Goal: Task Accomplishment & Management: Manage account settings

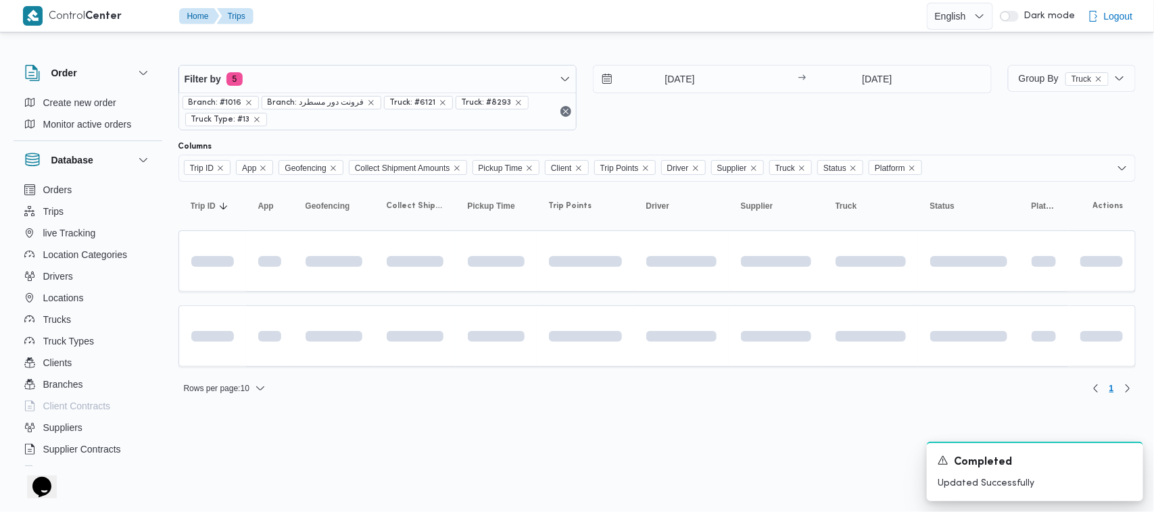
click at [399, 444] on html "Control Center Home Trips English عربي Dark mode Logout Order Create new order …" at bounding box center [577, 256] width 1154 height 512
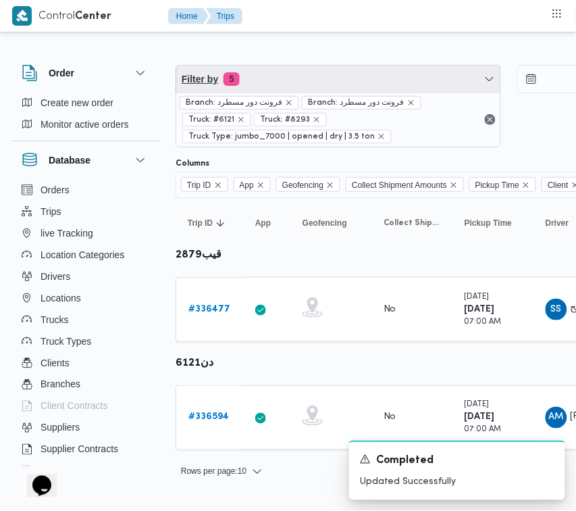
click at [268, 71] on span "Filter by 5" at bounding box center [338, 79] width 324 height 27
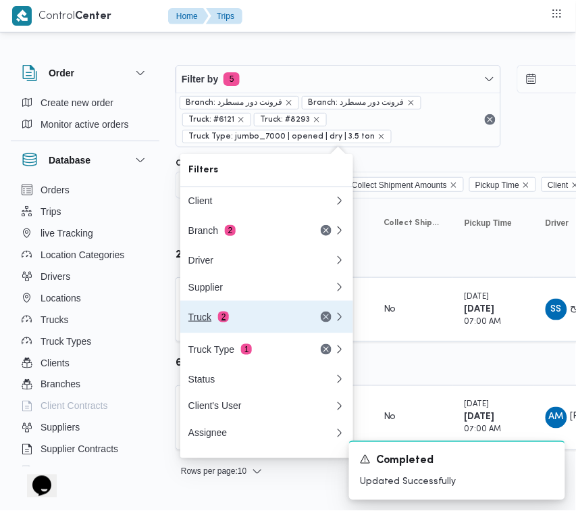
click at [211, 322] on div "Truck 2" at bounding box center [246, 317] width 114 height 11
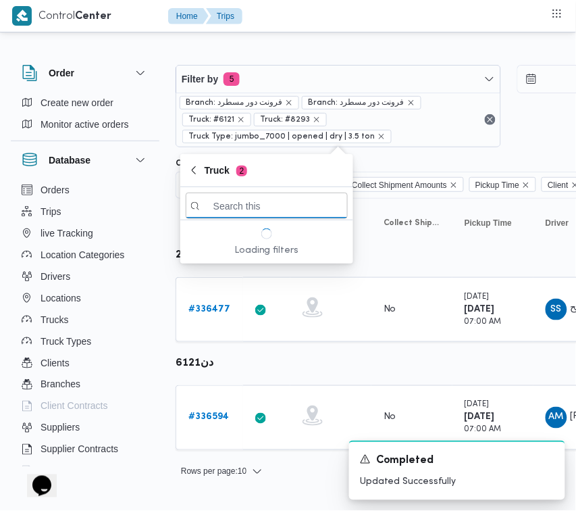
paste input "6574"
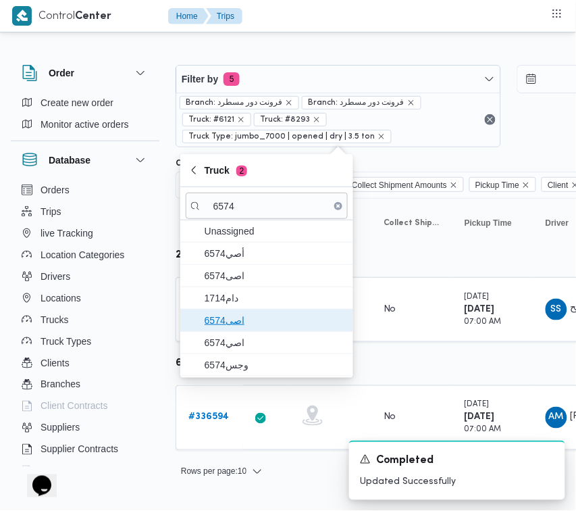
click at [227, 329] on span "اصى6574" at bounding box center [267, 321] width 162 height 22
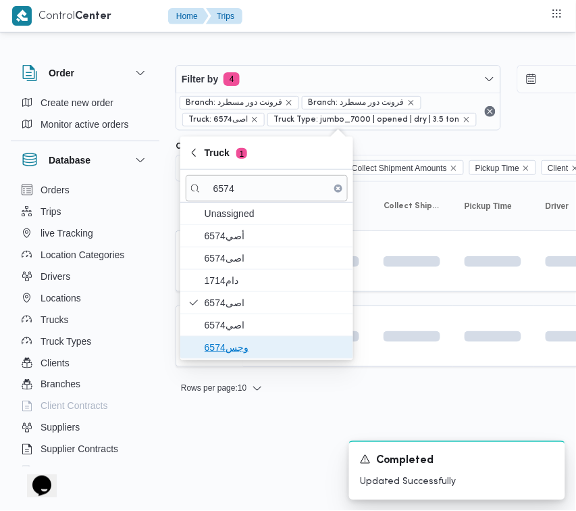
click at [227, 338] on span "وجس6574" at bounding box center [267, 348] width 162 height 22
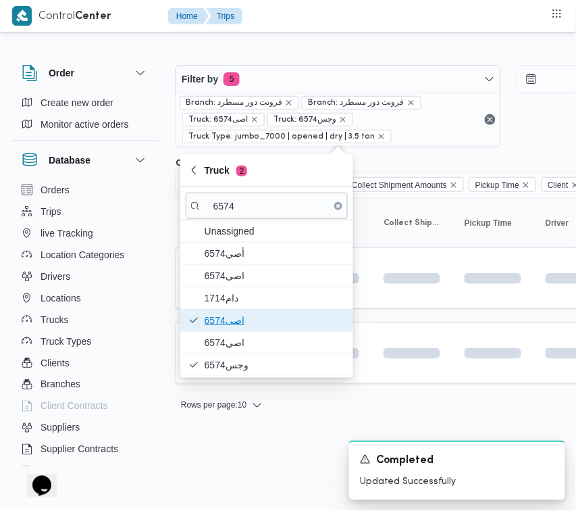
click at [227, 331] on span "اصى6574" at bounding box center [267, 321] width 162 height 22
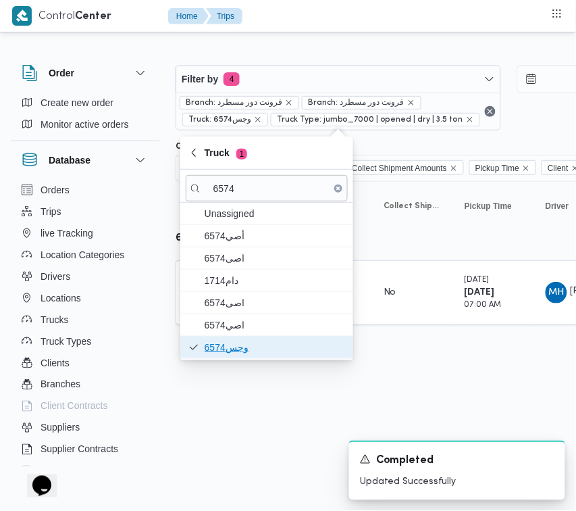
click at [223, 343] on span "وجس6574" at bounding box center [275, 347] width 141 height 16
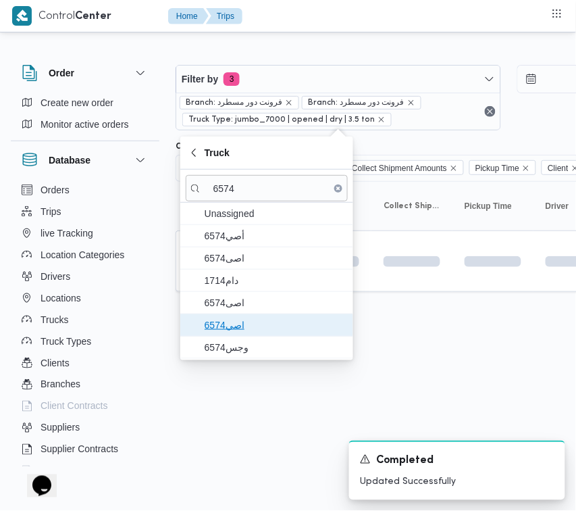
click at [224, 325] on span "اصي6574" at bounding box center [275, 325] width 141 height 16
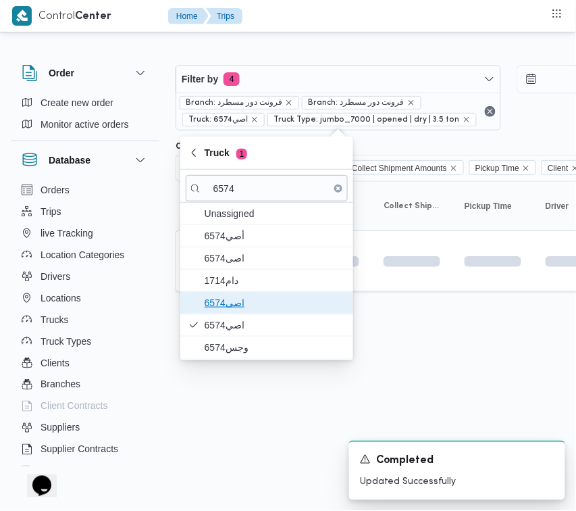
click at [224, 310] on span "اصى6574" at bounding box center [275, 303] width 141 height 16
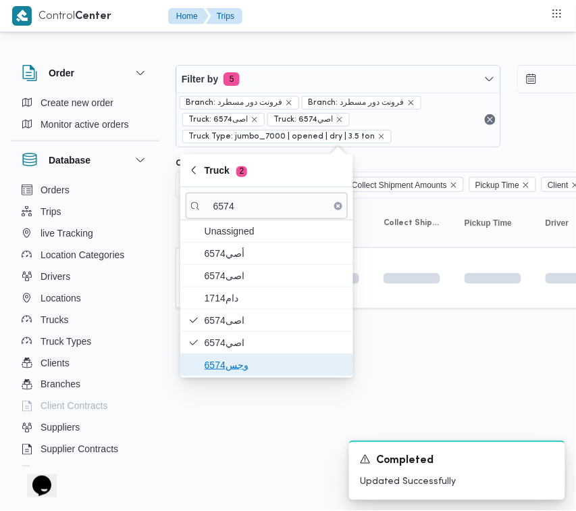
click at [230, 372] on span "وجس6574" at bounding box center [275, 365] width 141 height 16
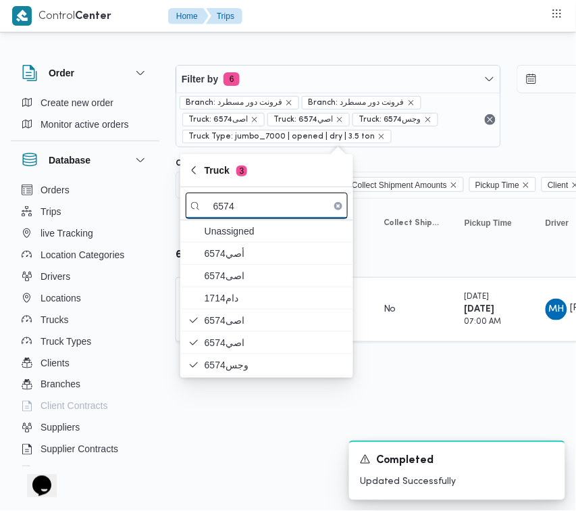
click at [264, 206] on input "6574" at bounding box center [267, 206] width 162 height 26
click at [264, 205] on input "6574" at bounding box center [267, 206] width 162 height 26
paste input "9346"
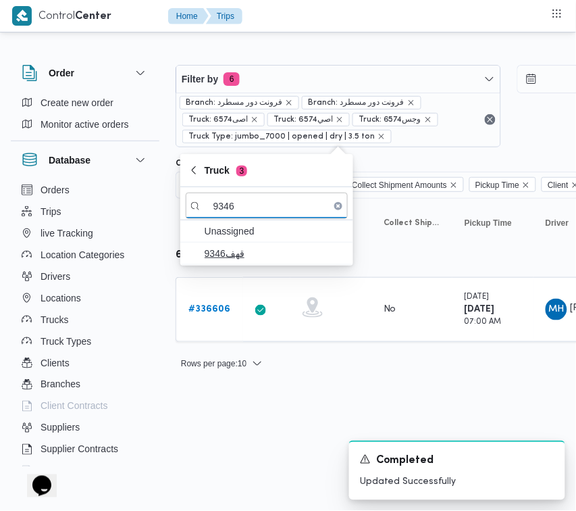
type input "9346"
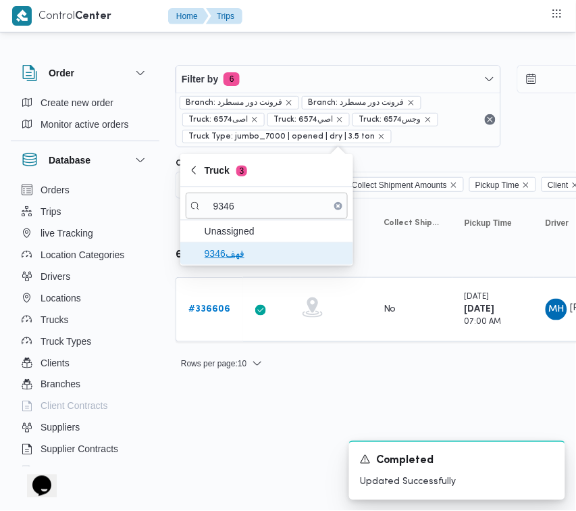
click at [239, 259] on span "قهف9346" at bounding box center [275, 253] width 141 height 16
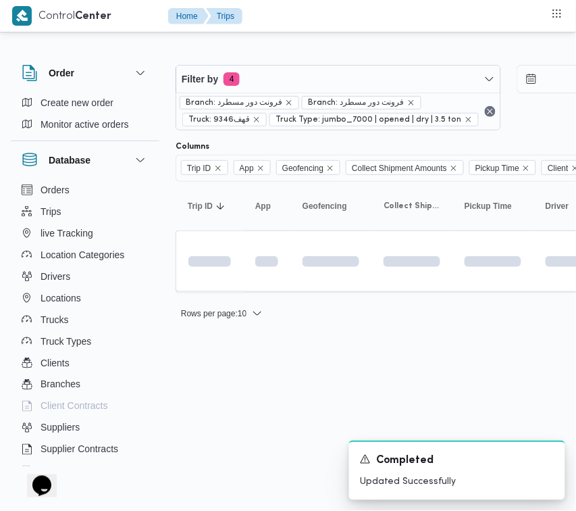
click at [239, 418] on html "Control Center Home Trips Order Create new order Monitor active orders Database…" at bounding box center [288, 255] width 576 height 511
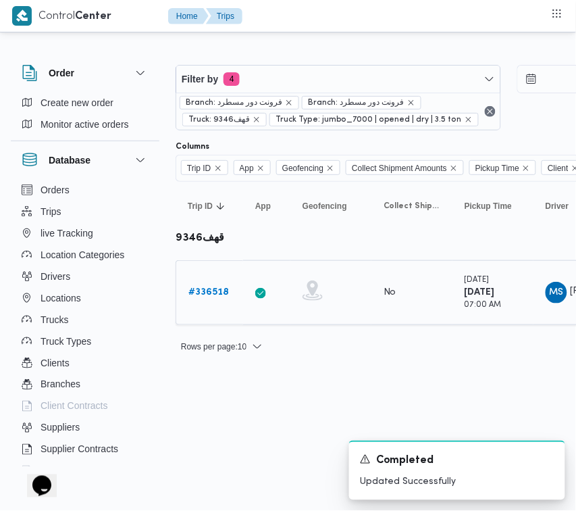
click at [205, 283] on div "# 336518" at bounding box center [209, 292] width 53 height 27
click at [214, 302] on div "# 336518" at bounding box center [209, 292] width 53 height 27
click at [214, 297] on b "# 336518" at bounding box center [209, 292] width 41 height 9
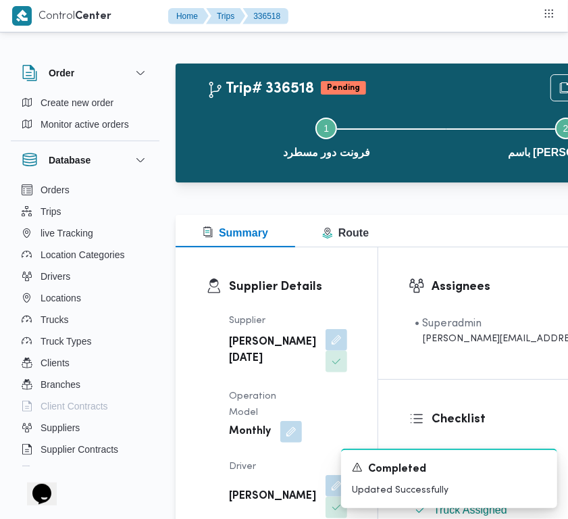
click at [250, 367] on b "[PERSON_NAME][DATE]" at bounding box center [272, 351] width 87 height 32
copy div "[PERSON_NAME][DATE]"
click at [298, 338] on div "Supplier [PERSON_NAME][DATE] Operation Model Monthly Driver [PERSON_NAME] عواد …" at bounding box center [288, 494] width 134 height 378
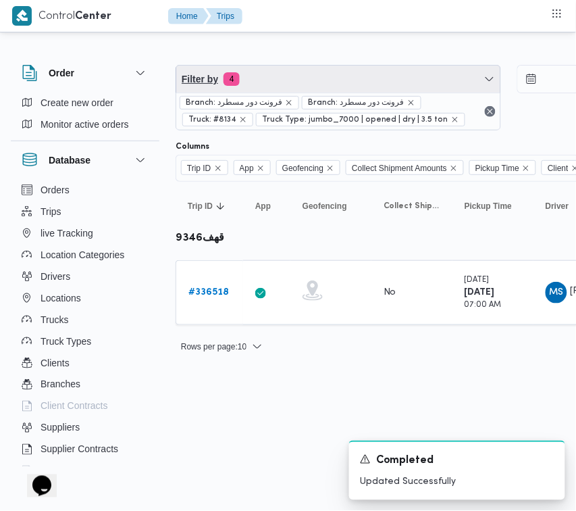
click at [325, 73] on span "Filter by 4" at bounding box center [338, 79] width 324 height 27
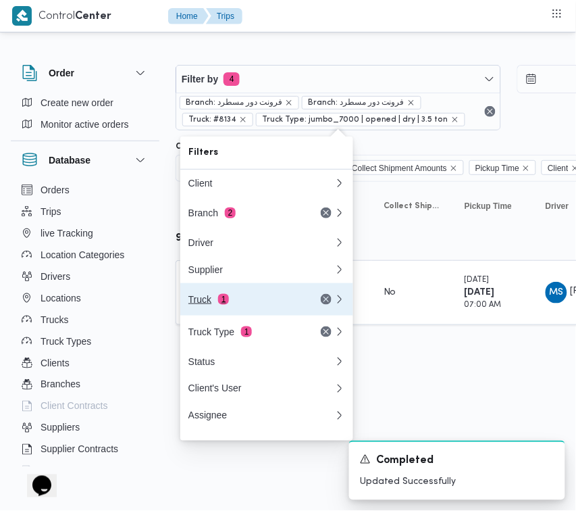
click at [245, 305] on div "Truck 1" at bounding box center [246, 299] width 114 height 11
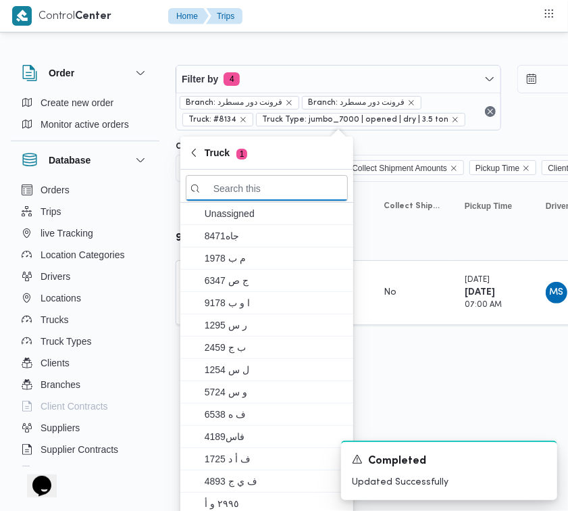
paste input "6574"
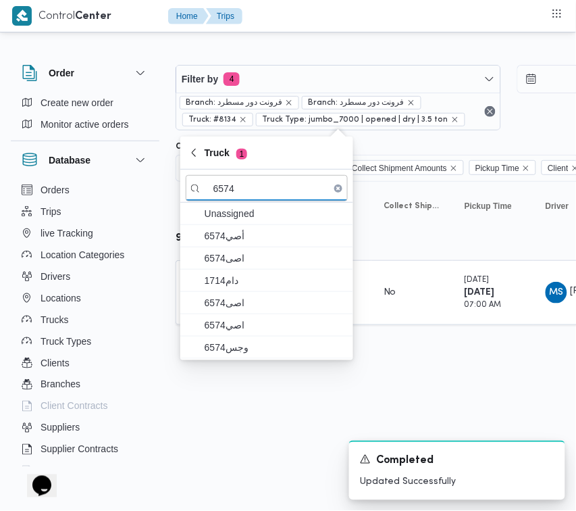
type input "6574"
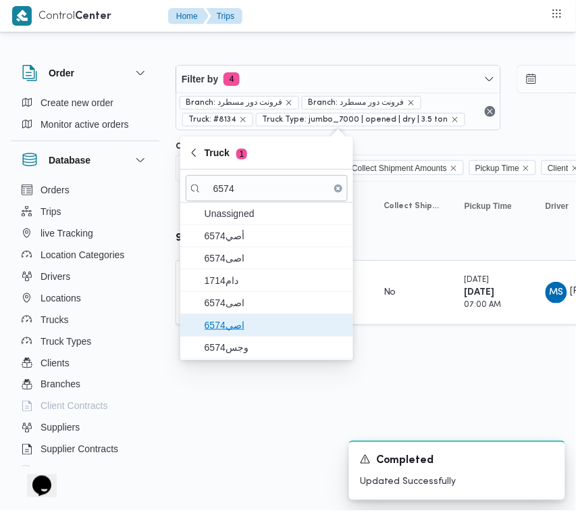
click at [227, 322] on span "اصي6574" at bounding box center [275, 325] width 141 height 16
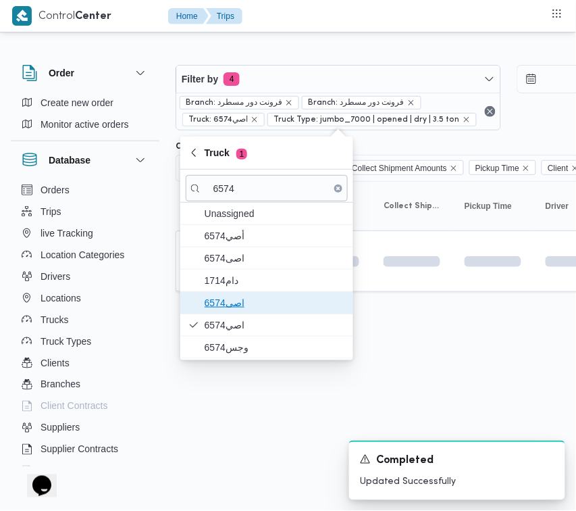
click at [230, 308] on span "اصى6574" at bounding box center [275, 303] width 141 height 16
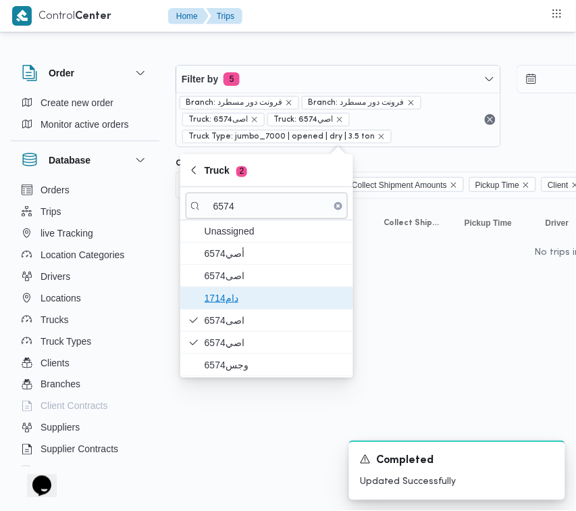
click at [230, 291] on span "دام1714" at bounding box center [275, 298] width 141 height 16
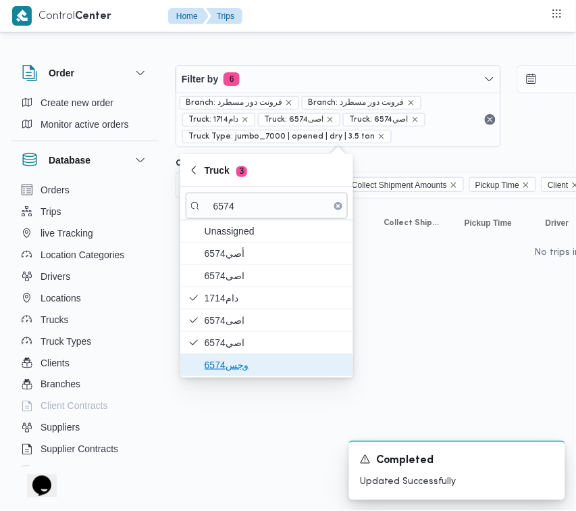
click at [230, 360] on span "وجس6574" at bounding box center [275, 365] width 141 height 16
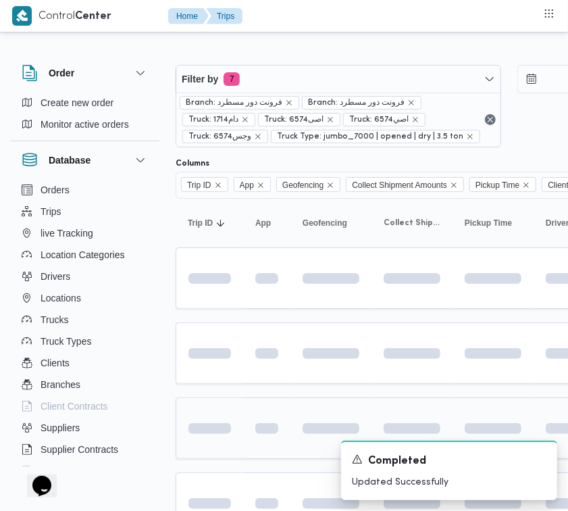
click at [239, 423] on td at bounding box center [210, 428] width 68 height 62
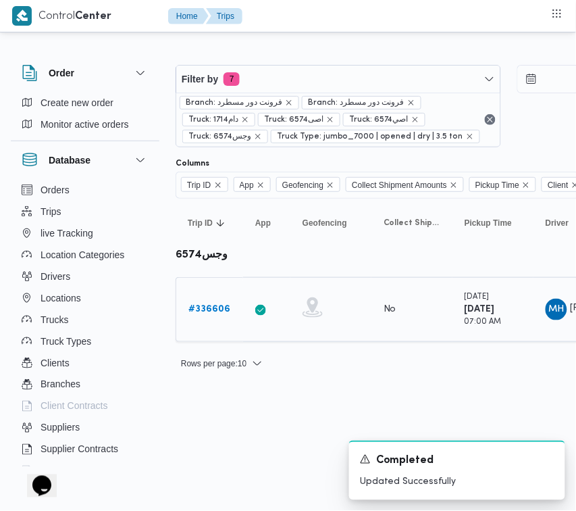
click at [203, 318] on div "# 336606" at bounding box center [209, 309] width 53 height 27
click at [217, 309] on b "# 336606" at bounding box center [210, 309] width 42 height 9
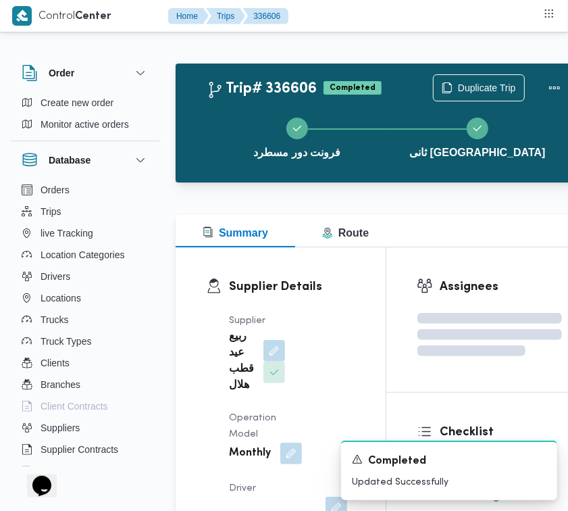
scroll to position [447, 0]
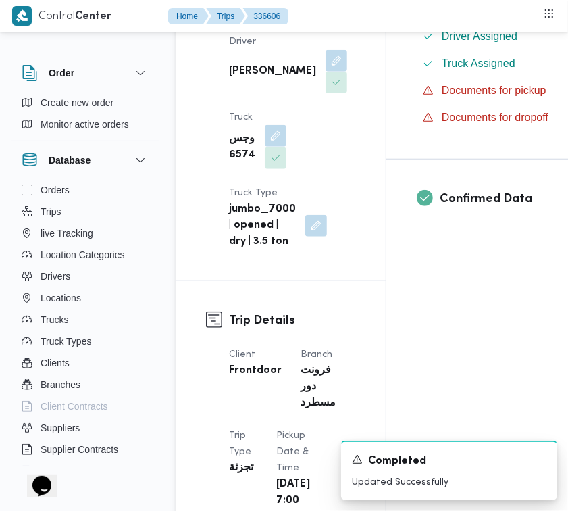
click at [277, 147] on button "button" at bounding box center [276, 136] width 22 height 22
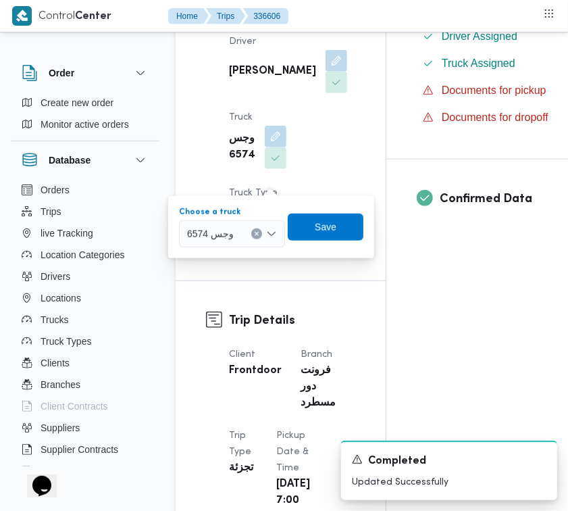
click at [224, 235] on span "وجس 6574" at bounding box center [210, 233] width 47 height 15
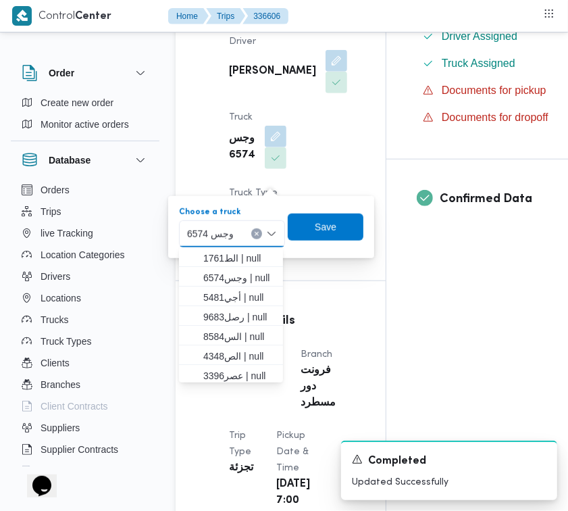
paste input "8584"
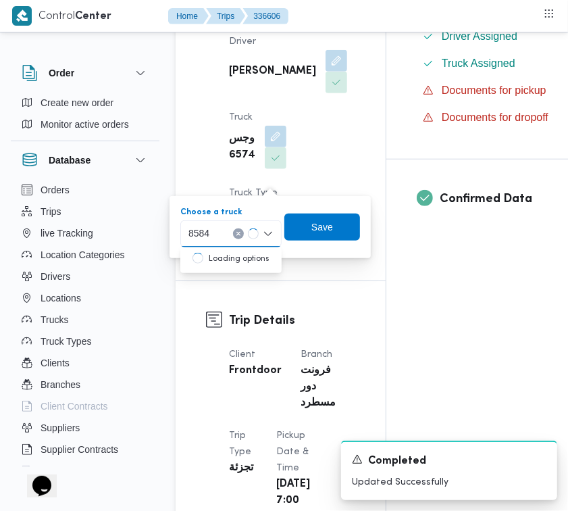
type input "8584"
click at [311, 255] on mark "8584" at bounding box center [321, 258] width 21 height 11
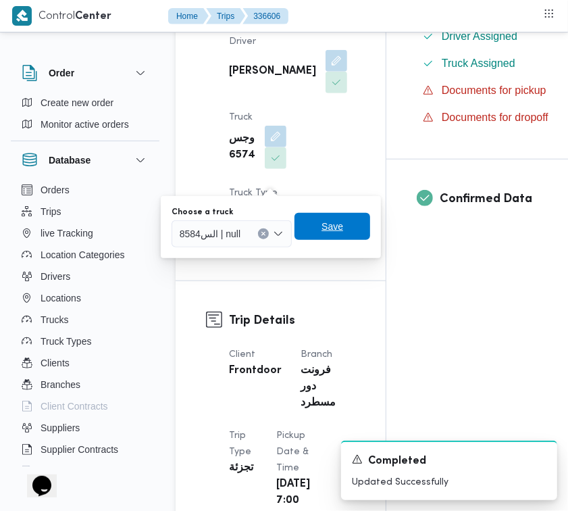
click at [345, 235] on span "Save" at bounding box center [333, 226] width 76 height 27
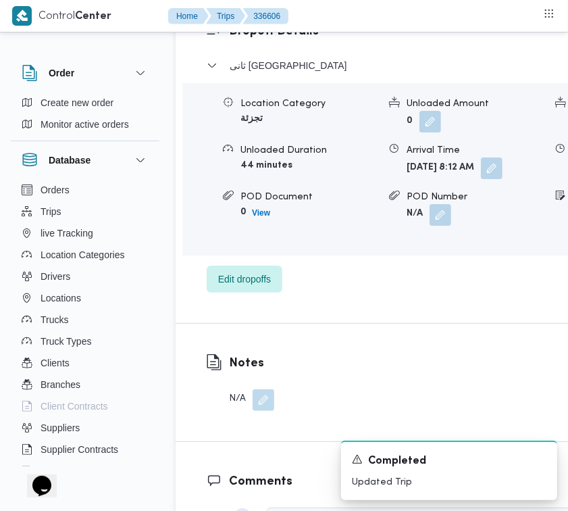
scroll to position [2328, 0]
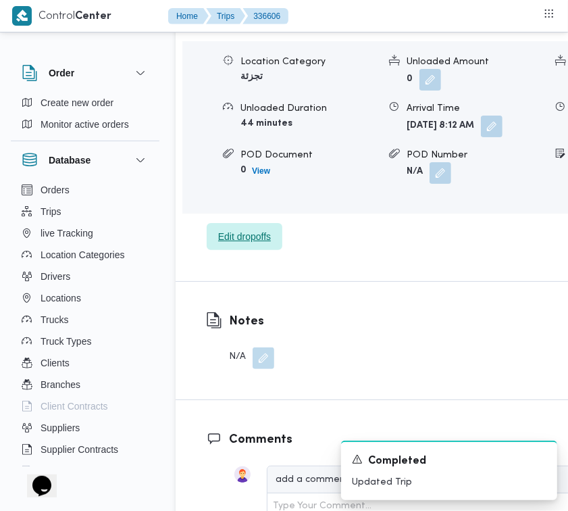
click at [253, 245] on span "Edit dropoffs" at bounding box center [244, 236] width 53 height 16
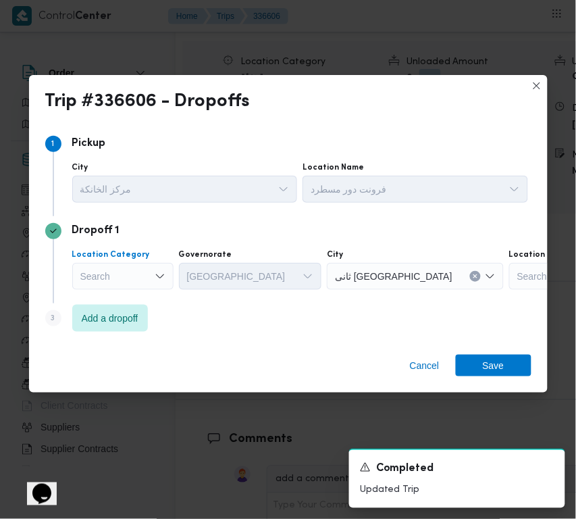
drag, startPoint x: 142, startPoint y: 268, endPoint x: 149, endPoint y: 289, distance: 21.6
click at [143, 269] on div "Search" at bounding box center [122, 276] width 101 height 27
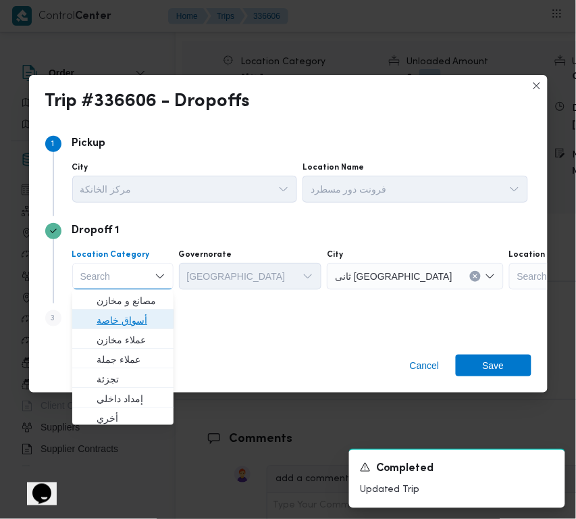
click at [151, 314] on span "أسواق خاصة" at bounding box center [131, 320] width 69 height 16
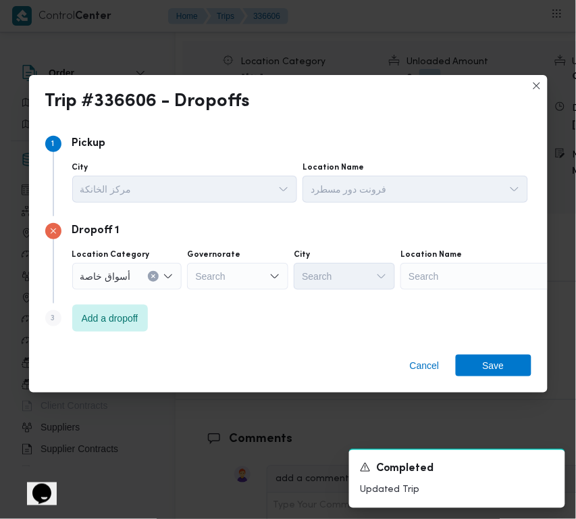
click at [497, 259] on div "Location Name" at bounding box center [485, 254] width 169 height 11
click at [498, 275] on div "Search" at bounding box center [485, 276] width 169 height 27
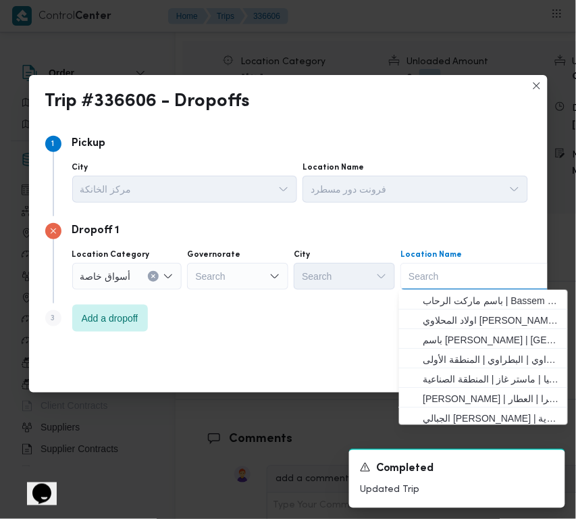
paste input "سعودى مدينتى"
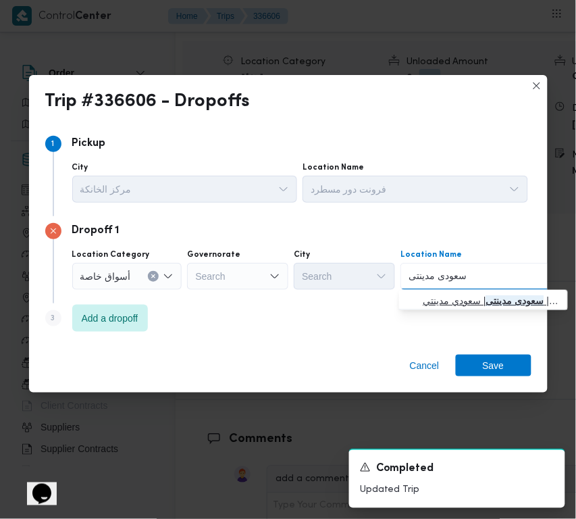
type input "سعودى مدينتى"
click at [464, 298] on span "سعودى مدينتى | [DEMOGRAPHIC_DATA] مدينتي | null" at bounding box center [492, 301] width 137 height 16
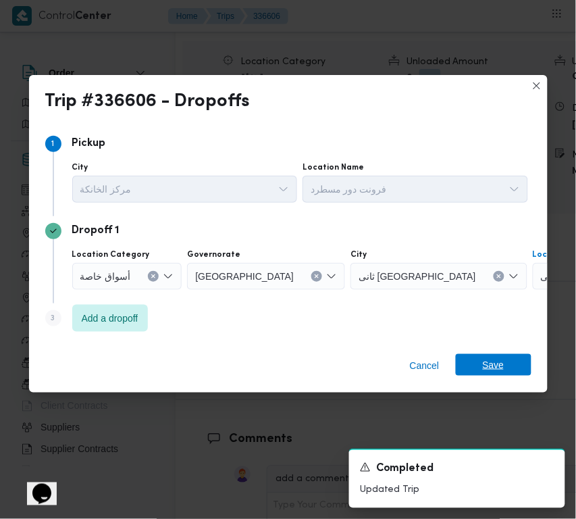
click at [485, 362] on span "Save" at bounding box center [494, 365] width 22 height 22
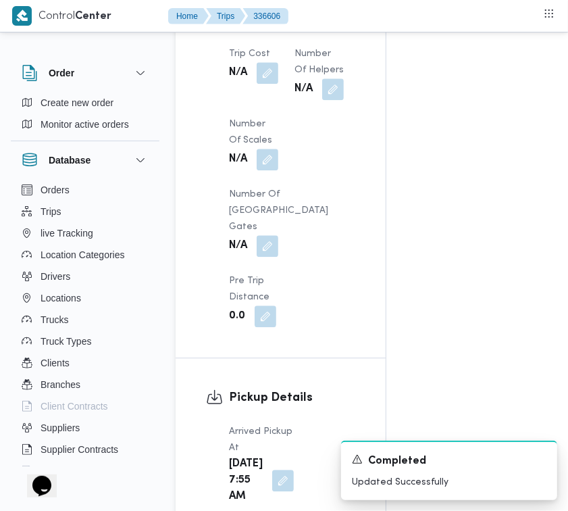
scroll to position [987, 0]
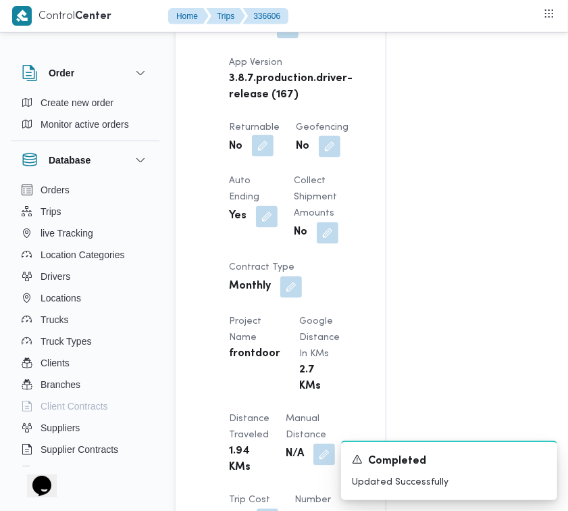
click at [258, 157] on button "button" at bounding box center [263, 146] width 22 height 22
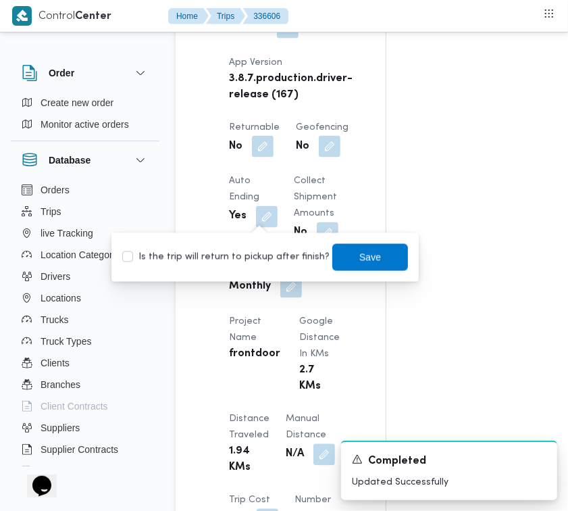
click at [244, 261] on label "Is the trip will return to pickup after finish?" at bounding box center [225, 257] width 207 height 16
checkbox input "true"
click at [394, 258] on span "Save" at bounding box center [371, 256] width 76 height 27
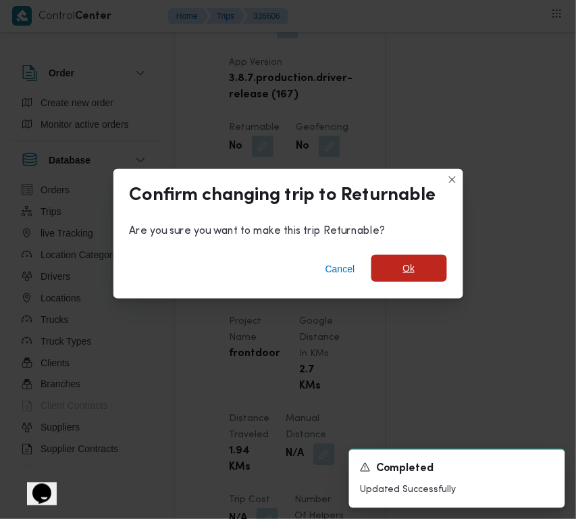
click at [404, 274] on span "Ok" at bounding box center [409, 268] width 12 height 16
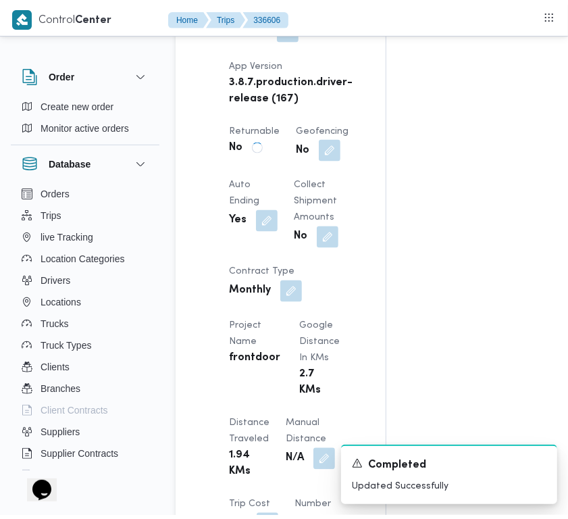
scroll to position [0, 0]
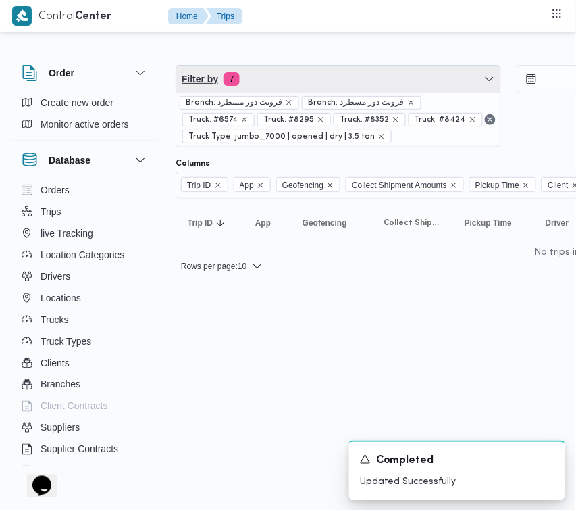
click at [292, 82] on span "Filter by 7" at bounding box center [338, 79] width 324 height 27
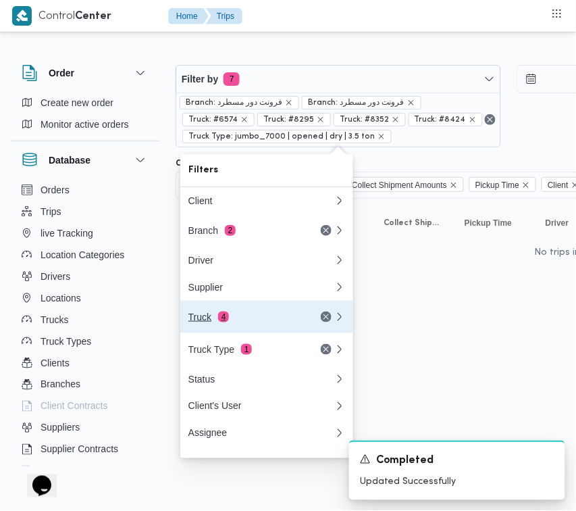
click at [235, 322] on div "Truck 4" at bounding box center [246, 317] width 114 height 11
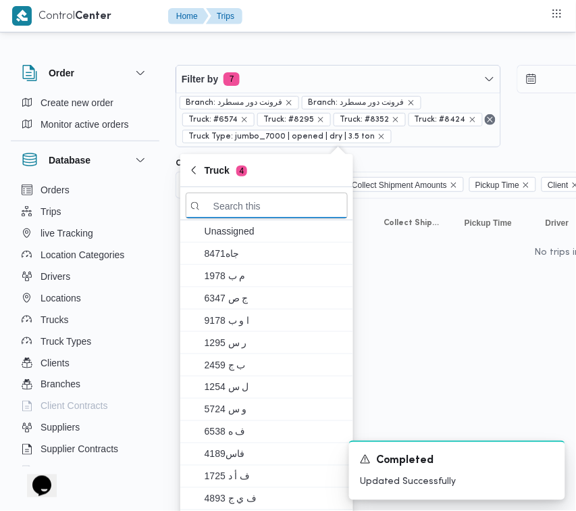
paste input "4843"
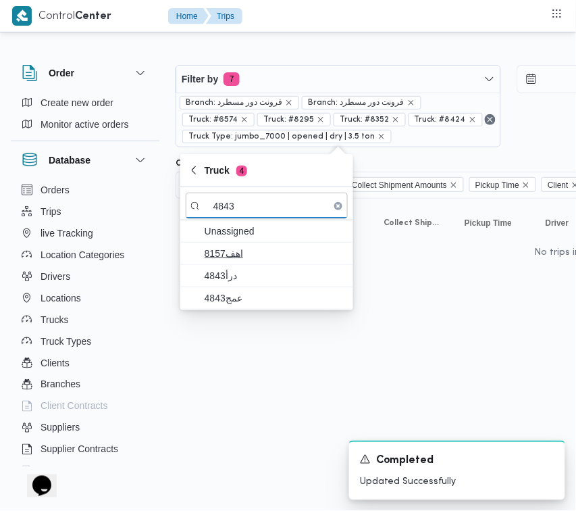
type input "4843"
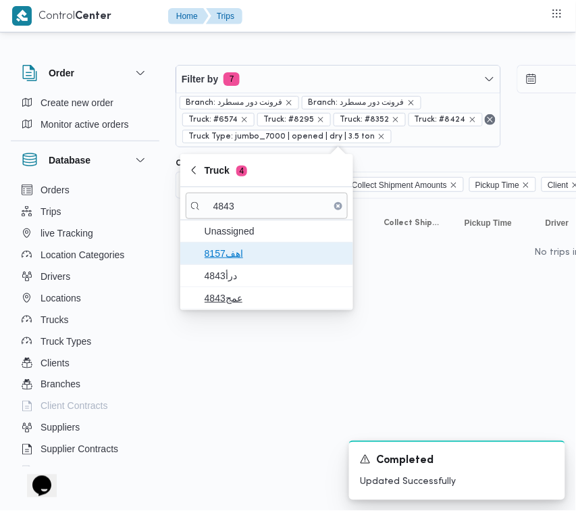
drag, startPoint x: 237, startPoint y: 264, endPoint x: 238, endPoint y: 274, distance: 10.8
click at [238, 264] on span "8157اهف" at bounding box center [267, 254] width 162 height 22
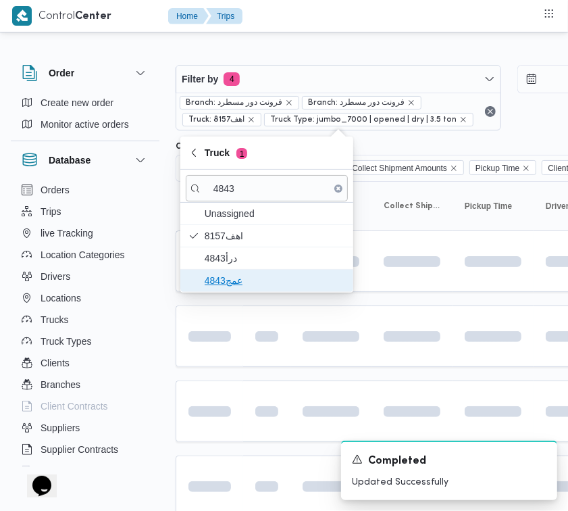
click at [238, 275] on span "عمج4843" at bounding box center [275, 280] width 141 height 16
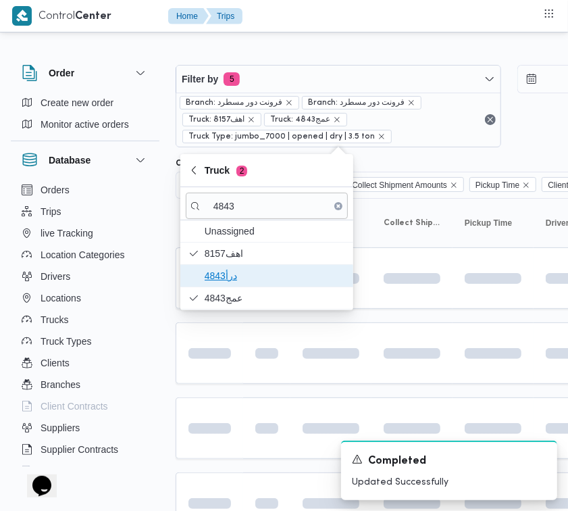
click at [237, 278] on span "درأ4843" at bounding box center [275, 276] width 141 height 16
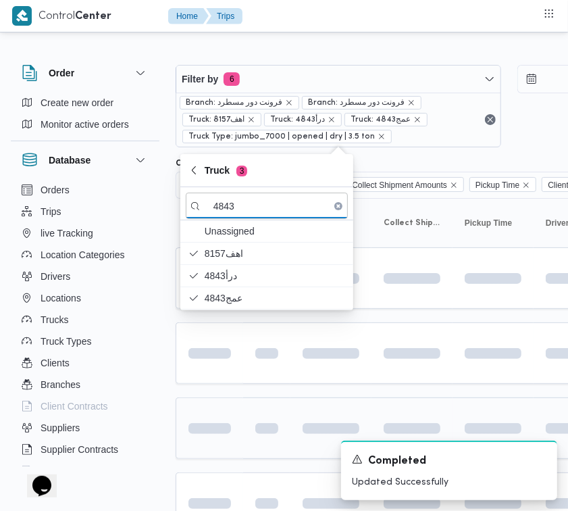
click at [243, 430] on td at bounding box center [266, 428] width 47 height 62
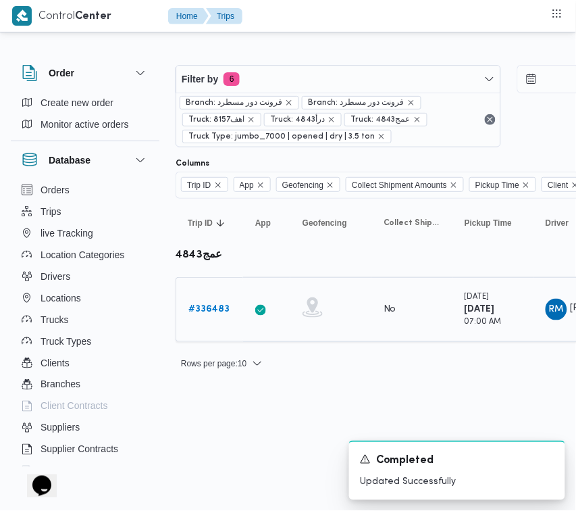
click at [206, 310] on b "# 336483" at bounding box center [209, 309] width 41 height 9
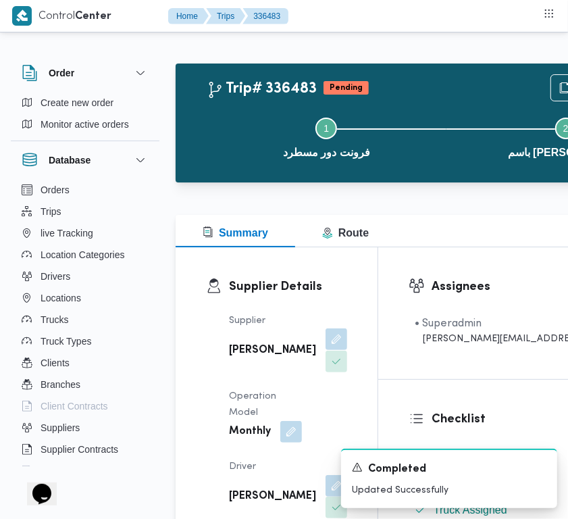
click at [326, 350] on button "button" at bounding box center [337, 339] width 22 height 22
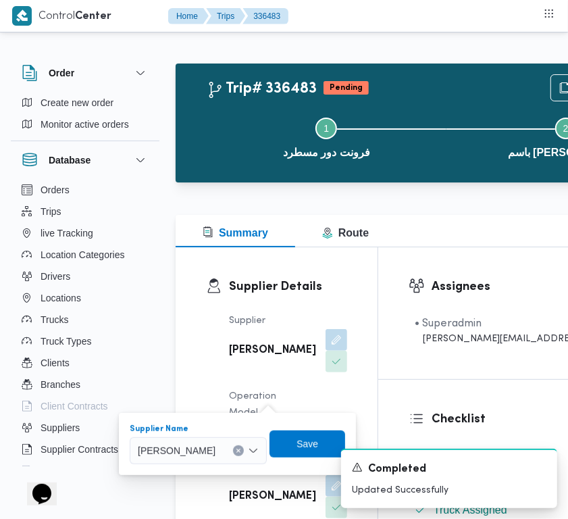
click at [261, 440] on div "[PERSON_NAME]" at bounding box center [198, 450] width 137 height 27
paste input "[PERSON_NAME]"
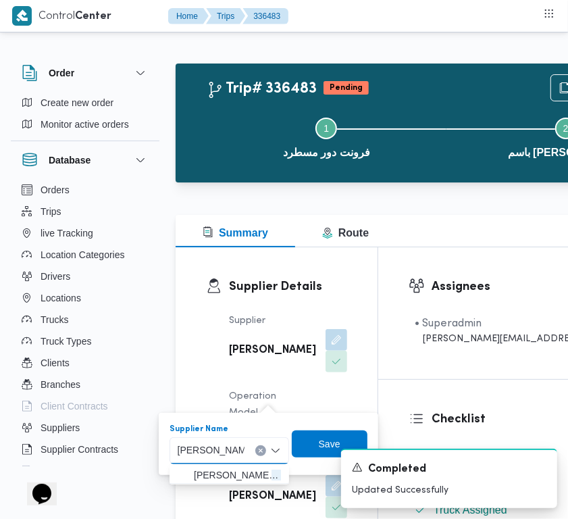
type input "[PERSON_NAME]"
click at [221, 473] on span "[PERSON_NAME]" at bounding box center [237, 475] width 87 height 16
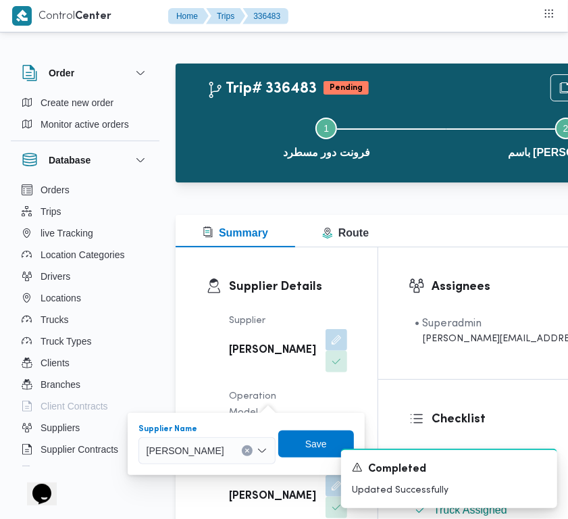
click at [353, 439] on div "A new notification appears Completed Updated Successfully" at bounding box center [433, 478] width 270 height 81
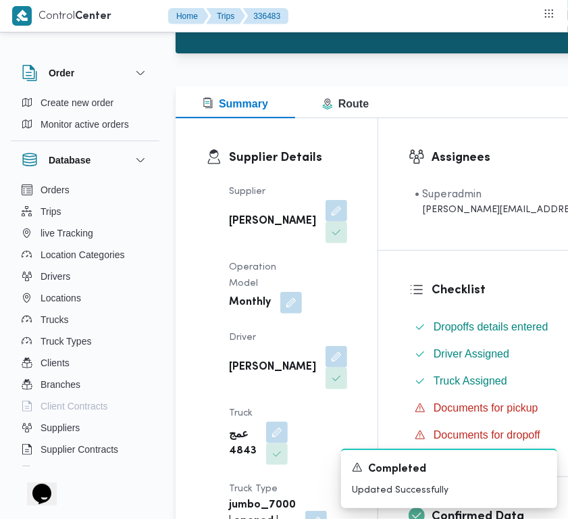
scroll to position [137, 0]
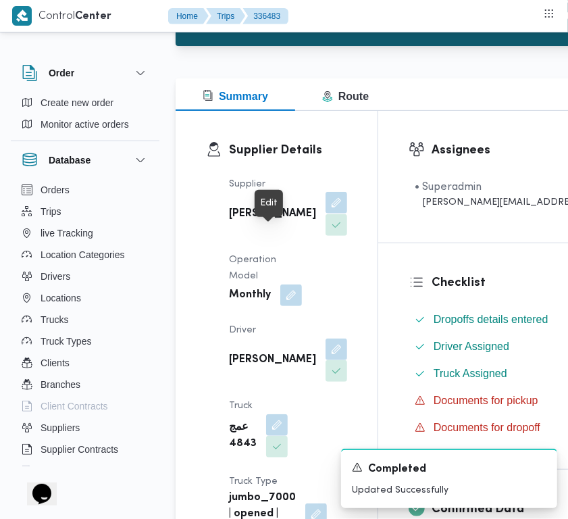
click at [326, 214] on button "button" at bounding box center [337, 203] width 22 height 22
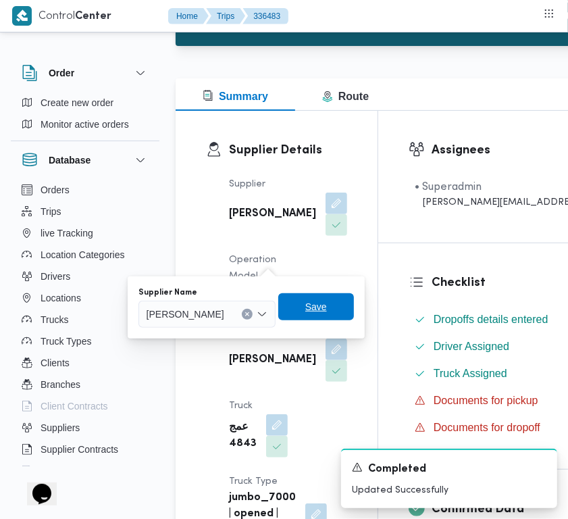
click at [354, 319] on span "Save" at bounding box center [316, 306] width 76 height 27
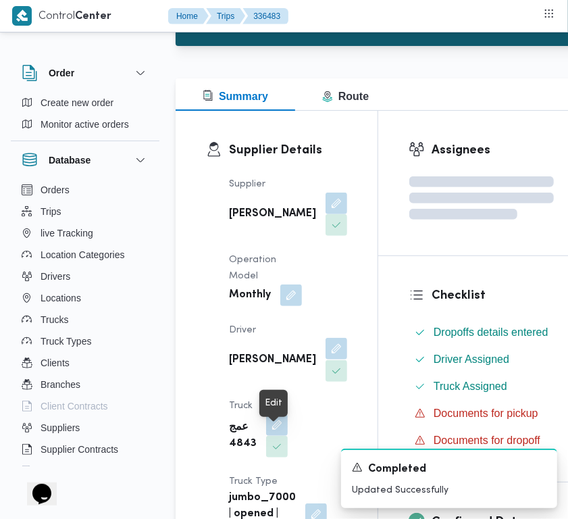
click at [326, 360] on button "button" at bounding box center [337, 349] width 22 height 22
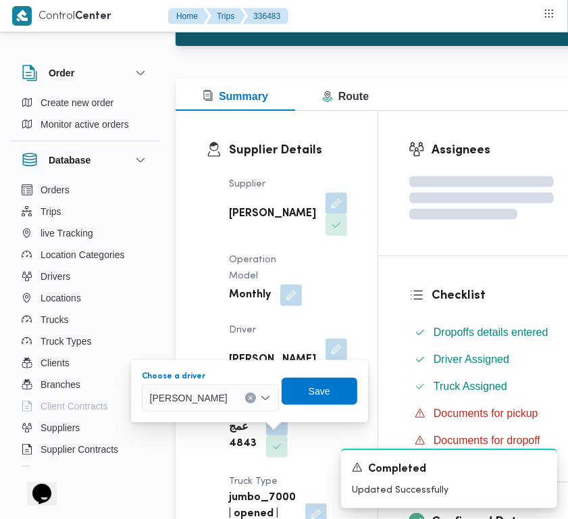
click at [220, 387] on div "[PERSON_NAME]" at bounding box center [210, 398] width 137 height 27
paste input "يسري"
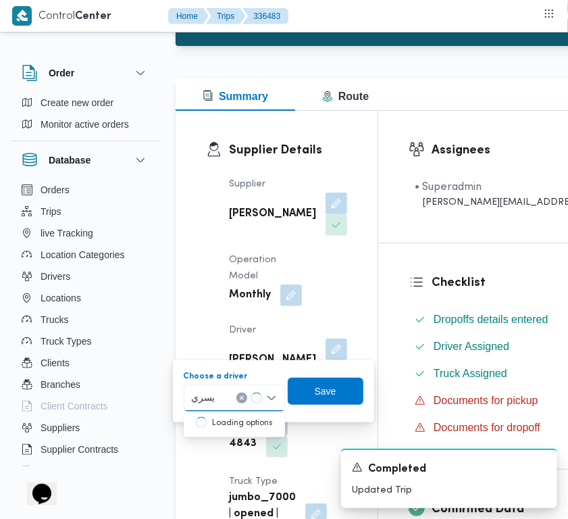
type input "يسري"
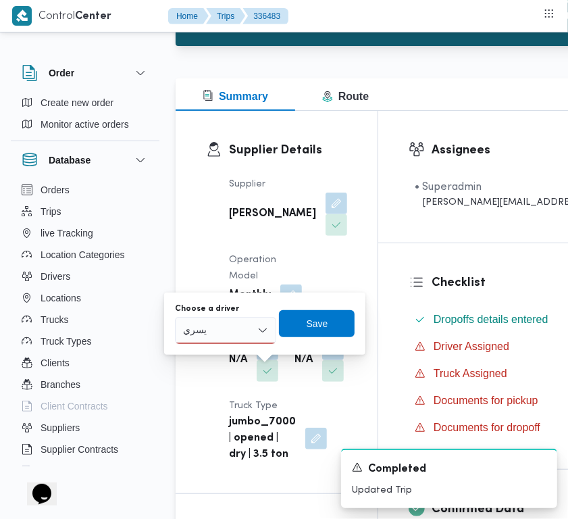
click at [338, 251] on div "Supplier Details Supplier [PERSON_NAME] Operation Model Monthly Driver N/A Truc…" at bounding box center [277, 302] width 202 height 383
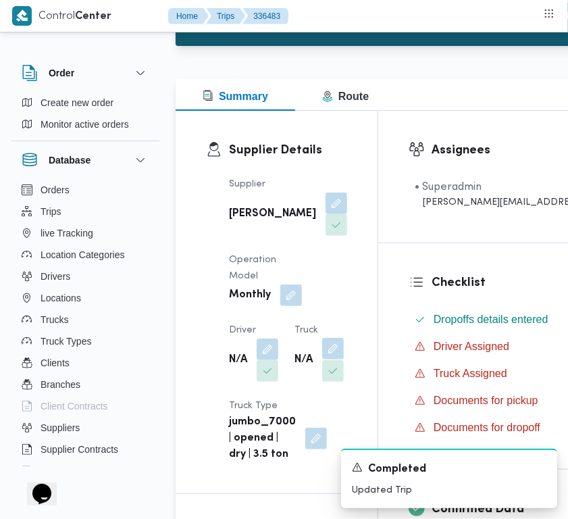
click at [322, 360] on button "button" at bounding box center [333, 349] width 22 height 22
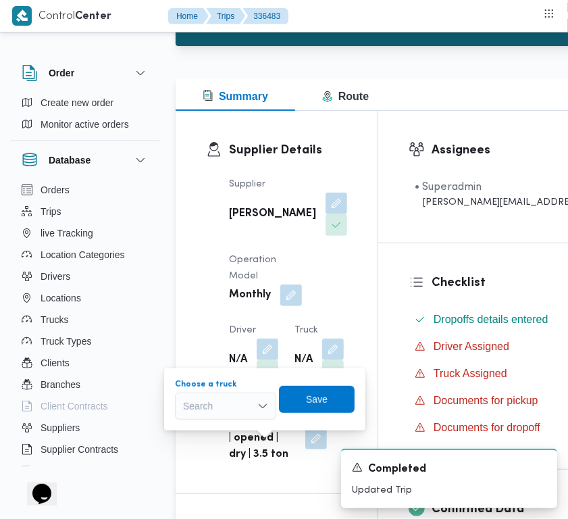
click at [262, 401] on icon "Open list of options" at bounding box center [262, 406] width 11 height 11
paste input "7398"
type input "7398"
click at [232, 407] on div "7398 7398" at bounding box center [225, 406] width 101 height 27
click at [239, 424] on span "مبق 7398 | null" at bounding box center [233, 430] width 69 height 16
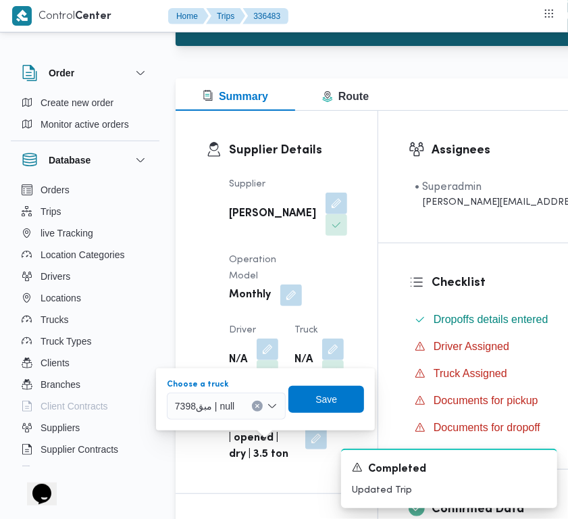
click at [201, 322] on div "Supplier Details Supplier [PERSON_NAME] Operation Model Monthly Driver N/A Truc…" at bounding box center [277, 302] width 202 height 383
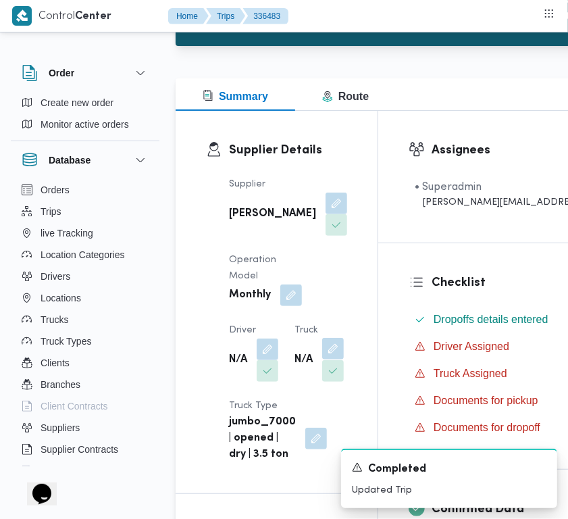
click at [322, 360] on button "button" at bounding box center [333, 349] width 22 height 22
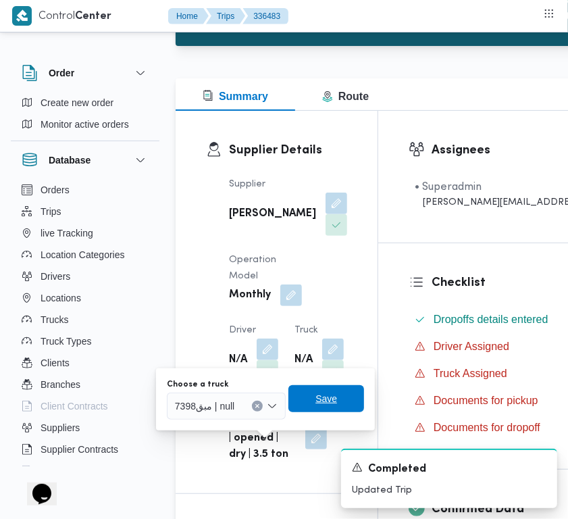
click at [316, 393] on span "Save" at bounding box center [327, 399] width 22 height 16
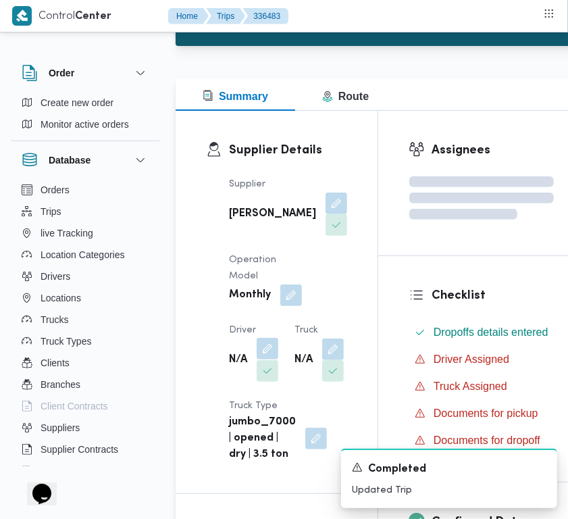
click at [268, 360] on button "button" at bounding box center [268, 349] width 22 height 22
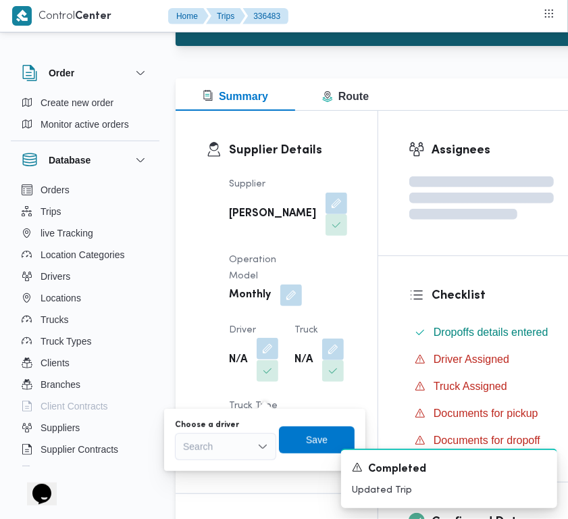
click at [240, 448] on div "Search" at bounding box center [225, 446] width 101 height 27
paste input "يسري"
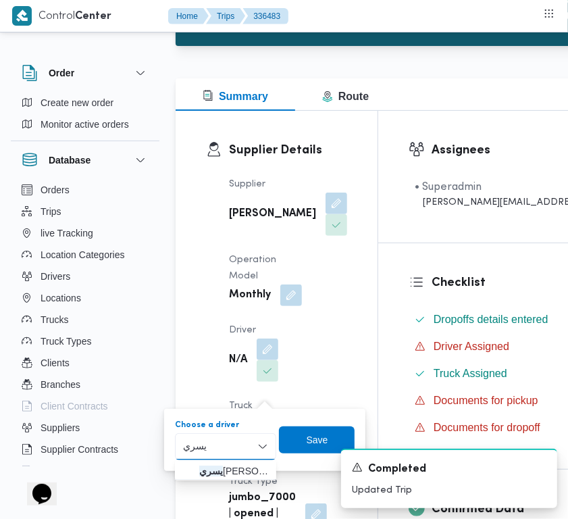
type input "يسري"
click at [237, 464] on span "[PERSON_NAME]" at bounding box center [233, 471] width 69 height 16
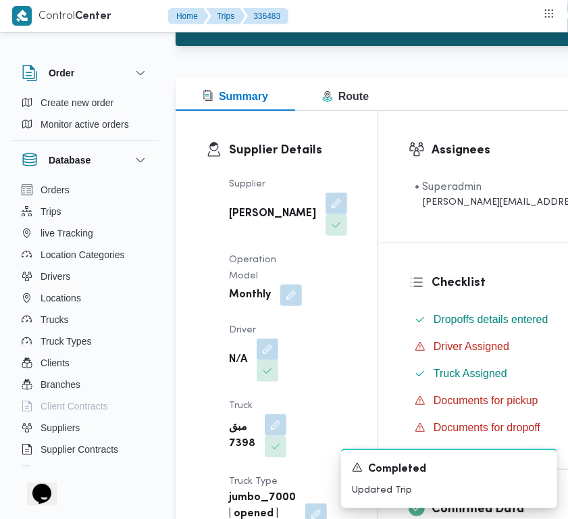
scroll to position [339, 0]
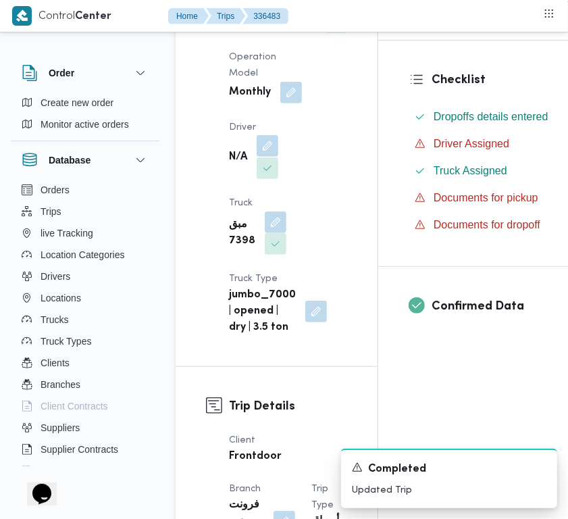
click at [274, 157] on button "button" at bounding box center [268, 146] width 22 height 22
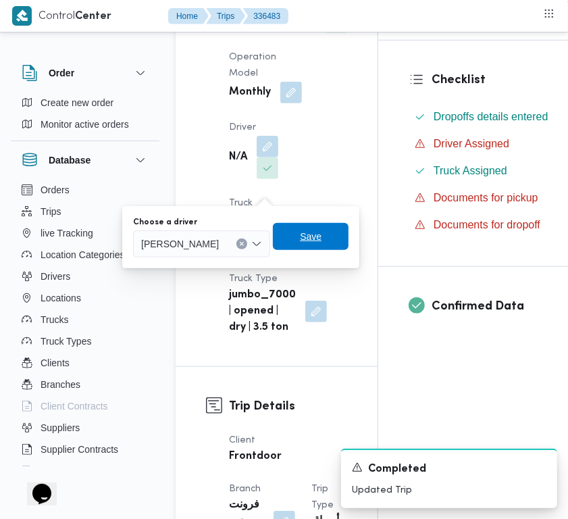
click at [322, 241] on span "Save" at bounding box center [311, 236] width 22 height 16
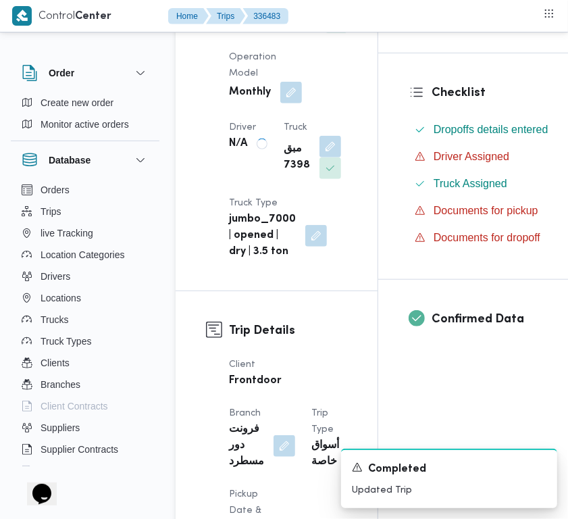
click at [335, 180] on div "Supplier Details Supplier [PERSON_NAME] Operation Model Monthly Driver N/A Truc…" at bounding box center [277, 99] width 202 height 383
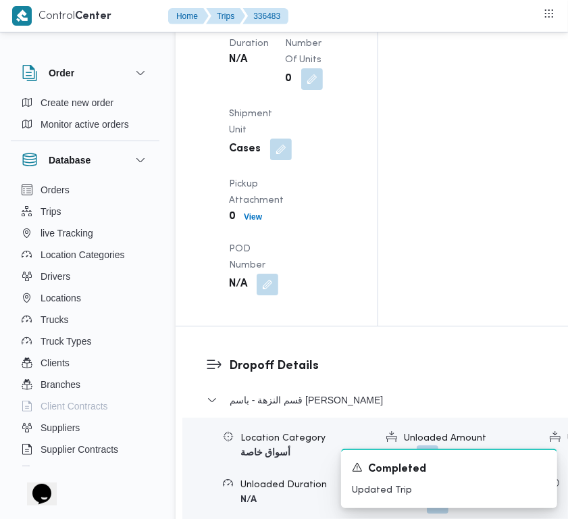
scroll to position [1975, 0]
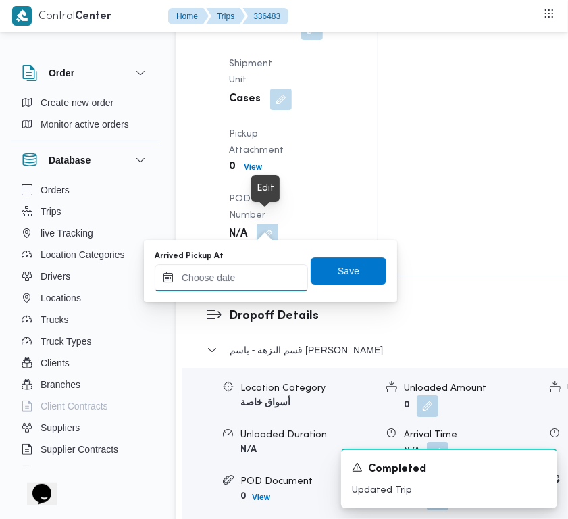
click at [259, 278] on input "Arrived Pickup At" at bounding box center [231, 277] width 153 height 27
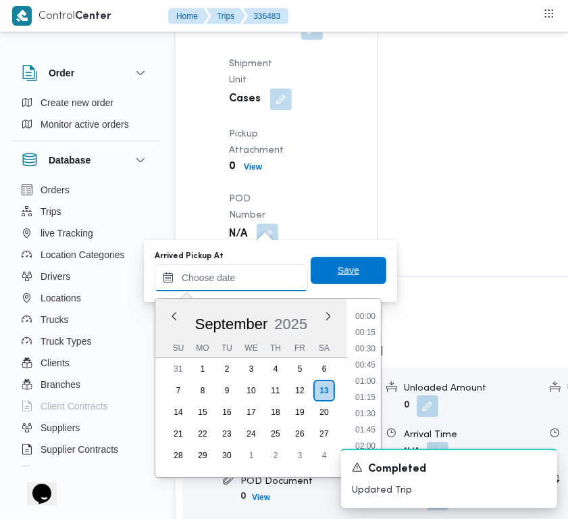
paste input "[DATE] 7:00:00 AM"
type input "[DATE] 7:00:00 AM"
click at [366, 261] on span "Save" at bounding box center [349, 270] width 76 height 27
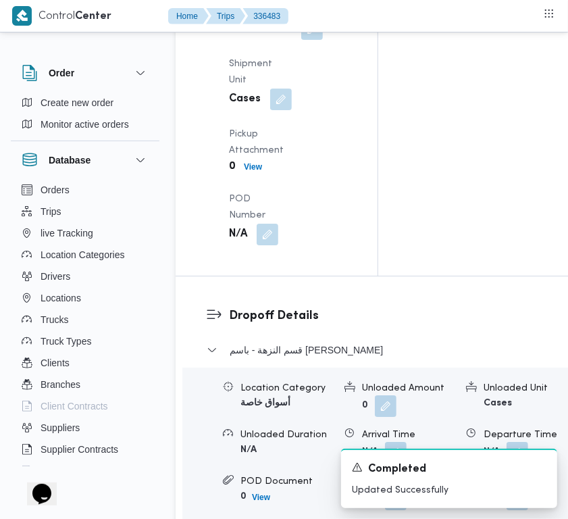
click at [245, 40] on div "Pickup Duration N/A" at bounding box center [249, 5] width 40 height 70
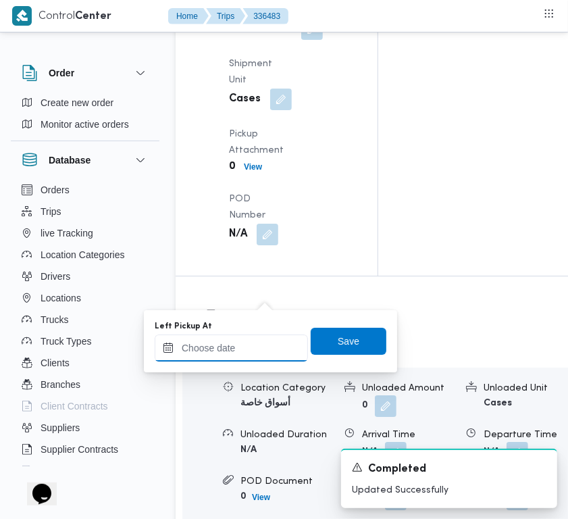
click at [261, 343] on input "Left Pickup At" at bounding box center [231, 348] width 153 height 27
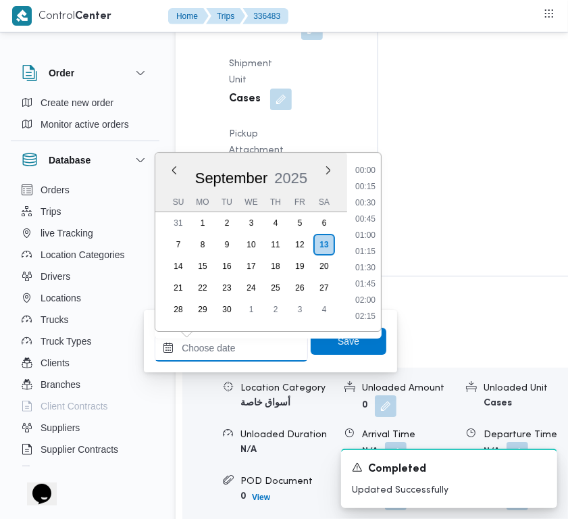
paste input "[DATE] 7:00:00 AM"
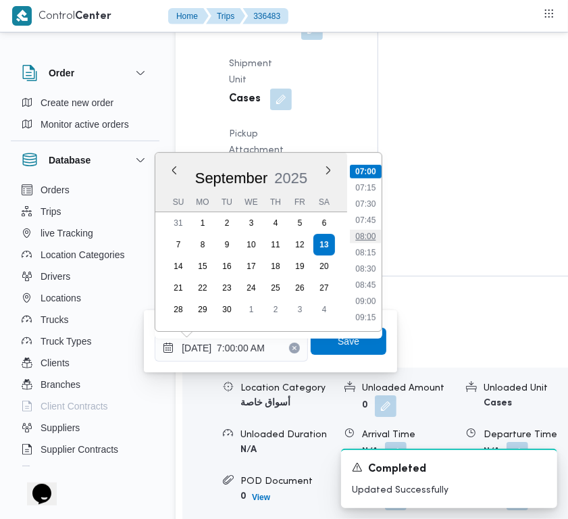
click at [352, 241] on li "08:00" at bounding box center [365, 237] width 31 height 14
type input "[DATE] 08:00"
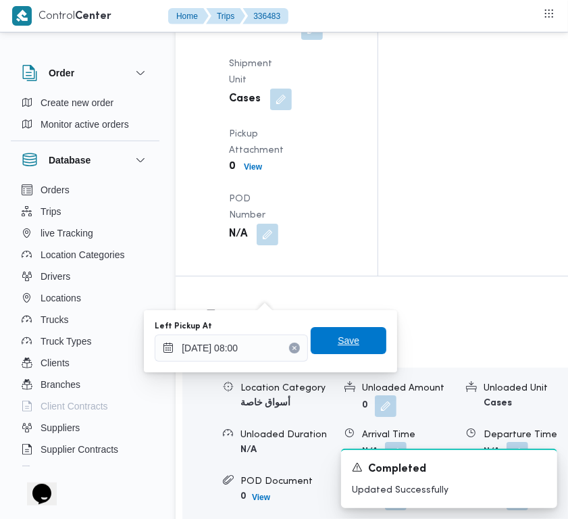
click at [351, 339] on span "Save" at bounding box center [349, 340] width 76 height 27
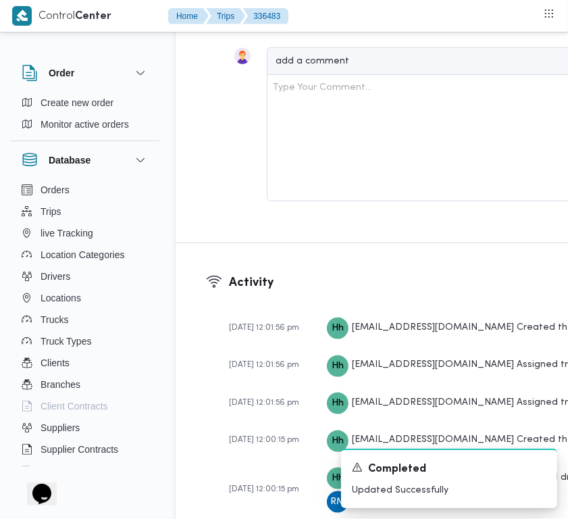
scroll to position [2819, 0]
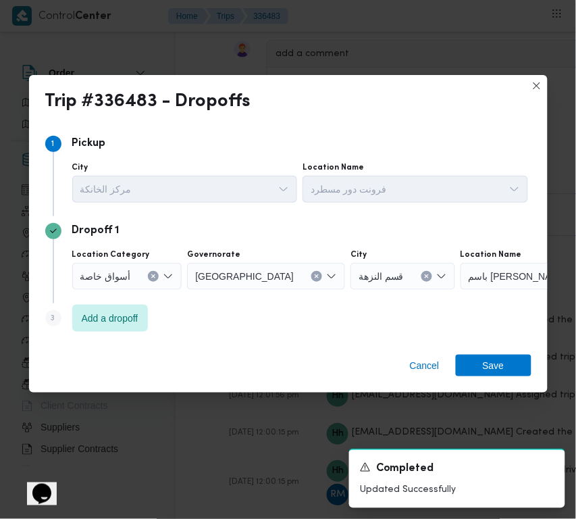
click at [148, 277] on button "Clear input" at bounding box center [153, 276] width 11 height 11
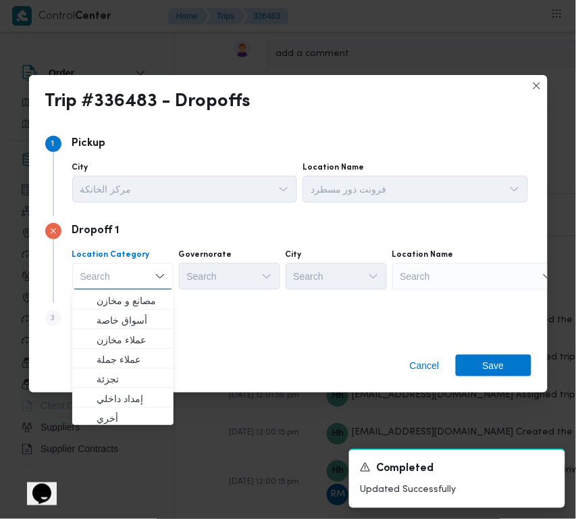
click at [440, 277] on div "Search" at bounding box center [477, 276] width 169 height 27
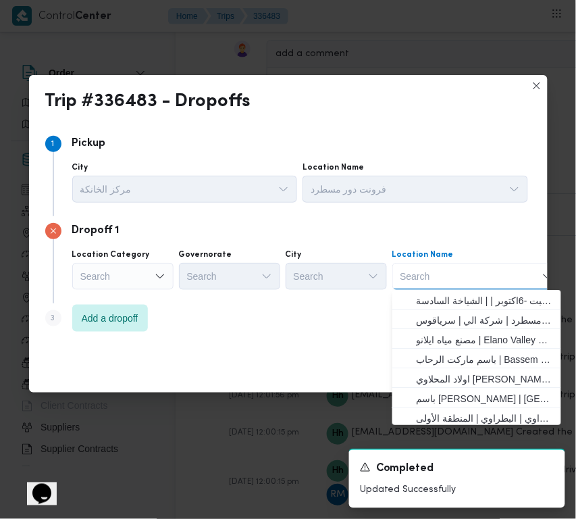
paste input "DownTown"
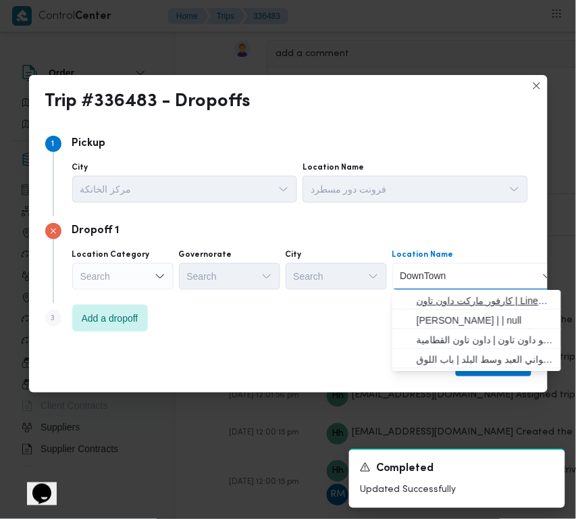
type input "DownTown"
click at [429, 296] on span "كارفور ماركت داون تاون | Linens and More - [GEOGRAPHIC_DATA] | null" at bounding box center [485, 301] width 137 height 16
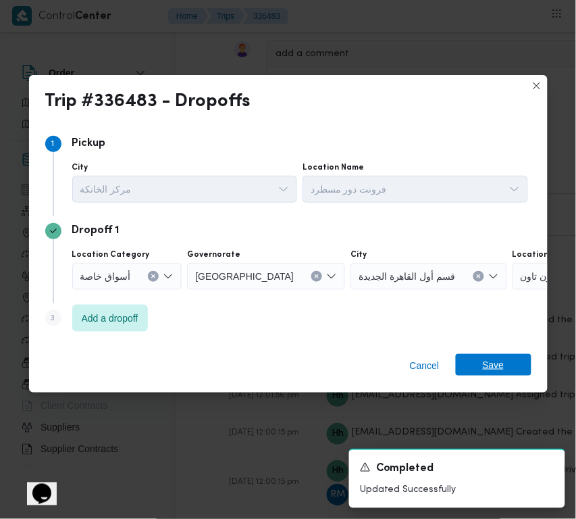
click at [512, 372] on span "Save" at bounding box center [494, 365] width 76 height 22
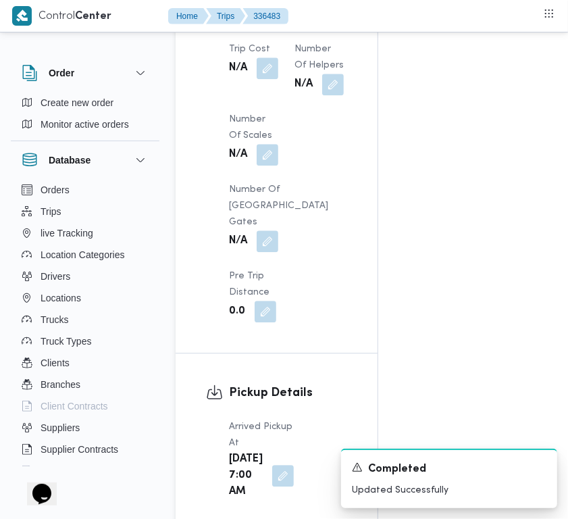
scroll to position [1001, 0]
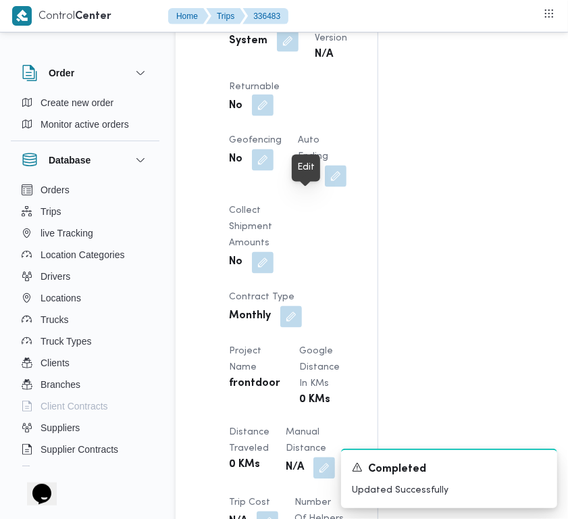
click at [274, 116] on button "button" at bounding box center [263, 106] width 22 height 22
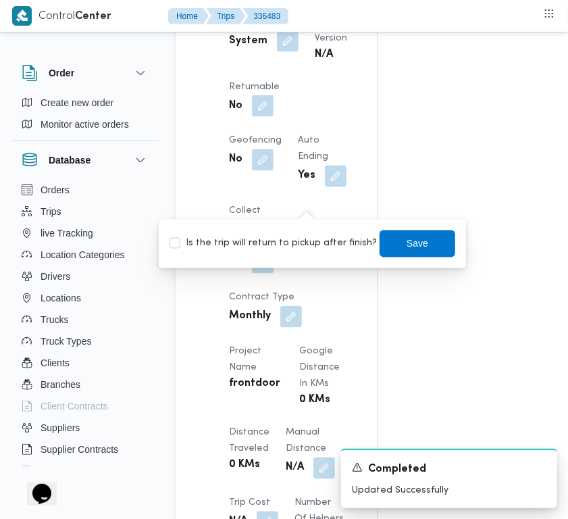
click at [313, 240] on label "Is the trip will return to pickup after finish?" at bounding box center [273, 244] width 207 height 16
checkbox input "true"
click at [385, 248] on span "Save" at bounding box center [418, 243] width 76 height 27
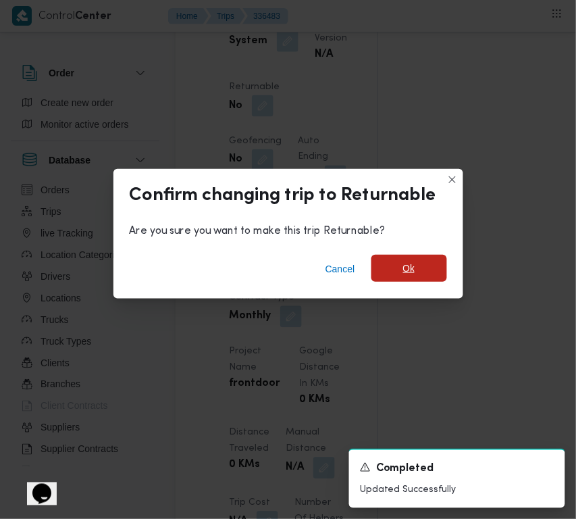
click at [427, 258] on span "Ok" at bounding box center [410, 268] width 76 height 27
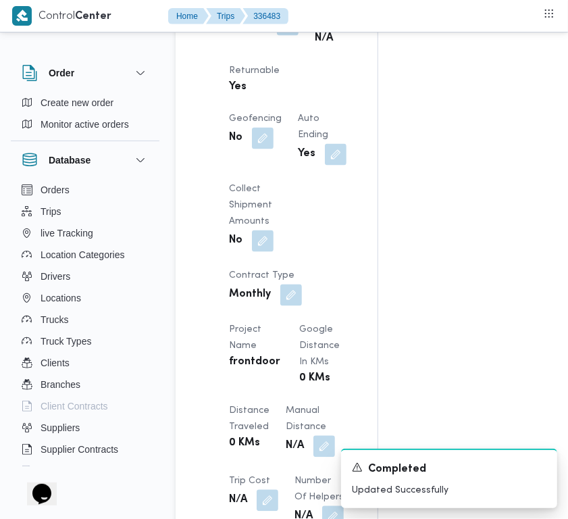
scroll to position [0, 0]
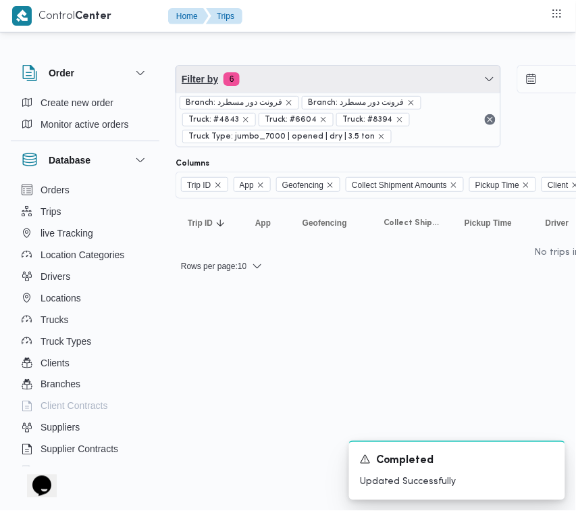
click at [359, 80] on span "Filter by 6" at bounding box center [338, 79] width 324 height 27
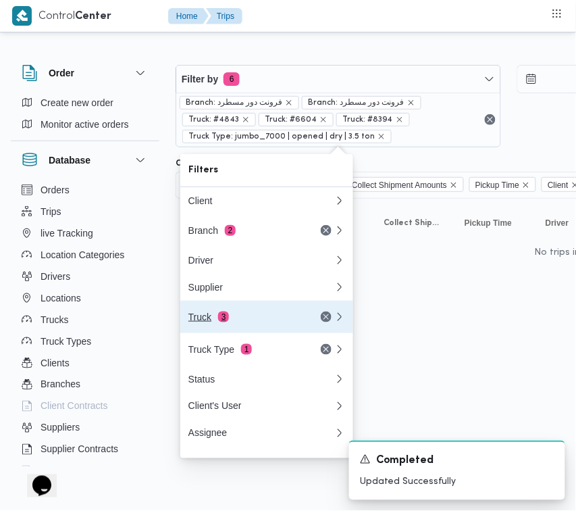
click at [203, 322] on div "Truck 3" at bounding box center [246, 317] width 114 height 11
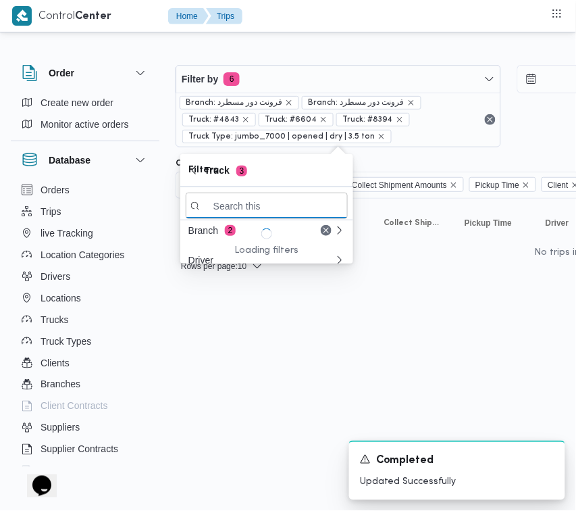
paste input "7398"
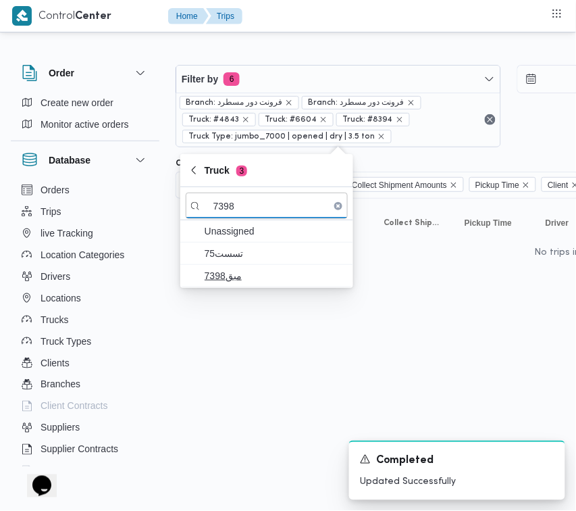
type input "7398"
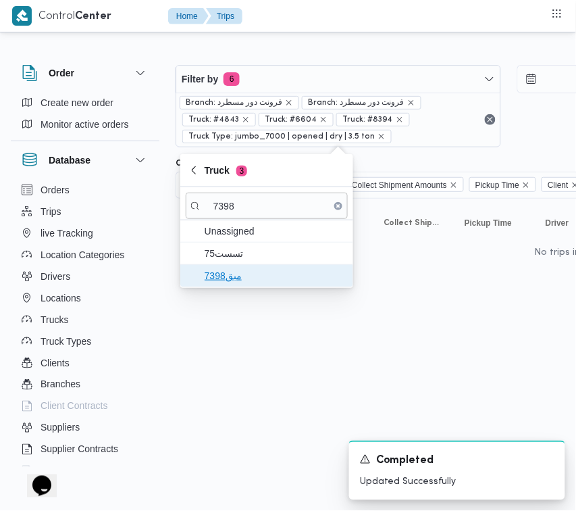
click at [239, 274] on span "مبق7398" at bounding box center [275, 276] width 141 height 16
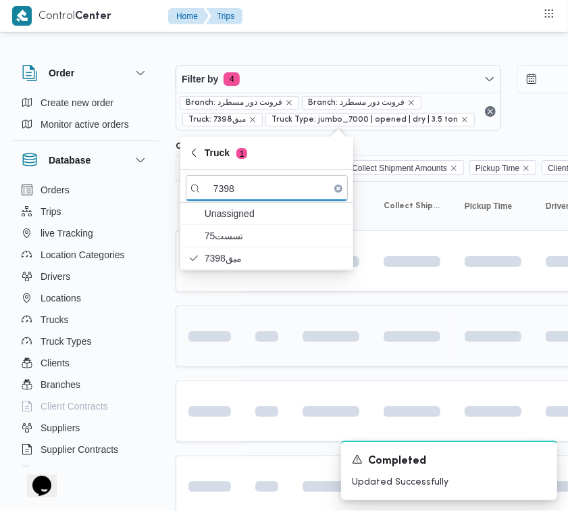
click at [225, 336] on span at bounding box center [186, 336] width 94 height 11
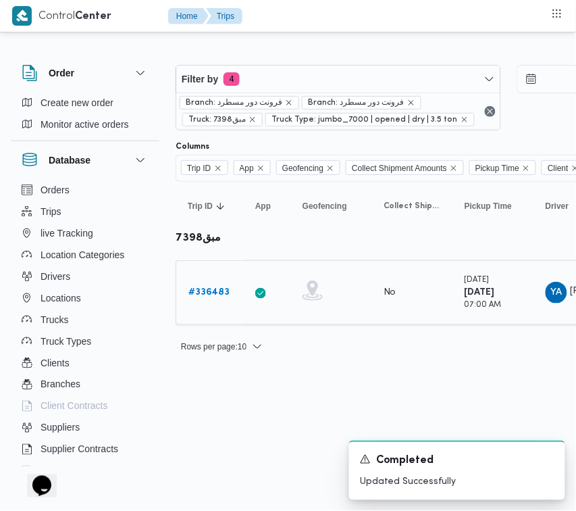
click at [210, 289] on b "# 336483" at bounding box center [209, 292] width 41 height 9
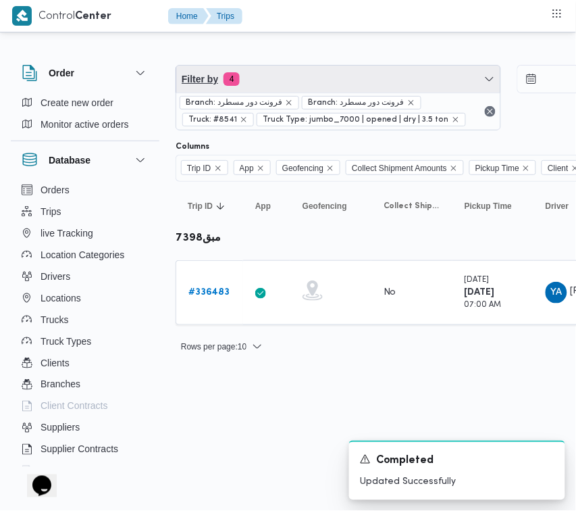
click at [331, 69] on span "Filter by 4" at bounding box center [338, 79] width 324 height 27
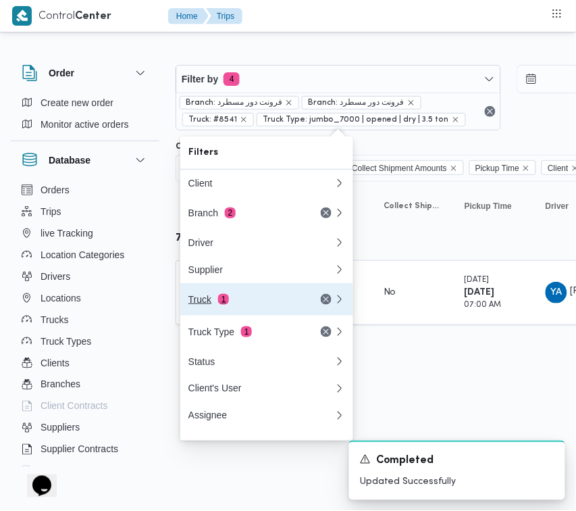
click at [218, 298] on div "Truck 1" at bounding box center [261, 299] width 162 height 32
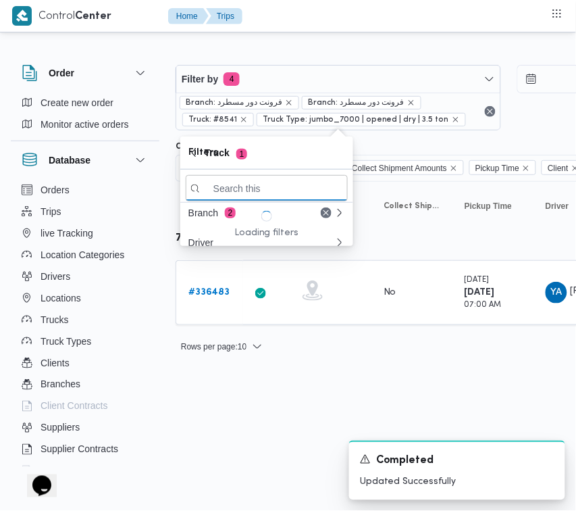
paste input "5319"
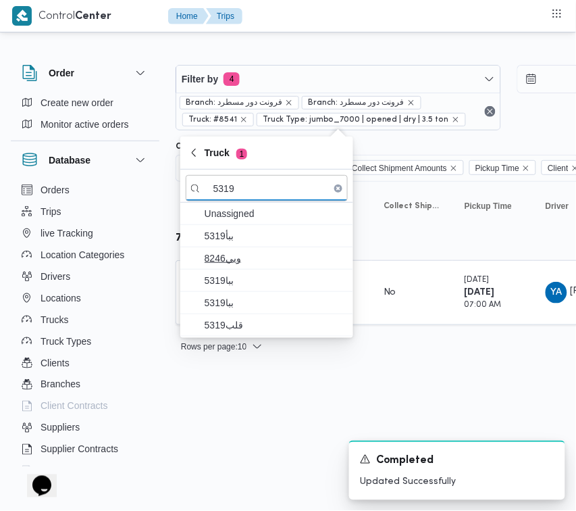
type input "5319"
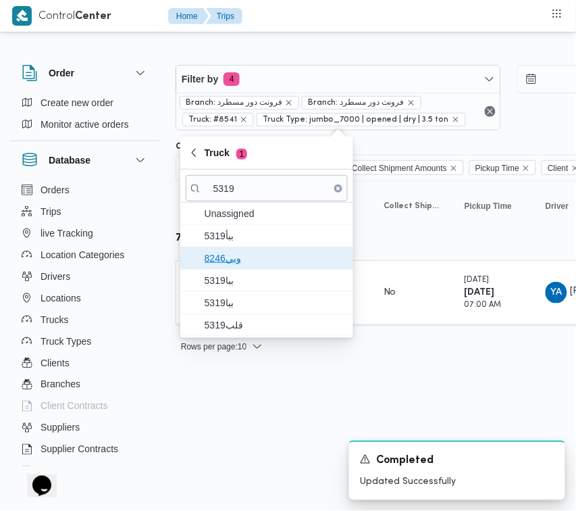
click at [241, 265] on span "وبي8246" at bounding box center [275, 258] width 141 height 16
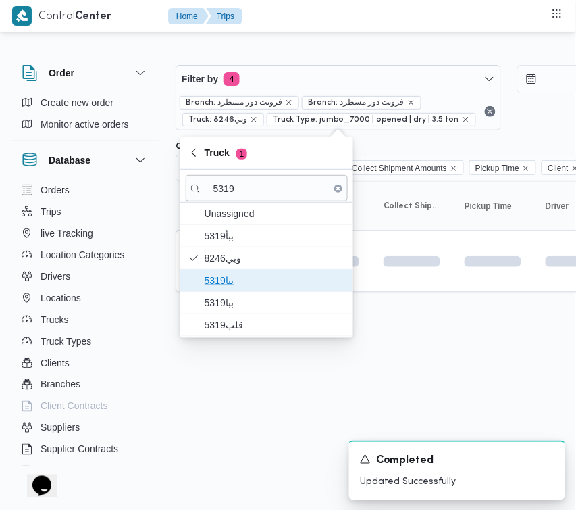
click at [241, 291] on span "ببا5319" at bounding box center [267, 281] width 162 height 22
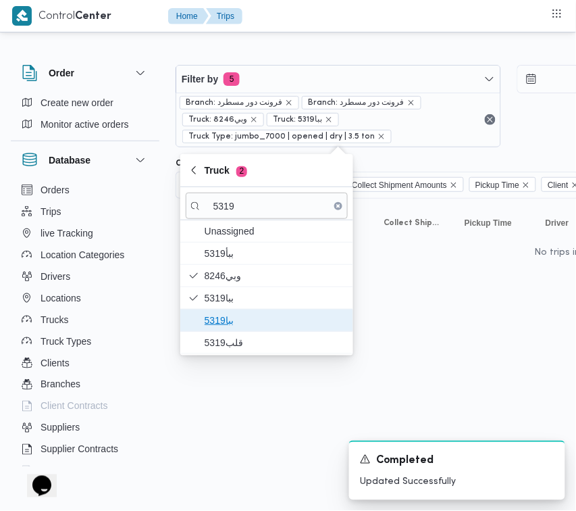
click at [230, 324] on span "ببا5319" at bounding box center [275, 320] width 141 height 16
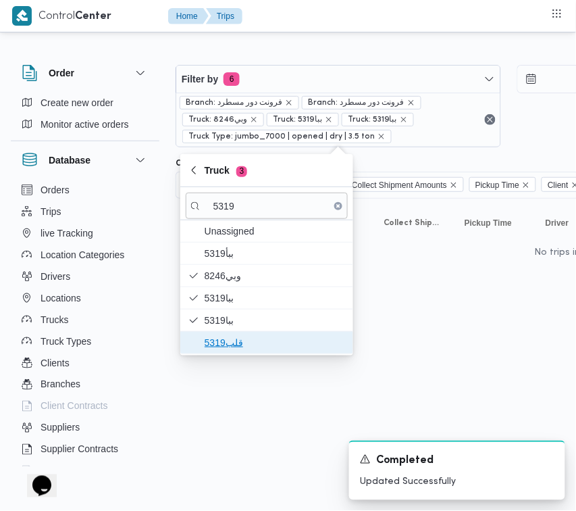
click at [228, 342] on span "قلب5319" at bounding box center [275, 343] width 141 height 16
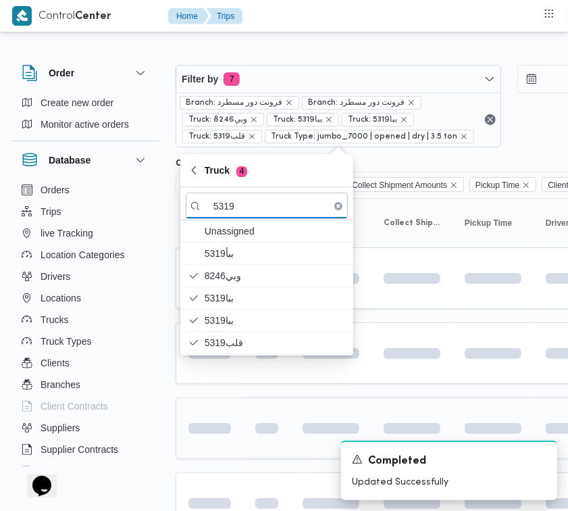
click at [231, 406] on td at bounding box center [210, 428] width 68 height 62
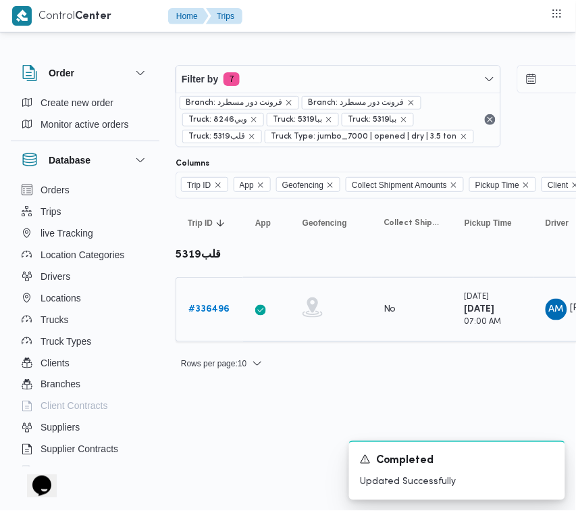
click at [200, 310] on b "# 336496" at bounding box center [209, 309] width 41 height 9
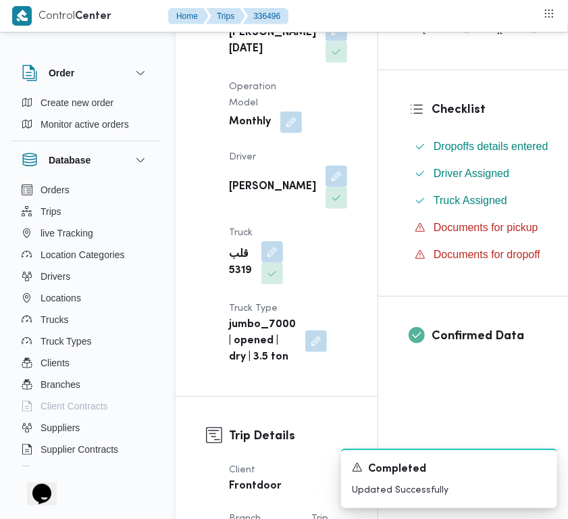
scroll to position [323, 0]
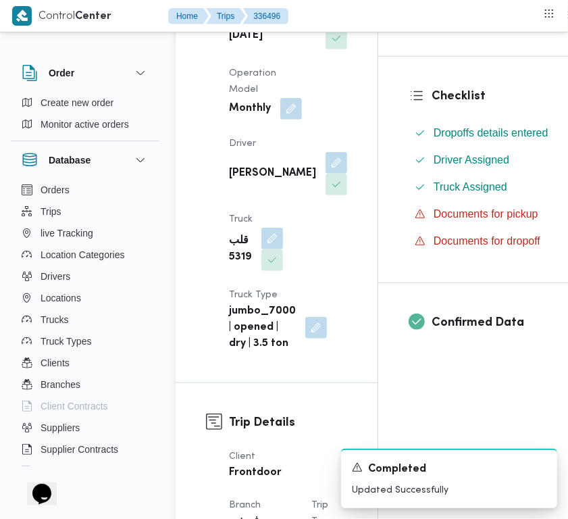
click at [260, 249] on span at bounding box center [269, 239] width 28 height 22
click at [268, 249] on button "button" at bounding box center [273, 238] width 22 height 22
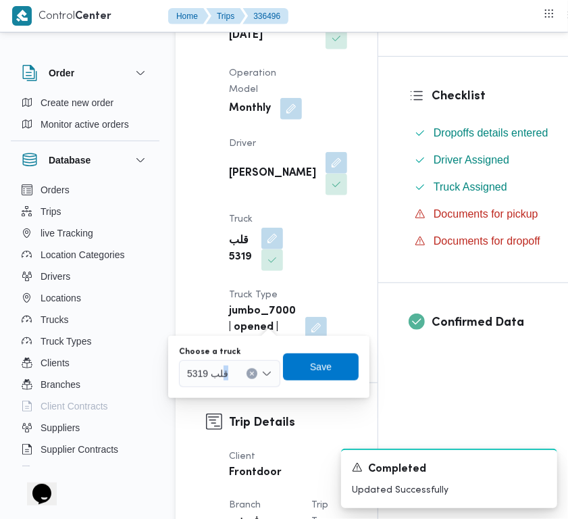
drag, startPoint x: 225, startPoint y: 376, endPoint x: 218, endPoint y: 376, distance: 7.4
click at [222, 376] on span "قلب 5319" at bounding box center [207, 373] width 41 height 15
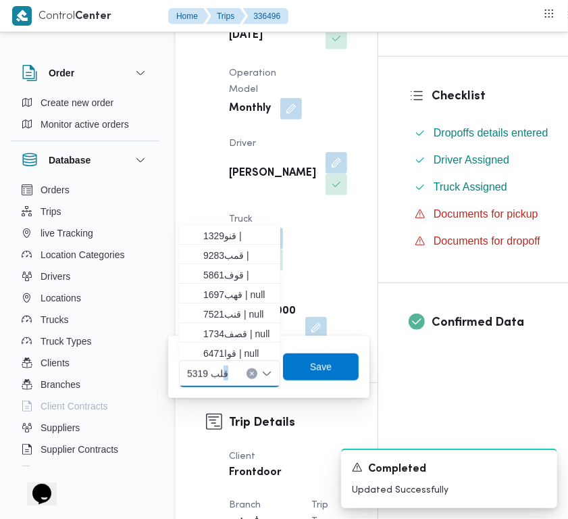
paste input "3695"
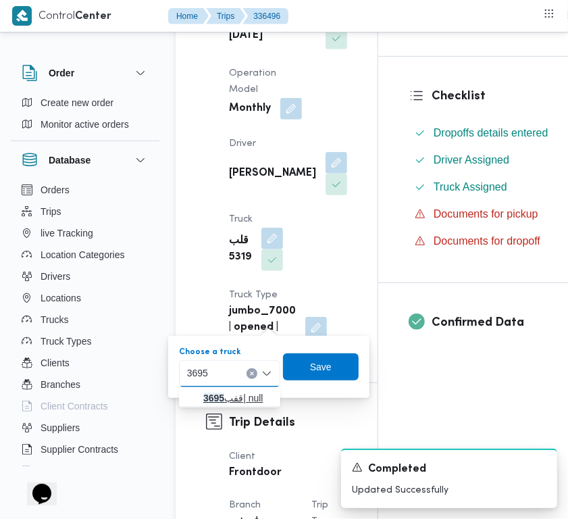
type input "3695"
click at [201, 399] on span "قفب 3695 | null" at bounding box center [230, 398] width 91 height 22
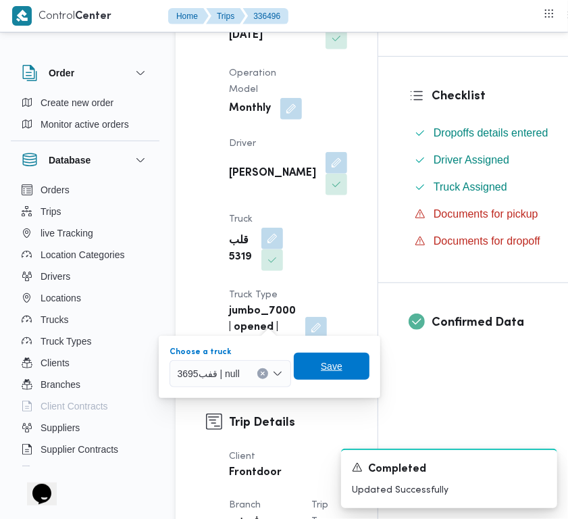
click at [326, 364] on span "Save" at bounding box center [332, 366] width 22 height 16
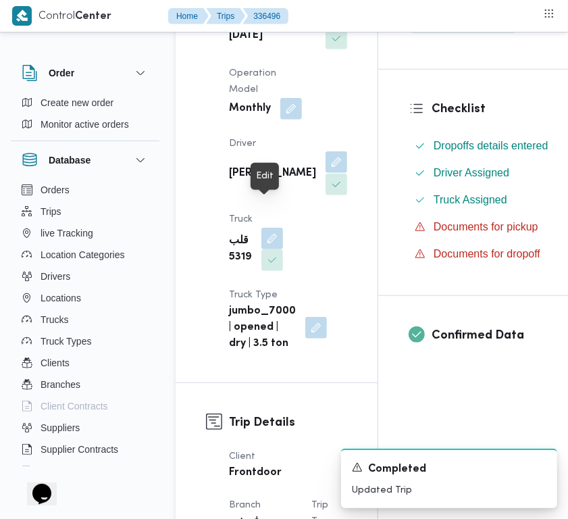
click at [326, 173] on button "button" at bounding box center [337, 162] width 22 height 22
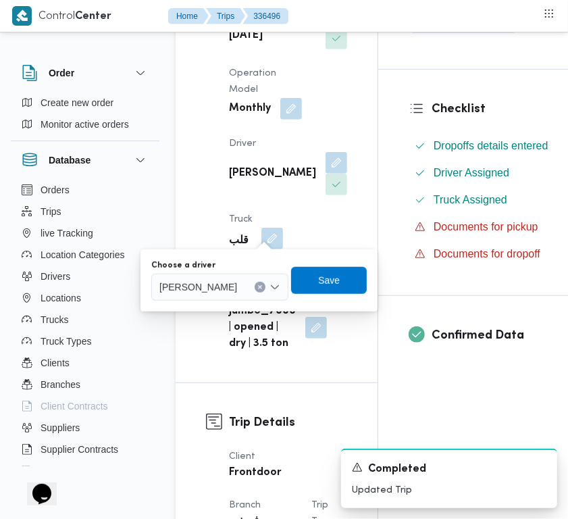
click at [218, 297] on div "[PERSON_NAME]" at bounding box center [219, 287] width 137 height 27
paste input "[PERSON_NAME]"
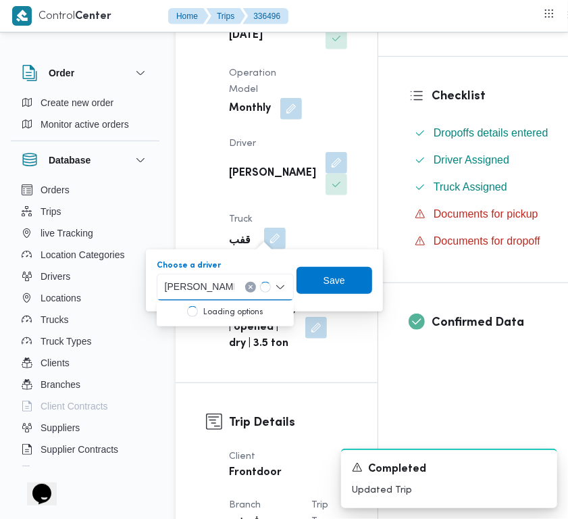
type input "[PERSON_NAME]"
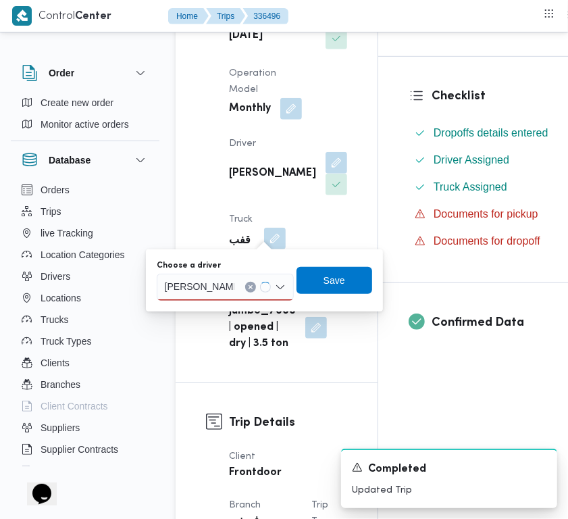
click at [228, 285] on input "[PERSON_NAME]" at bounding box center [200, 287] width 70 height 16
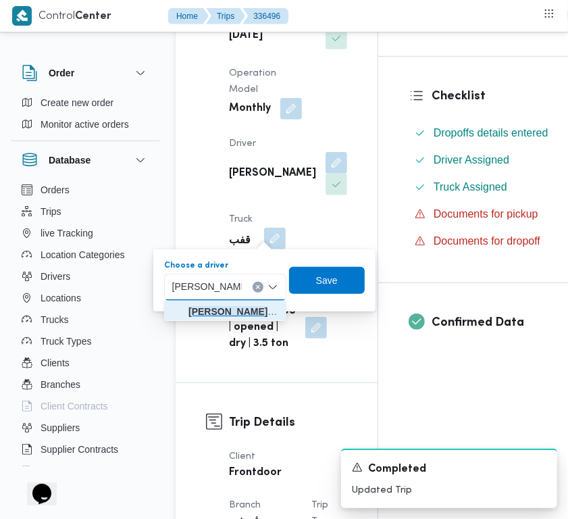
click at [211, 301] on span "[PERSON_NAME]" at bounding box center [226, 312] width 112 height 22
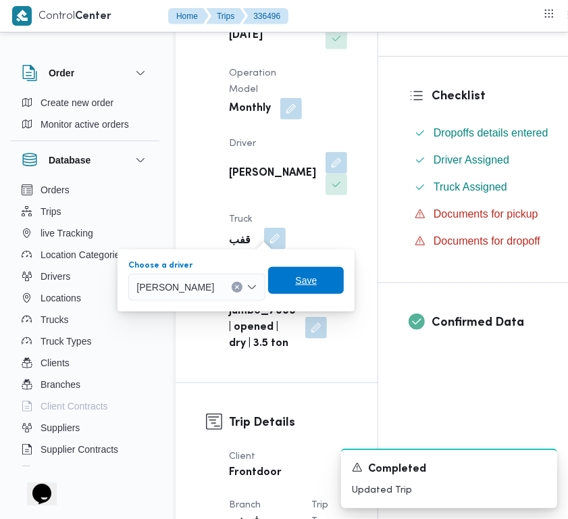
click at [344, 275] on span "Save" at bounding box center [306, 280] width 76 height 27
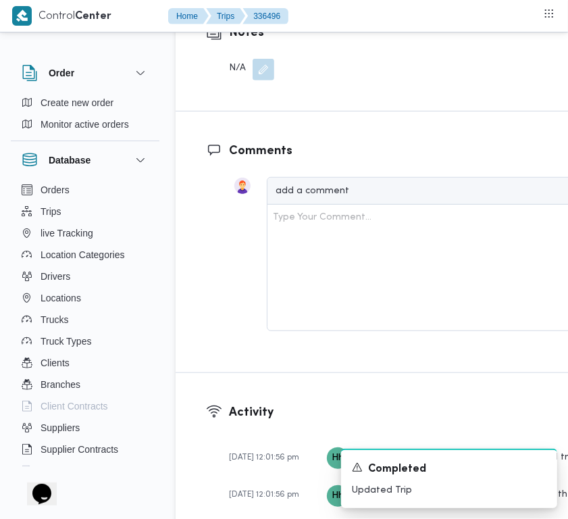
scroll to position [2580, 0]
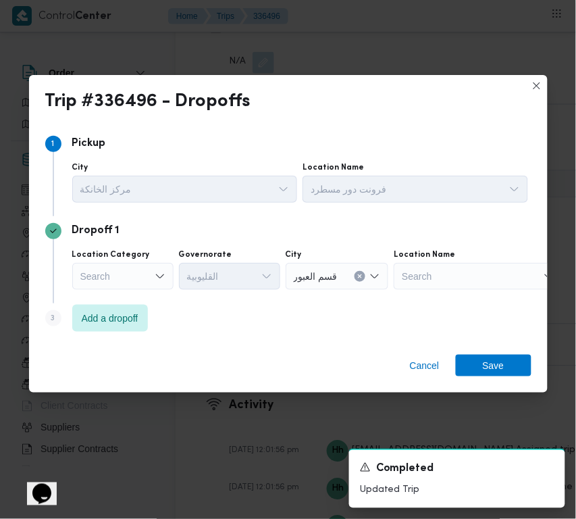
click at [144, 282] on div "Search" at bounding box center [122, 276] width 101 height 27
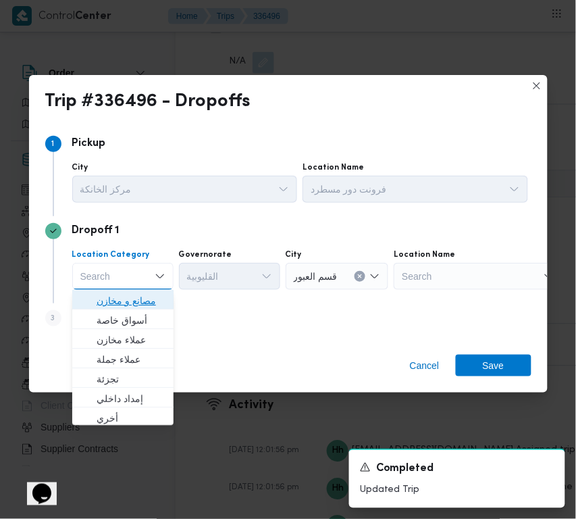
click at [143, 308] on span "مصانع و مخازن" at bounding box center [131, 301] width 69 height 16
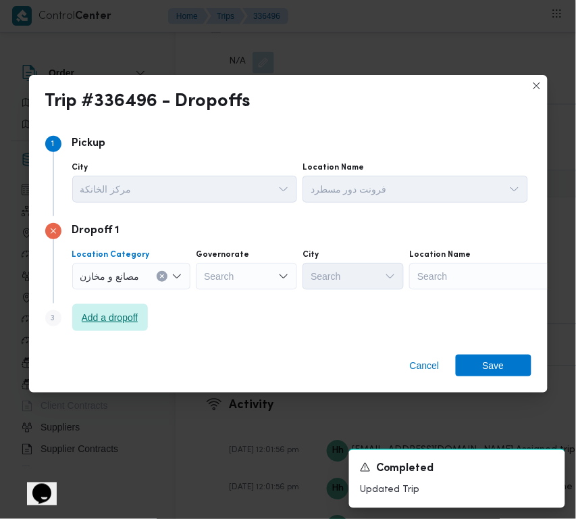
click at [134, 318] on span "Add a dropoff" at bounding box center [110, 318] width 57 height 16
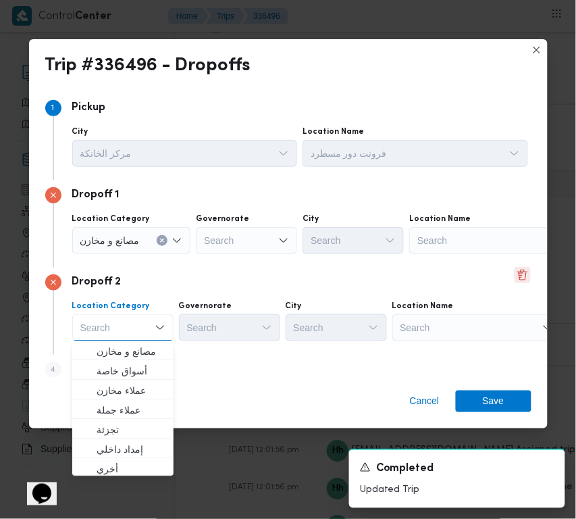
click at [518, 272] on button "Delete" at bounding box center [523, 275] width 16 height 16
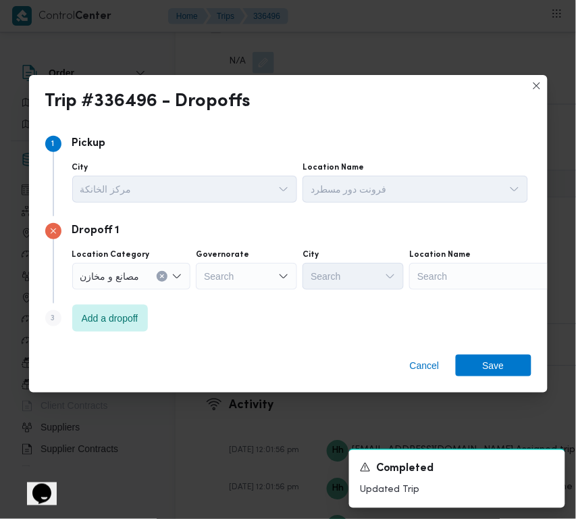
click at [168, 277] on button "Clear input" at bounding box center [162, 276] width 11 height 11
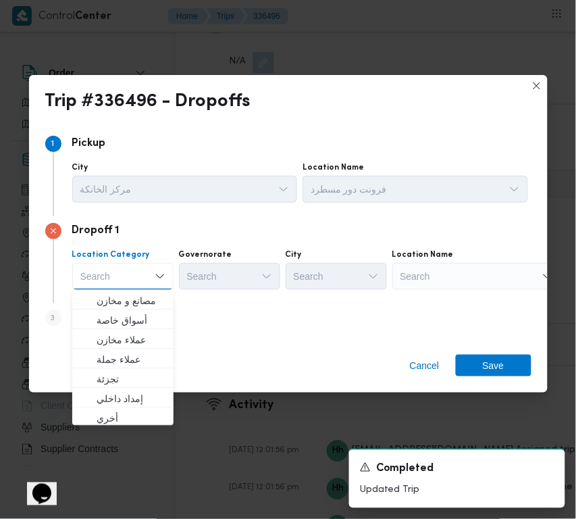
click at [460, 284] on div "Search" at bounding box center [477, 276] width 169 height 27
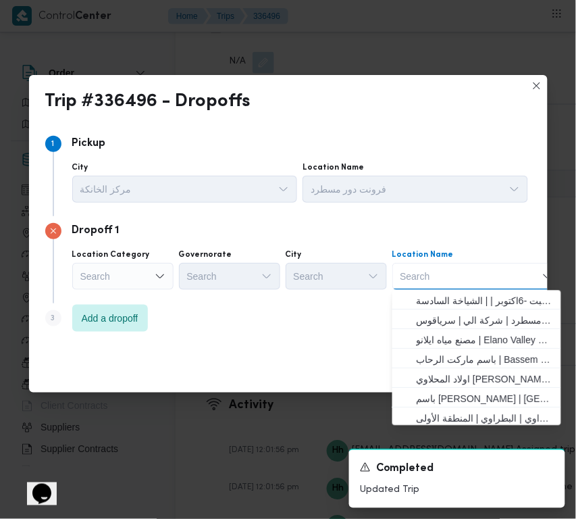
paste input "مخازن فتح الله الرحاب"
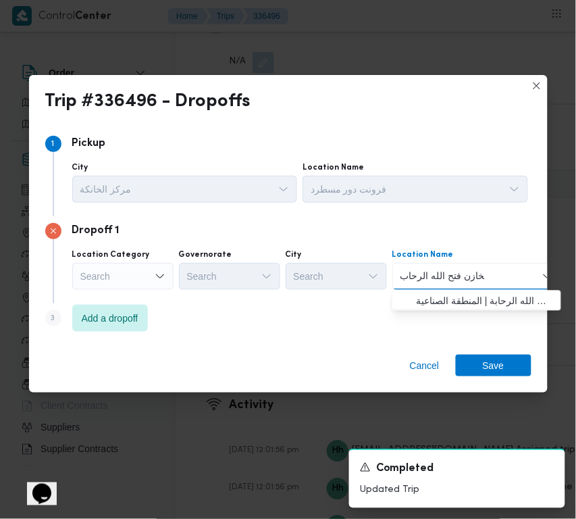
type input "مخازن فتح الله الرحاب"
click at [462, 301] on span "مخازن فتح الله الرحاب - الالف مصنع التجمع | مخازن اسواق فتح الله الرحابة | المن…" at bounding box center [485, 301] width 137 height 16
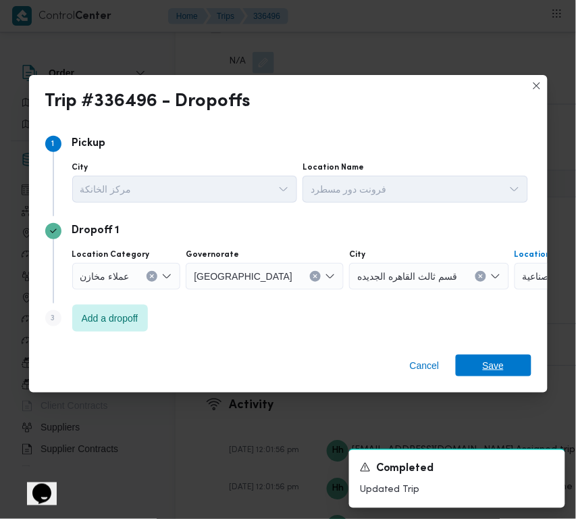
click at [497, 364] on span "Save" at bounding box center [494, 366] width 22 height 22
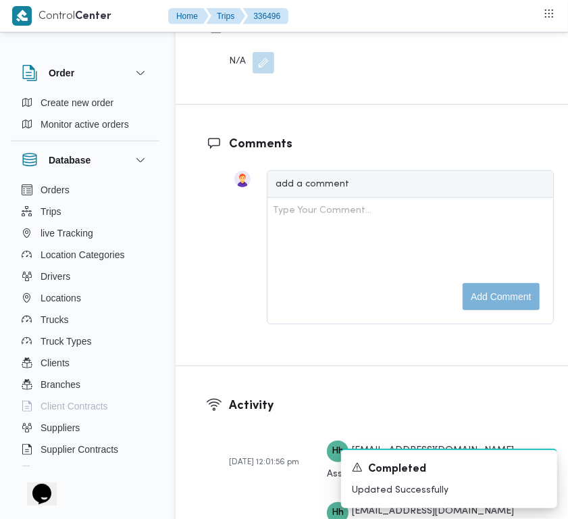
scroll to position [2126, 0]
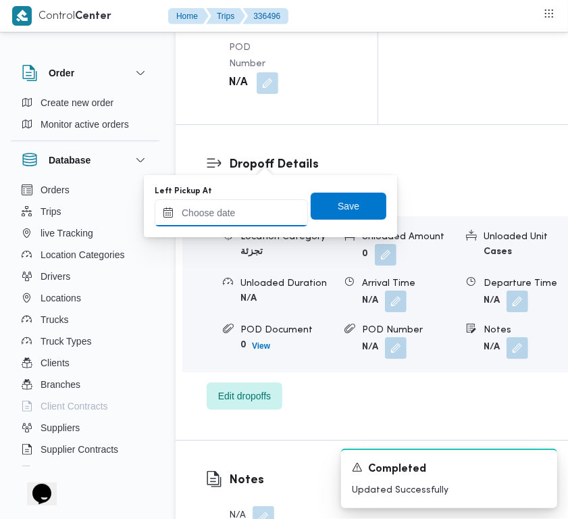
click at [264, 201] on input "Left Pickup At" at bounding box center [231, 212] width 153 height 27
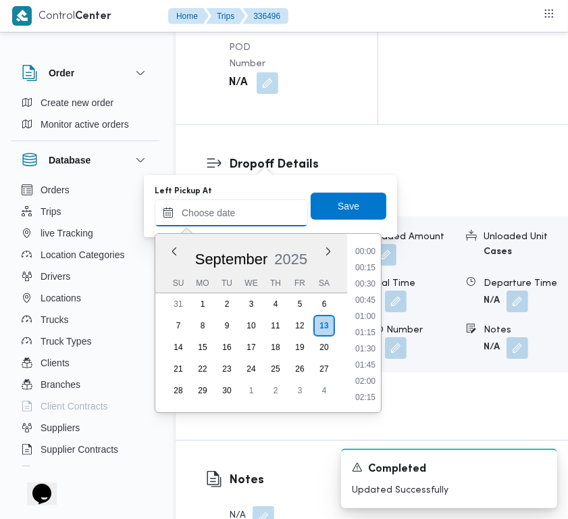
paste input "[DATE] 9:00:00 AM"
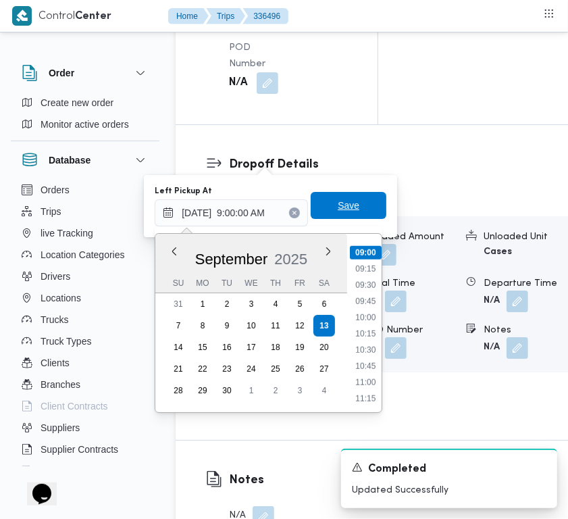
type input "[DATE] 09:00"
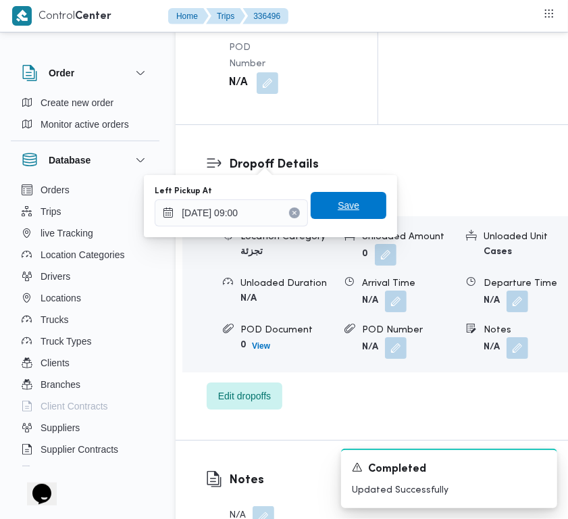
click at [339, 207] on span "Save" at bounding box center [349, 205] width 22 height 16
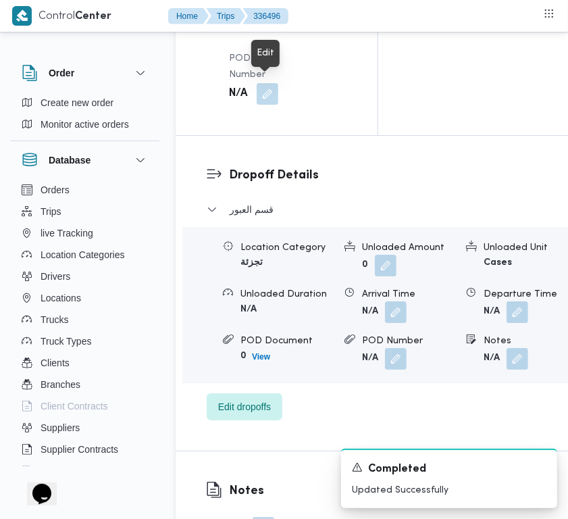
drag, startPoint x: 264, startPoint y: 82, endPoint x: 268, endPoint y: 93, distance: 11.5
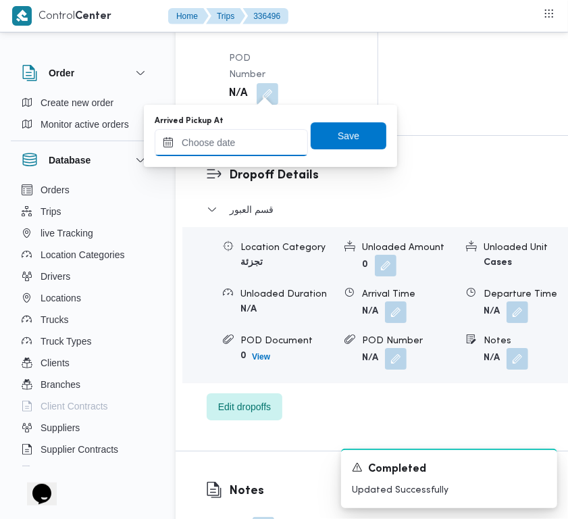
click at [252, 147] on input "Arrived Pickup At" at bounding box center [231, 142] width 153 height 27
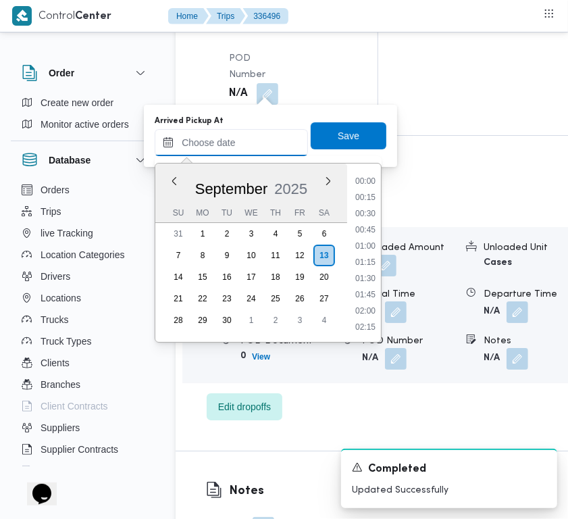
paste input "[DATE] 9:00:00 AM"
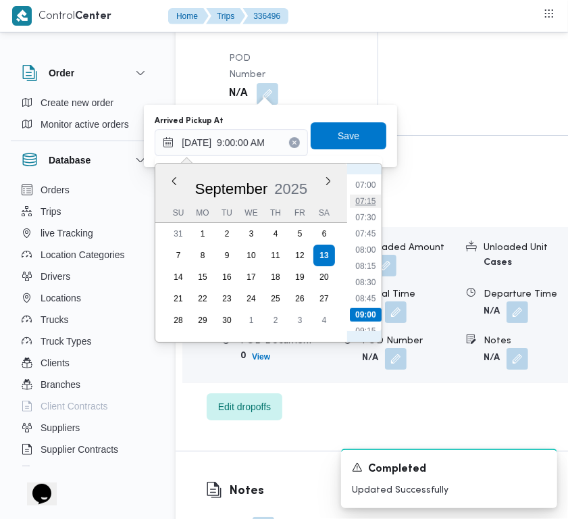
scroll to position [449, 0]
click at [366, 217] on li "07:30" at bounding box center [365, 219] width 31 height 14
type input "[DATE] 07:30"
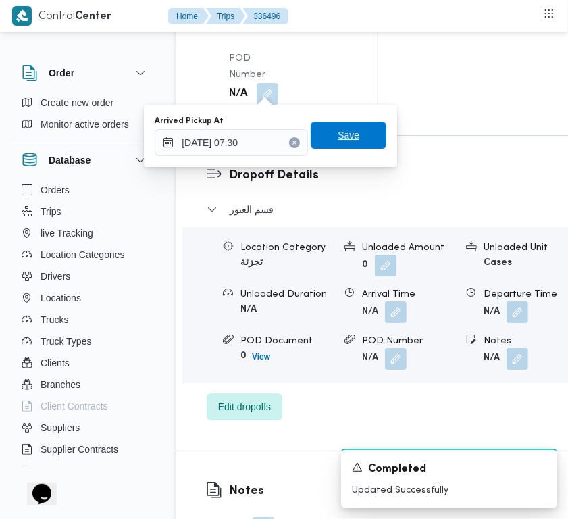
click at [332, 123] on span "Save" at bounding box center [349, 135] width 76 height 27
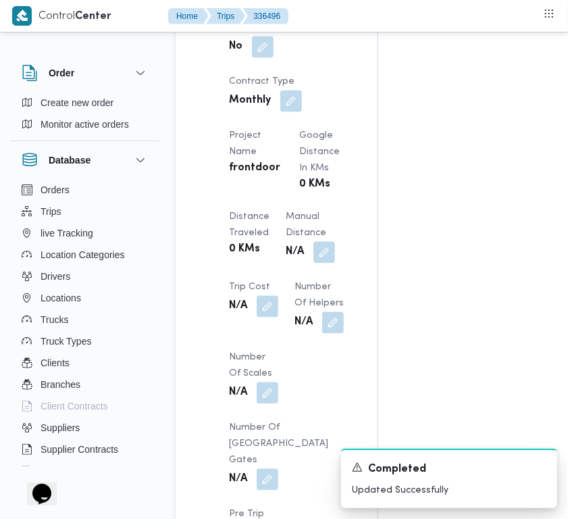
scroll to position [779, 0]
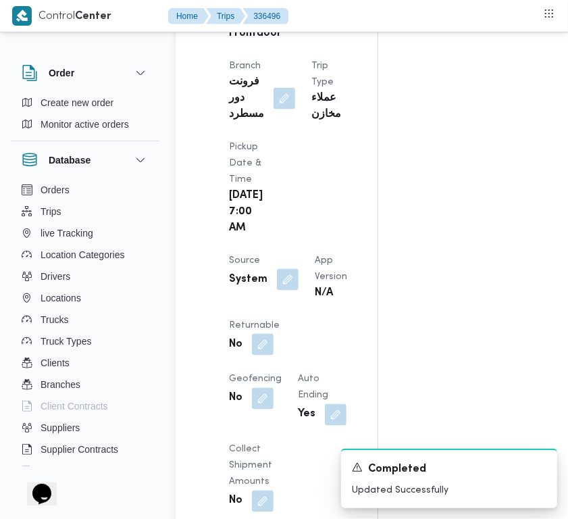
click at [316, 460] on div "A new notification appears Completed Updated Successfully" at bounding box center [433, 478] width 270 height 81
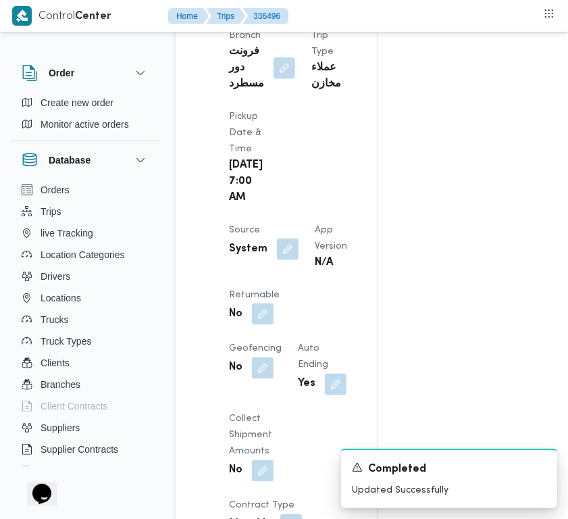
scroll to position [872, 0]
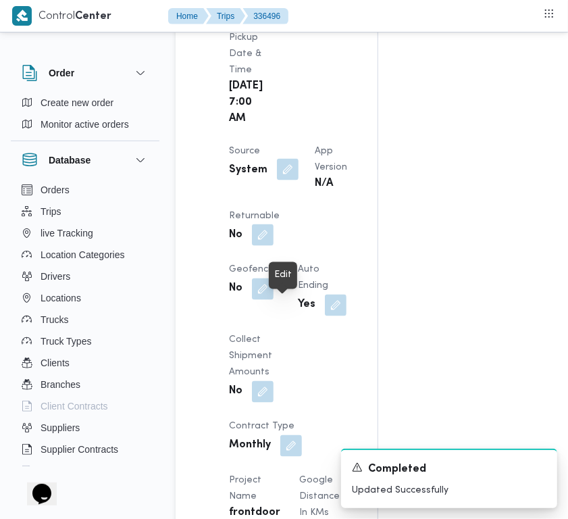
drag, startPoint x: 288, startPoint y: 305, endPoint x: 284, endPoint y: 316, distance: 10.9
click at [288, 180] on button "button" at bounding box center [288, 170] width 22 height 22
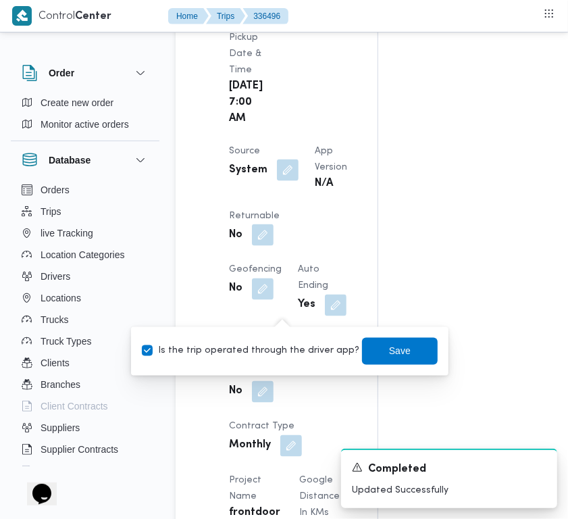
click at [264, 355] on label "Is the trip operated through the driver app?" at bounding box center [251, 351] width 218 height 16
checkbox input "false"
click at [378, 253] on div "Assignees • Superadmin [EMAIL_ADDRESS][PERSON_NAME][DOMAIN_NAME] Checklist Drop…" at bounding box center [544, 437] width 332 height 2122
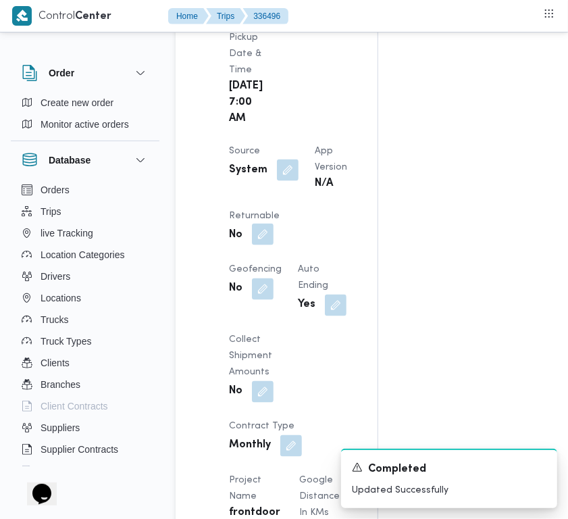
click at [274, 245] on button "button" at bounding box center [263, 235] width 22 height 22
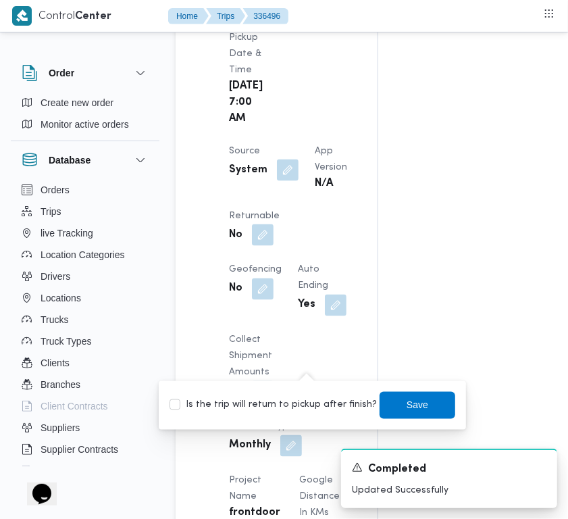
click at [262, 401] on label "Is the trip will return to pickup after finish?" at bounding box center [273, 405] width 207 height 16
checkbox input "true"
click at [392, 408] on span "Save" at bounding box center [418, 404] width 76 height 27
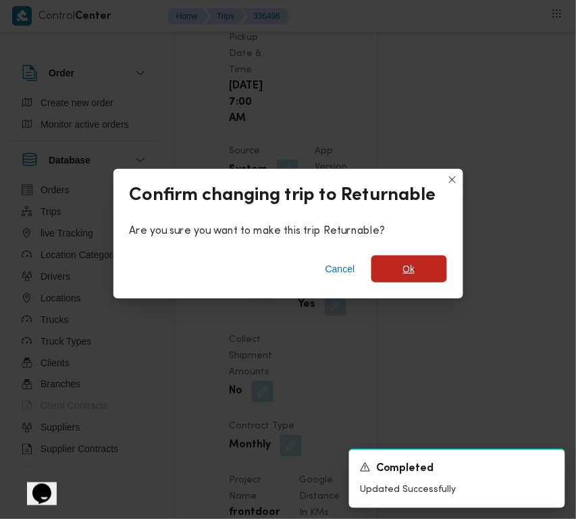
click at [403, 265] on span "Ok" at bounding box center [410, 268] width 76 height 27
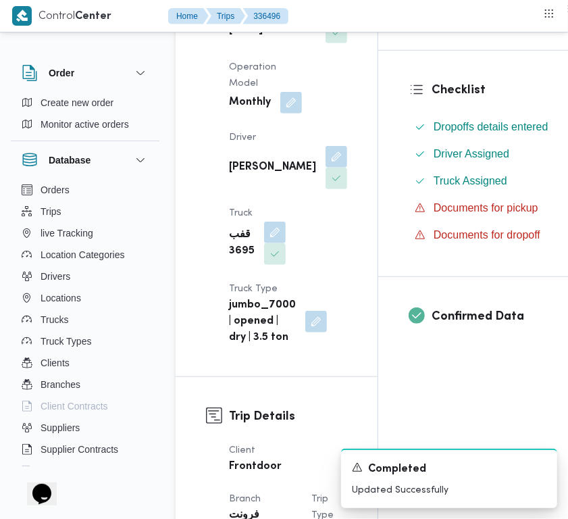
scroll to position [360, 0]
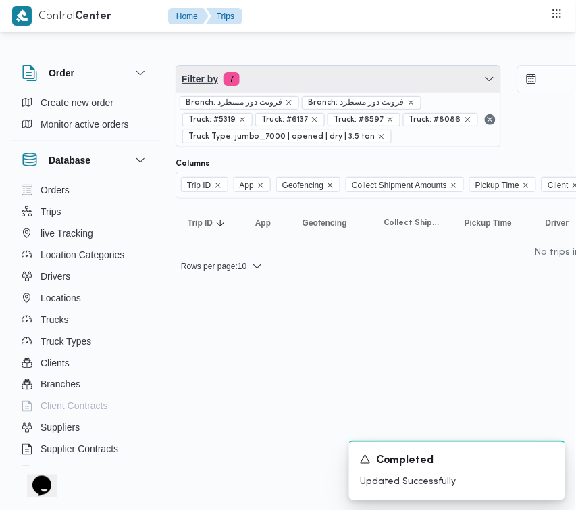
drag, startPoint x: 297, startPoint y: 79, endPoint x: 298, endPoint y: 115, distance: 35.8
click at [297, 79] on span "Filter by 7" at bounding box center [338, 79] width 324 height 27
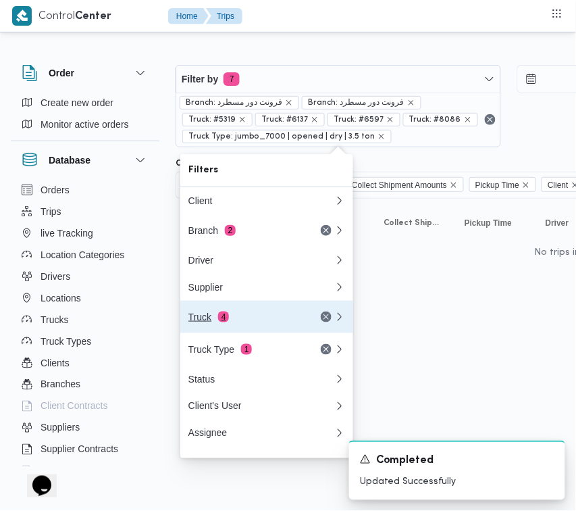
click at [242, 322] on div "Truck 4" at bounding box center [246, 317] width 114 height 11
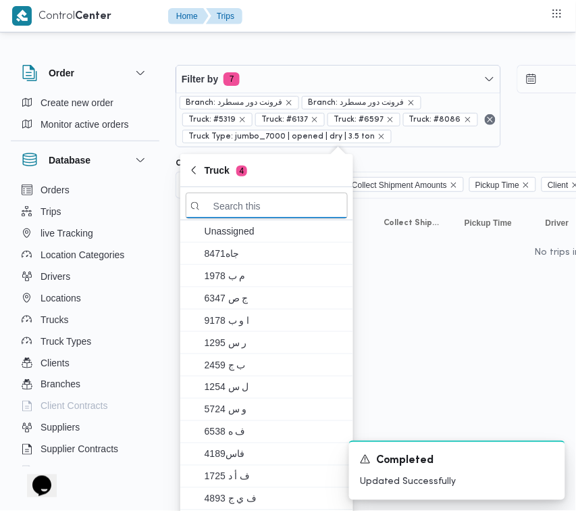
paste input "9346"
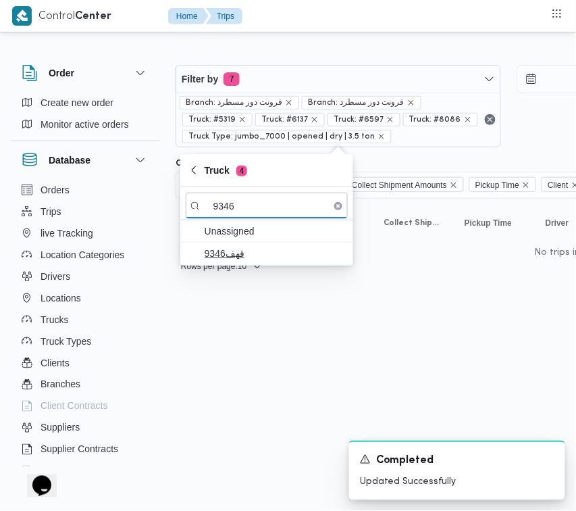
type input "9346"
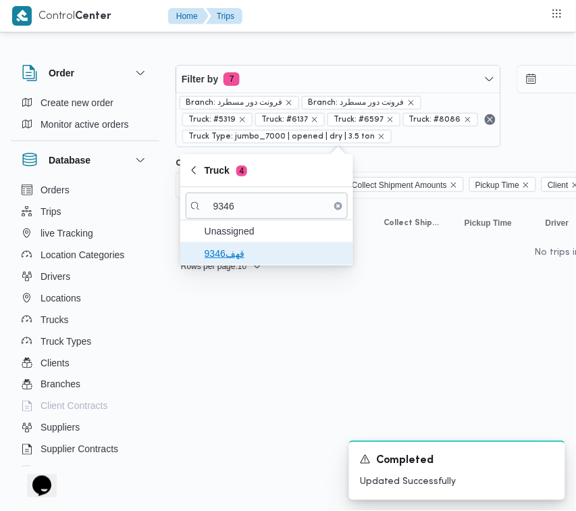
click at [217, 258] on span "قهف9346" at bounding box center [275, 253] width 141 height 16
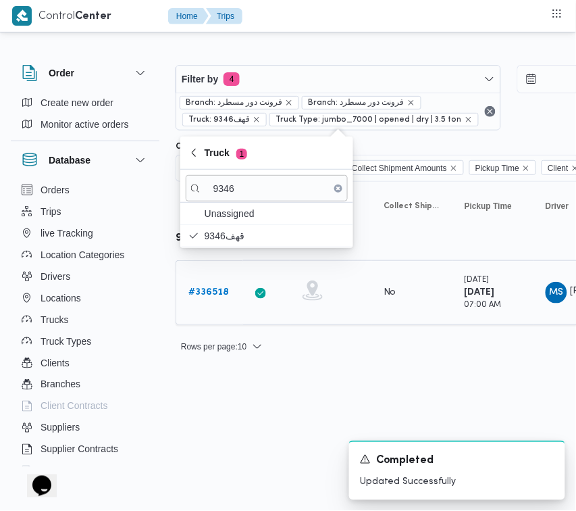
click at [218, 297] on b "# 336518" at bounding box center [209, 292] width 41 height 9
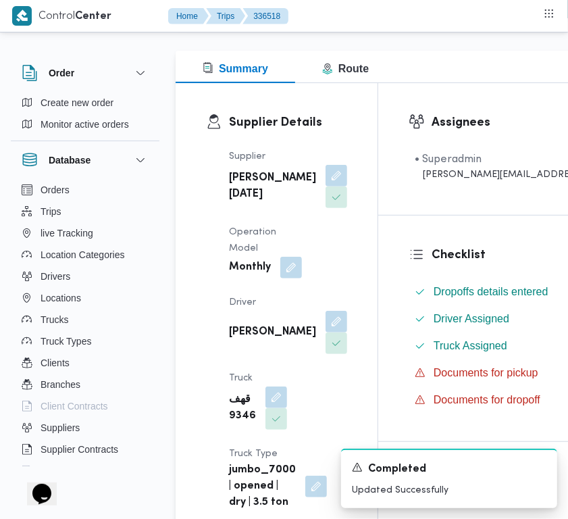
scroll to position [240, 0]
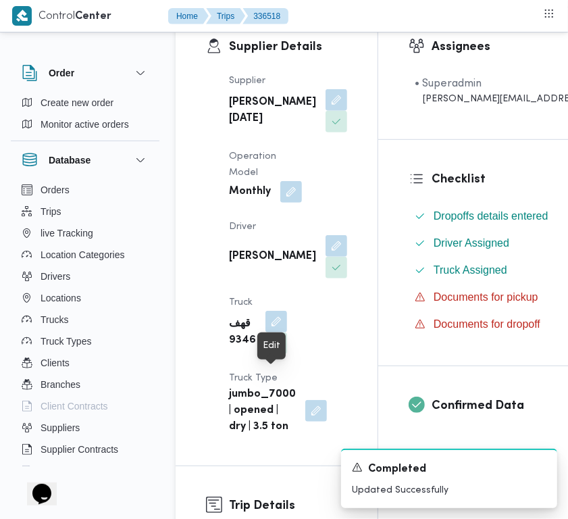
click at [262, 333] on span at bounding box center [273, 322] width 28 height 22
click at [272, 332] on button "button" at bounding box center [277, 321] width 22 height 22
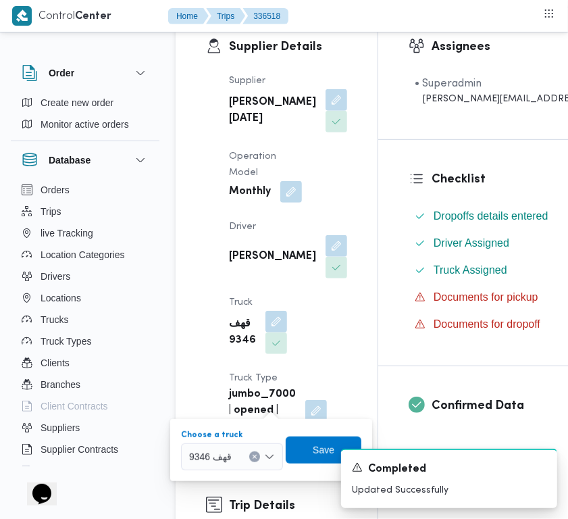
click at [235, 450] on div at bounding box center [238, 457] width 7 height 22
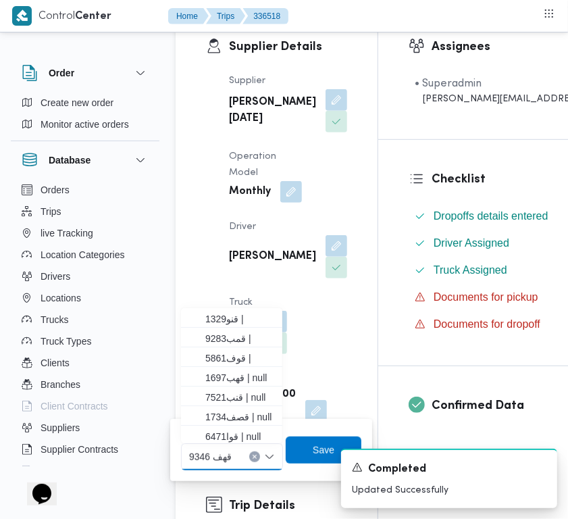
paste input "6721"
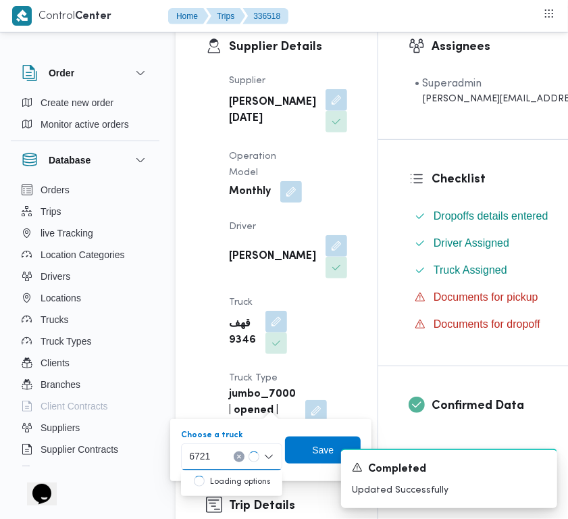
type input "6721"
click at [199, 481] on span "قهب 6721 | null" at bounding box center [232, 481] width 91 height 22
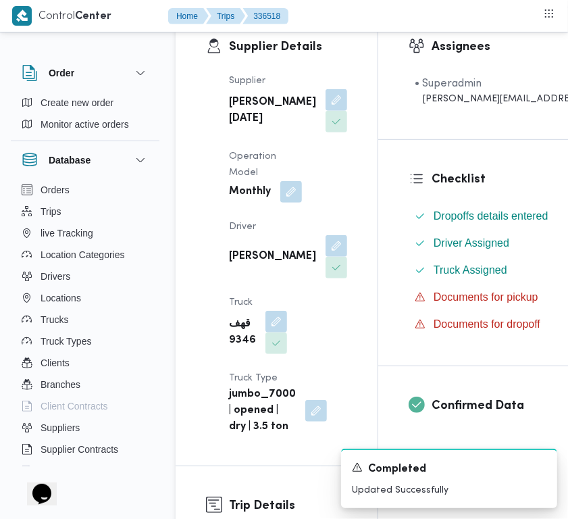
click at [312, 450] on div "A new notification appears Completed Updated Successfully" at bounding box center [433, 478] width 270 height 81
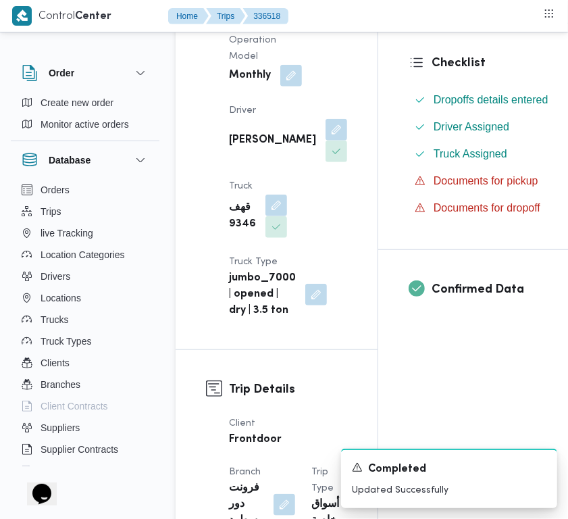
scroll to position [410, 0]
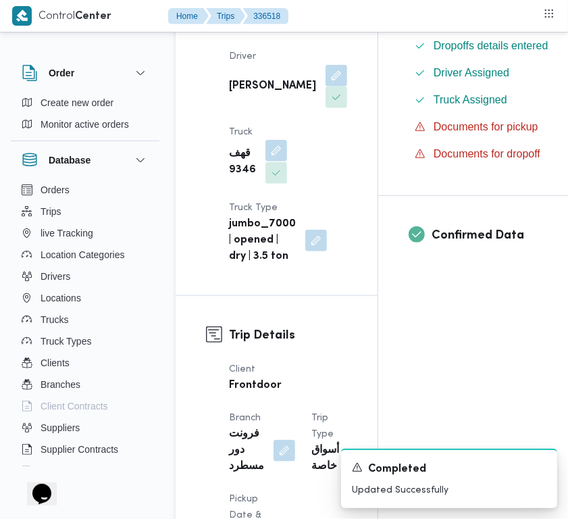
click at [281, 162] on button "button" at bounding box center [277, 151] width 22 height 22
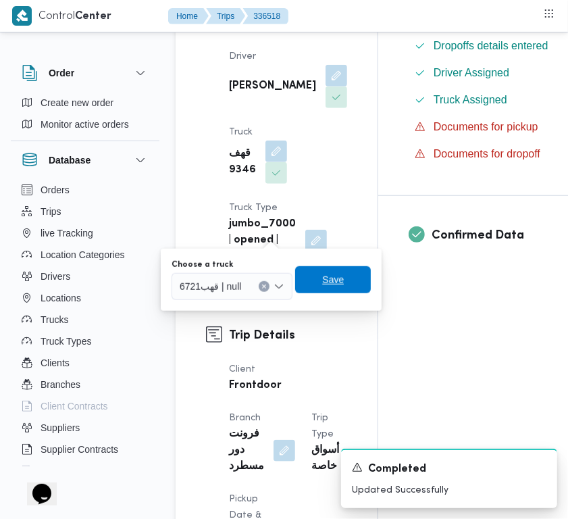
drag, startPoint x: 322, startPoint y: 284, endPoint x: 301, endPoint y: 280, distance: 21.2
click at [323, 283] on span "Save" at bounding box center [333, 280] width 22 height 16
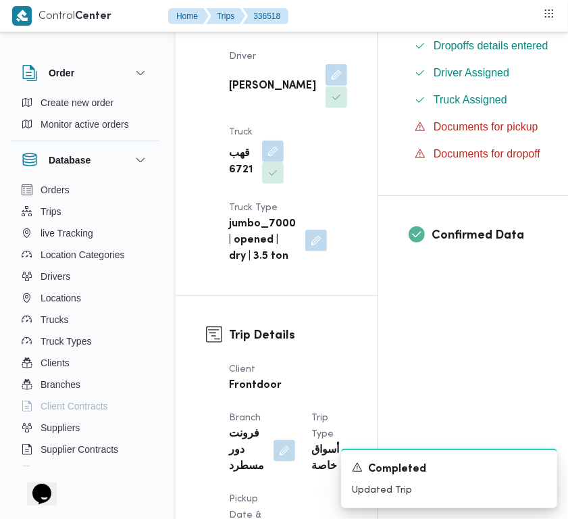
click at [326, 86] on button "button" at bounding box center [337, 75] width 22 height 22
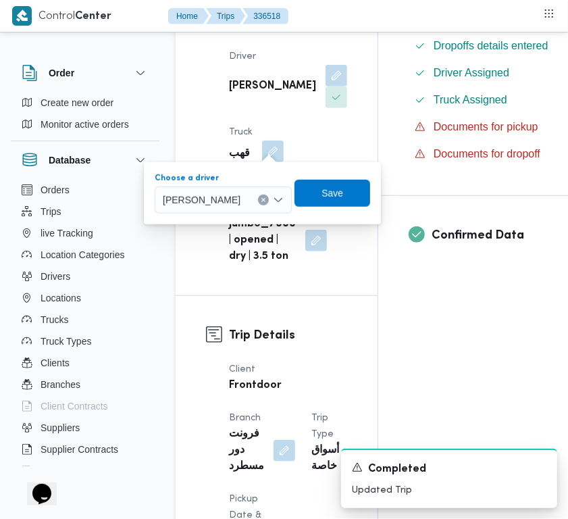
click at [233, 207] on div "[PERSON_NAME]" at bounding box center [223, 200] width 137 height 27
paste input "وائل"
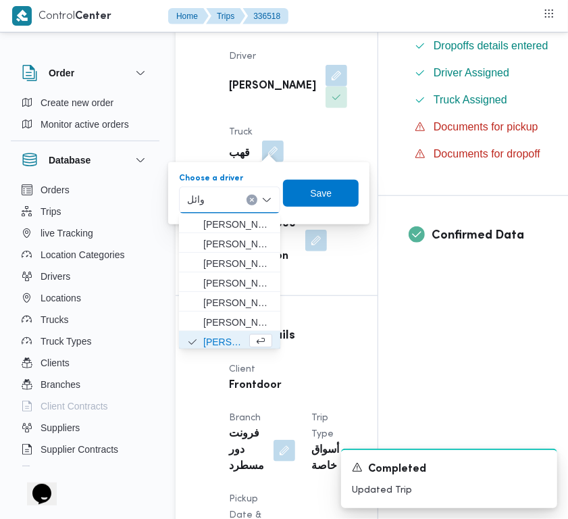
scroll to position [1, 0]
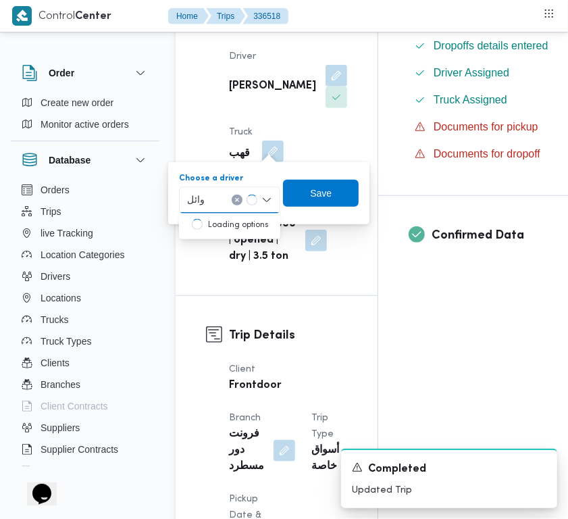
type input "وائل"
click at [204, 221] on span "وائل عطيه [PERSON_NAME]" at bounding box center [237, 224] width 69 height 16
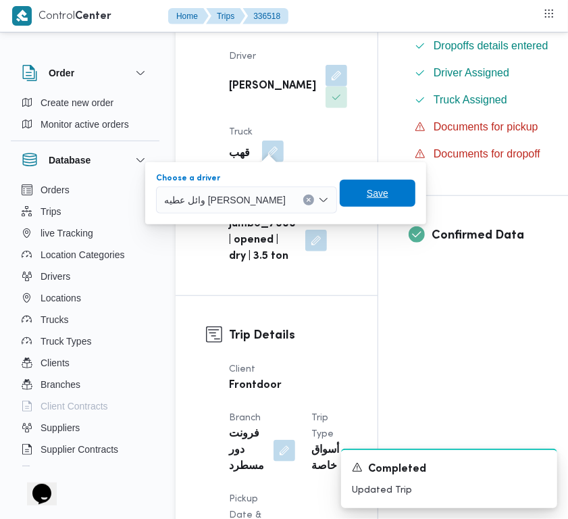
click at [367, 187] on span "Save" at bounding box center [378, 193] width 22 height 16
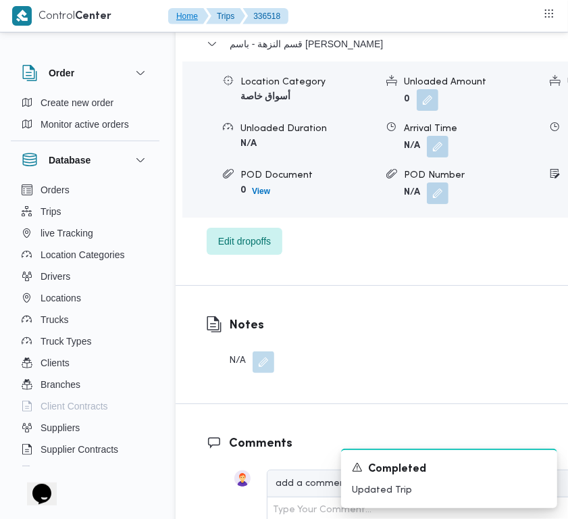
scroll to position [2683, 0]
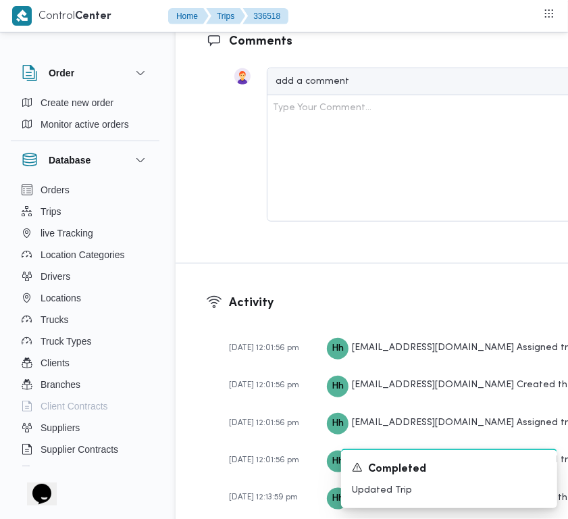
drag, startPoint x: 211, startPoint y: 166, endPoint x: 222, endPoint y: 186, distance: 22.4
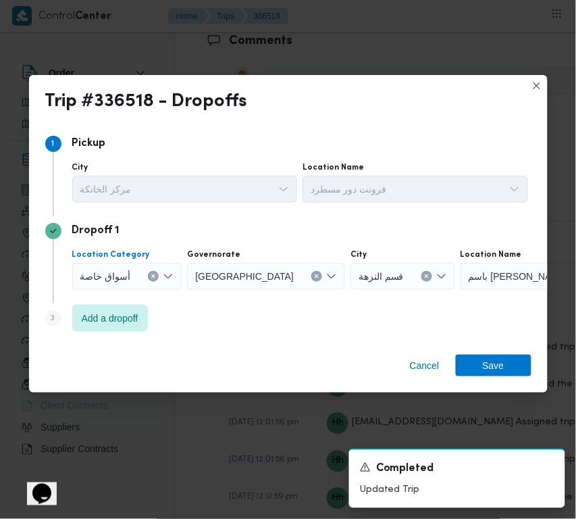
click at [148, 274] on button "Clear input" at bounding box center [153, 276] width 11 height 11
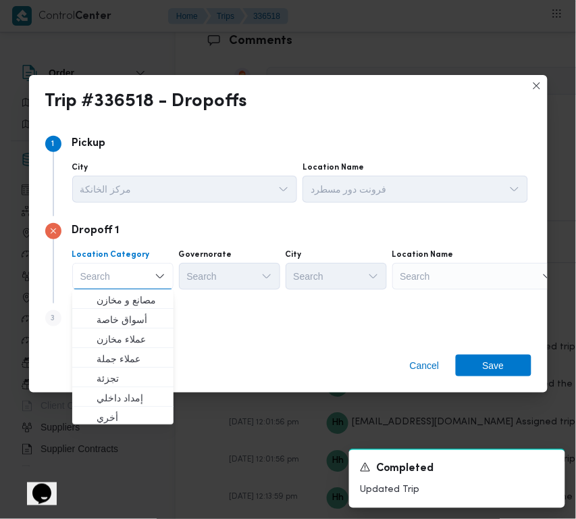
drag, startPoint x: 498, startPoint y: 271, endPoint x: 508, endPoint y: 271, distance: 9.5
click at [499, 271] on div "Search" at bounding box center [477, 276] width 169 height 27
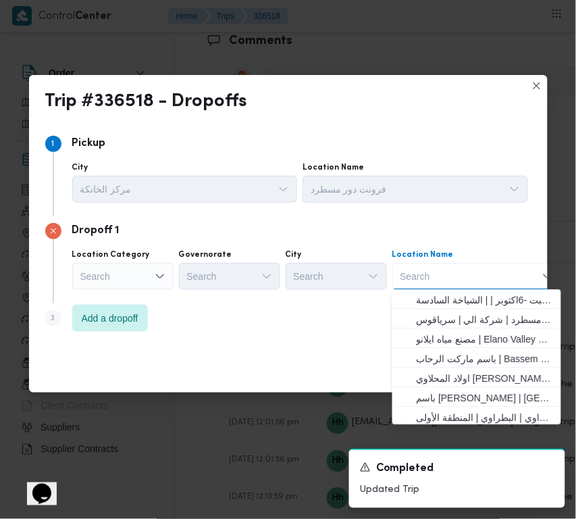
paste input "مخازن فتح الله الرحاب"
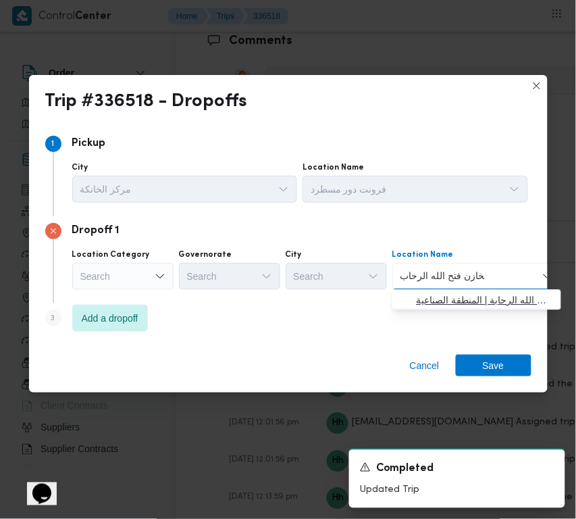
type input "مخازن فتح الله الرحاب"
click at [460, 301] on span "مخازن فتح الله الرحاب - الالف مصنع التجمع | مخازن اسواق فتح الله الرحابة | المن…" at bounding box center [485, 301] width 137 height 16
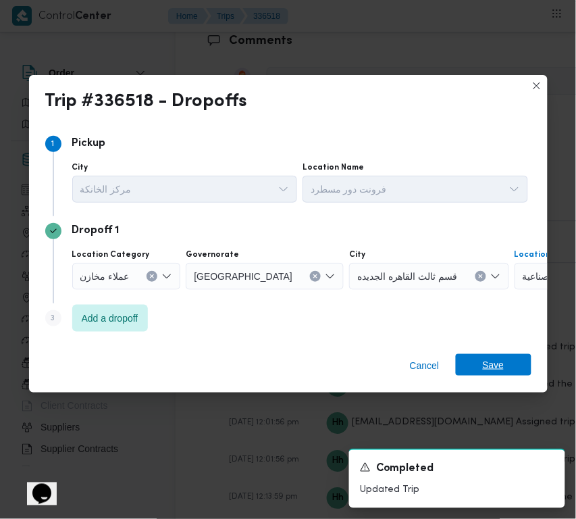
click at [499, 374] on span "Save" at bounding box center [494, 365] width 22 height 22
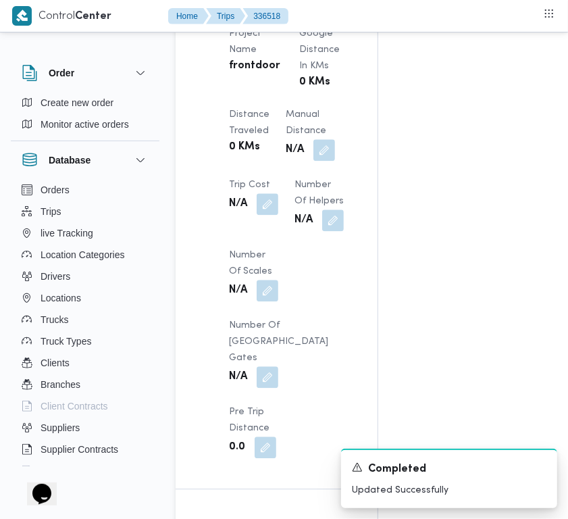
scroll to position [865, 0]
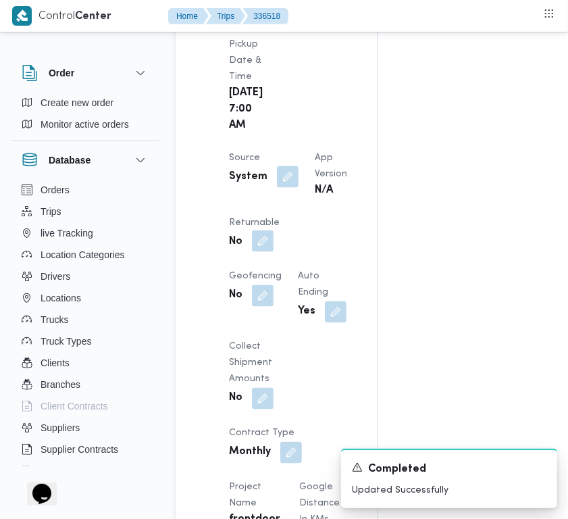
click at [274, 252] on button "button" at bounding box center [263, 241] width 22 height 22
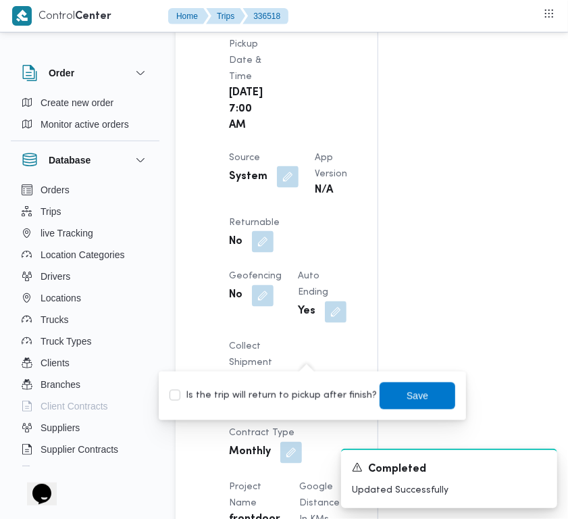
click at [275, 397] on label "Is the trip will return to pickup after finish?" at bounding box center [273, 396] width 207 height 16
checkbox input "true"
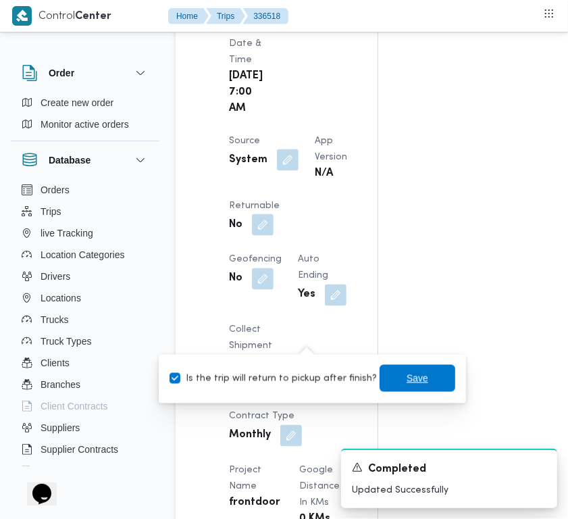
click at [404, 386] on span "Save" at bounding box center [418, 378] width 76 height 27
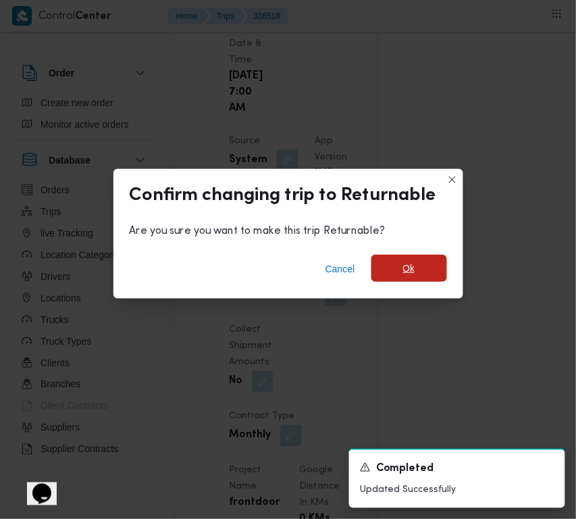
click at [408, 276] on span "Ok" at bounding box center [410, 268] width 76 height 27
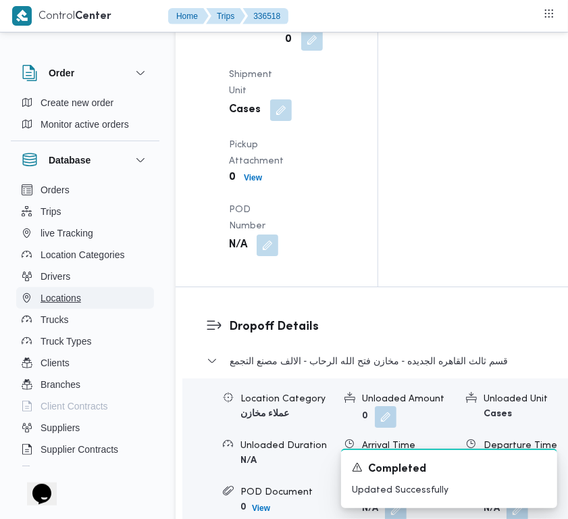
scroll to position [2004, 0]
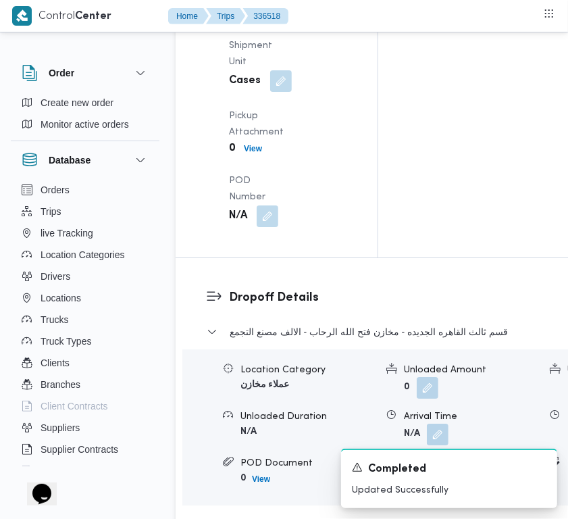
drag, startPoint x: 260, startPoint y: 235, endPoint x: 264, endPoint y: 254, distance: 19.4
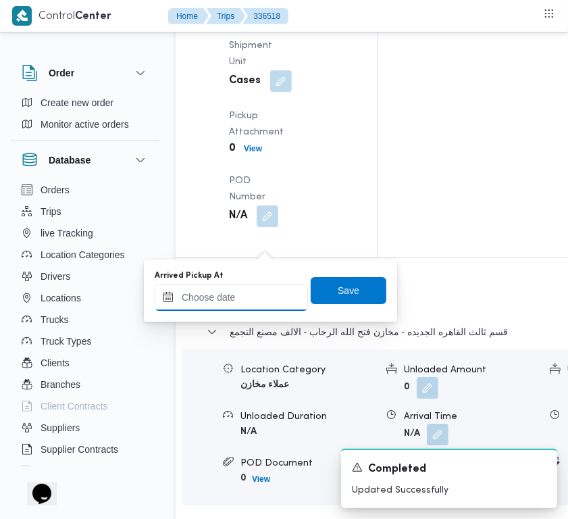
click at [249, 306] on input "Arrived Pickup At" at bounding box center [231, 297] width 153 height 27
paste input "[DATE] 7:00:00 AM"
type input "[DATE] 7:00:00 AM"
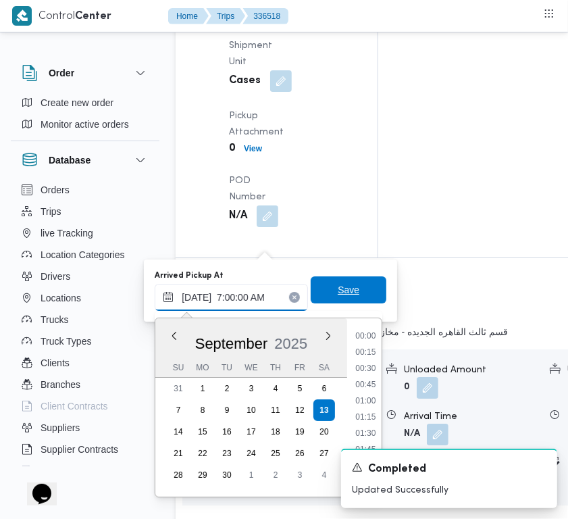
scroll to position [453, 0]
drag, startPoint x: 341, startPoint y: 291, endPoint x: 312, endPoint y: 310, distance: 34.9
click at [342, 291] on span "Save" at bounding box center [349, 291] width 22 height 16
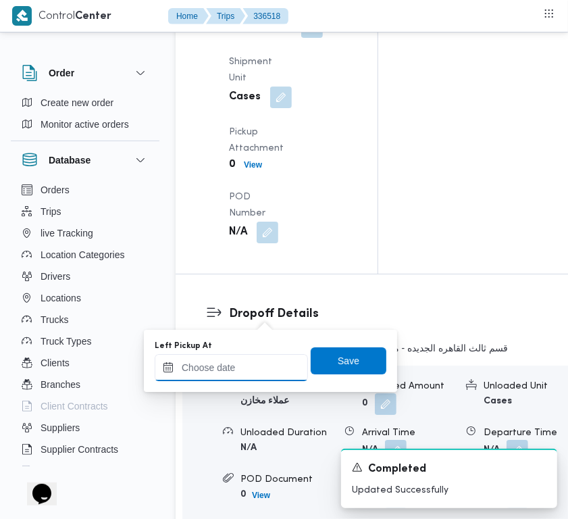
click at [258, 372] on input "Left Pickup At" at bounding box center [231, 367] width 153 height 27
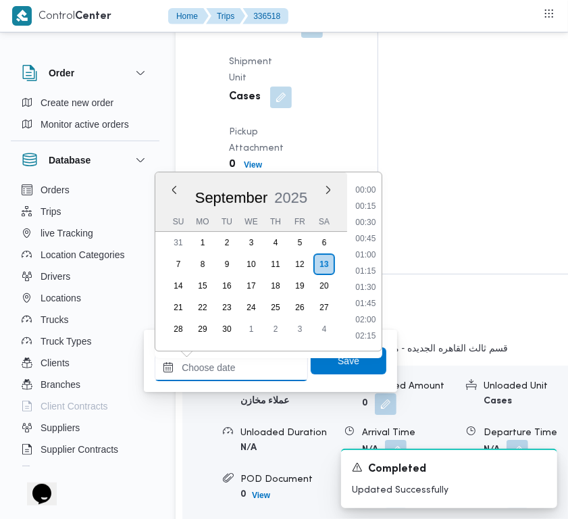
paste input "[DATE] 7:00:00 AM"
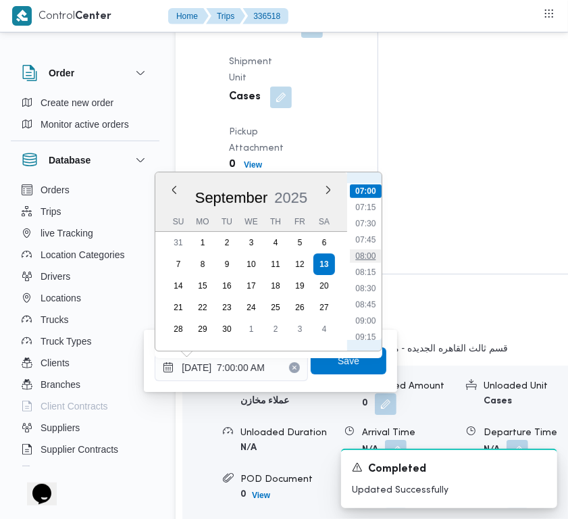
click at [373, 260] on li "08:00" at bounding box center [365, 256] width 31 height 14
type input "[DATE] 08:00"
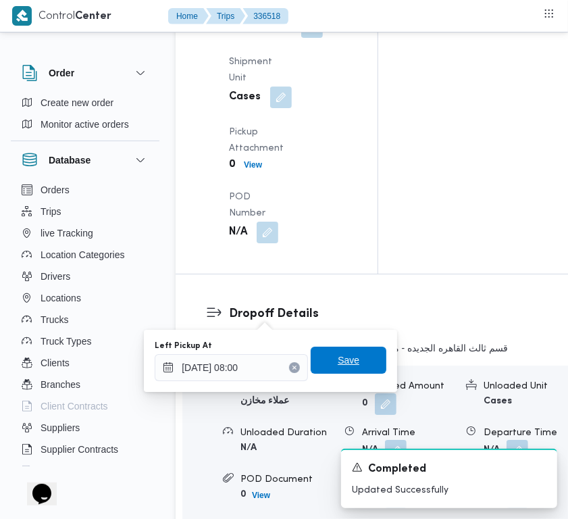
click at [351, 369] on span "Save" at bounding box center [349, 360] width 76 height 27
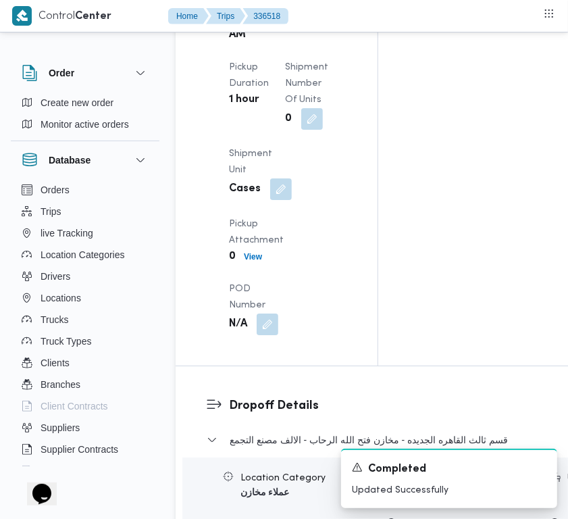
scroll to position [0, 0]
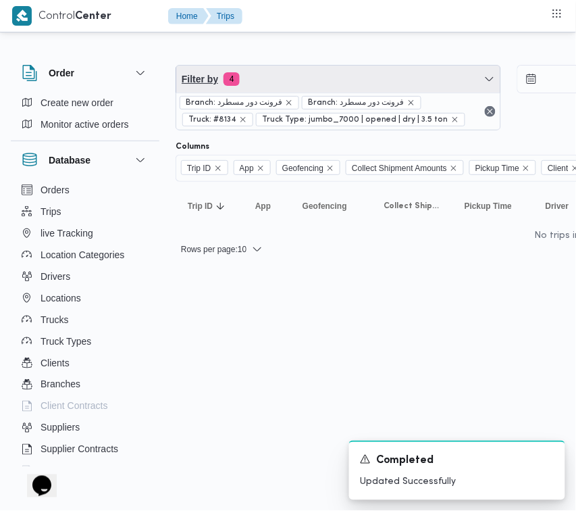
click at [319, 86] on span "Filter by 4" at bounding box center [338, 79] width 324 height 27
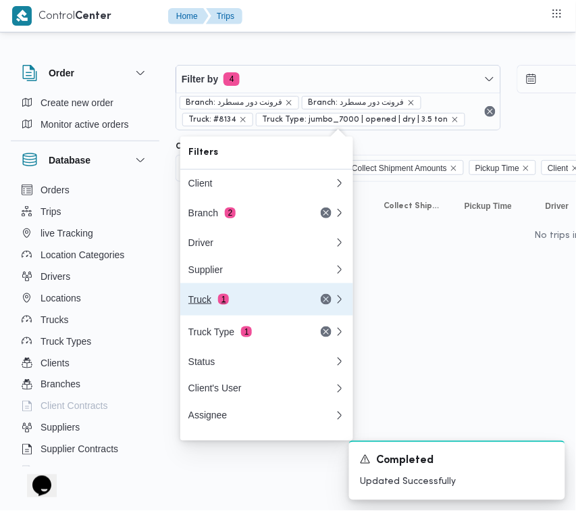
click at [247, 314] on button "Truck 1" at bounding box center [266, 299] width 173 height 32
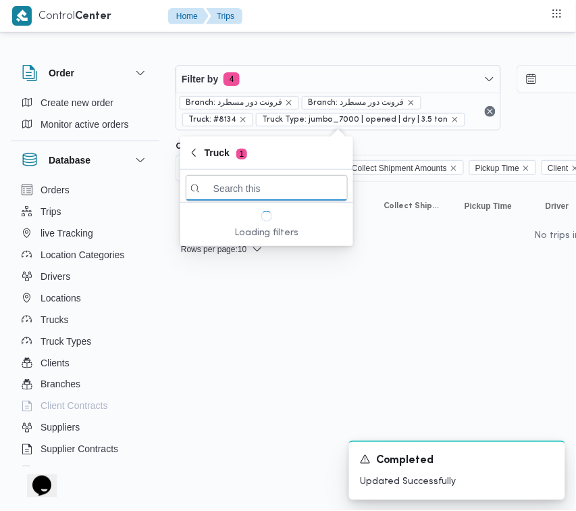
paste input "5942"
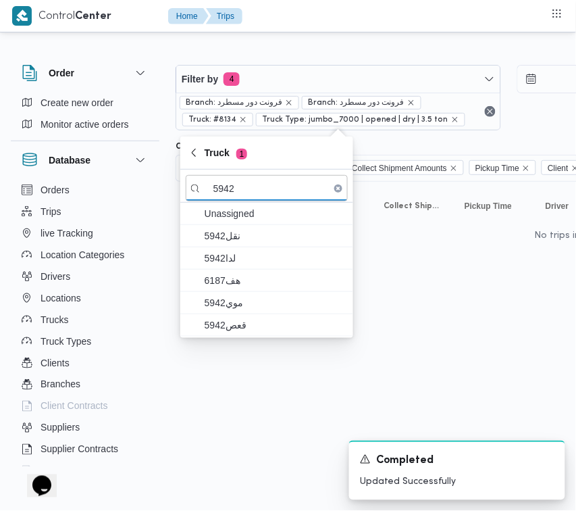
type input "5942"
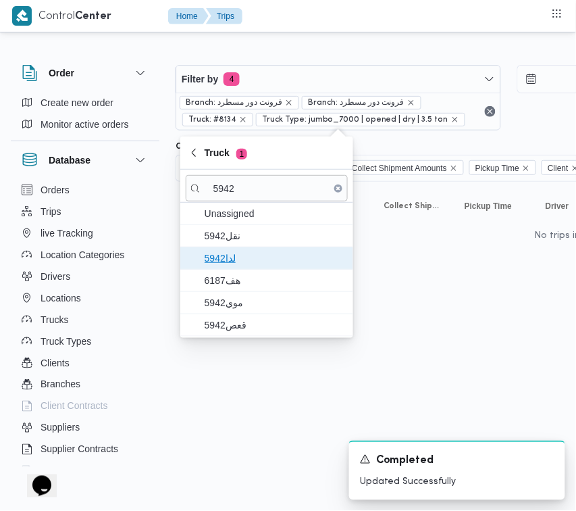
click at [228, 261] on span "5942لدا" at bounding box center [275, 258] width 141 height 16
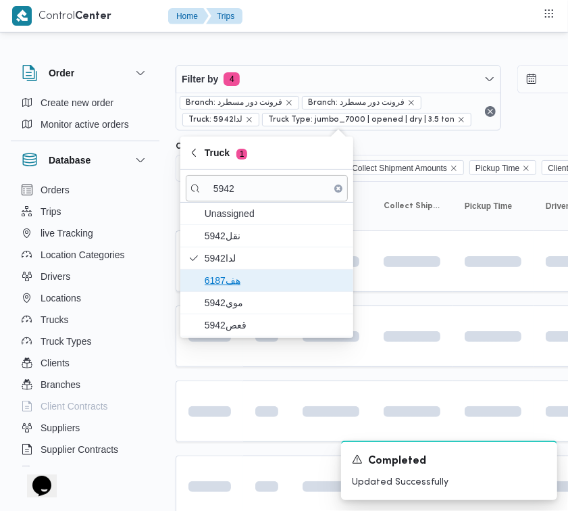
click at [227, 280] on span "هف6187" at bounding box center [275, 280] width 141 height 16
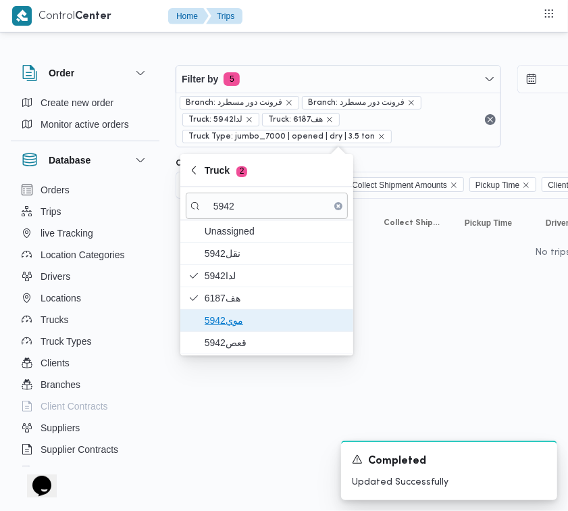
click at [224, 318] on span "موي5942" at bounding box center [275, 320] width 141 height 16
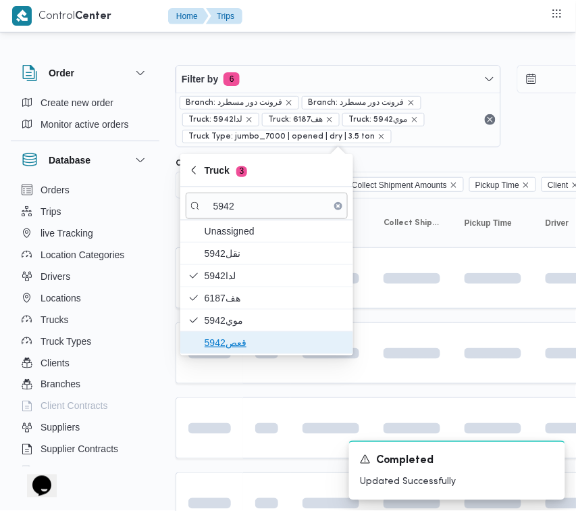
click at [220, 339] on span "قعص5942" at bounding box center [275, 343] width 141 height 16
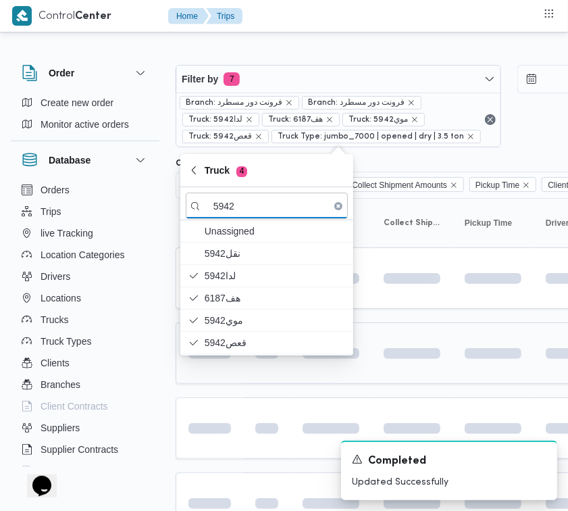
click at [395, 343] on td at bounding box center [412, 353] width 81 height 62
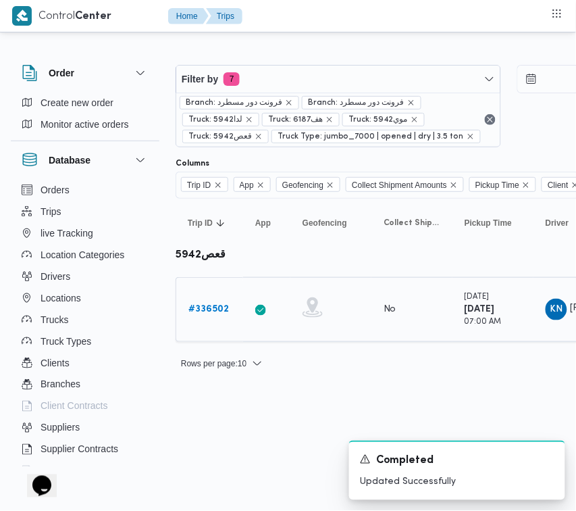
click at [225, 311] on b "# 336502" at bounding box center [209, 309] width 41 height 9
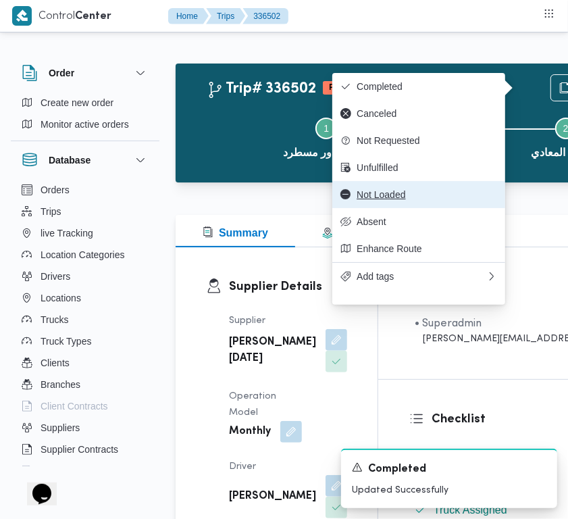
click at [393, 208] on button "Not Loaded" at bounding box center [419, 194] width 173 height 27
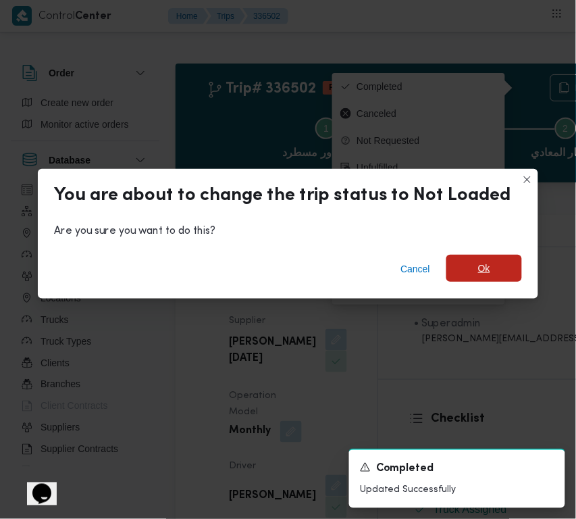
click at [453, 276] on span "Ok" at bounding box center [485, 268] width 76 height 27
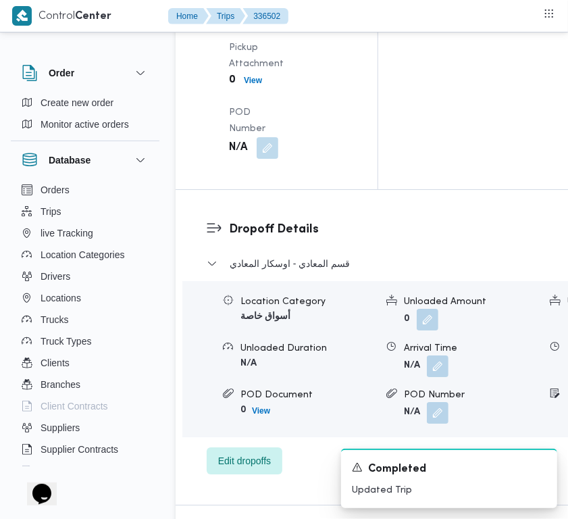
scroll to position [2061, 0]
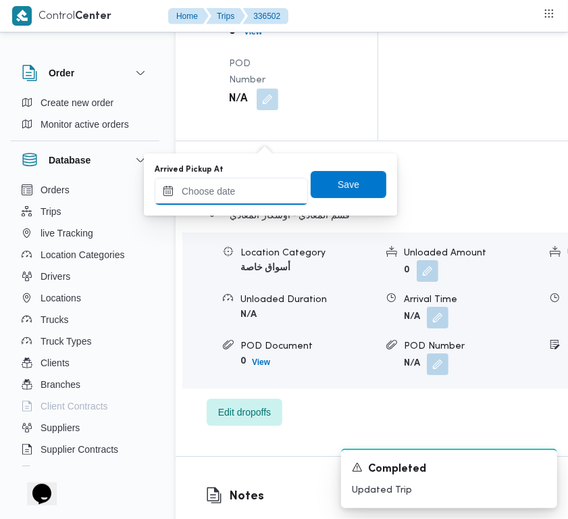
click at [235, 195] on input "Arrived Pickup At" at bounding box center [231, 191] width 153 height 27
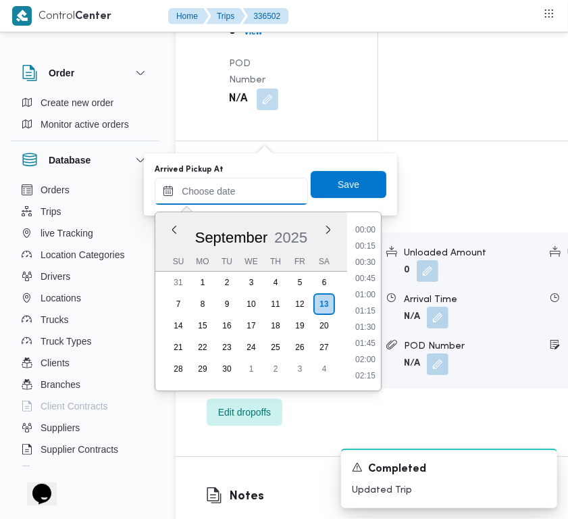
paste input "[DATE] 9:00:00 AM"
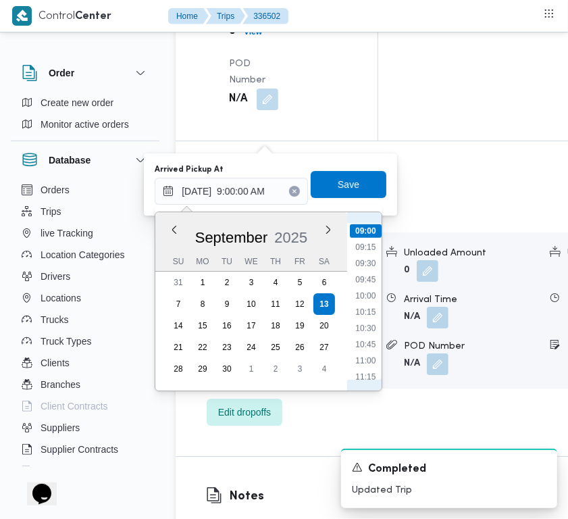
scroll to position [449, 0]
click at [360, 285] on li "07:45" at bounding box center [365, 283] width 31 height 14
type input "[DATE] 07:45"
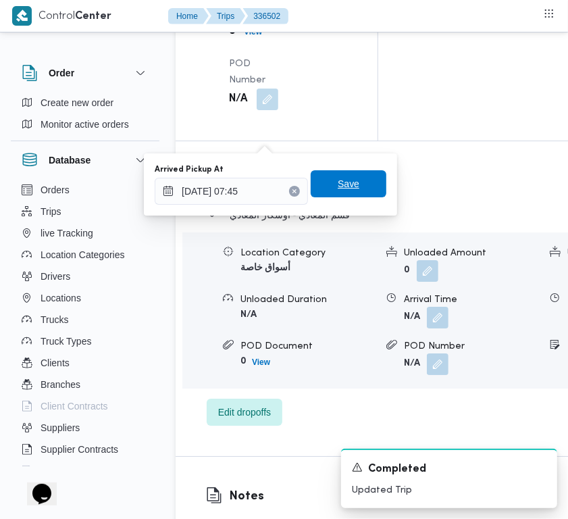
click at [343, 196] on span "Save" at bounding box center [349, 183] width 76 height 27
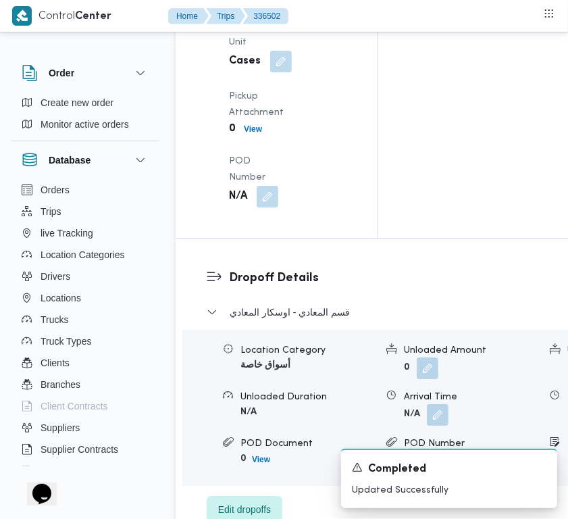
drag, startPoint x: 268, startPoint y: 281, endPoint x: 265, endPoint y: 301, distance: 19.8
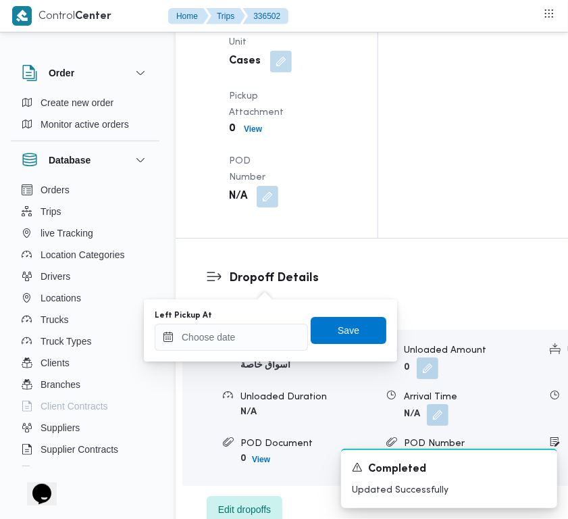
click at [258, 356] on div "You are in a dialog. To close this dialog, hit escape. Left Pickup At Save" at bounding box center [270, 330] width 253 height 62
click at [252, 333] on input "Left Pickup At" at bounding box center [231, 337] width 153 height 27
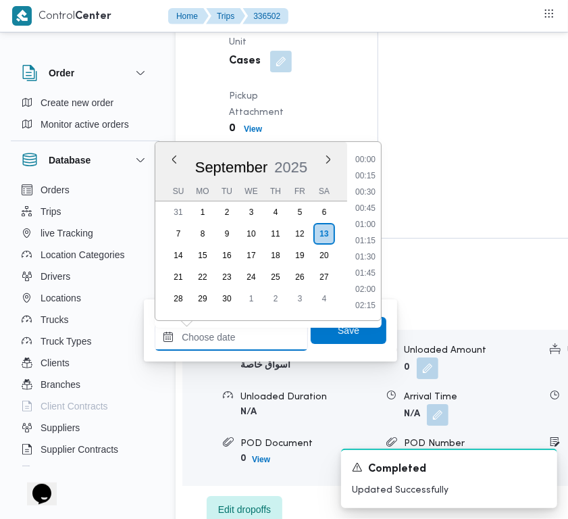
scroll to position [761, 0]
click at [376, 241] on li "13:00" at bounding box center [365, 242] width 31 height 14
type input "[DATE] 13:00"
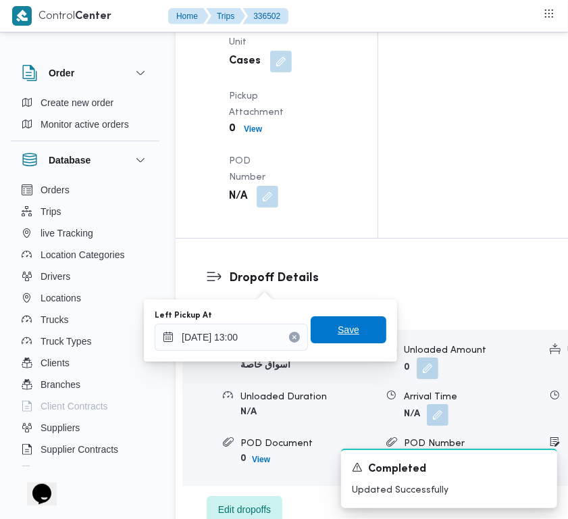
click at [349, 328] on span "Save" at bounding box center [349, 329] width 76 height 27
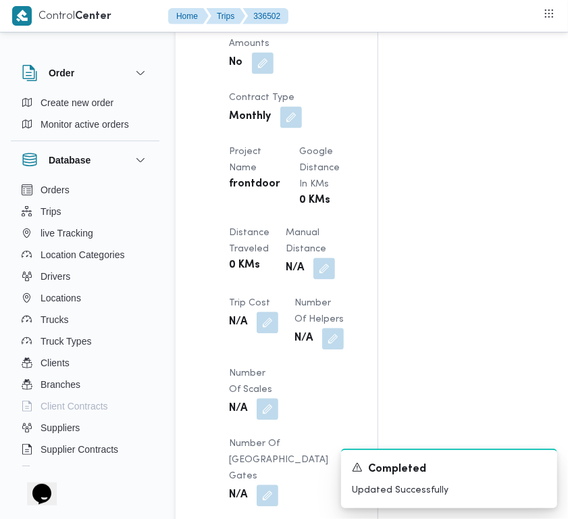
scroll to position [697, 0]
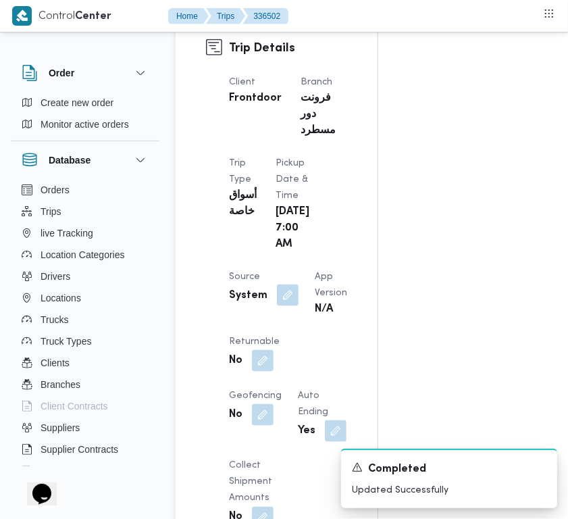
click at [279, 306] on button "button" at bounding box center [288, 296] width 22 height 22
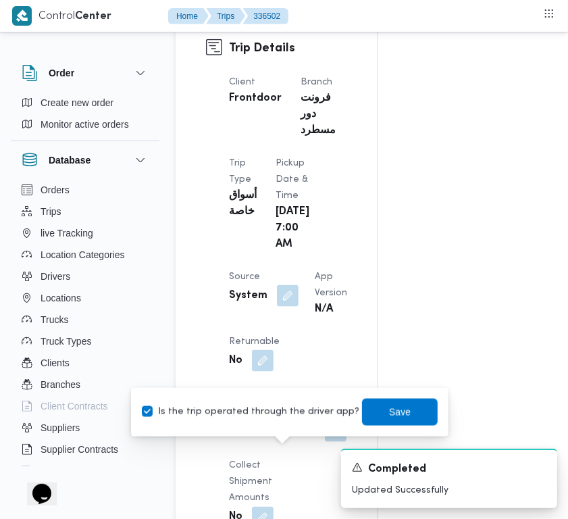
click at [261, 407] on label "Is the trip operated through the driver app?" at bounding box center [251, 412] width 218 height 16
checkbox input "false"
click at [389, 407] on span "Save" at bounding box center [400, 411] width 22 height 16
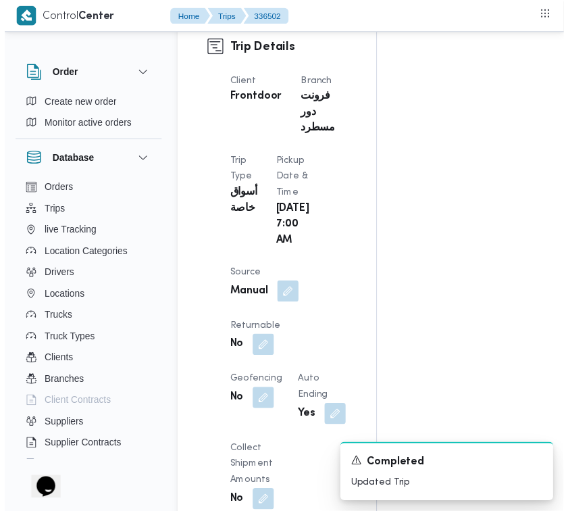
scroll to position [0, 0]
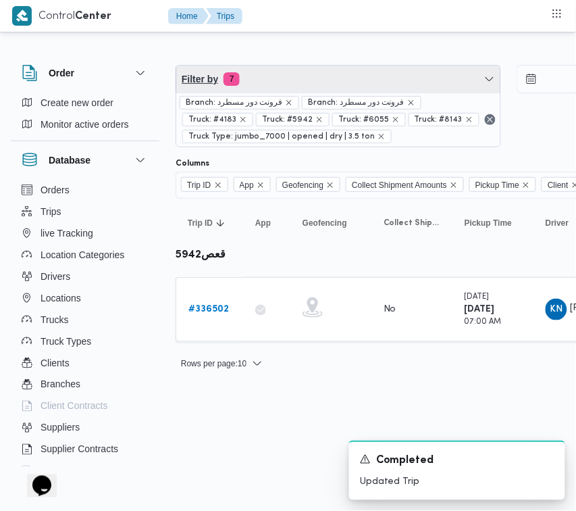
click at [278, 86] on span "Filter by 7" at bounding box center [338, 79] width 324 height 27
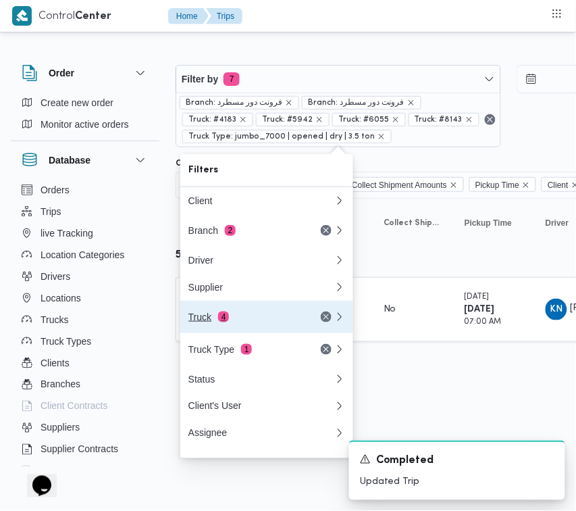
click at [197, 316] on div "Truck 4" at bounding box center [246, 317] width 114 height 11
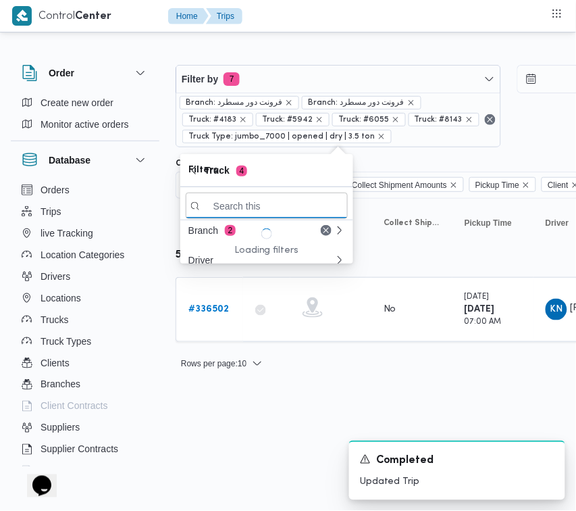
paste input "3976"
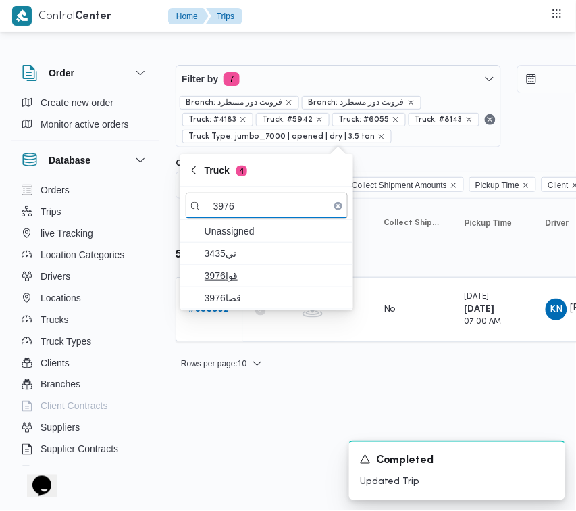
type input "3976"
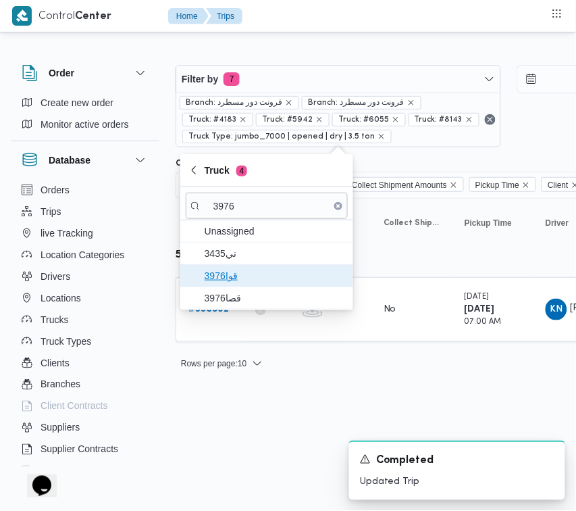
click at [252, 285] on span "3976قوا" at bounding box center [267, 276] width 162 height 22
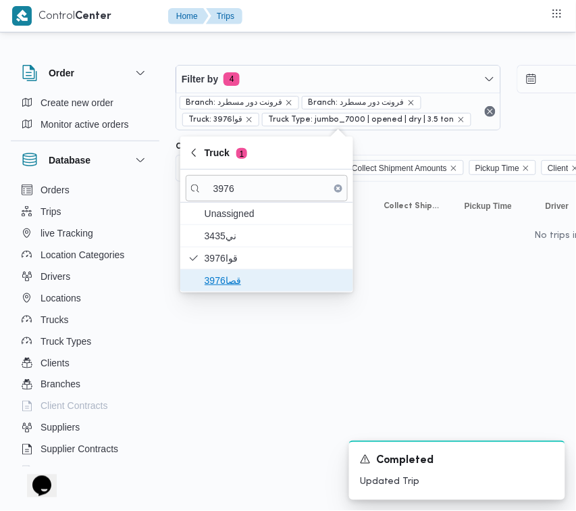
drag, startPoint x: 223, startPoint y: 280, endPoint x: 222, endPoint y: 293, distance: 12.2
click at [222, 280] on span "قصا3976" at bounding box center [275, 280] width 141 height 16
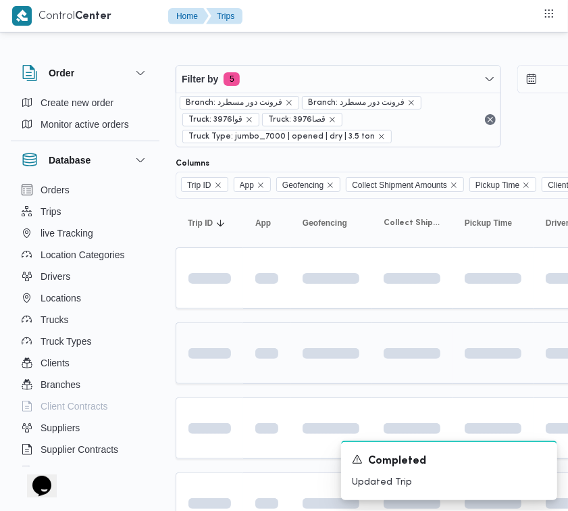
click at [228, 367] on td at bounding box center [210, 353] width 68 height 62
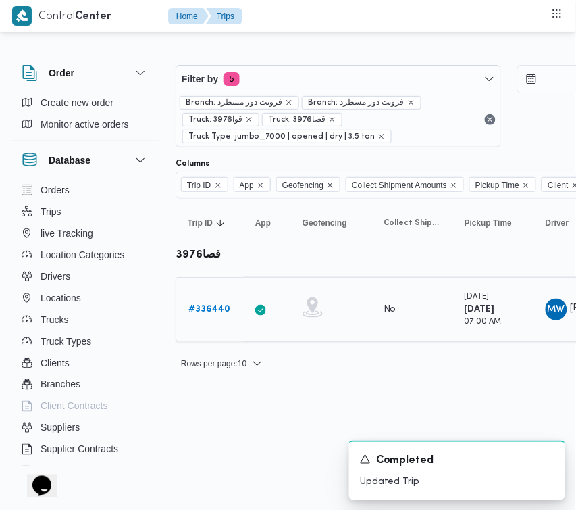
click at [210, 298] on div "# 336440" at bounding box center [209, 309] width 53 height 27
click at [210, 312] on b "# 336440" at bounding box center [210, 309] width 42 height 9
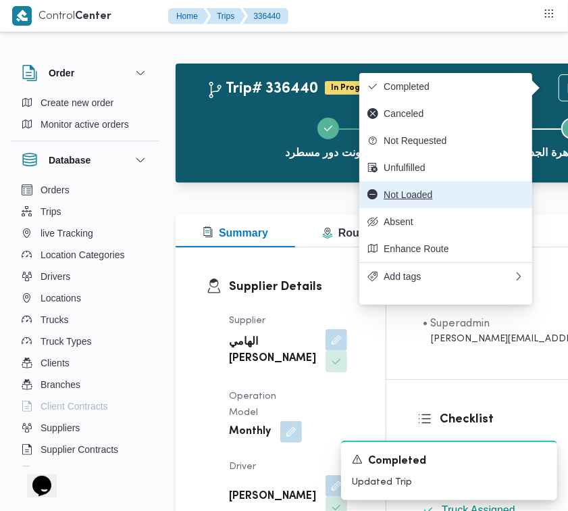
click at [443, 208] on button "Not Loaded" at bounding box center [446, 194] width 173 height 27
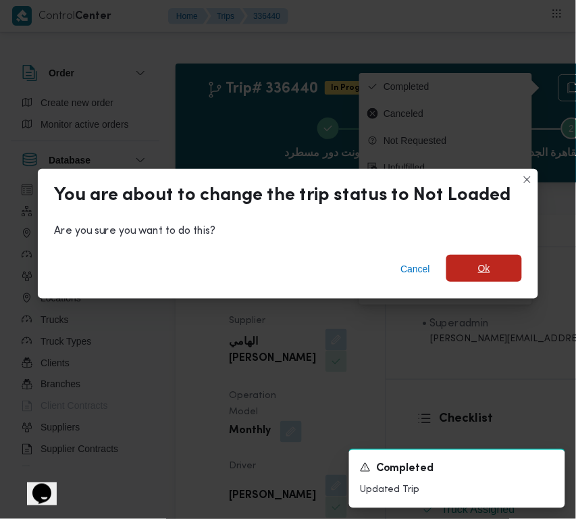
click at [478, 278] on span "Ok" at bounding box center [485, 268] width 76 height 27
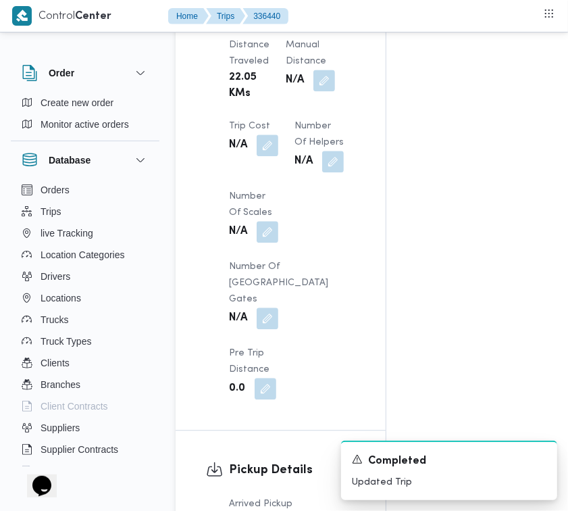
scroll to position [1788, 0]
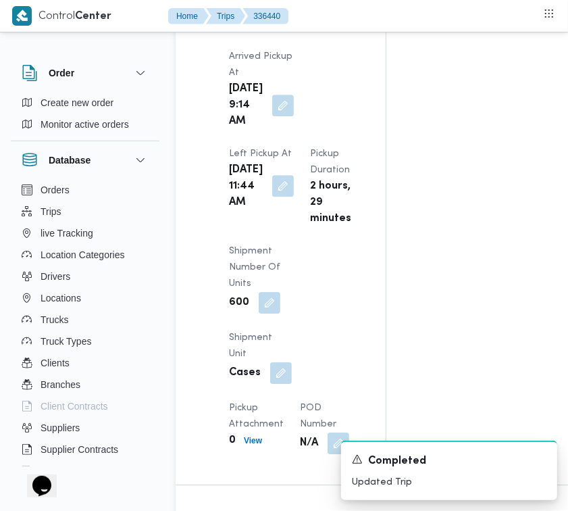
click at [276, 197] on button "button" at bounding box center [283, 186] width 22 height 22
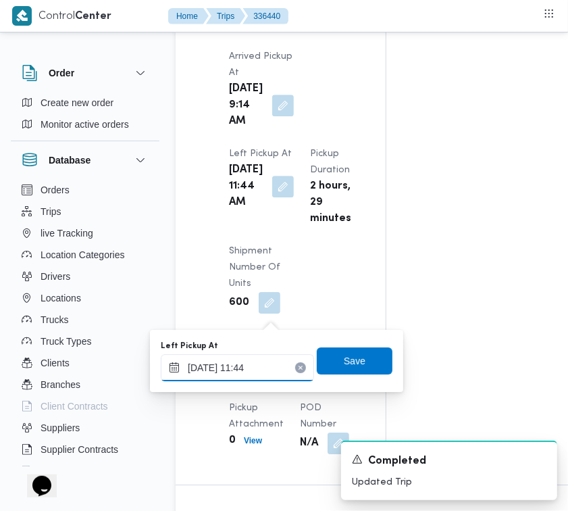
click at [276, 364] on input "[DATE] 11:44" at bounding box center [237, 367] width 153 height 27
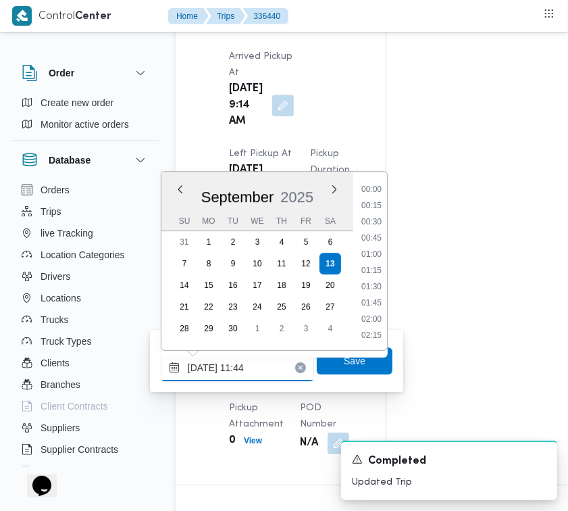
scroll to position [663, 0]
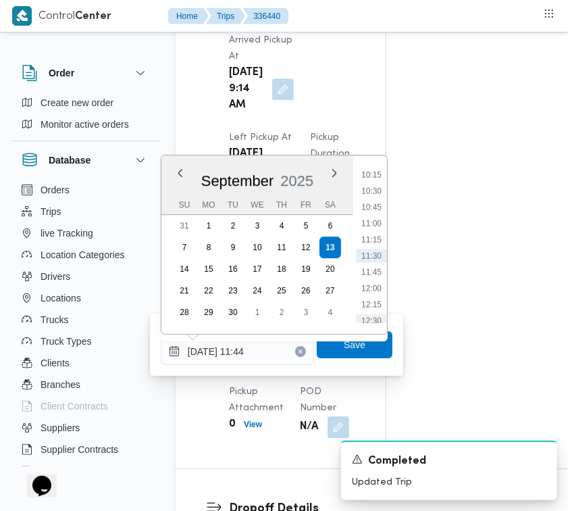
click at [380, 315] on li "12:30" at bounding box center [371, 321] width 31 height 14
type input "[DATE] 12:30"
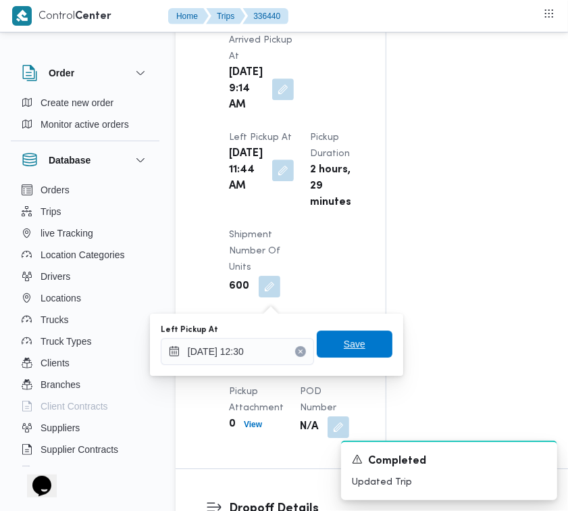
click at [352, 343] on span "Save" at bounding box center [355, 344] width 22 height 16
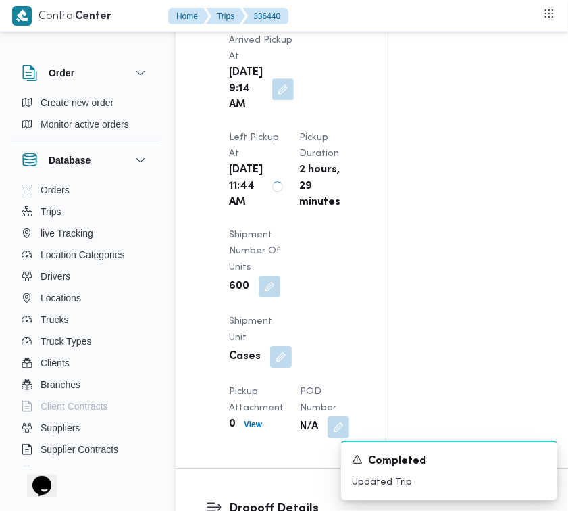
click at [360, 254] on div "Pickup Details Arrived Pickup At [DATE] 9:14 AM Left Pickup At [DATE] 11:44 AM …" at bounding box center [281, 217] width 210 height 501
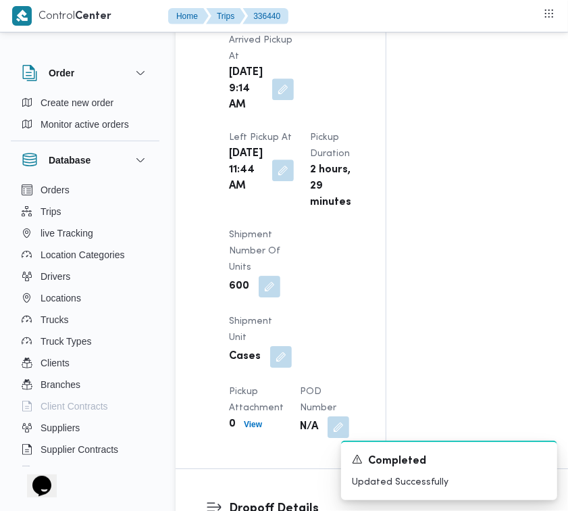
click at [377, 218] on div "Pickup Details Arrived Pickup At [DATE] 9:14 AM Left Pickup At [DATE] 11:44 AM …" at bounding box center [281, 217] width 210 height 501
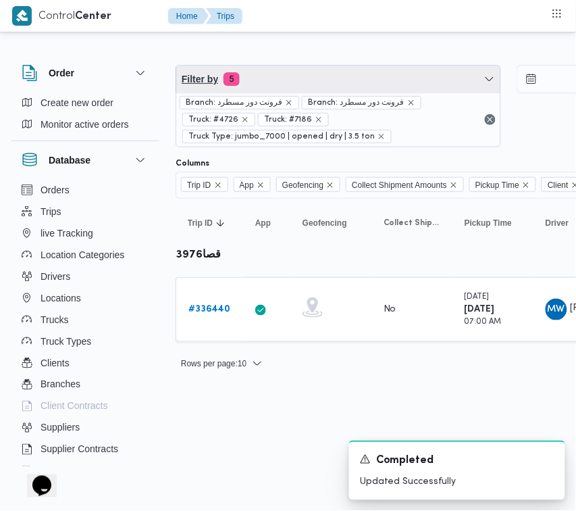
click at [353, 79] on span "Filter by 5" at bounding box center [338, 79] width 324 height 27
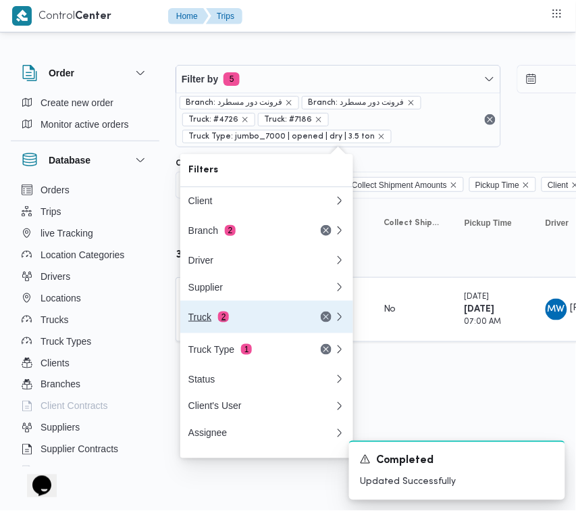
click at [259, 319] on div "Truck 2" at bounding box center [246, 317] width 114 height 11
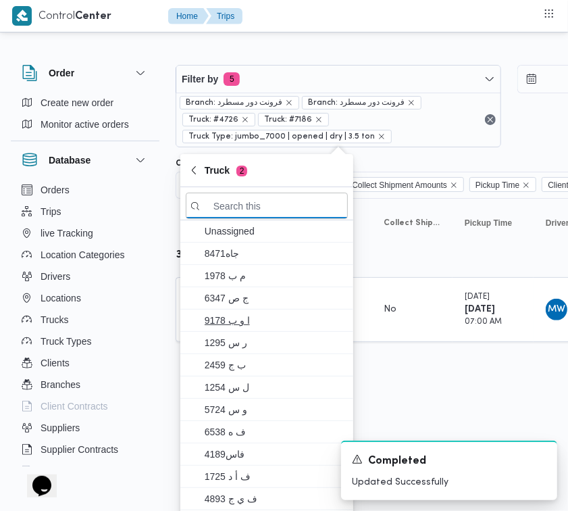
paste input "7121"
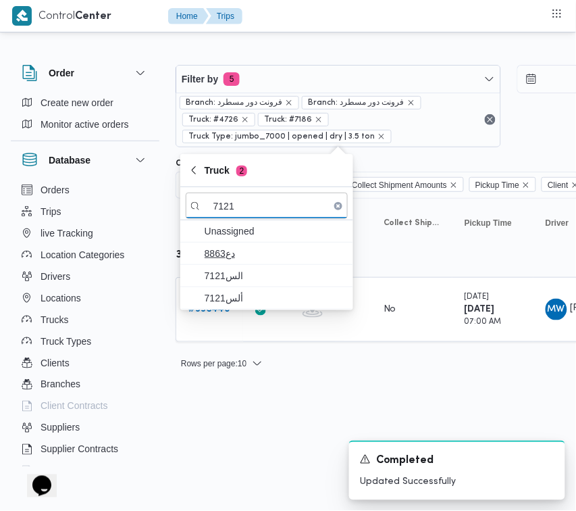
type input "7121"
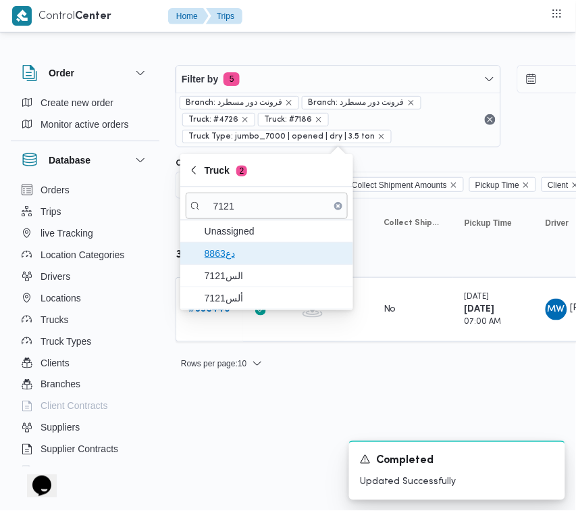
click at [233, 261] on span "دع8863" at bounding box center [275, 253] width 141 height 16
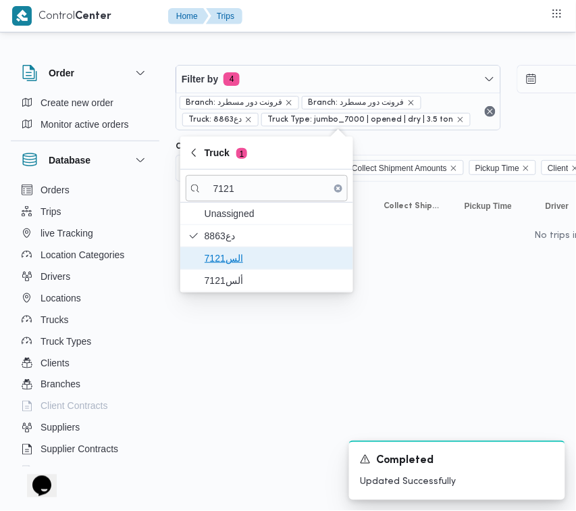
click at [232, 269] on span "الس7121" at bounding box center [267, 258] width 162 height 22
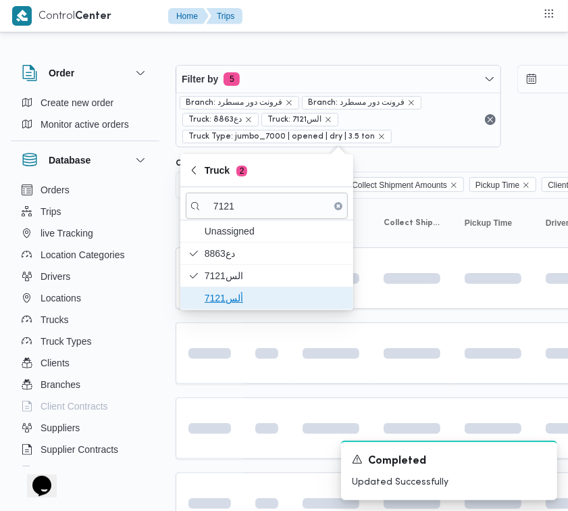
click at [220, 301] on span "ألس7121" at bounding box center [275, 298] width 141 height 16
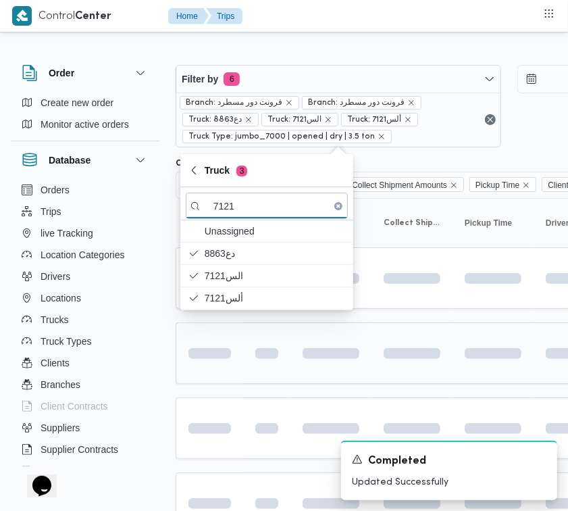
click at [227, 353] on span at bounding box center [186, 353] width 94 height 11
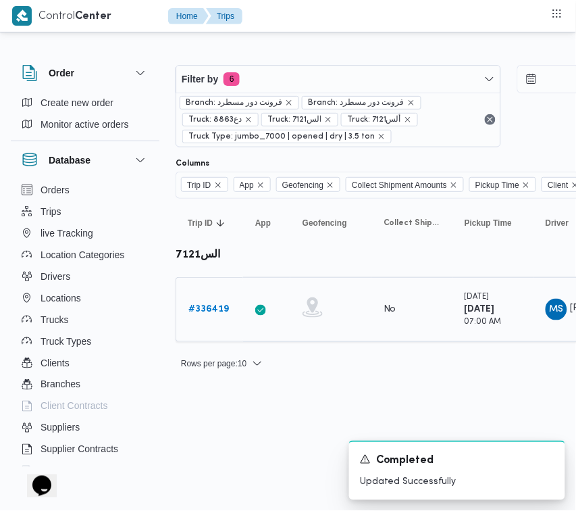
click at [210, 311] on b "# 336419" at bounding box center [209, 309] width 41 height 9
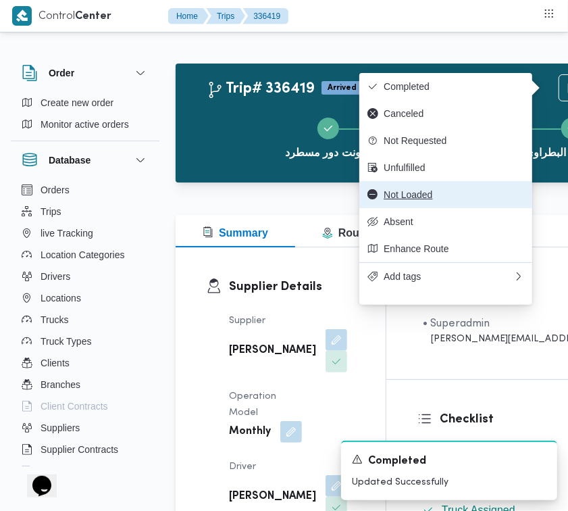
click at [466, 199] on span "Not Loaded" at bounding box center [454, 194] width 141 height 11
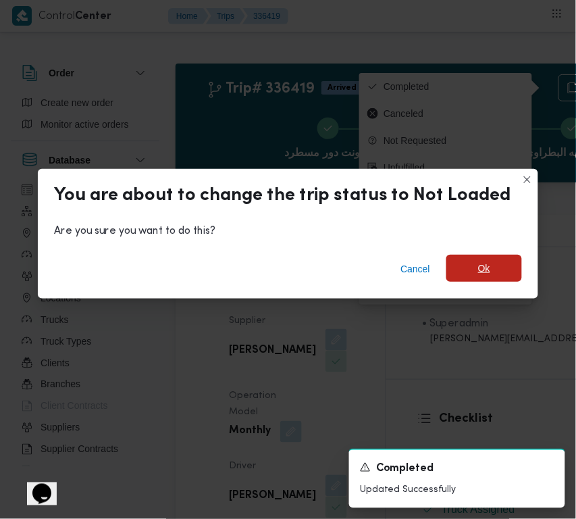
click at [447, 260] on span "Ok" at bounding box center [485, 268] width 76 height 27
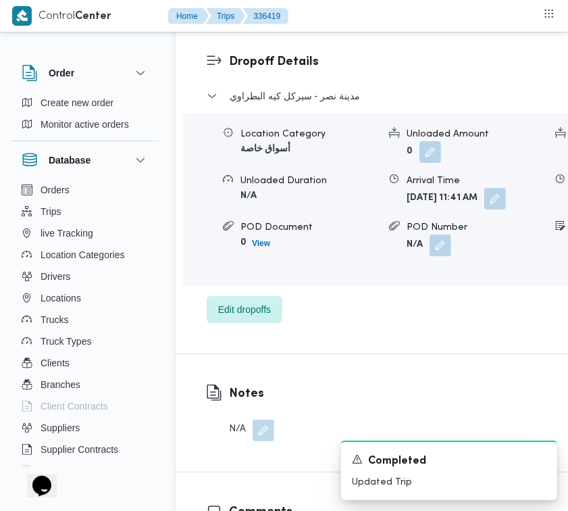
scroll to position [2217, 0]
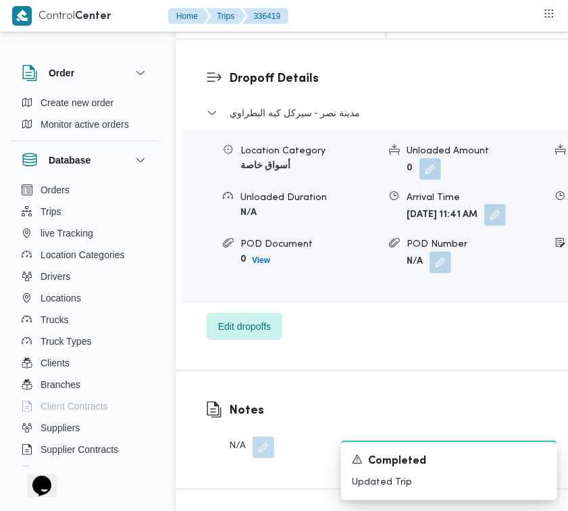
click at [485, 226] on button "button" at bounding box center [496, 215] width 22 height 22
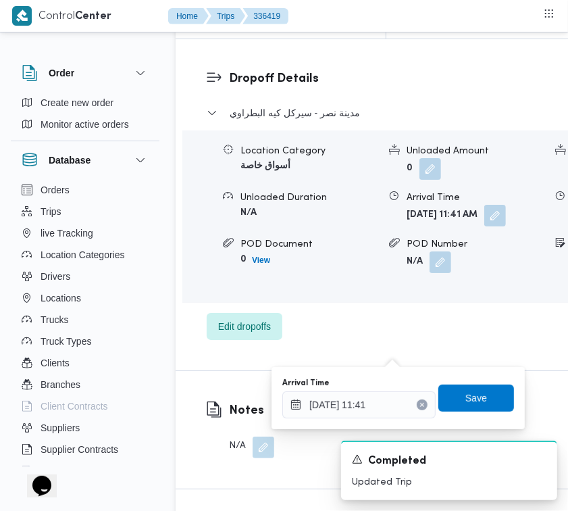
click at [421, 403] on icon "Clear input" at bounding box center [422, 404] width 3 height 3
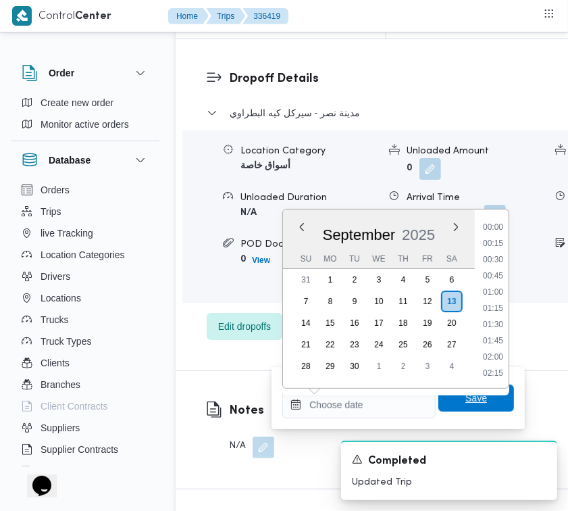
click at [466, 402] on span "Save" at bounding box center [477, 398] width 22 height 16
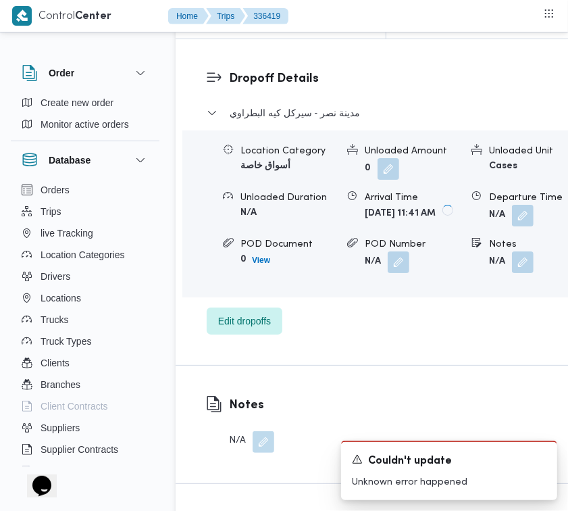
scroll to position [1771, 0]
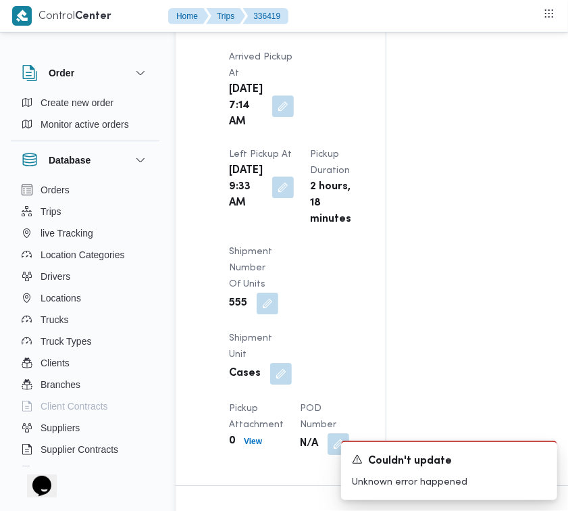
click at [276, 198] on span at bounding box center [280, 187] width 28 height 22
click at [272, 197] on button "button" at bounding box center [283, 187] width 22 height 22
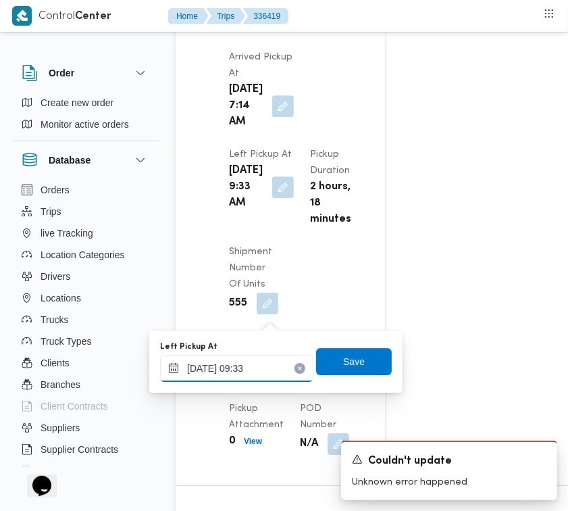
click at [267, 370] on input "[DATE] 09:33" at bounding box center [236, 368] width 153 height 27
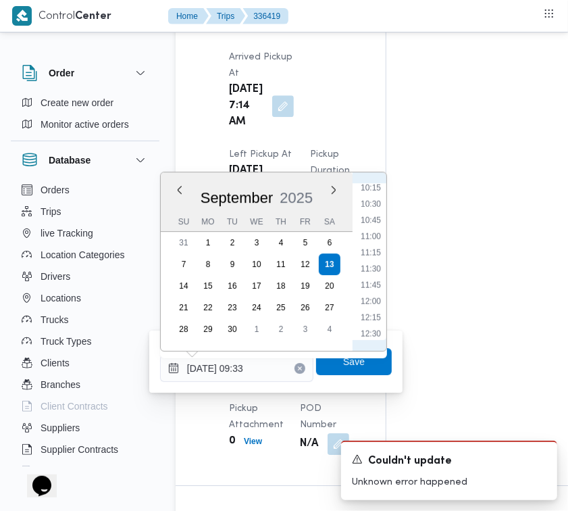
scroll to position [801, 0]
click at [375, 242] on li "13:15" at bounding box center [370, 249] width 31 height 14
type input "[DATE] 13:15"
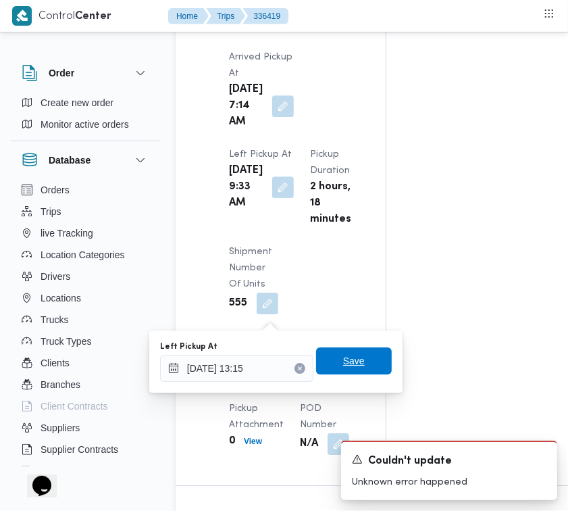
click at [346, 369] on span "Save" at bounding box center [354, 360] width 76 height 27
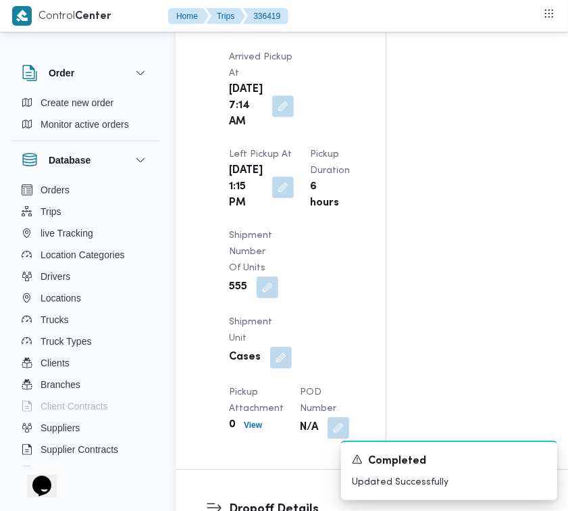
scroll to position [0, 0]
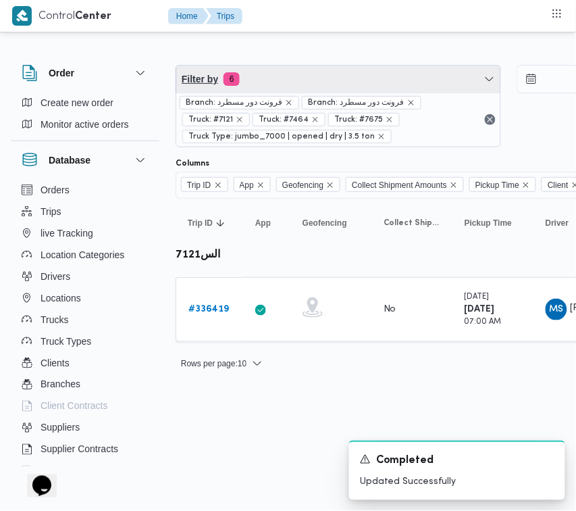
click at [311, 80] on span "Filter by 6" at bounding box center [338, 79] width 324 height 27
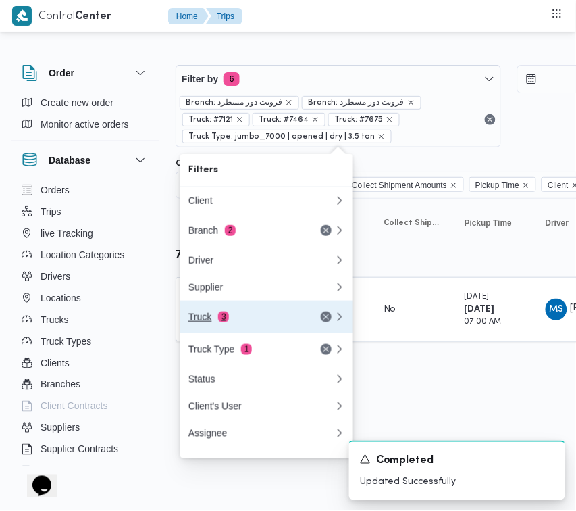
click at [218, 322] on div "Truck 3" at bounding box center [246, 317] width 114 height 11
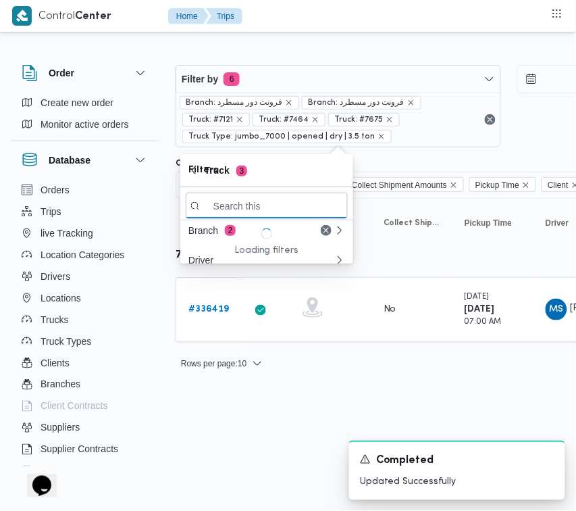
paste input "1697"
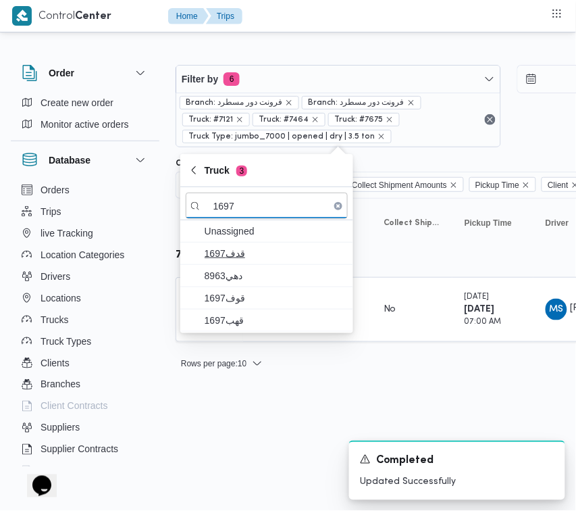
type input "1697"
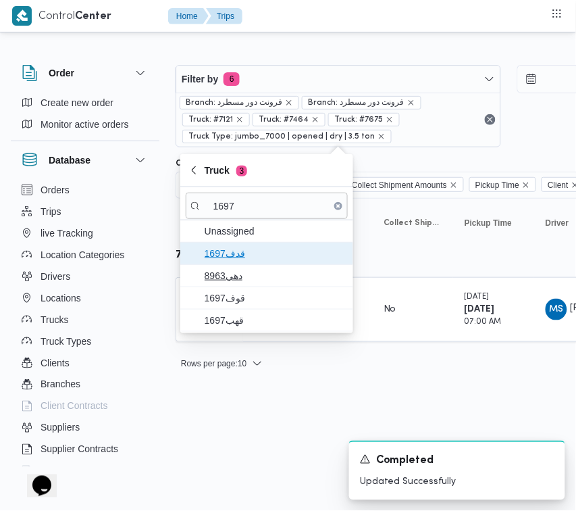
click at [243, 264] on span "قدف1697" at bounding box center [267, 254] width 162 height 22
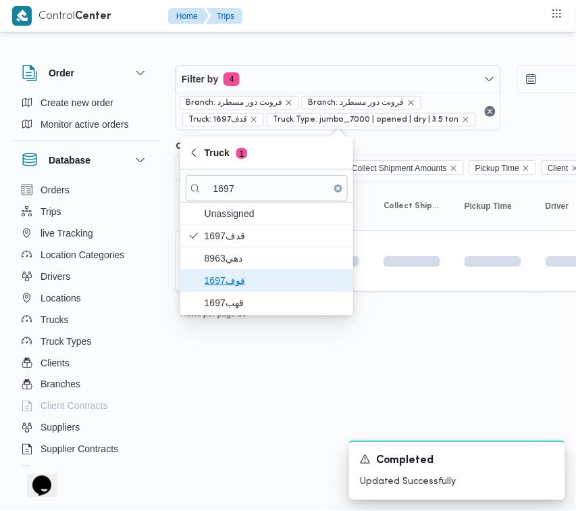
click at [241, 272] on span "قوف1697" at bounding box center [275, 280] width 141 height 16
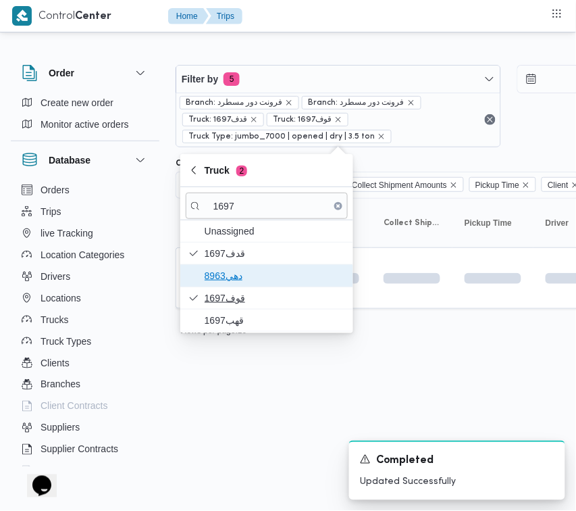
click at [241, 272] on span "دهي8963" at bounding box center [275, 276] width 141 height 16
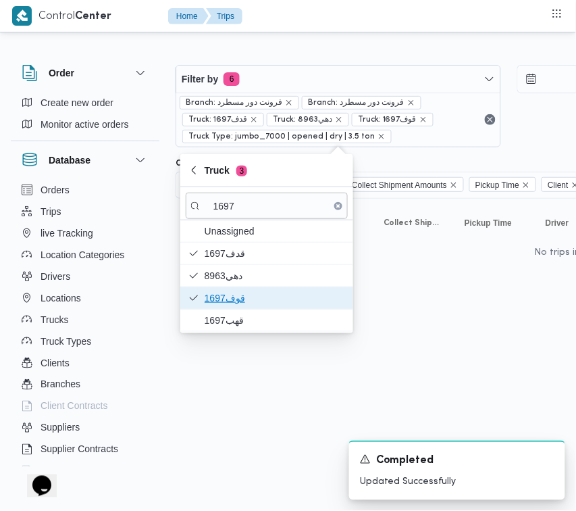
click at [234, 306] on span "قوف1697" at bounding box center [275, 298] width 141 height 16
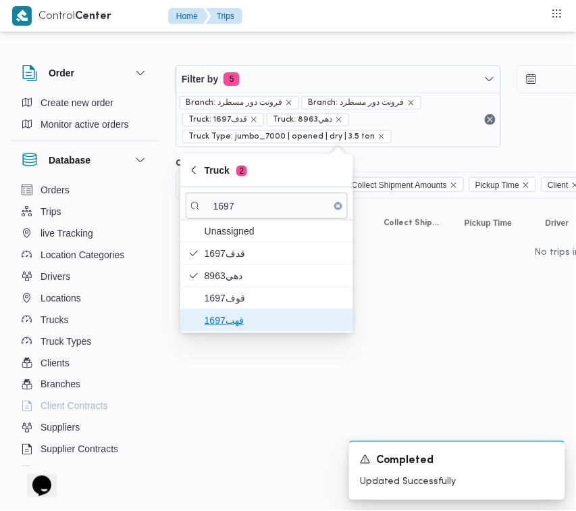
click at [231, 324] on span "قهب1697" at bounding box center [275, 320] width 141 height 16
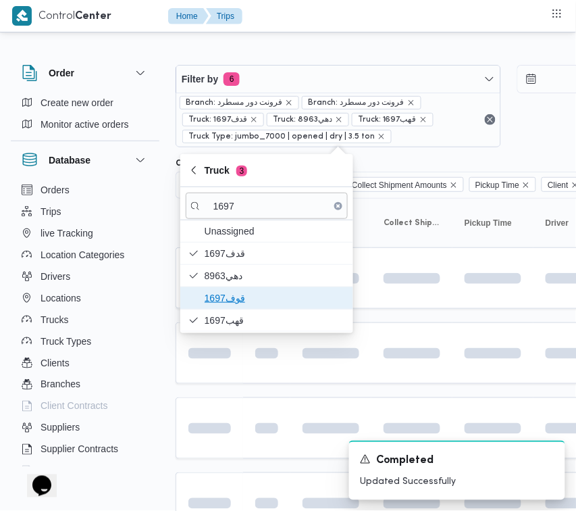
click at [223, 304] on span "قوف1697" at bounding box center [275, 298] width 141 height 16
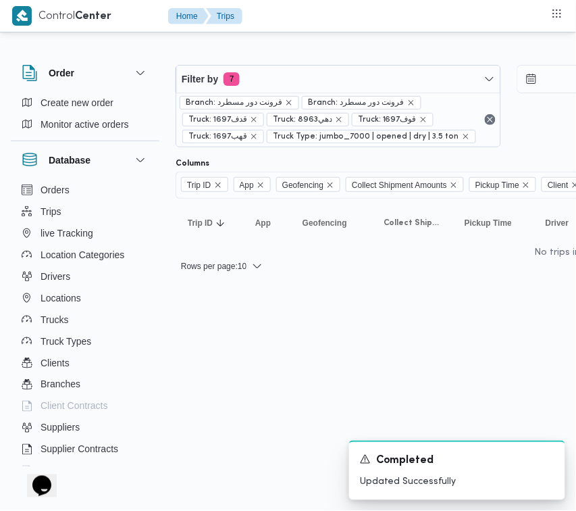
drag, startPoint x: 235, startPoint y: 411, endPoint x: 228, endPoint y: 413, distance: 7.1
click at [235, 413] on html "Control Center Home Trips Order Create new order Monitor active orders Database…" at bounding box center [288, 255] width 576 height 511
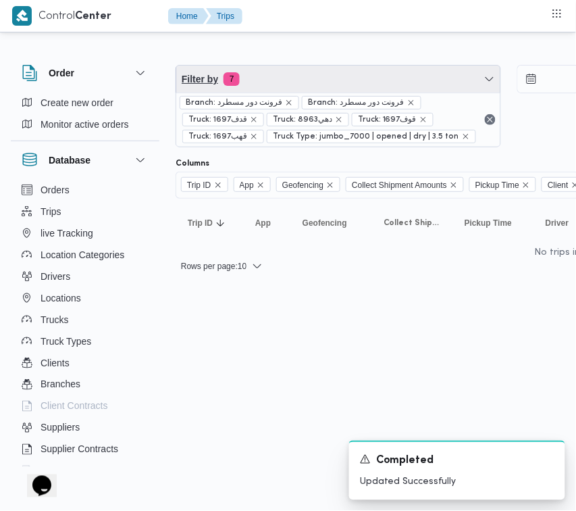
drag, startPoint x: 324, startPoint y: 86, endPoint x: 324, endPoint y: 101, distance: 15.5
click at [324, 86] on span "Filter by 7" at bounding box center [338, 79] width 324 height 27
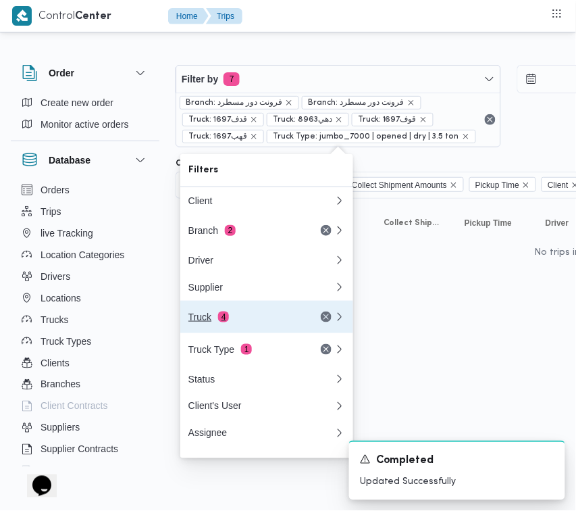
click at [230, 322] on div "Truck 4" at bounding box center [246, 317] width 114 height 11
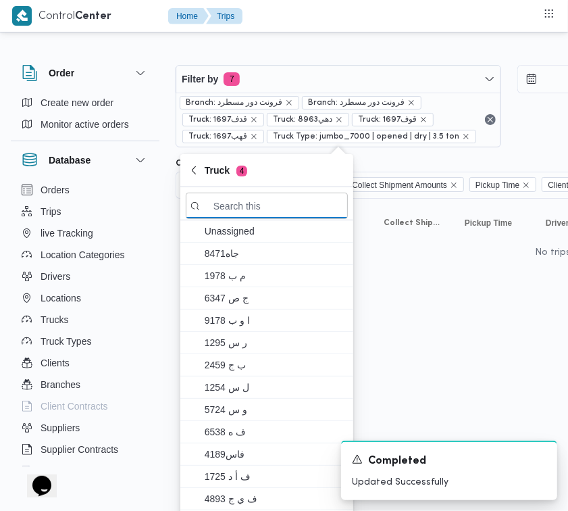
paste input "5132"
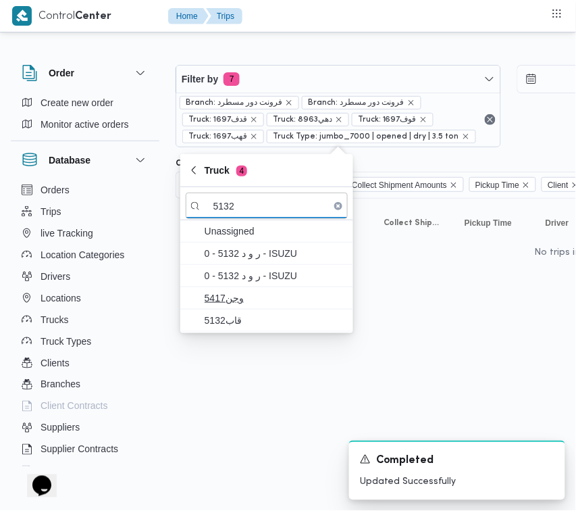
type input "5132"
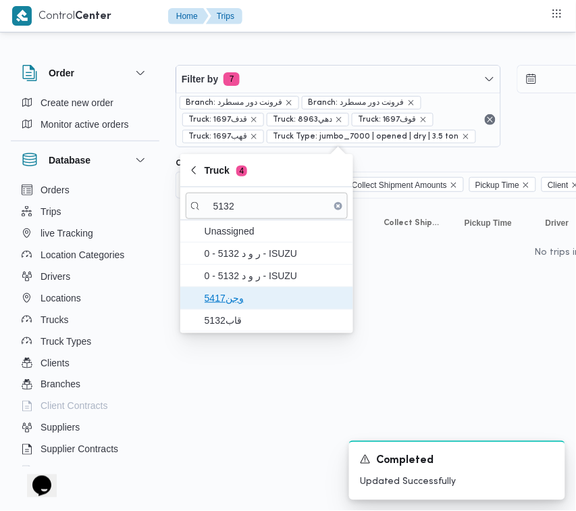
click at [228, 309] on span "وجن5417" at bounding box center [267, 298] width 162 height 22
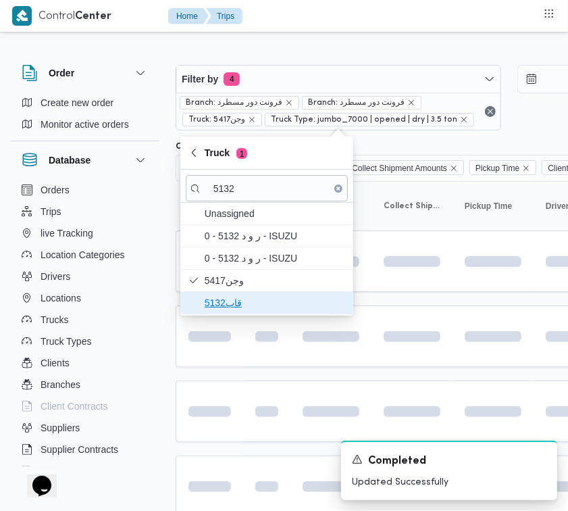
click at [228, 310] on span "قاب5132" at bounding box center [275, 303] width 141 height 16
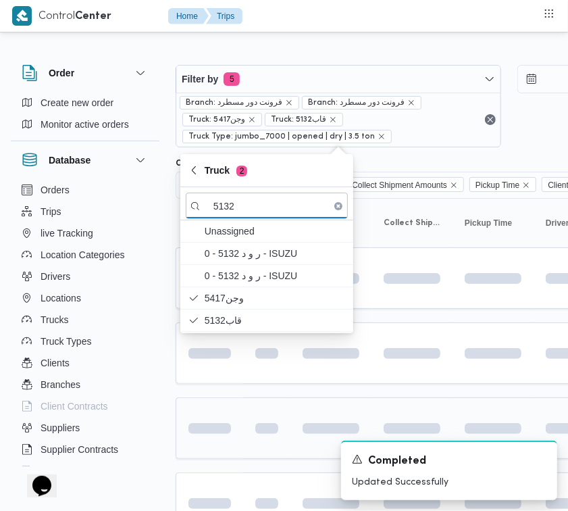
click at [233, 406] on td at bounding box center [210, 428] width 68 height 62
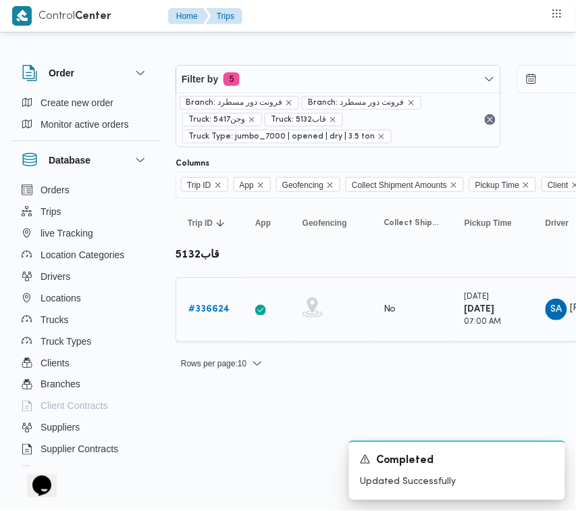
click at [218, 308] on b "# 336624" at bounding box center [209, 309] width 41 height 9
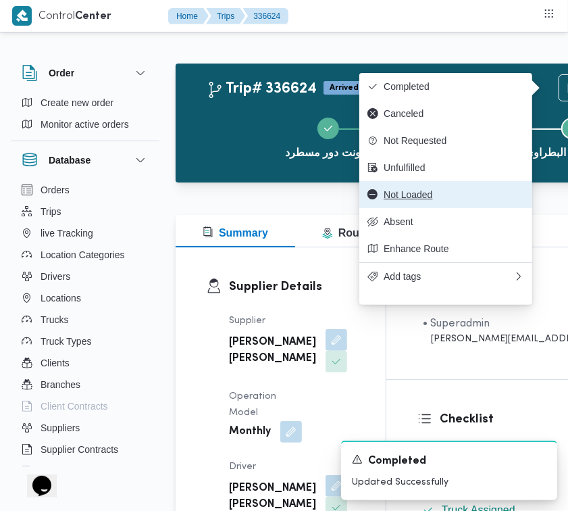
click at [444, 193] on button "Not Loaded" at bounding box center [446, 194] width 173 height 27
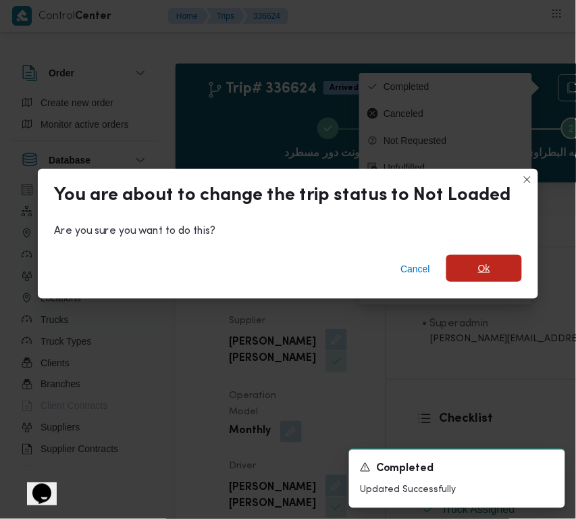
click at [502, 270] on span "Ok" at bounding box center [485, 268] width 76 height 27
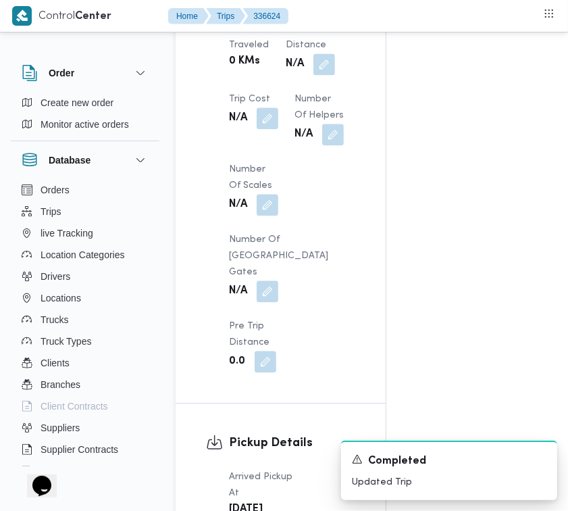
scroll to position [1788, 0]
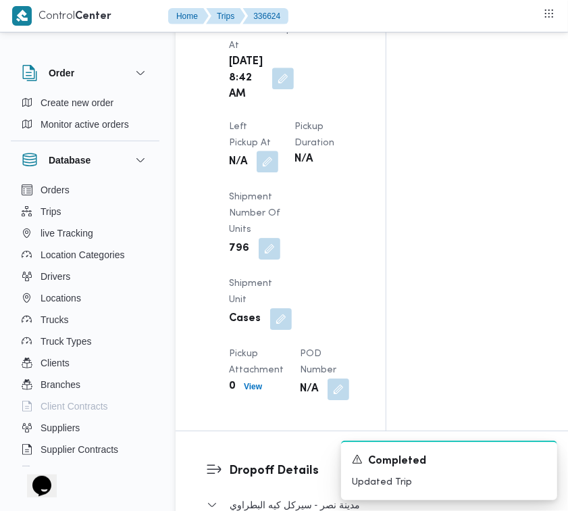
click at [278, 151] on button "button" at bounding box center [268, 162] width 22 height 22
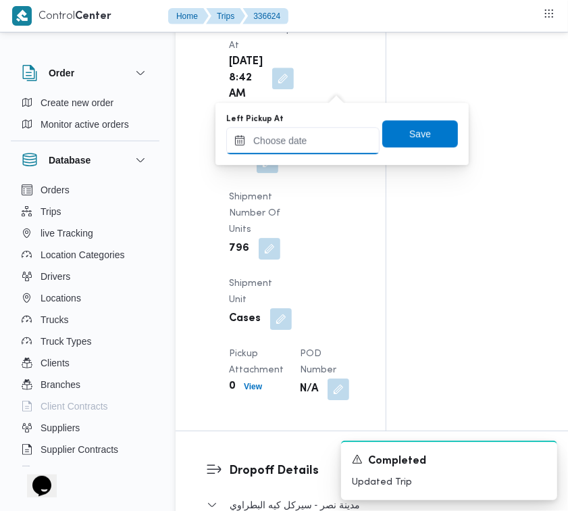
click at [337, 150] on input "Left Pickup At" at bounding box center [302, 140] width 153 height 27
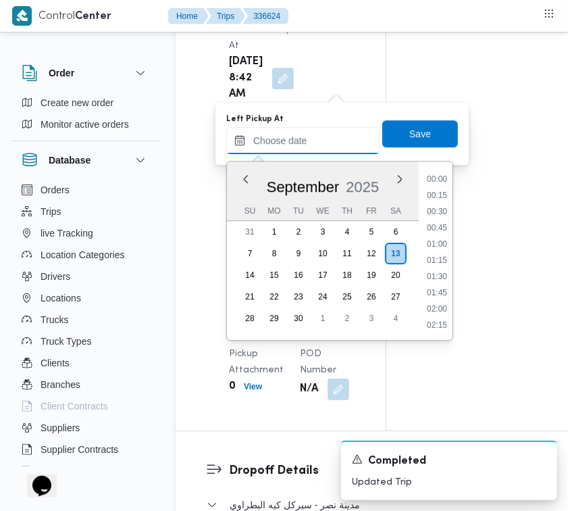
scroll to position [761, 0]
click at [447, 296] on li "13:30" at bounding box center [437, 294] width 31 height 14
type input "[DATE] 13:30"
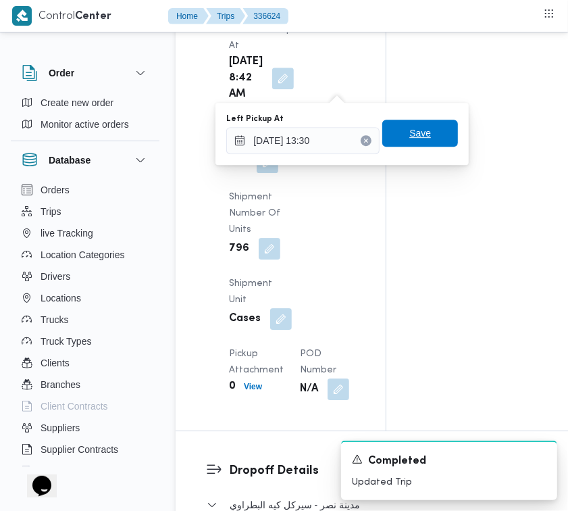
click at [399, 136] on span "Save" at bounding box center [421, 133] width 76 height 27
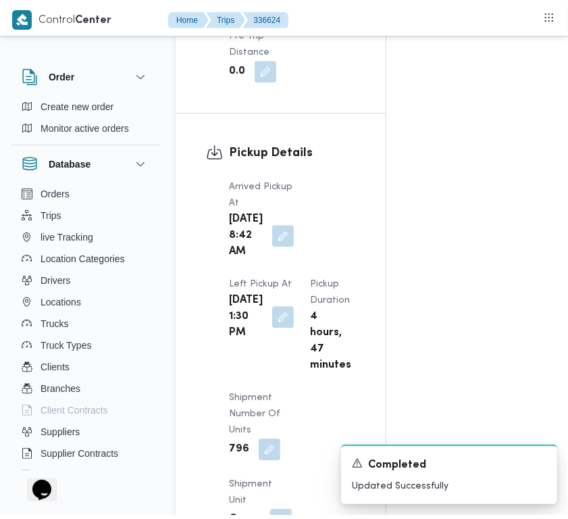
scroll to position [0, 0]
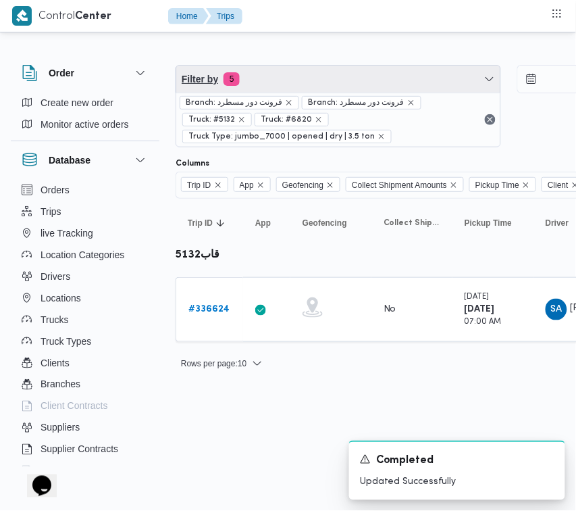
click at [274, 78] on span "Filter by 5" at bounding box center [338, 79] width 324 height 27
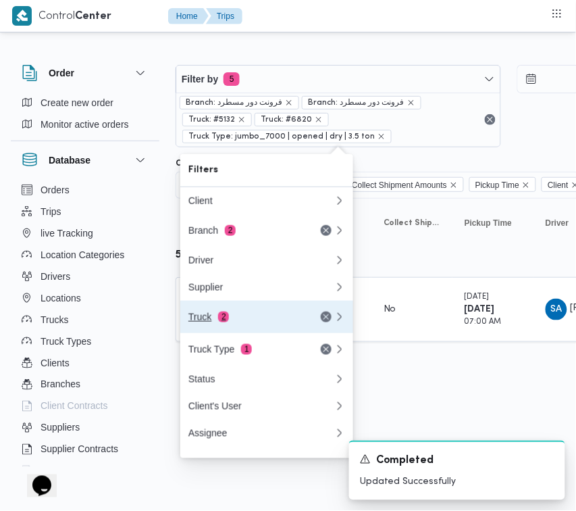
click at [247, 333] on button "Truck 2" at bounding box center [266, 317] width 173 height 32
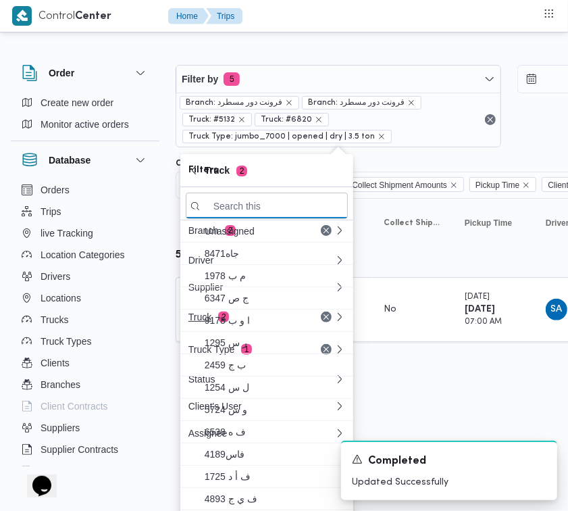
paste input "2367"
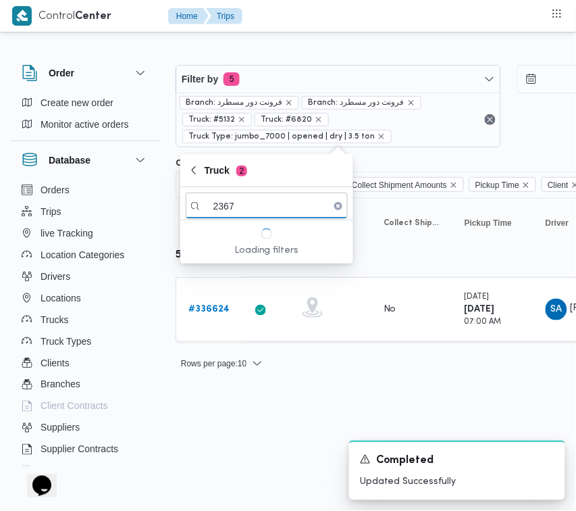
type input "2367"
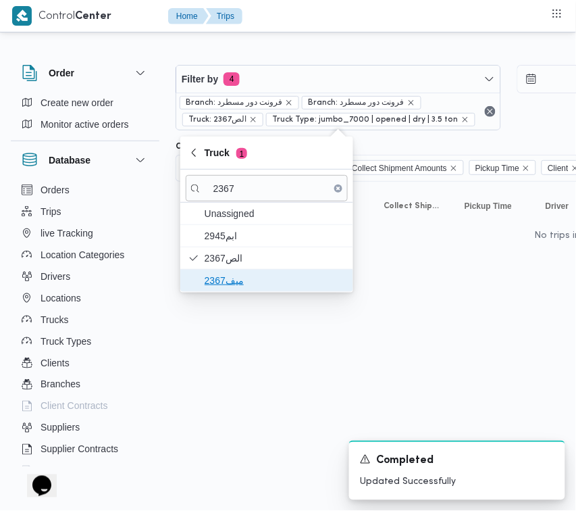
click at [233, 282] on span "ميف2367" at bounding box center [275, 280] width 141 height 16
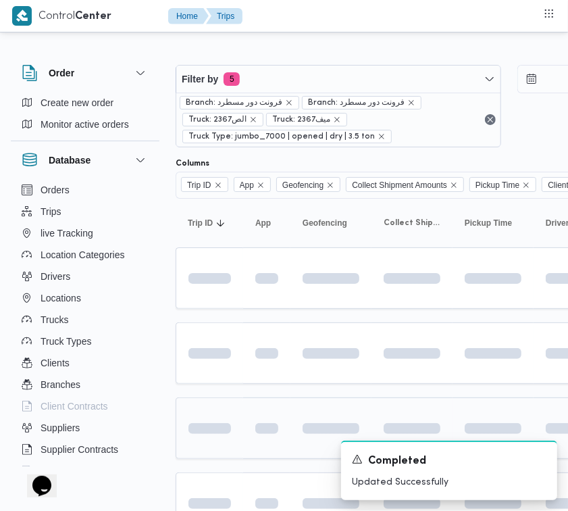
click at [224, 414] on td at bounding box center [210, 428] width 68 height 62
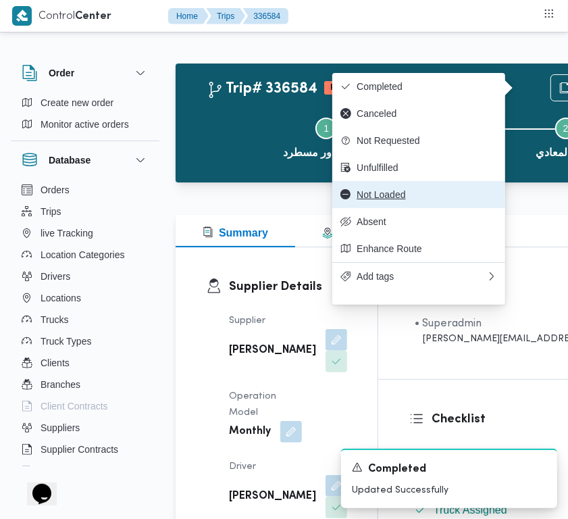
click at [423, 200] on span "Not Loaded" at bounding box center [427, 194] width 141 height 11
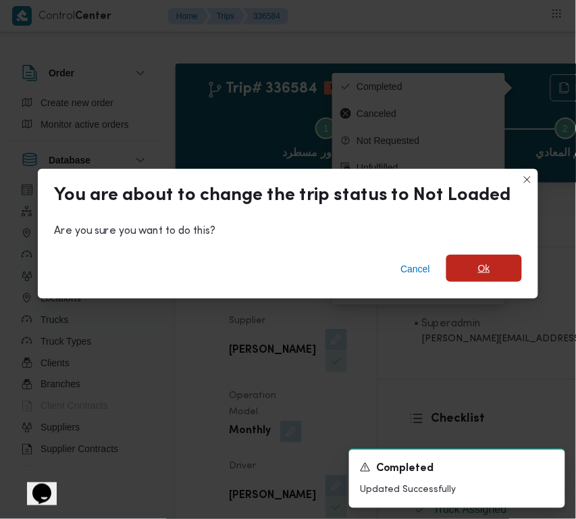
click at [497, 274] on span "Ok" at bounding box center [485, 268] width 76 height 27
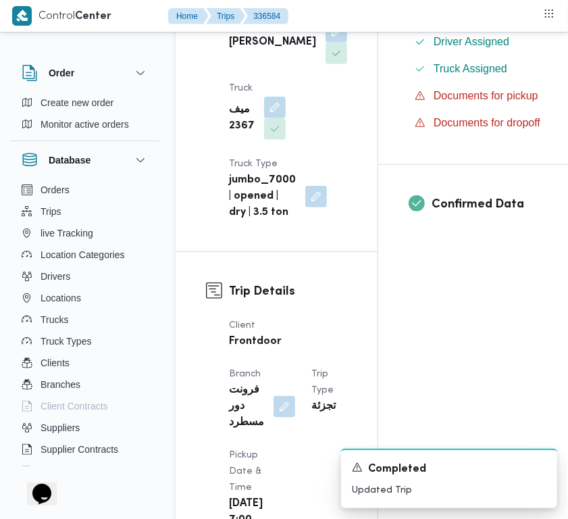
scroll to position [909, 0]
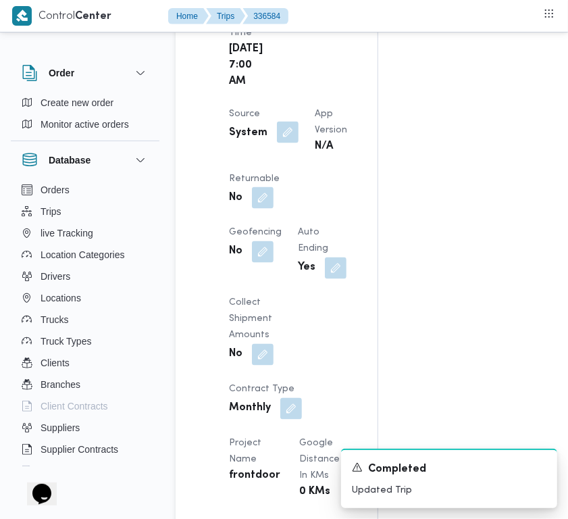
click at [291, 143] on button "button" at bounding box center [288, 133] width 22 height 22
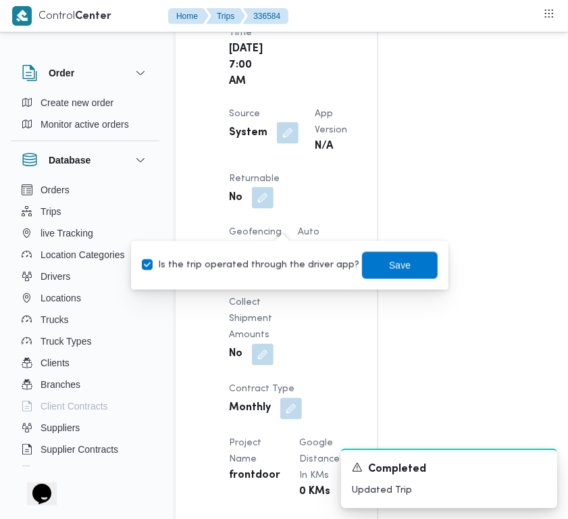
click at [281, 258] on label "Is the trip operated through the driver app?" at bounding box center [251, 265] width 218 height 16
checkbox input "false"
click at [394, 267] on span "Save" at bounding box center [400, 265] width 22 height 16
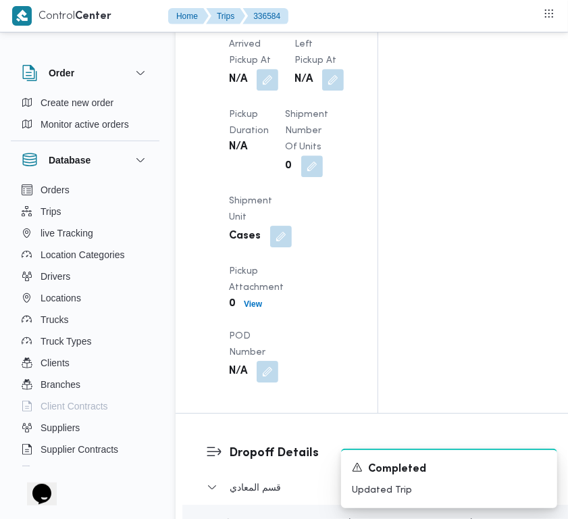
scroll to position [1818, 0]
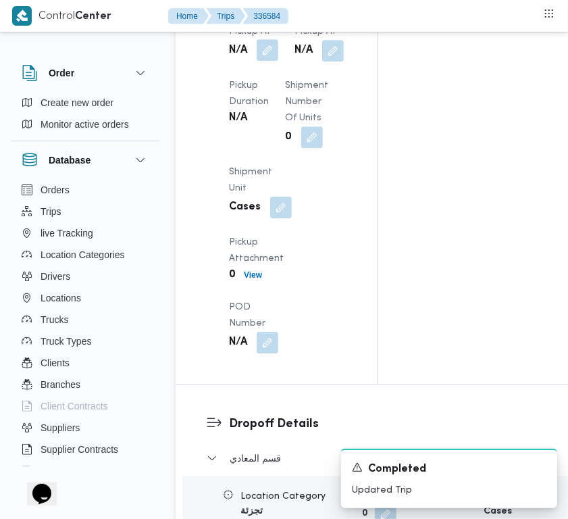
click at [264, 61] on button "button" at bounding box center [268, 50] width 22 height 22
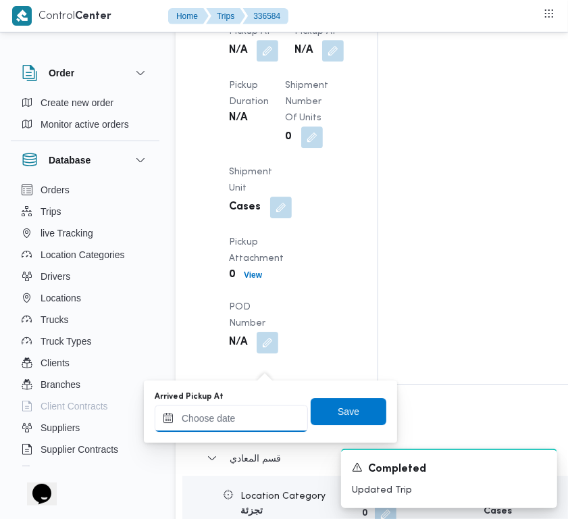
click at [255, 414] on input "Arrived Pickup At" at bounding box center [231, 418] width 153 height 27
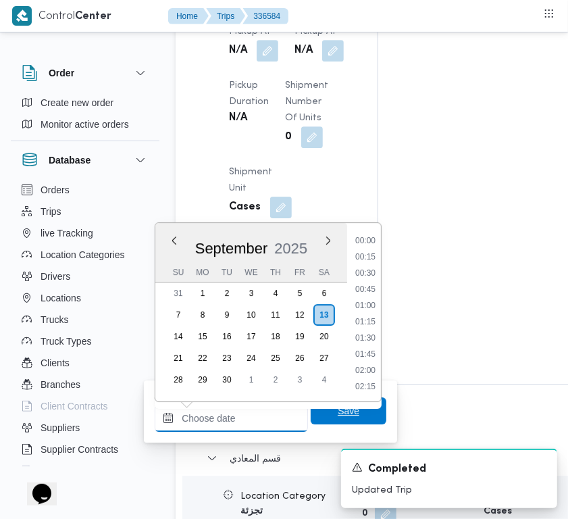
paste input "[DATE] 9:00:00 AM"
type input "[DATE] 9:00:00 AM"
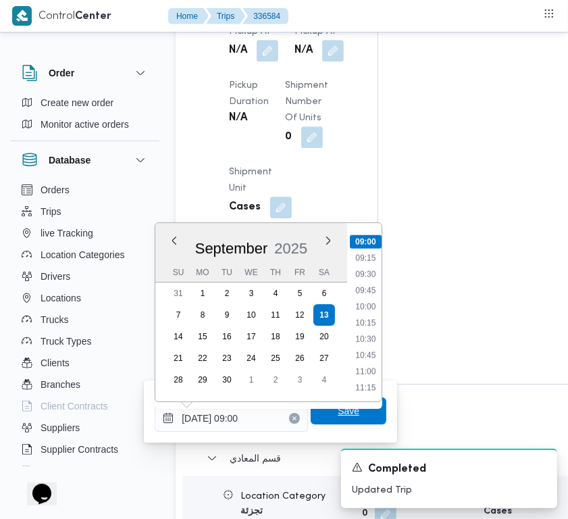
click at [326, 410] on span "Save" at bounding box center [349, 410] width 76 height 27
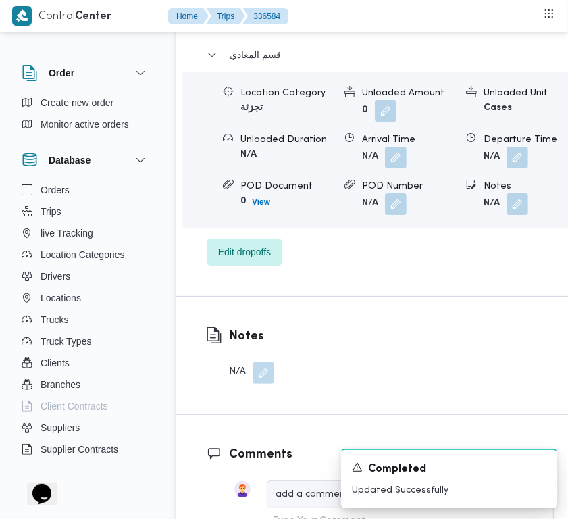
scroll to position [2128, 0]
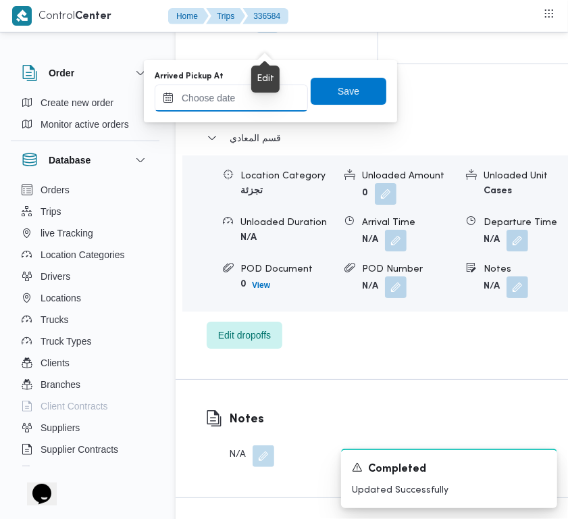
click at [260, 106] on input "Arrived Pickup At" at bounding box center [231, 97] width 153 height 27
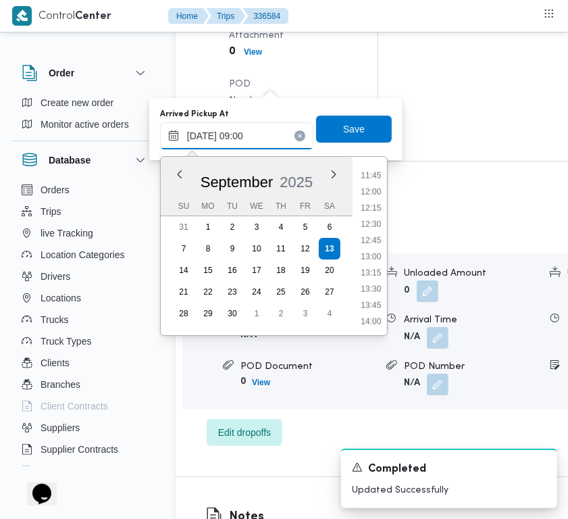
scroll to position [583, 0]
click at [377, 287] on li "10:45" at bounding box center [370, 290] width 31 height 14
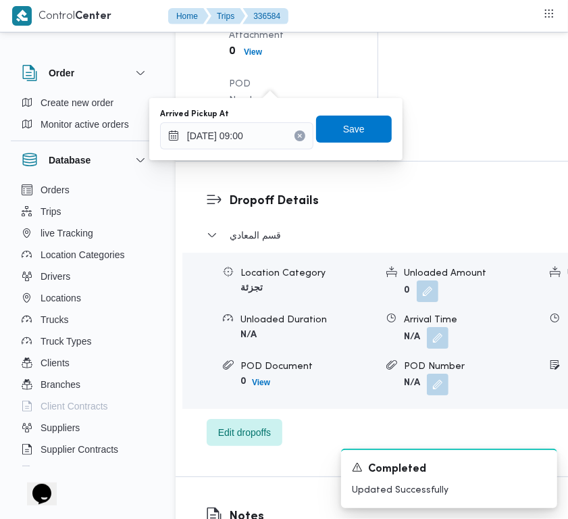
click at [269, 152] on div "You are in a dialog. To close this dialog, hit escape. Arrived Pickup At [DATE]…" at bounding box center [275, 129] width 253 height 62
click at [264, 141] on input "[DATE] 09:00" at bounding box center [236, 135] width 153 height 27
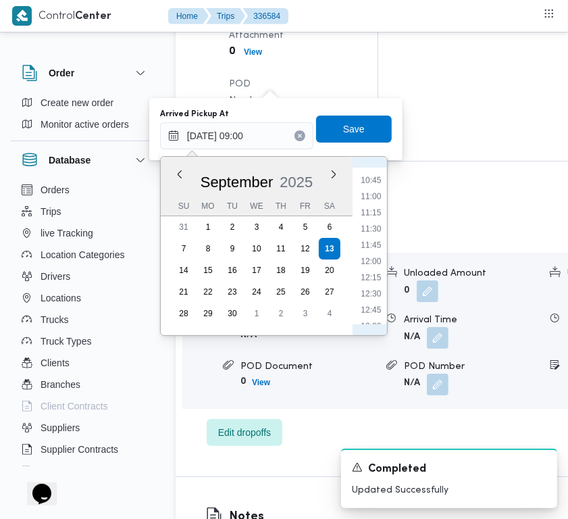
scroll to position [768, 0]
drag, startPoint x: 383, startPoint y: 291, endPoint x: 375, endPoint y: 291, distance: 7.5
click at [382, 292] on li "13:45" at bounding box center [370, 298] width 31 height 14
type input "[DATE] 13:45"
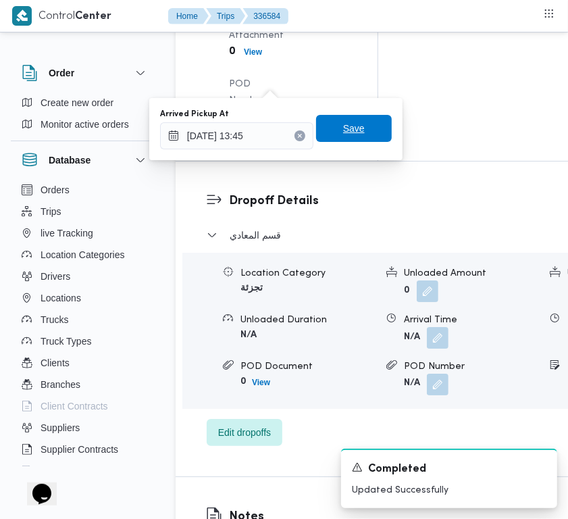
click at [343, 130] on span "Save" at bounding box center [354, 128] width 22 height 16
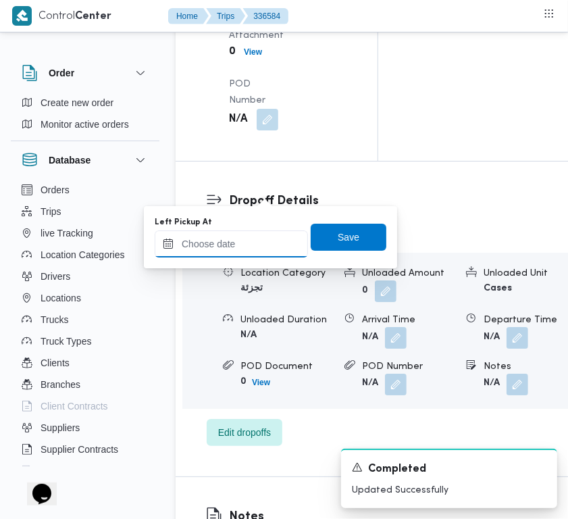
click at [251, 242] on input "Left Pickup At" at bounding box center [231, 243] width 153 height 27
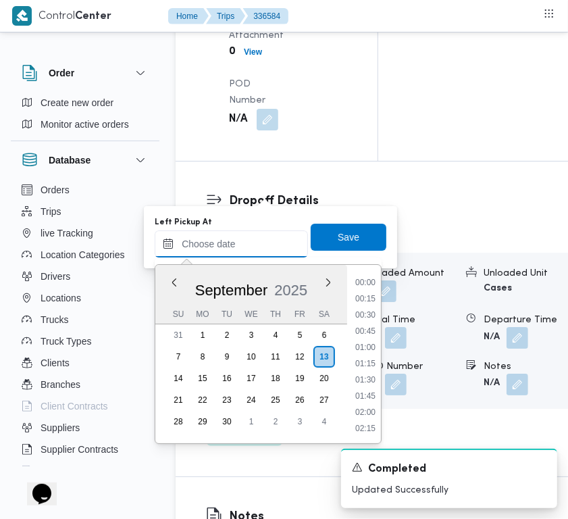
scroll to position [761, 0]
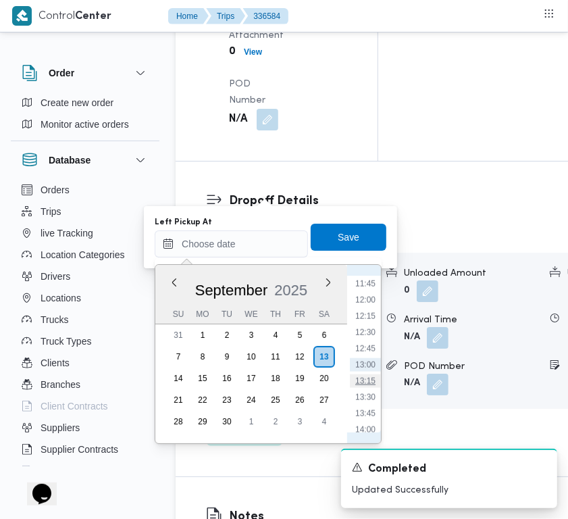
click at [378, 375] on li "13:15" at bounding box center [365, 381] width 31 height 14
type input "[DATE] 13:15"
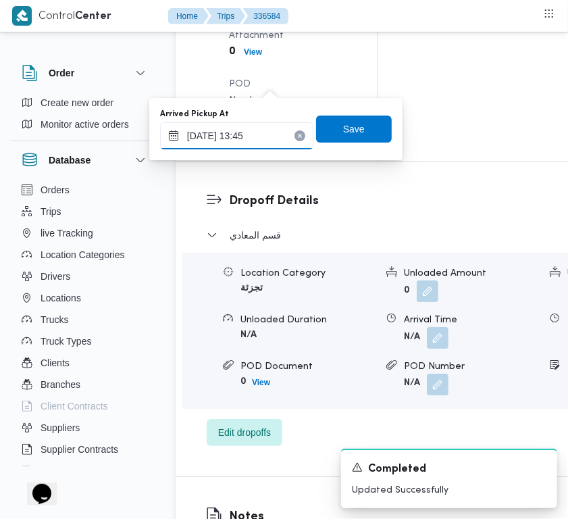
click at [281, 136] on input "[DATE] 13:45" at bounding box center [236, 135] width 153 height 27
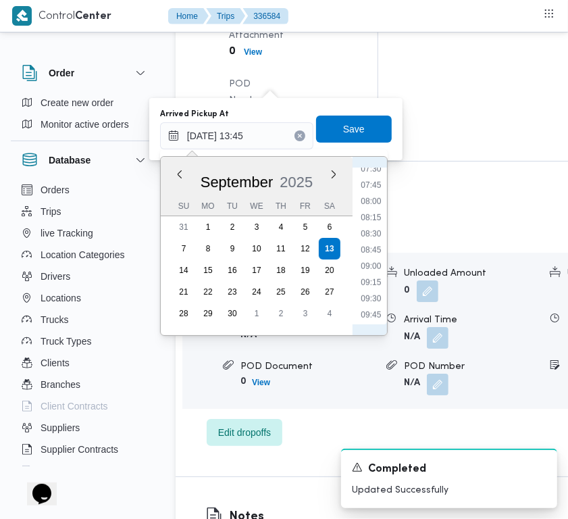
scroll to position [409, 0]
click at [375, 294] on li "08:15" at bounding box center [370, 301] width 31 height 14
type input "[DATE] 13:45"
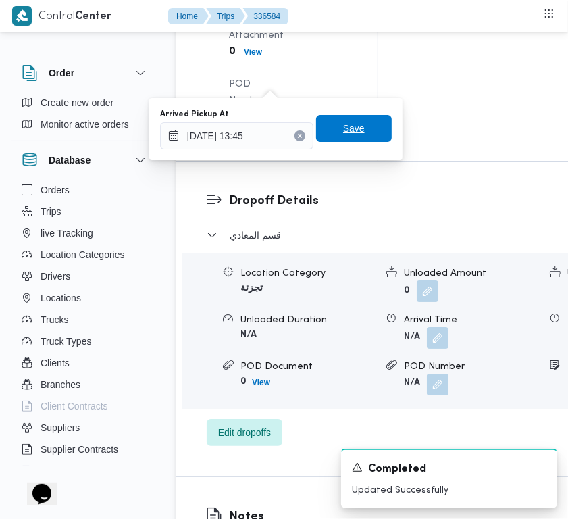
click at [332, 134] on span "Save" at bounding box center [354, 128] width 76 height 27
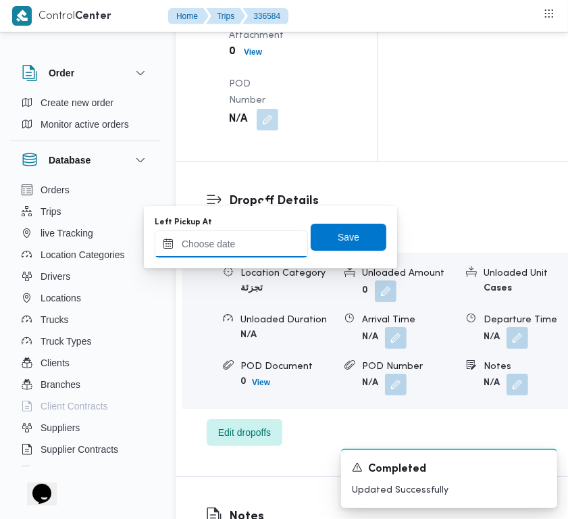
click at [268, 255] on input "Left Pickup At" at bounding box center [231, 243] width 153 height 27
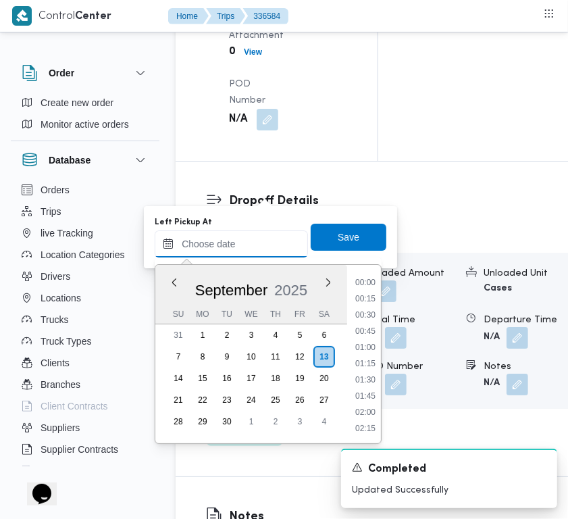
scroll to position [761, 0]
click at [377, 363] on li "13:00" at bounding box center [365, 365] width 31 height 14
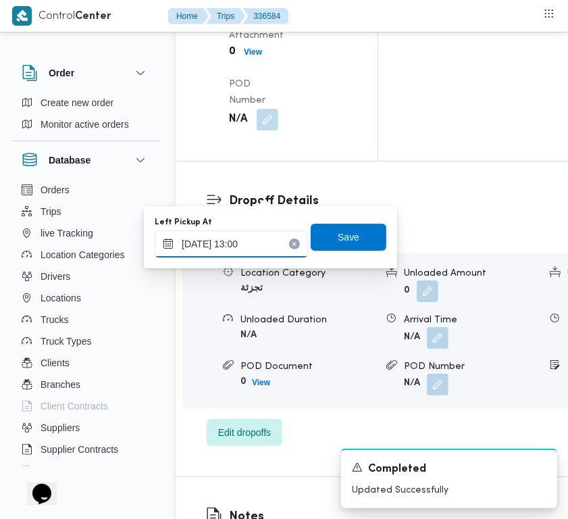
type input "[DATE] 13:00"
drag, startPoint x: 333, startPoint y: 241, endPoint x: 333, endPoint y: 228, distance: 12.2
click at [338, 240] on span "Save" at bounding box center [349, 237] width 22 height 16
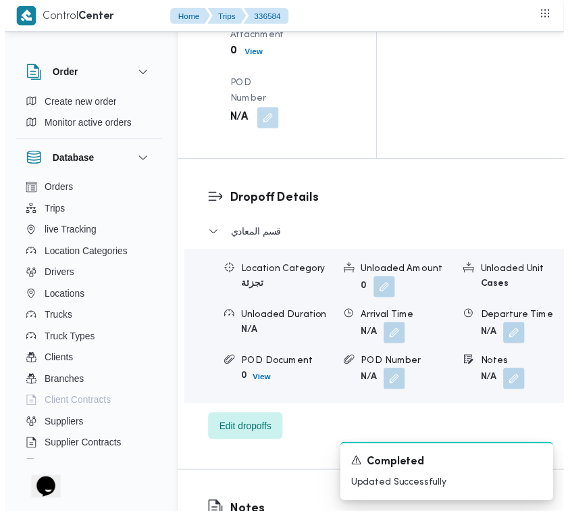
scroll to position [0, 0]
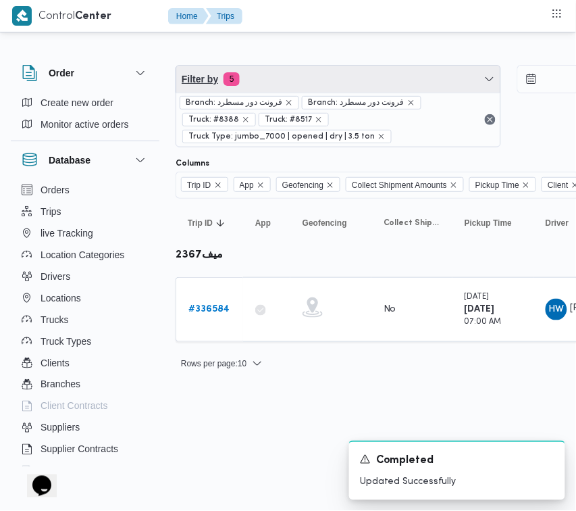
click at [292, 76] on span "Filter by 5" at bounding box center [338, 79] width 324 height 27
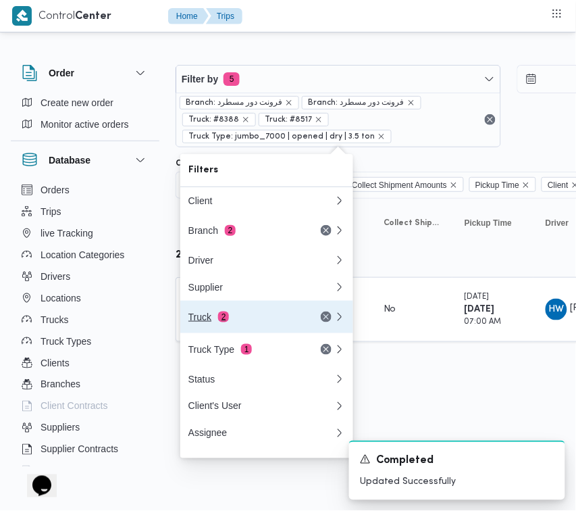
click at [262, 313] on button "Truck 2" at bounding box center [266, 317] width 173 height 32
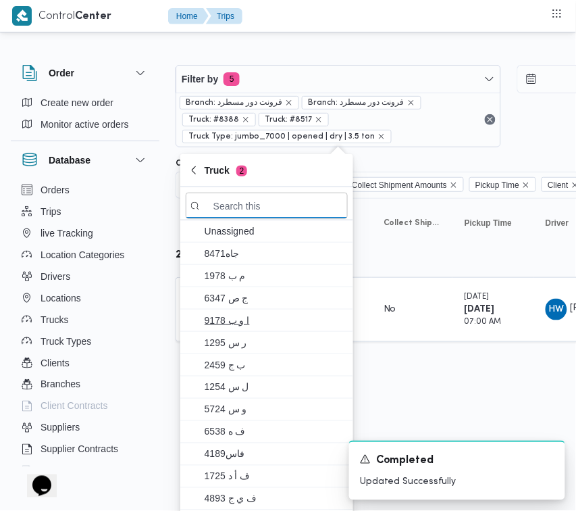
paste input "9851"
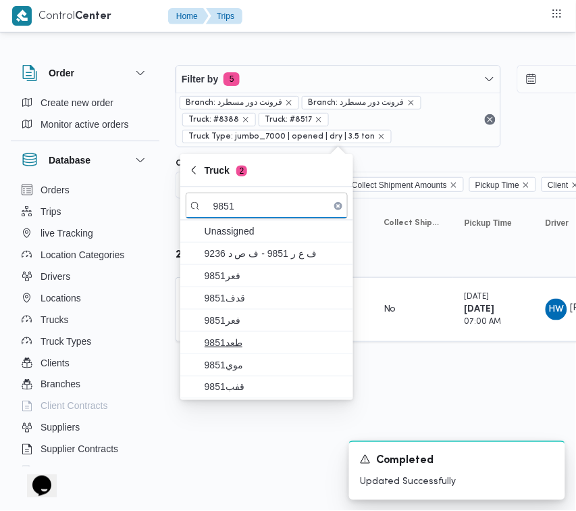
type input "9851"
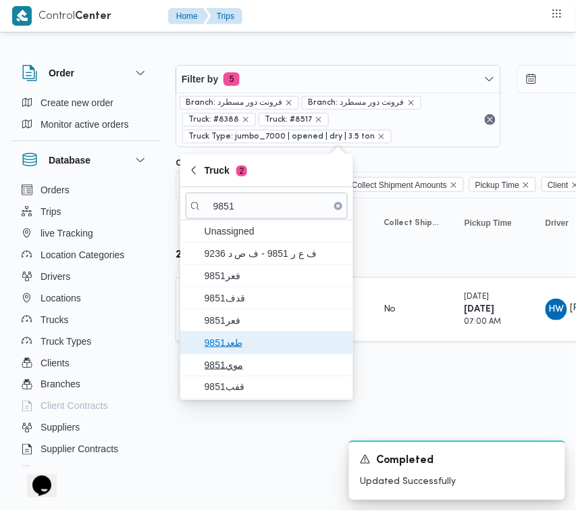
click at [241, 351] on span "طعد9851" at bounding box center [275, 343] width 141 height 16
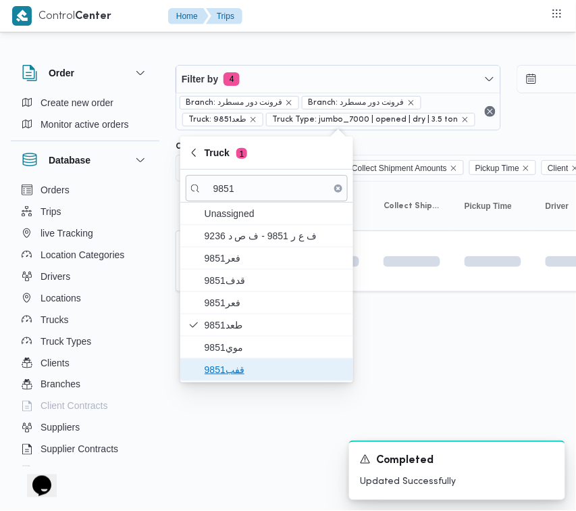
click at [242, 360] on span "قفب9851" at bounding box center [267, 370] width 162 height 22
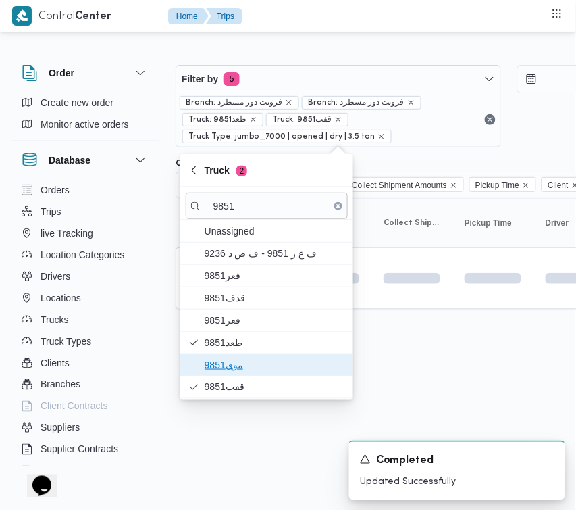
click at [224, 368] on span "موي9851" at bounding box center [275, 365] width 141 height 16
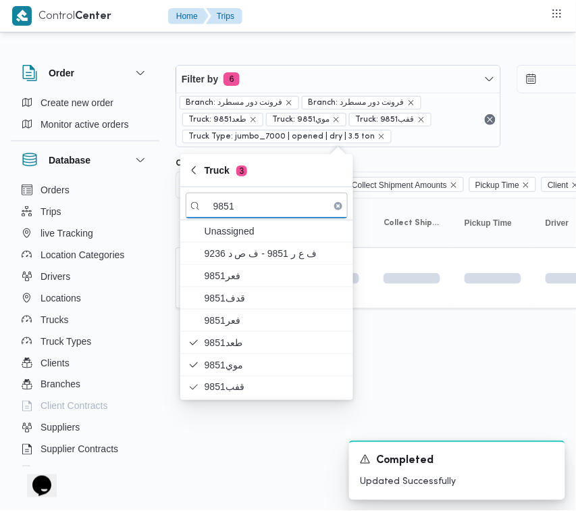
click at [227, 454] on html "Control Center Home Trips Order Create new order Monitor active orders Database…" at bounding box center [288, 255] width 576 height 511
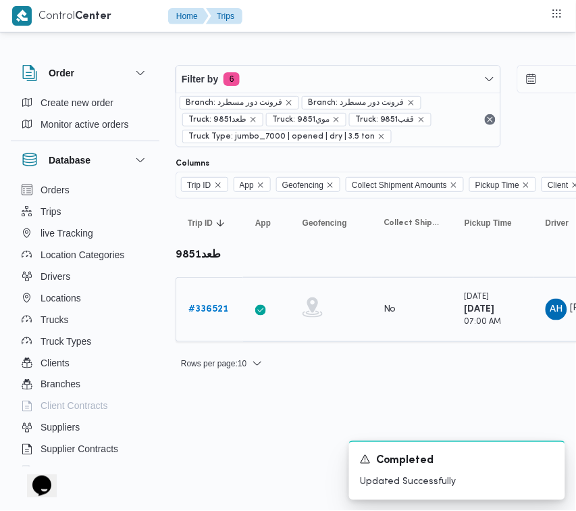
click at [225, 308] on b "# 336521" at bounding box center [209, 309] width 40 height 9
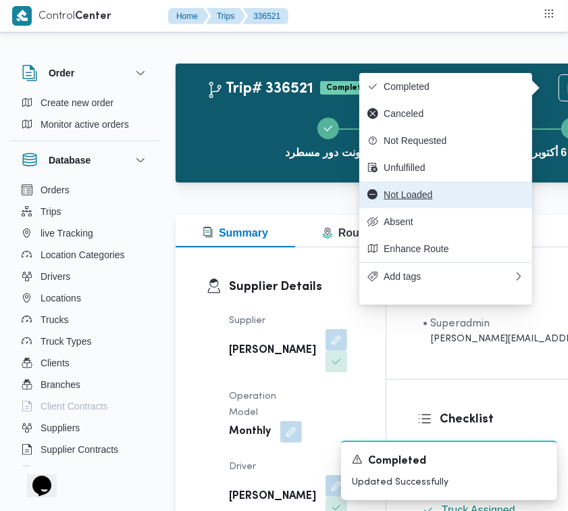
click at [448, 208] on button "Not Loaded" at bounding box center [446, 194] width 173 height 27
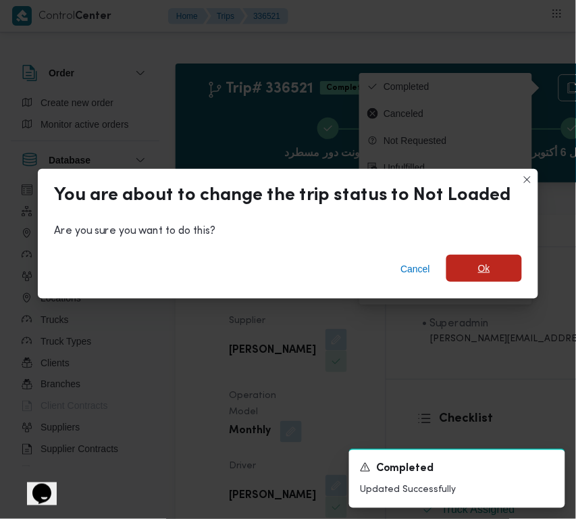
click at [493, 274] on span "Ok" at bounding box center [485, 268] width 76 height 27
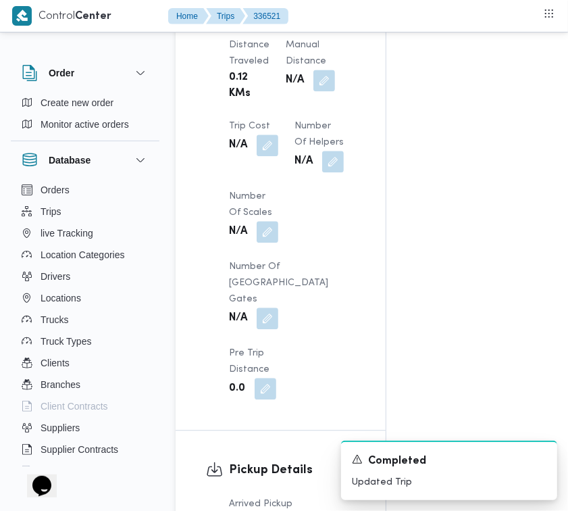
scroll to position [1788, 0]
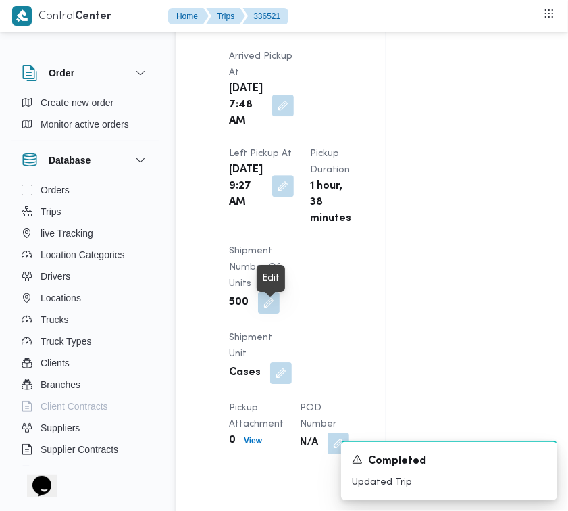
click at [272, 197] on button "button" at bounding box center [283, 186] width 22 height 22
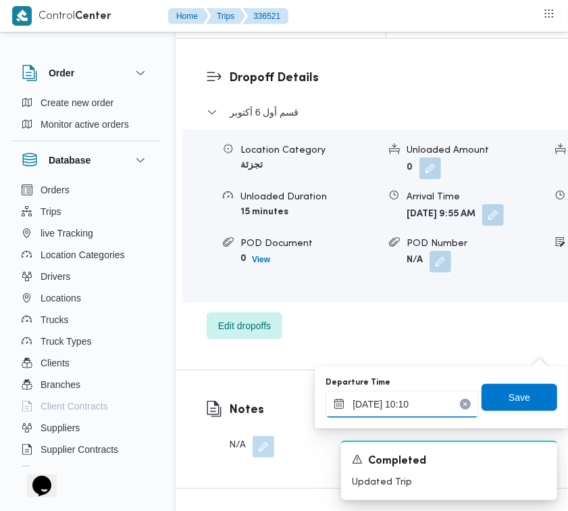
click at [464, 399] on input "[DATE] 10:10" at bounding box center [402, 404] width 153 height 27
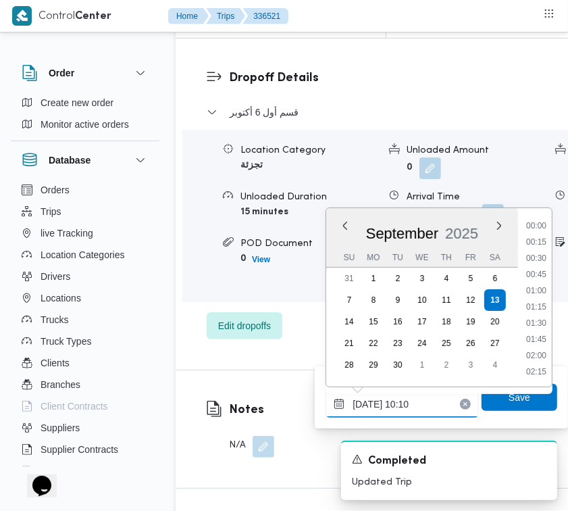
scroll to position [566, 0]
click at [464, 403] on icon "Clear input" at bounding box center [465, 403] width 3 height 3
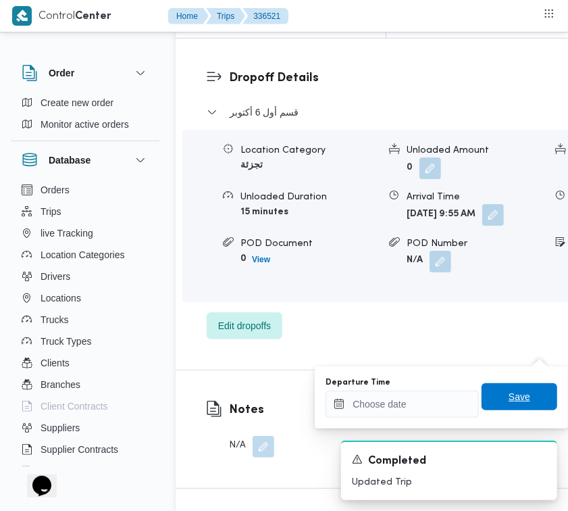
click at [497, 403] on span "Save" at bounding box center [520, 396] width 76 height 27
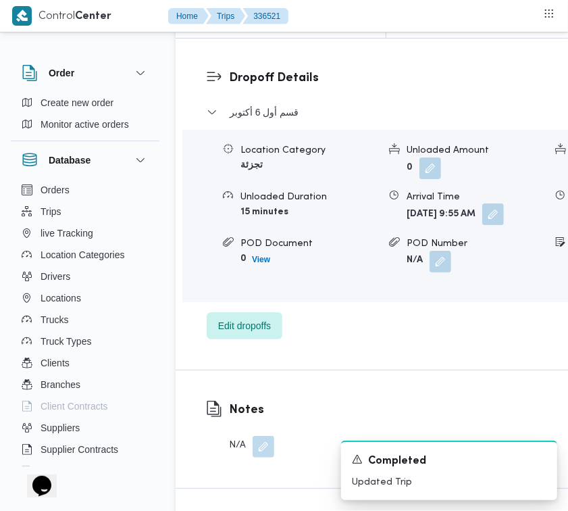
click at [483, 225] on button "button" at bounding box center [494, 214] width 22 height 22
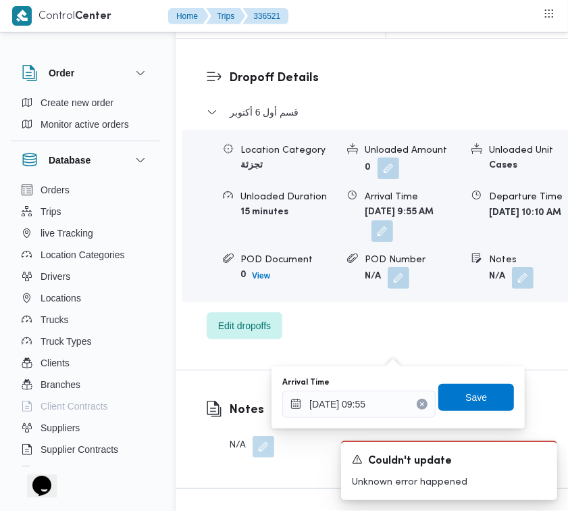
click at [420, 403] on icon "Clear input" at bounding box center [422, 403] width 5 height 5
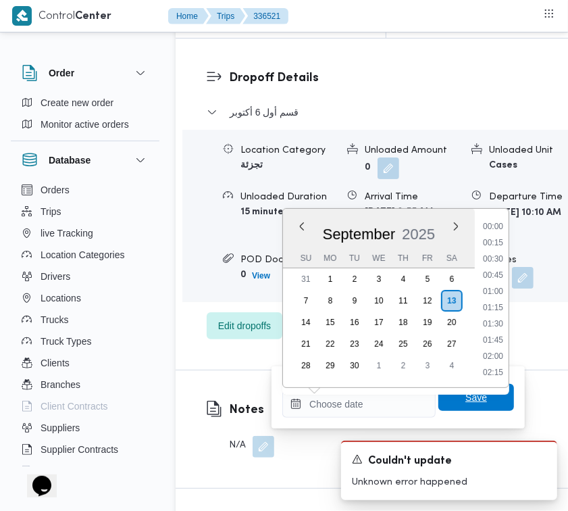
click at [453, 404] on span "Save" at bounding box center [477, 397] width 76 height 27
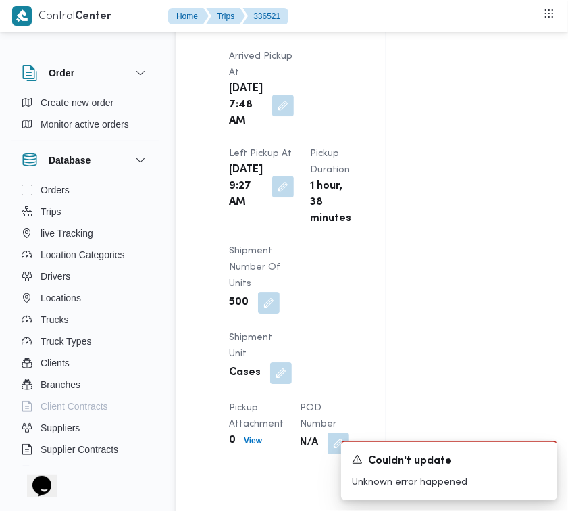
click at [272, 212] on div "[DATE] 9:27 AM" at bounding box center [262, 186] width 68 height 51
click at [272, 197] on button "button" at bounding box center [283, 186] width 22 height 22
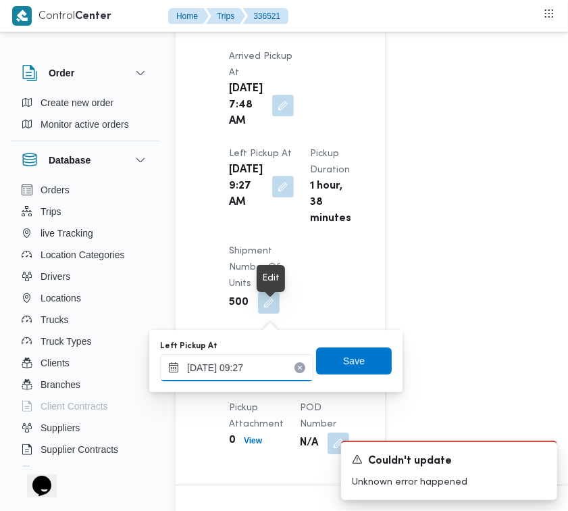
click at [262, 376] on input "[DATE] 09:27" at bounding box center [236, 367] width 153 height 27
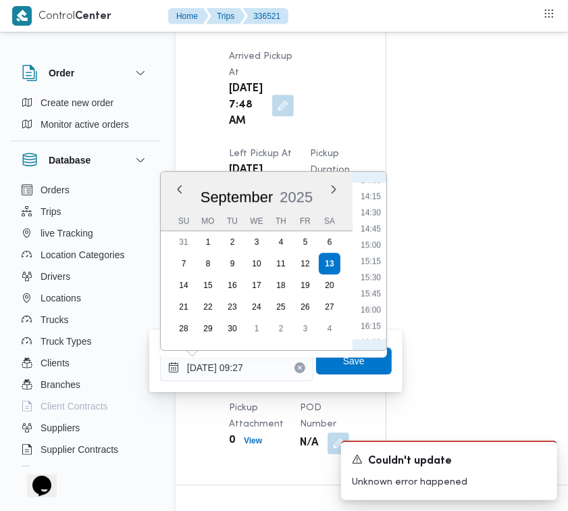
scroll to position [785, 0]
click at [365, 237] on ul "00:00 00:15 00:30 00:45 01:00 01:15 01:30 01:45 02:00 02:15 02:30 02:45 03:00 0…" at bounding box center [370, 260] width 31 height 157
click at [365, 251] on li "13:00" at bounding box center [370, 248] width 31 height 14
type input "[DATE] 13:00"
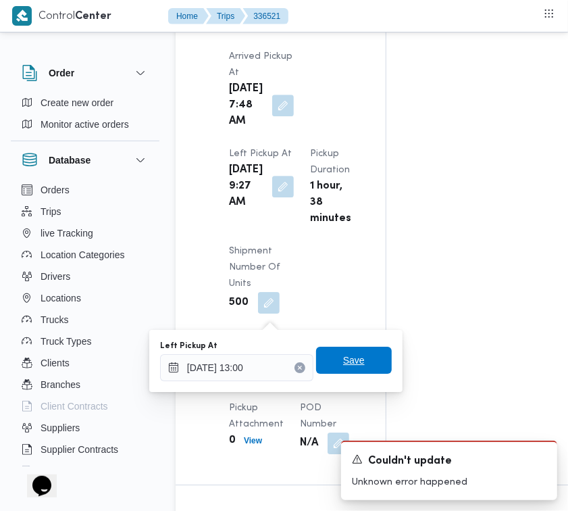
click at [353, 370] on span "Save" at bounding box center [354, 360] width 76 height 27
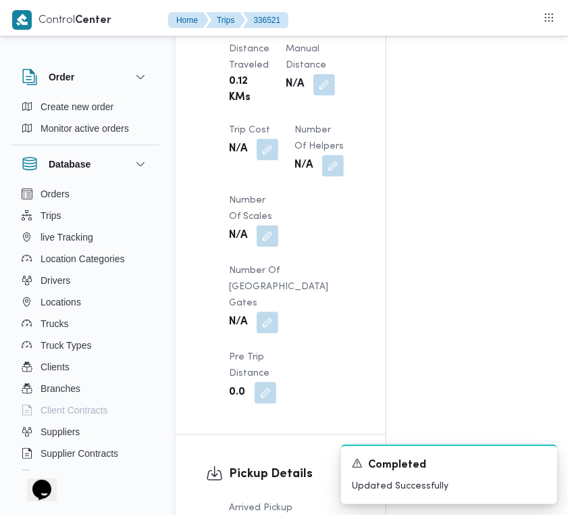
scroll to position [0, 0]
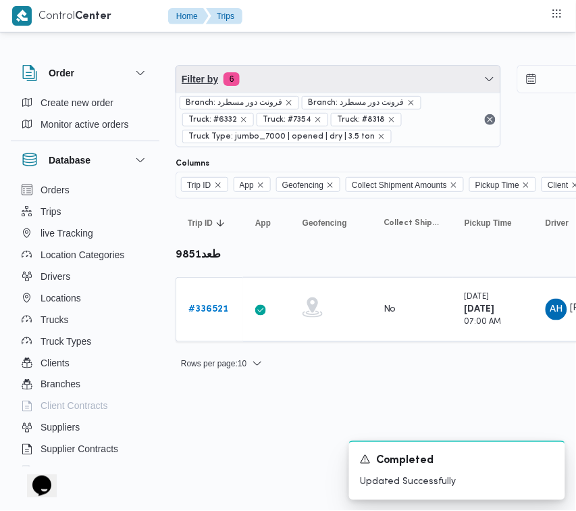
click at [309, 66] on span "Filter by 6" at bounding box center [338, 79] width 324 height 27
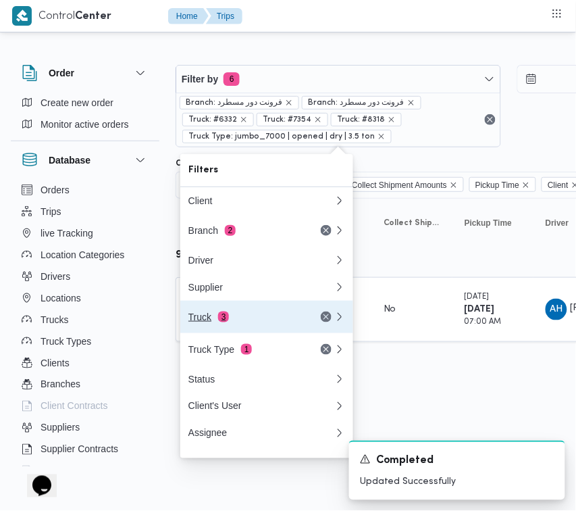
click at [241, 321] on div "Truck 3" at bounding box center [246, 317] width 114 height 11
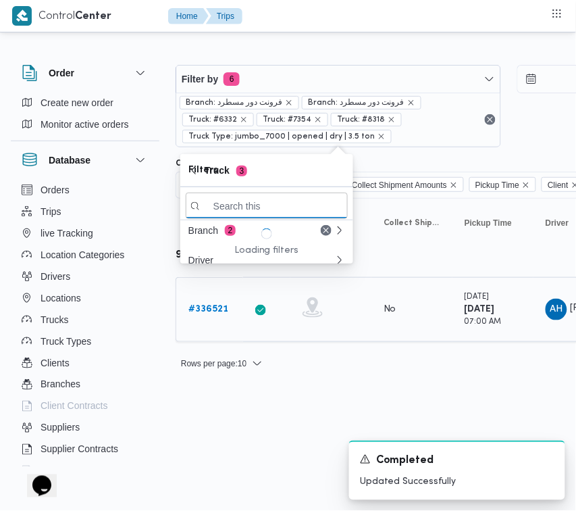
paste input "8681"
type input "8681"
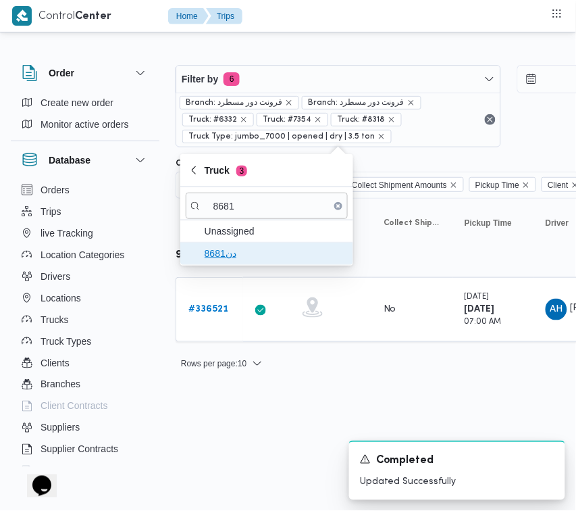
click at [225, 264] on span "دن8681" at bounding box center [267, 254] width 162 height 22
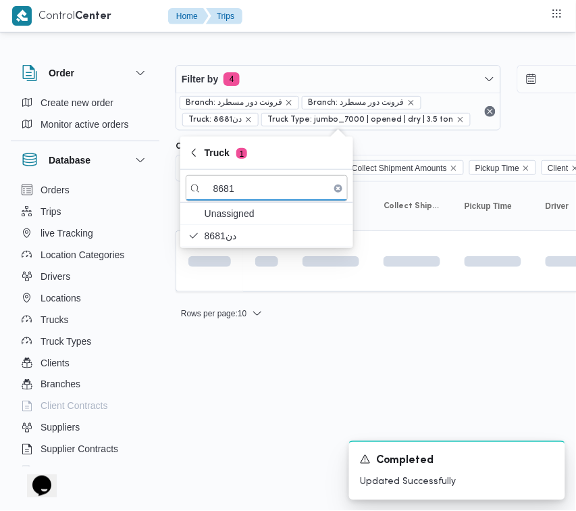
click at [222, 397] on html "Control Center Home Trips Order Create new order Monitor active orders Database…" at bounding box center [288, 255] width 576 height 511
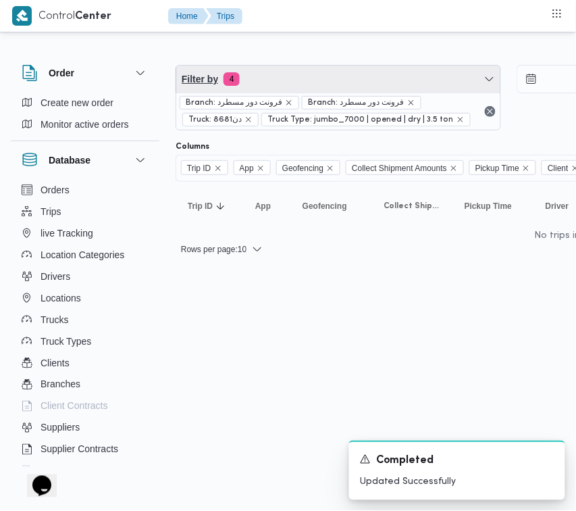
click at [280, 74] on span "Filter by 4" at bounding box center [338, 79] width 324 height 27
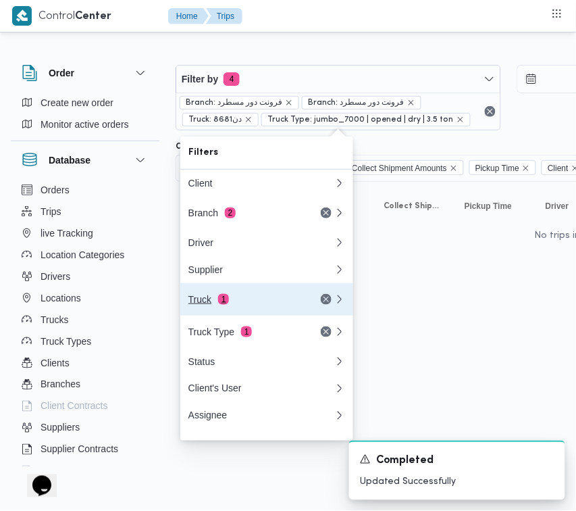
click at [238, 293] on button "Truck 1" at bounding box center [266, 299] width 173 height 32
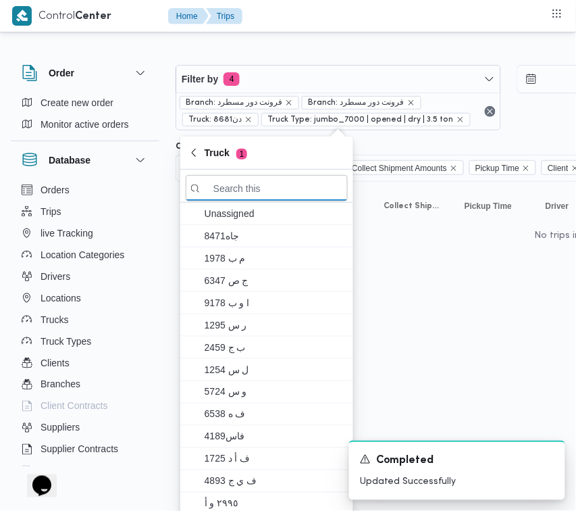
paste input "8681"
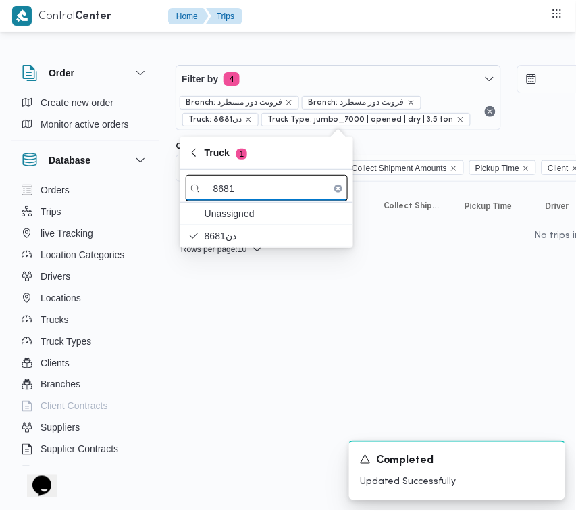
click at [237, 187] on input "8681" at bounding box center [267, 188] width 162 height 26
paste input "2419"
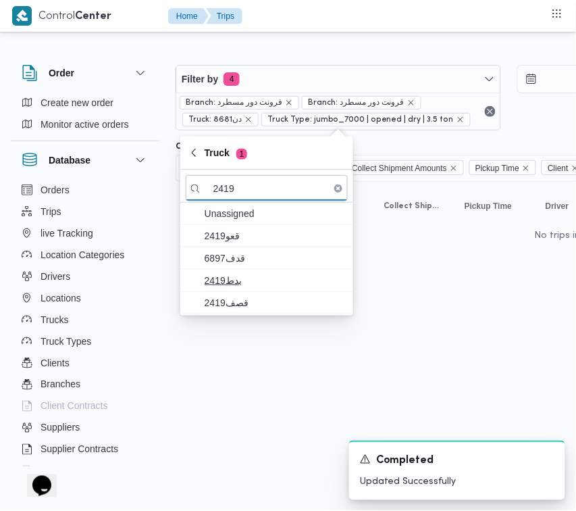
type input "2419"
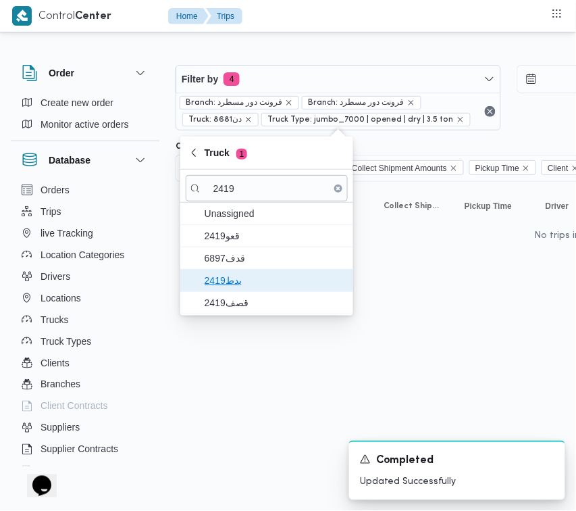
click at [228, 279] on span "بدط2419" at bounding box center [275, 280] width 141 height 16
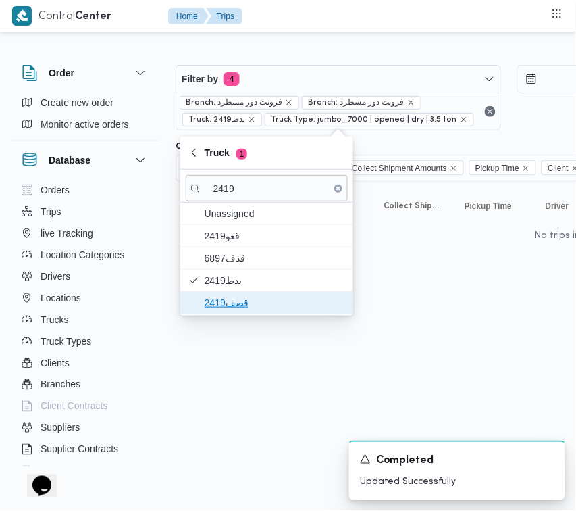
click at [231, 299] on span "قصف2419" at bounding box center [275, 303] width 141 height 16
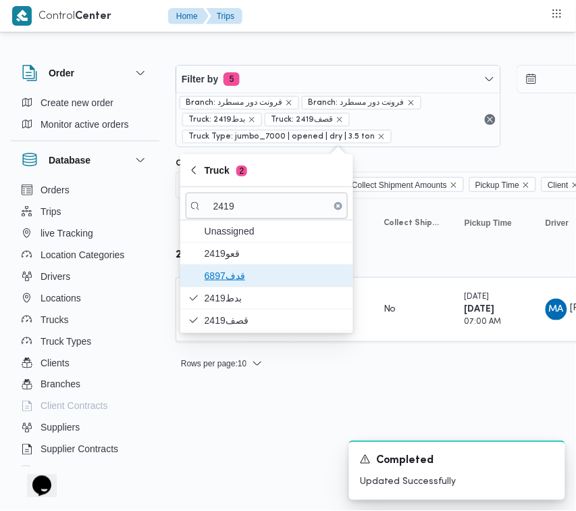
click at [225, 270] on span "6897قدف" at bounding box center [275, 276] width 141 height 16
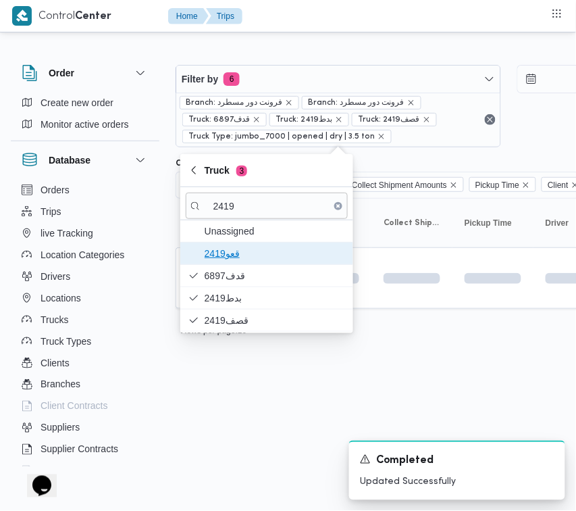
click at [224, 255] on span "قعو2419" at bounding box center [275, 253] width 141 height 16
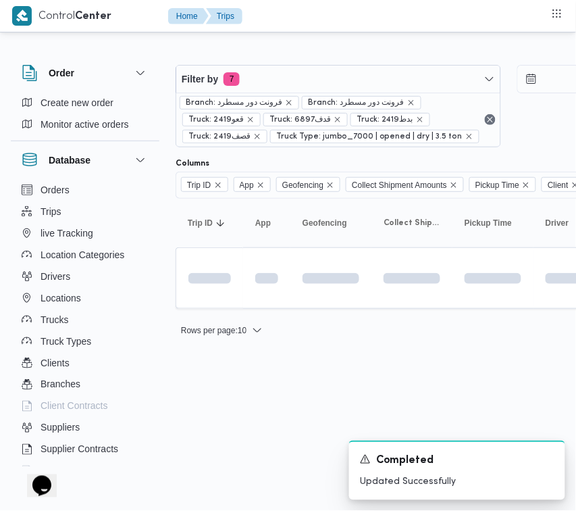
click at [224, 399] on html "Control Center Home Trips Order Create new order Monitor active orders Database…" at bounding box center [288, 255] width 576 height 511
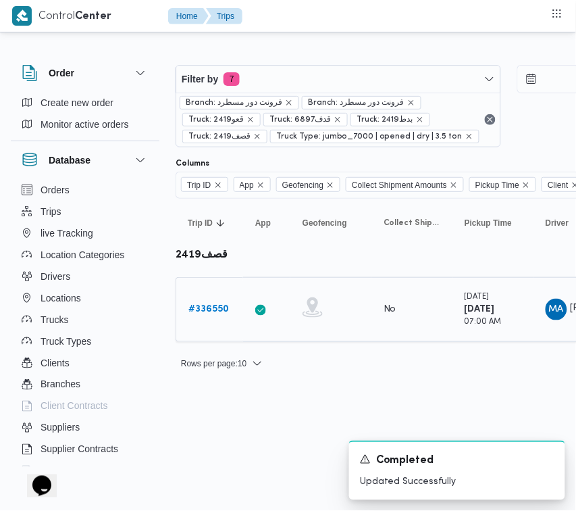
click at [210, 305] on b "# 336550" at bounding box center [209, 309] width 41 height 9
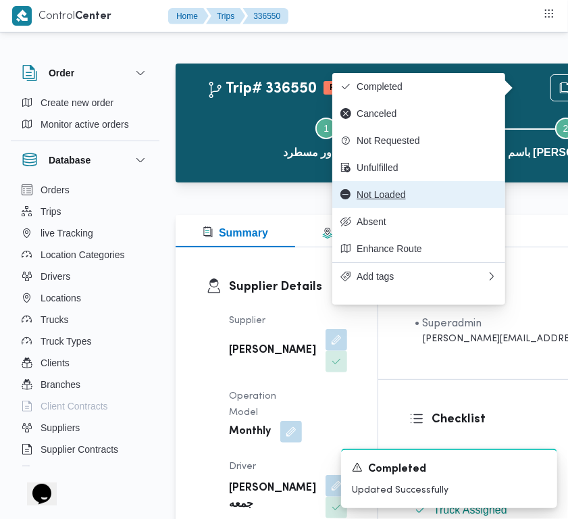
click at [449, 197] on span "Not Loaded" at bounding box center [427, 194] width 141 height 11
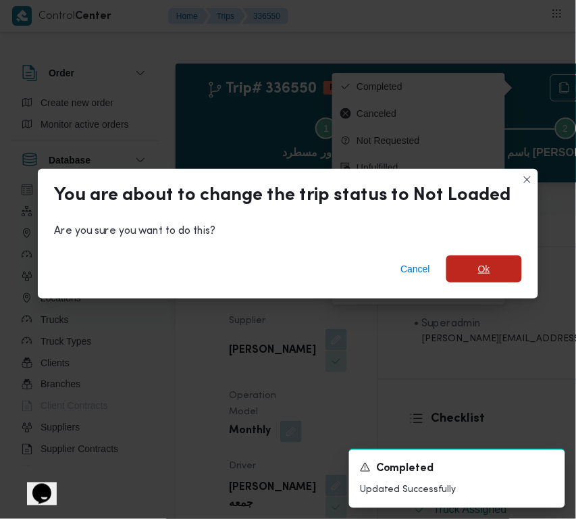
click at [463, 261] on span "Ok" at bounding box center [485, 268] width 76 height 27
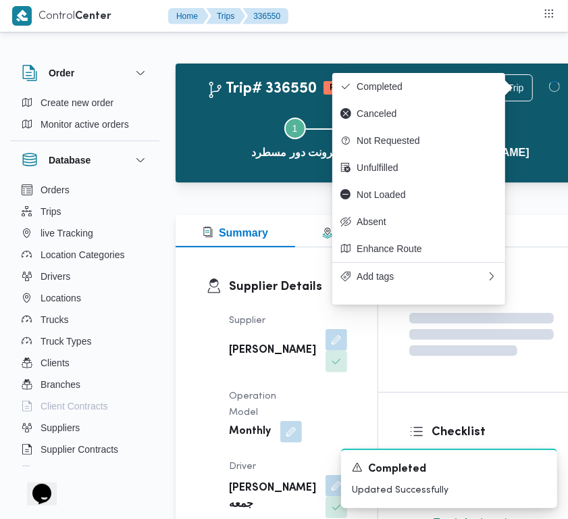
click at [15, 260] on div "Orders Trips live Tracking Location Categories Drivers Locations Trucks Truck T…" at bounding box center [85, 325] width 149 height 293
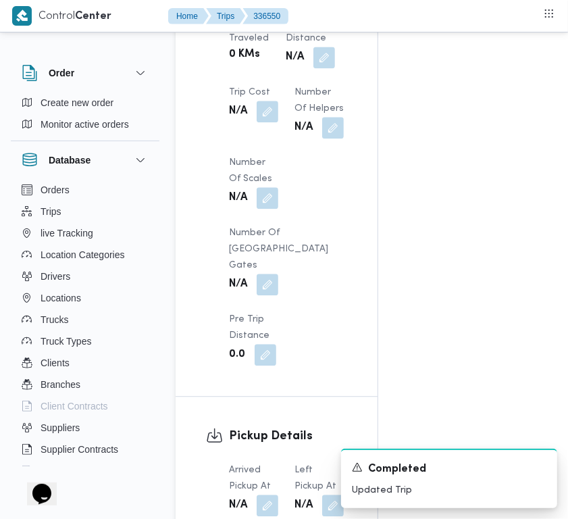
scroll to position [1818, 0]
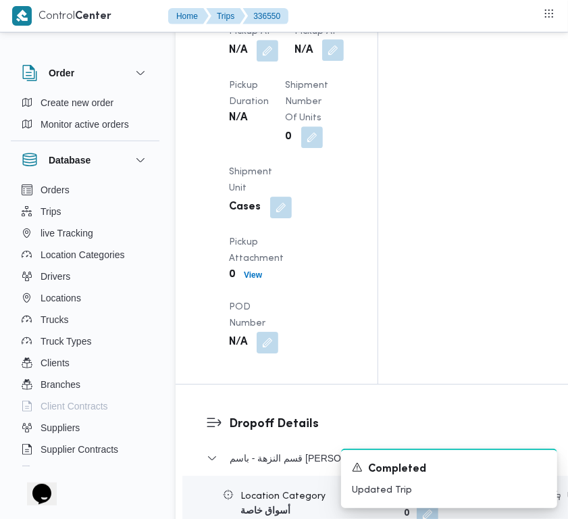
click at [322, 61] on button "button" at bounding box center [333, 50] width 22 height 22
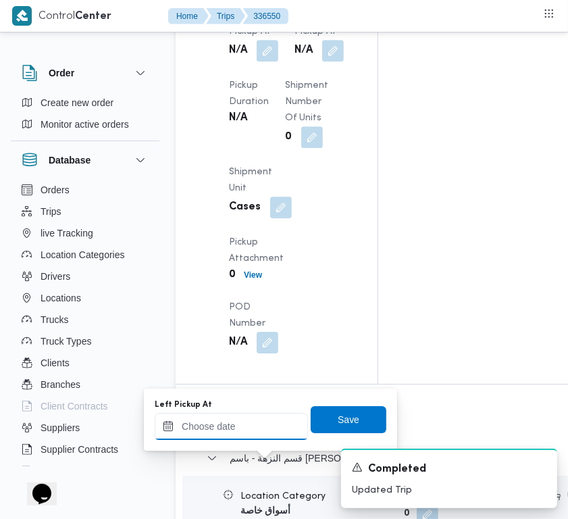
click at [262, 417] on div at bounding box center [231, 426] width 153 height 27
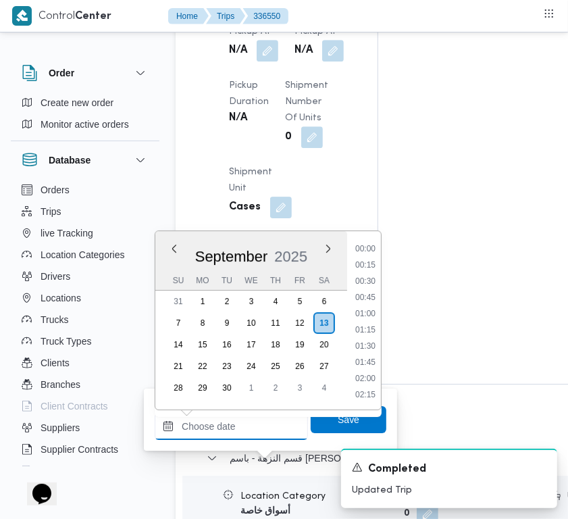
paste input "[DATE] 9:00:00 AM"
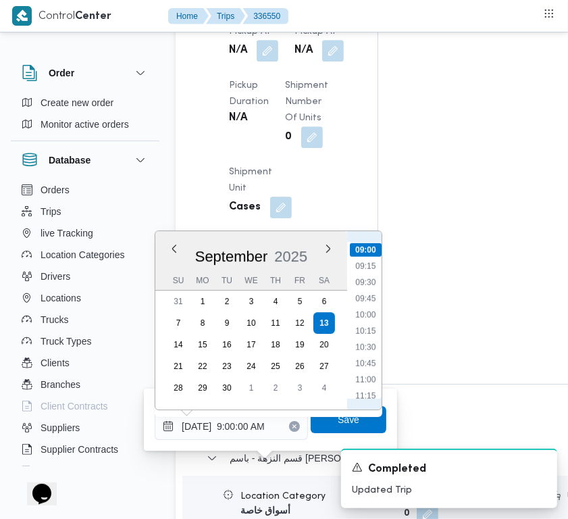
scroll to position [716, 0]
click at [370, 376] on li "13:00" at bounding box center [365, 376] width 31 height 14
type input "[DATE] 13:00"
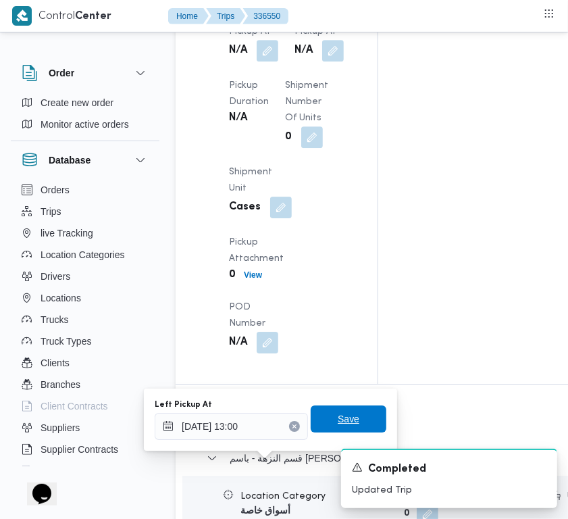
click at [351, 416] on span "Save" at bounding box center [349, 419] width 76 height 27
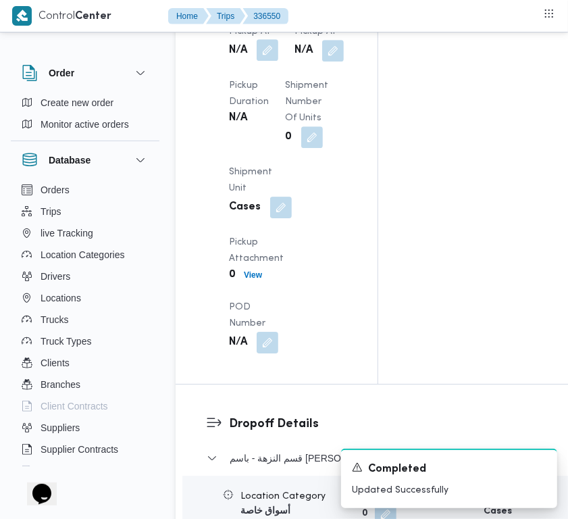
drag, startPoint x: 265, startPoint y: 387, endPoint x: 265, endPoint y: 404, distance: 16.9
click at [265, 61] on button "button" at bounding box center [268, 50] width 22 height 22
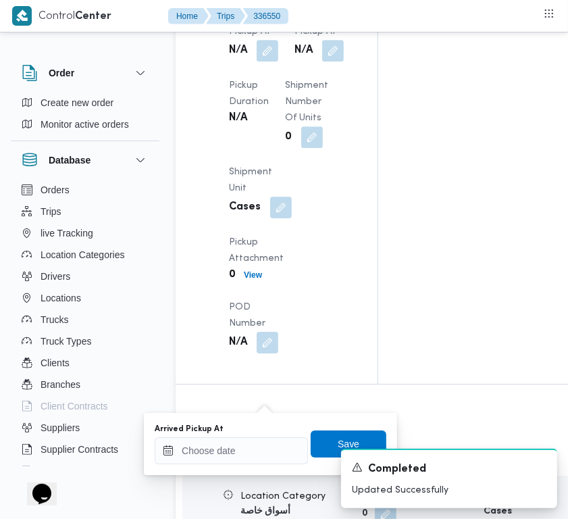
click at [269, 433] on div "Arrived Pickup At" at bounding box center [231, 429] width 153 height 11
click at [265, 453] on input "Arrived Pickup At" at bounding box center [231, 450] width 153 height 27
paste input "[DATE] 9:00:00 AM"
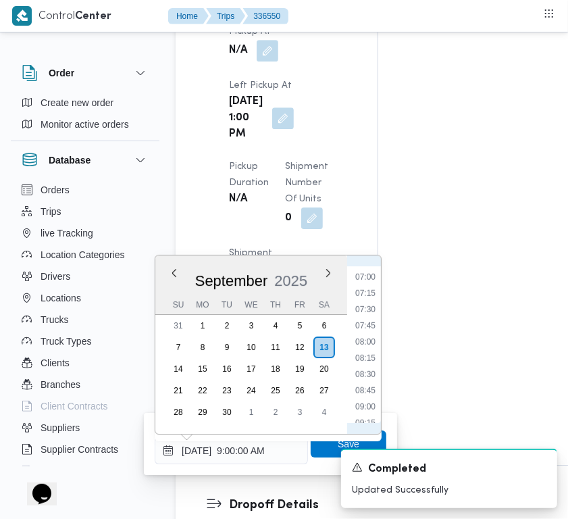
scroll to position [318, 0]
click at [370, 403] on li "07:00" at bounding box center [365, 410] width 31 height 14
type input "[DATE] 07:00"
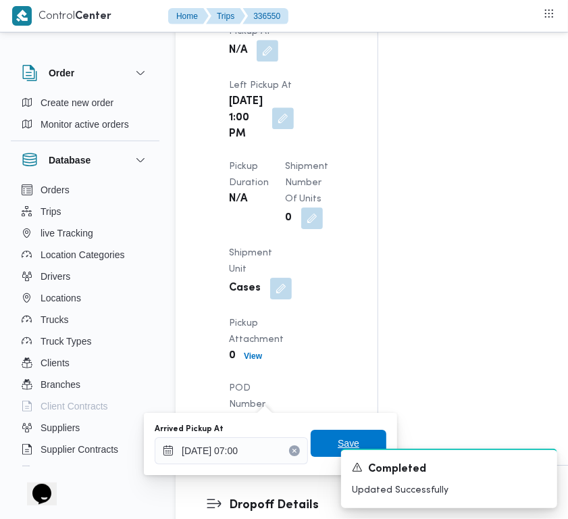
click at [338, 437] on span "Save" at bounding box center [349, 443] width 22 height 16
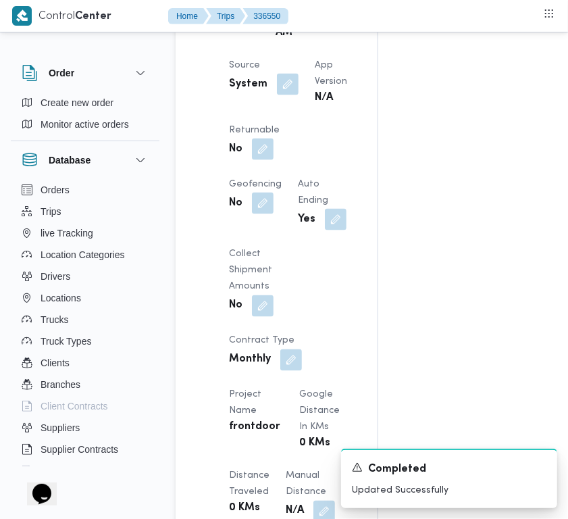
scroll to position [1363, 0]
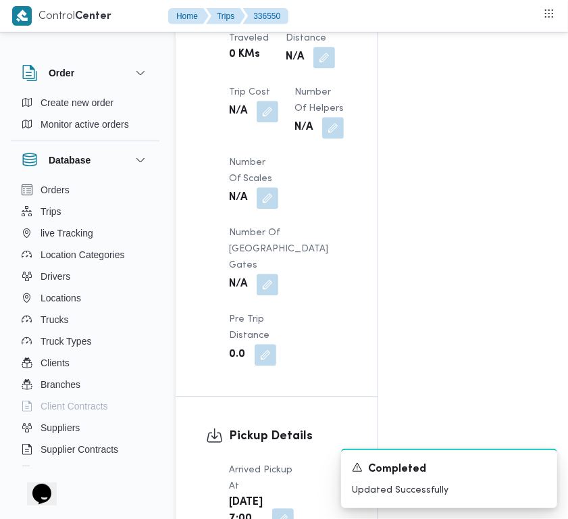
click at [568, 447] on div "A new notification appears Completed Updated Successfully" at bounding box center [433, 478] width 270 height 81
click at [566, 447] on div "A new notification appears Completed Updated Successfully" at bounding box center [433, 478] width 270 height 81
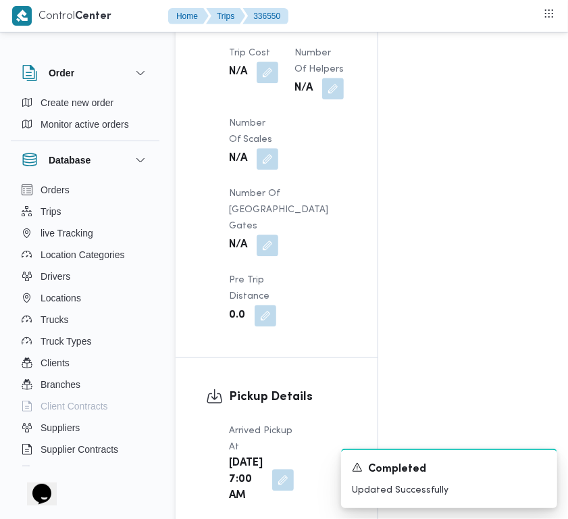
click at [561, 200] on div "Order Create new order Monitor active orders Database Orders Trips live Trackin…" at bounding box center [284, 496] width 568 height 3710
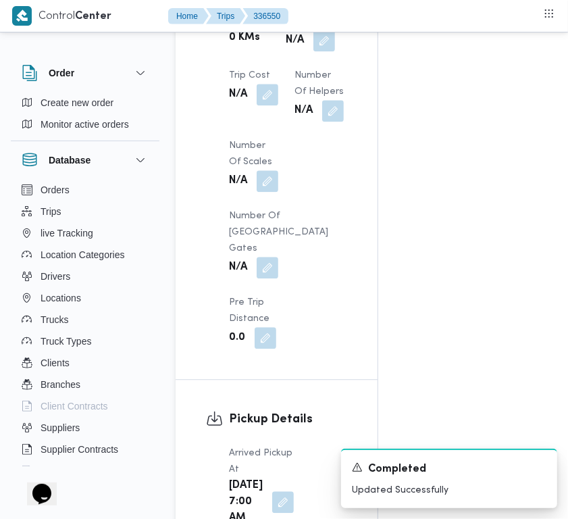
drag, startPoint x: 561, startPoint y: 194, endPoint x: 561, endPoint y: 176, distance: 18.2
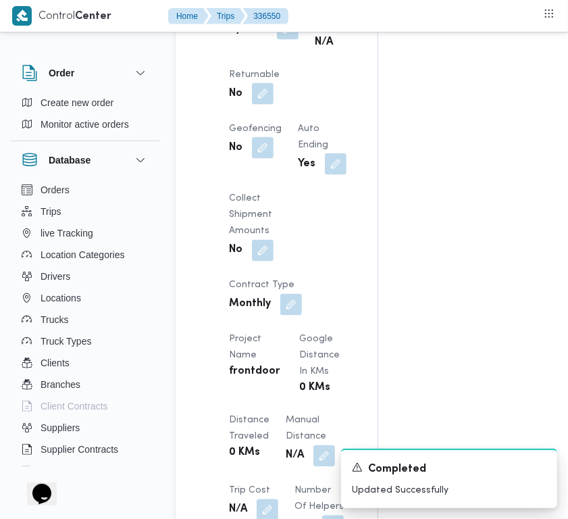
scroll to position [920, 0]
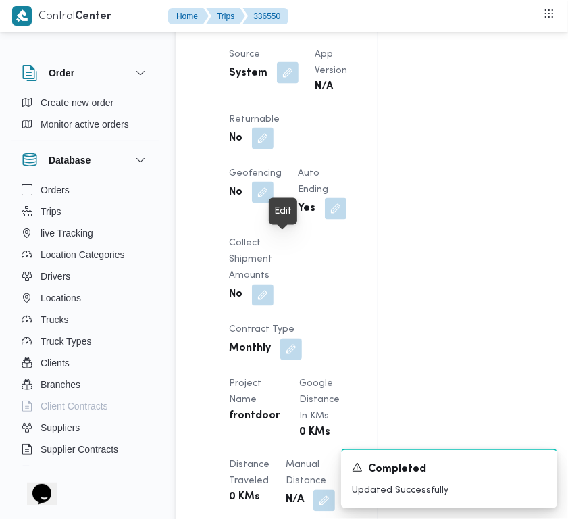
click at [287, 84] on button "button" at bounding box center [288, 73] width 22 height 22
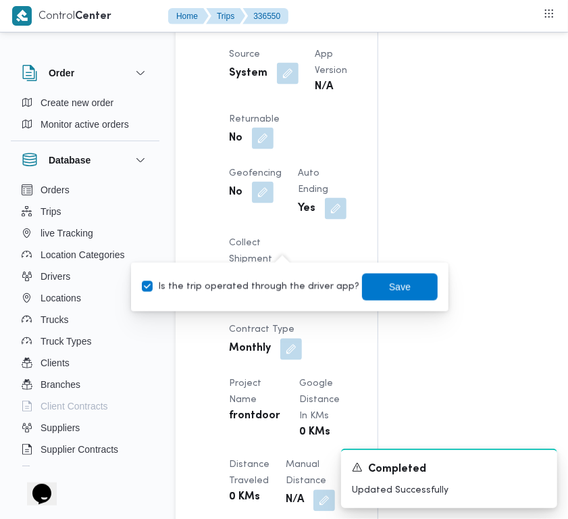
click at [257, 299] on div "Is the trip operated through the driver app? Save" at bounding box center [290, 287] width 299 height 30
click at [253, 289] on label "Is the trip operated through the driver app?" at bounding box center [251, 287] width 218 height 16
checkbox input "false"
click at [389, 286] on span "Save" at bounding box center [400, 286] width 22 height 16
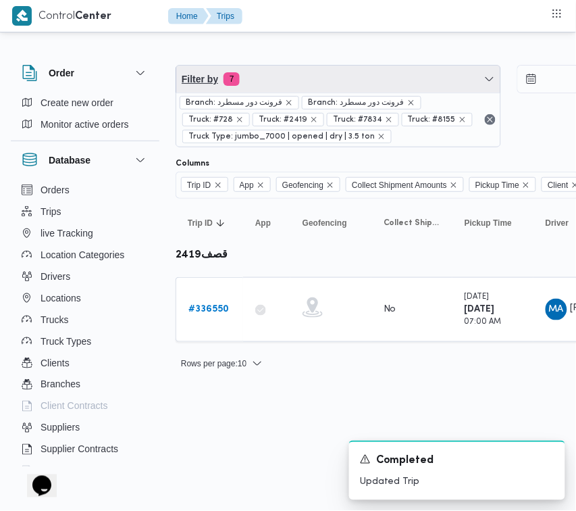
click at [266, 68] on span "Filter by 7" at bounding box center [338, 79] width 324 height 27
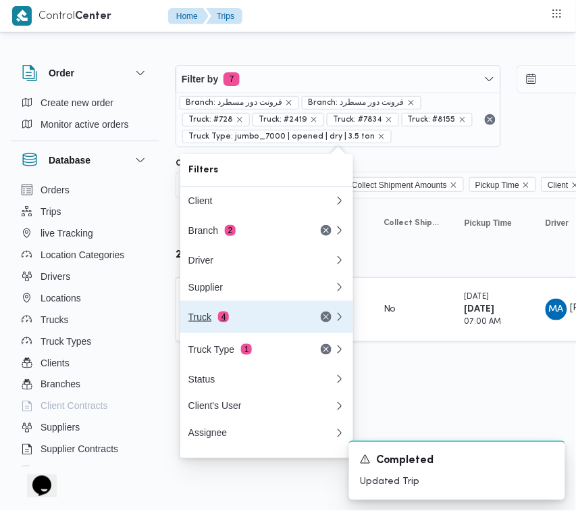
click at [210, 322] on div "Truck 4" at bounding box center [246, 317] width 114 height 11
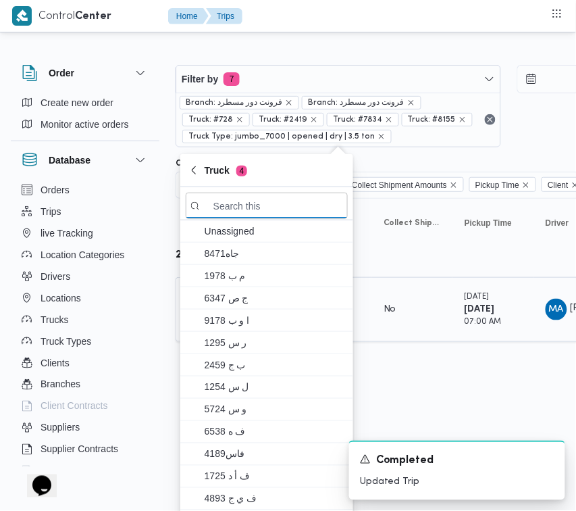
paste input "4158"
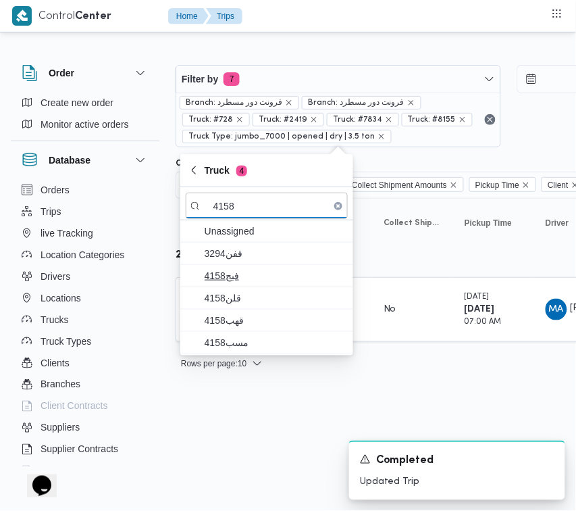
type input "4158"
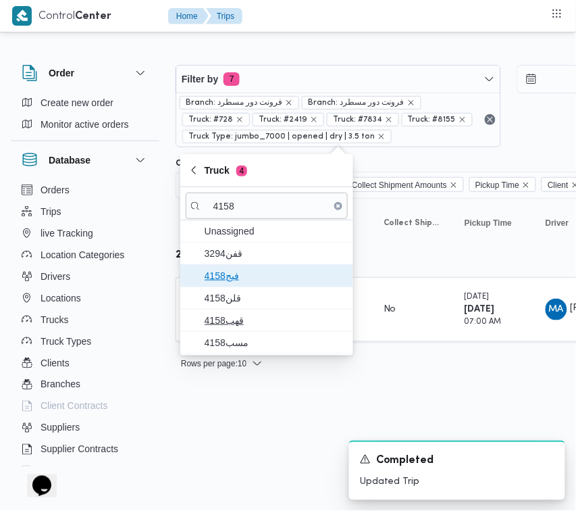
drag, startPoint x: 224, startPoint y: 276, endPoint x: 225, endPoint y: 293, distance: 16.9
click at [225, 277] on span "فيج4158" at bounding box center [275, 276] width 141 height 16
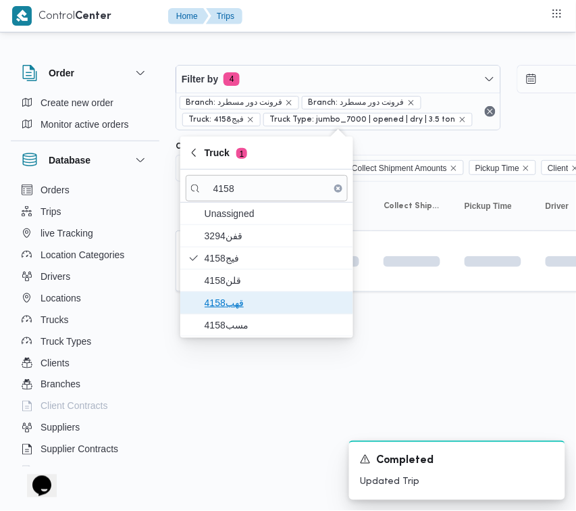
click at [225, 296] on span "قهب4158" at bounding box center [275, 303] width 141 height 16
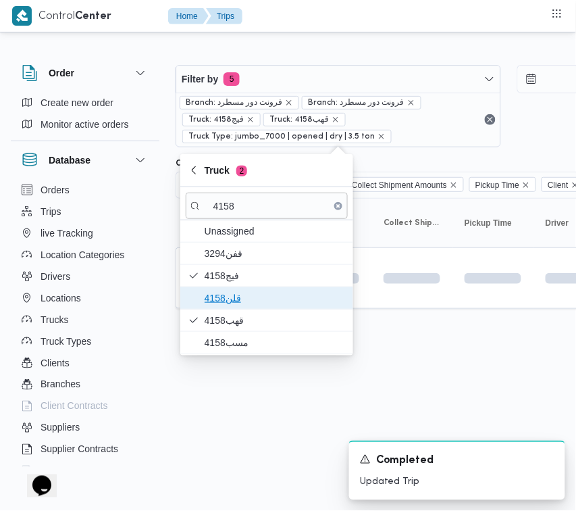
click at [225, 296] on span "قلن4158" at bounding box center [275, 298] width 141 height 16
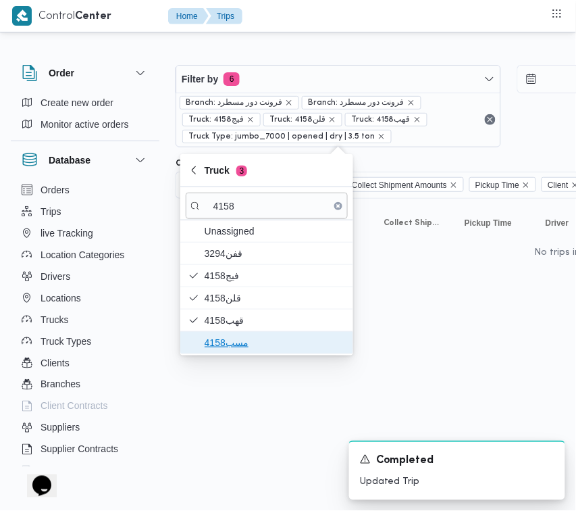
click at [224, 339] on span "مسب4158" at bounding box center [275, 343] width 141 height 16
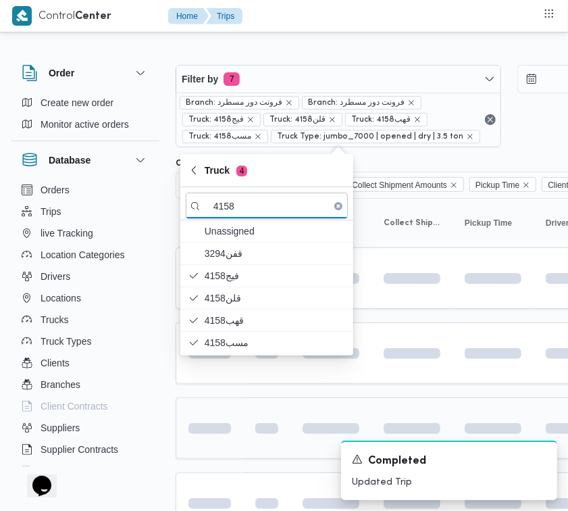
click at [228, 410] on td at bounding box center [210, 428] width 68 height 62
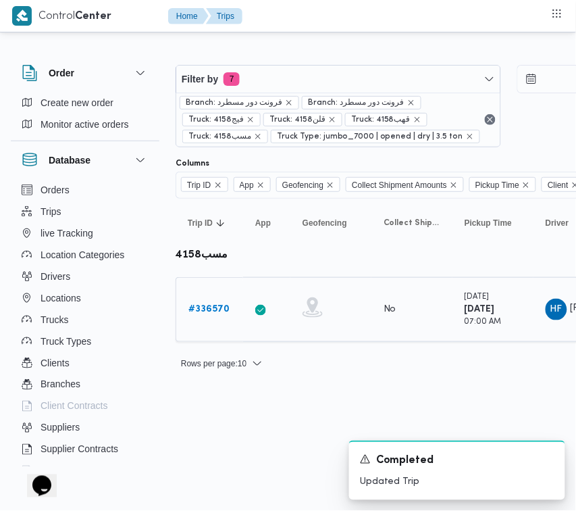
click at [208, 313] on b "# 336570" at bounding box center [209, 309] width 41 height 9
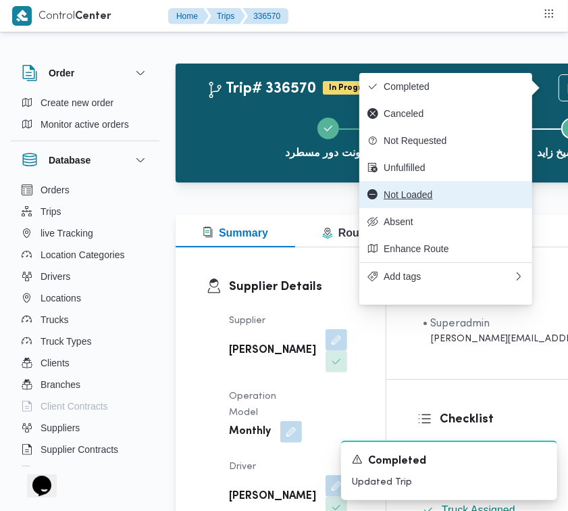
click at [453, 195] on button "Not Loaded" at bounding box center [446, 194] width 173 height 27
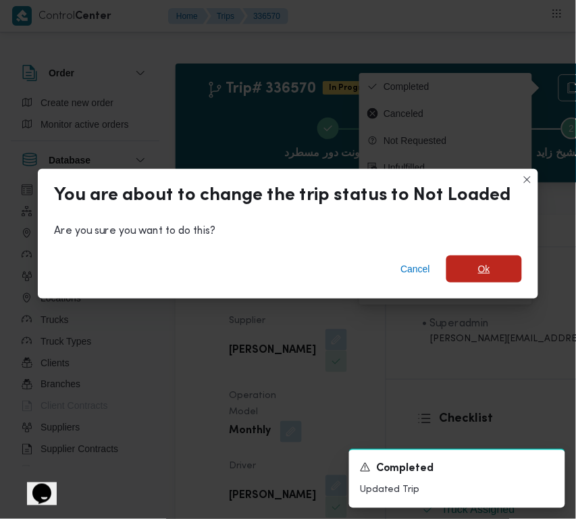
drag, startPoint x: 467, startPoint y: 262, endPoint x: 487, endPoint y: 266, distance: 20.0
click at [468, 262] on span "Ok" at bounding box center [485, 268] width 76 height 27
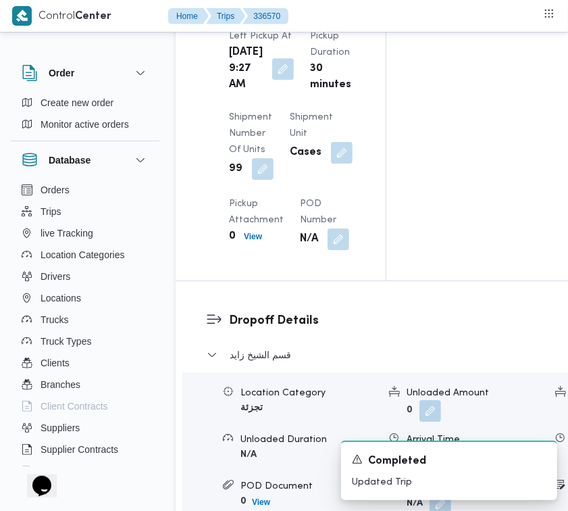
scroll to position [1829, 0]
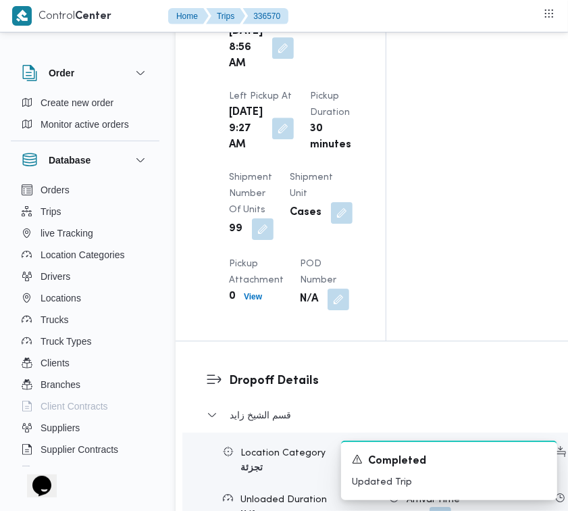
click at [277, 139] on button "button" at bounding box center [283, 129] width 22 height 22
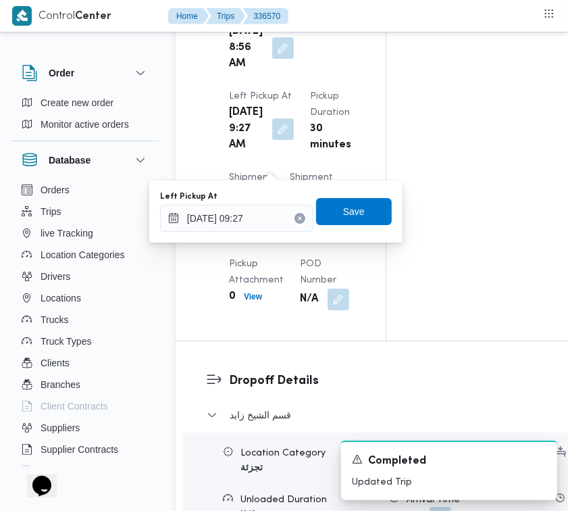
click at [295, 216] on button "Clear input" at bounding box center [300, 218] width 11 height 11
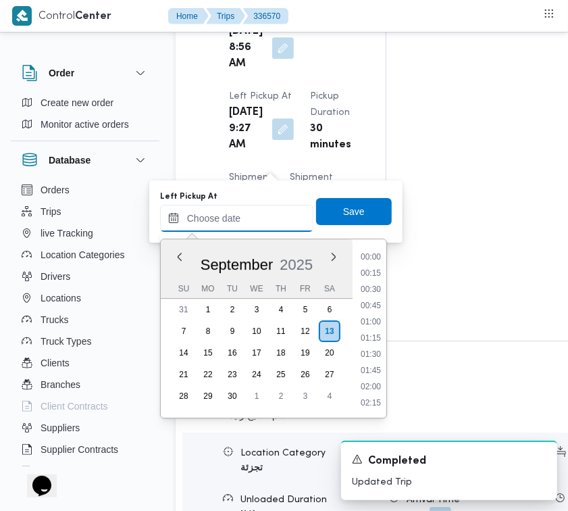
scroll to position [761, 0]
click at [380, 367] on li "13:30" at bounding box center [370, 372] width 31 height 14
type input "[DATE] 13:30"
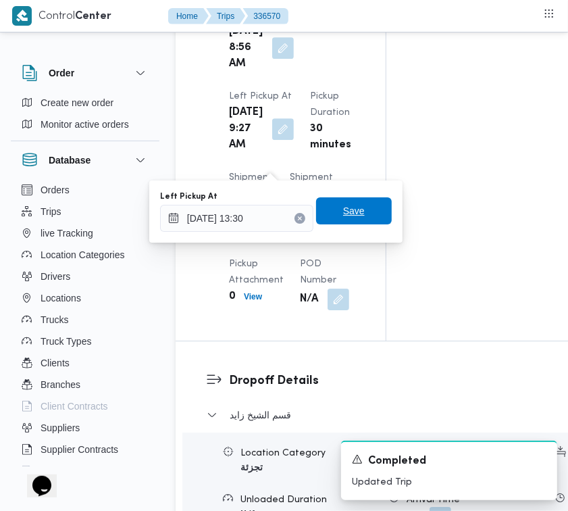
click at [349, 205] on span "Save" at bounding box center [354, 211] width 22 height 16
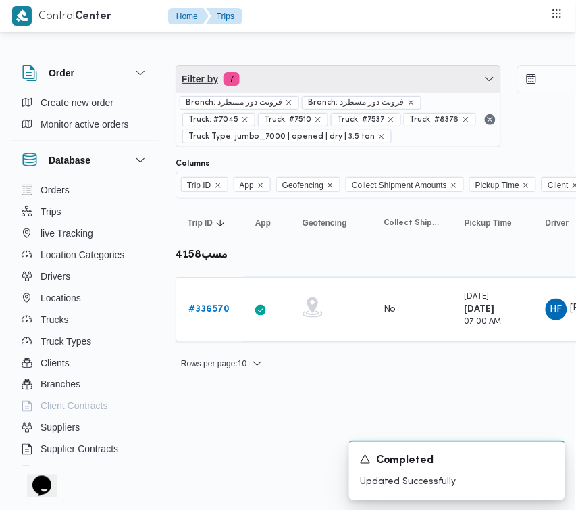
click at [319, 83] on span "Filter by 7" at bounding box center [338, 79] width 324 height 27
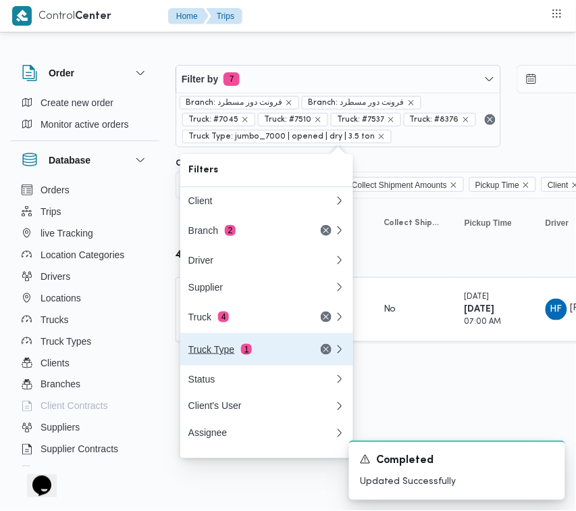
click at [251, 343] on button "Truck Type 1" at bounding box center [266, 349] width 173 height 32
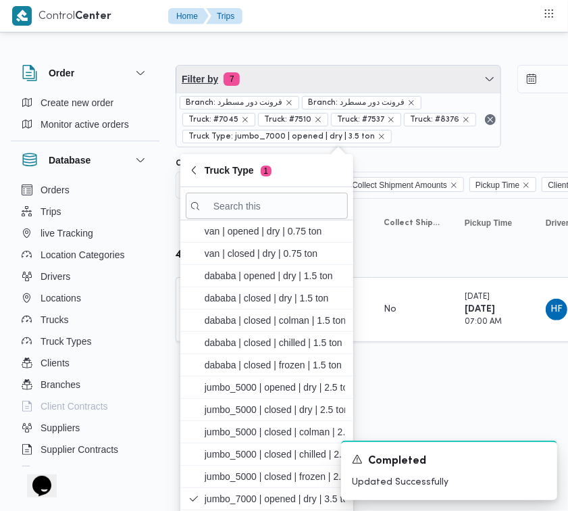
click at [268, 82] on span "Filter by 7" at bounding box center [338, 79] width 324 height 27
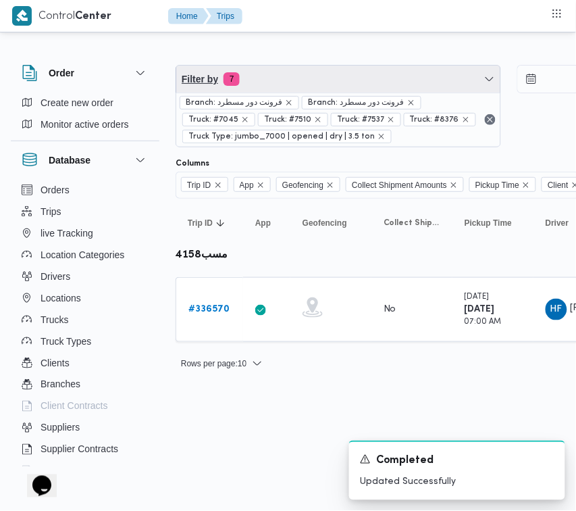
click at [265, 73] on span "Filter by 7" at bounding box center [338, 79] width 324 height 27
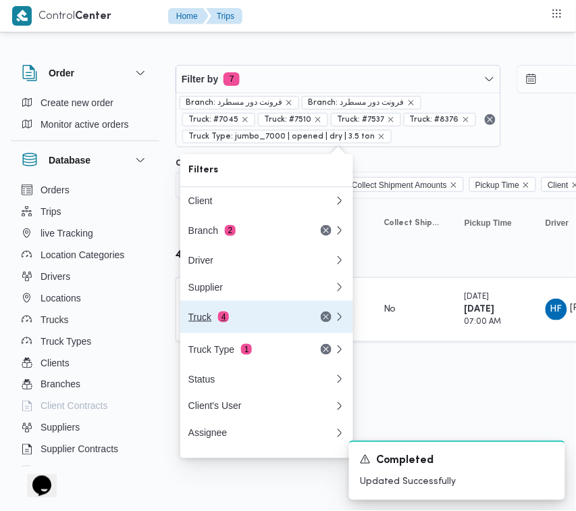
click at [253, 331] on button "Truck 4" at bounding box center [266, 317] width 173 height 32
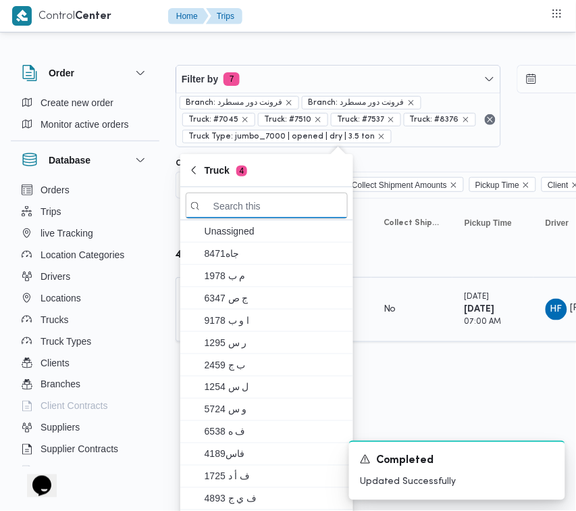
paste input "9879"
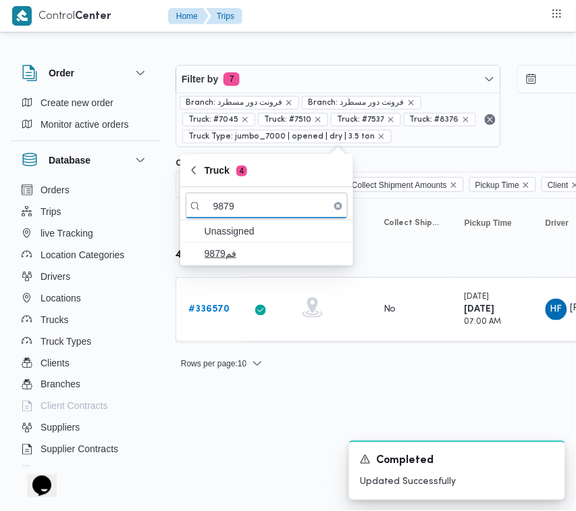
type input "9879"
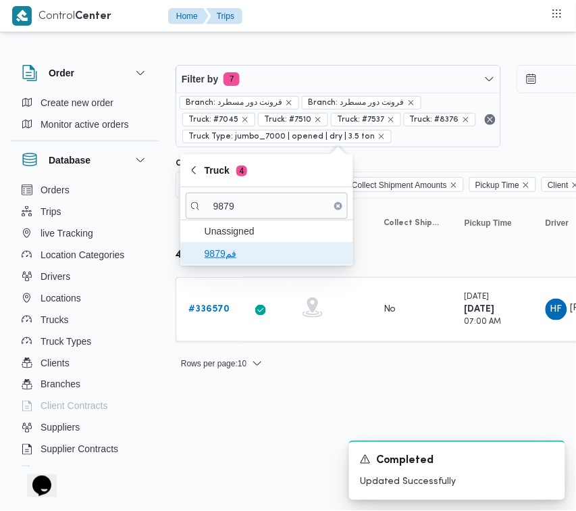
click at [216, 255] on span "فم9879" at bounding box center [275, 253] width 141 height 16
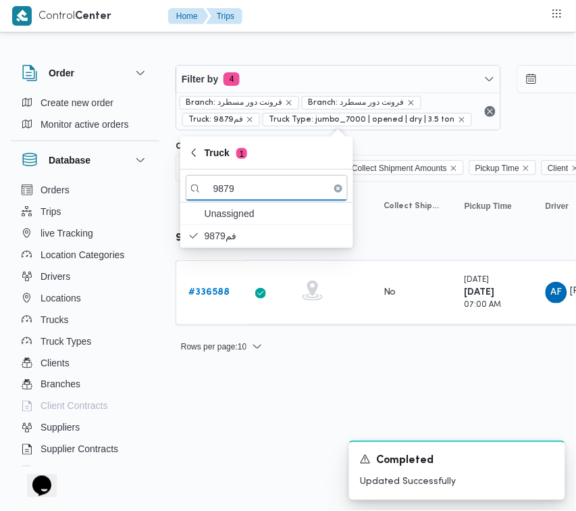
click at [212, 308] on td "Trip ID # 336588" at bounding box center [210, 292] width 68 height 65
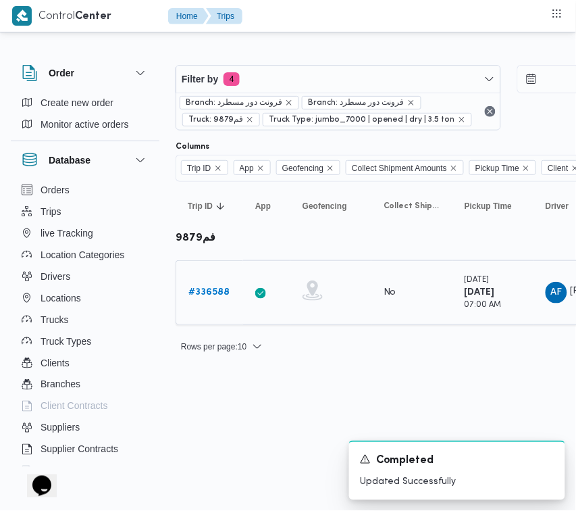
click at [201, 282] on div "# 336588" at bounding box center [209, 292] width 53 height 27
click at [206, 293] on b "# 336588" at bounding box center [209, 292] width 41 height 9
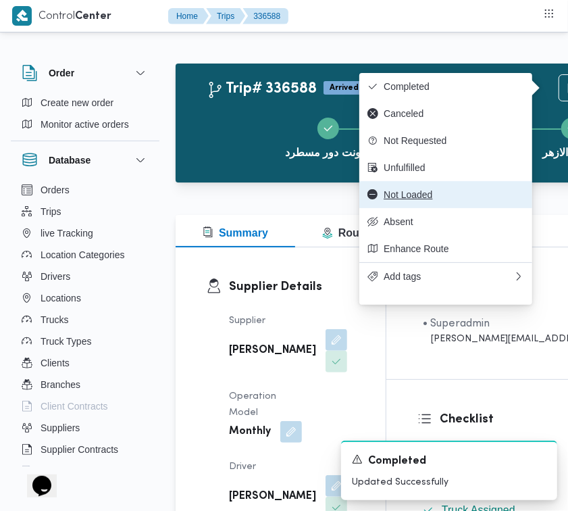
click at [458, 200] on span "Not Loaded" at bounding box center [454, 194] width 141 height 11
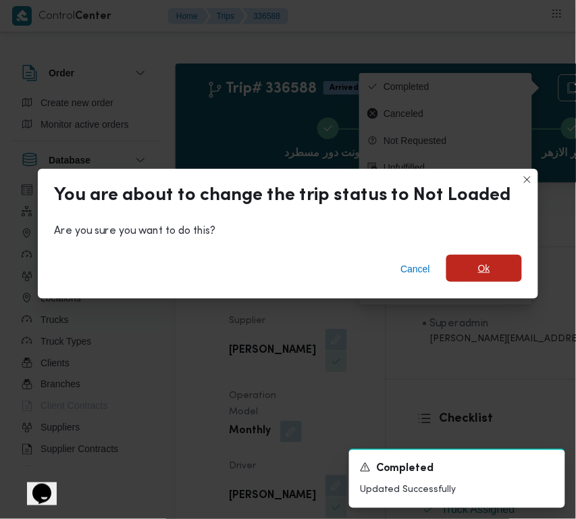
click at [467, 276] on span "Ok" at bounding box center [485, 268] width 76 height 27
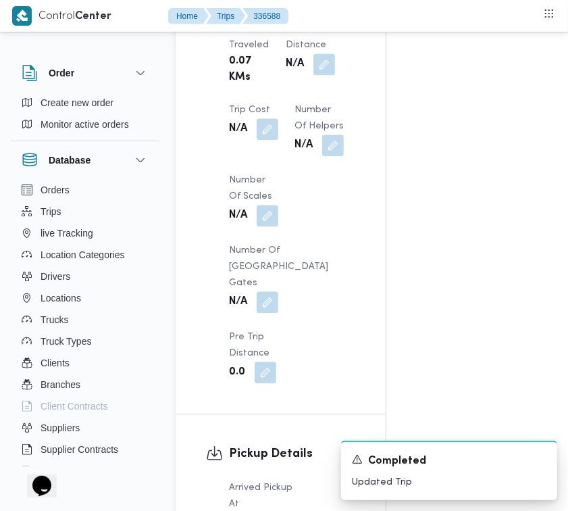
scroll to position [1788, 0]
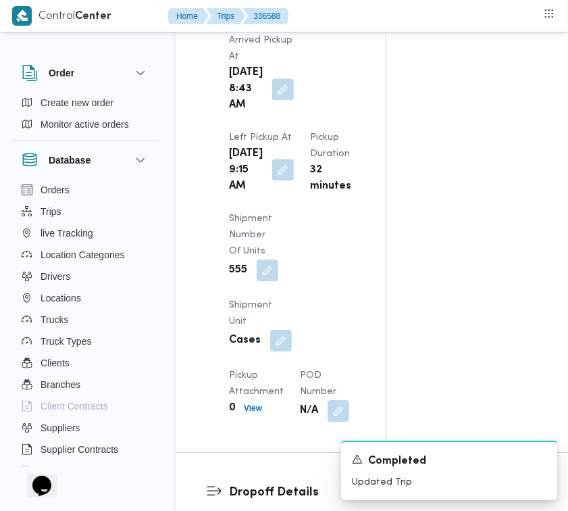
drag, startPoint x: 271, startPoint y: 258, endPoint x: 292, endPoint y: 275, distance: 26.9
click at [272, 181] on button "button" at bounding box center [283, 170] width 22 height 22
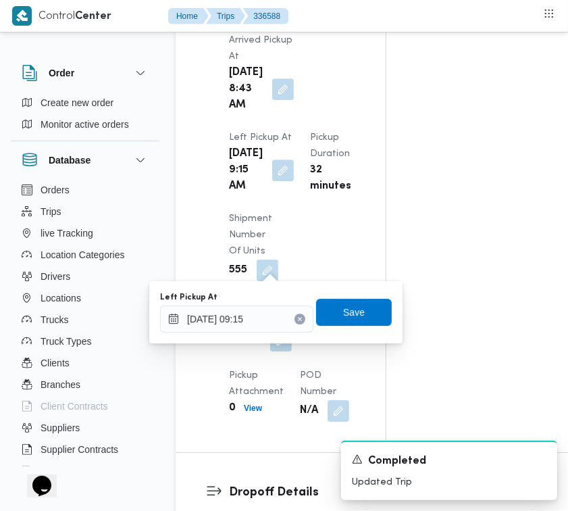
scroll to position [2234, 0]
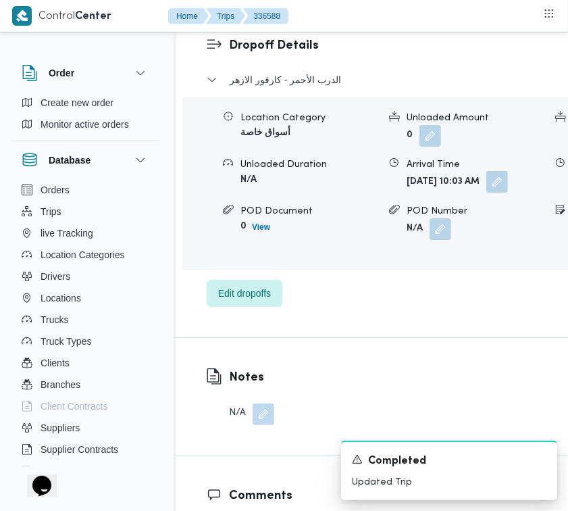
click at [487, 193] on button "button" at bounding box center [498, 182] width 22 height 22
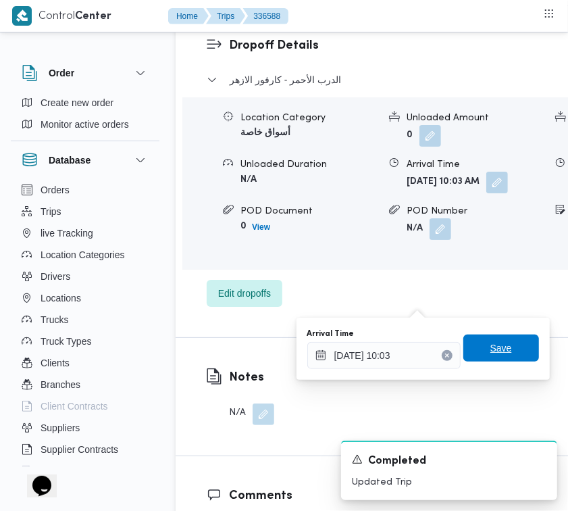
drag, startPoint x: 437, startPoint y: 355, endPoint x: 497, endPoint y: 356, distance: 60.2
click at [445, 356] on icon "Clear input" at bounding box center [446, 354] width 3 height 3
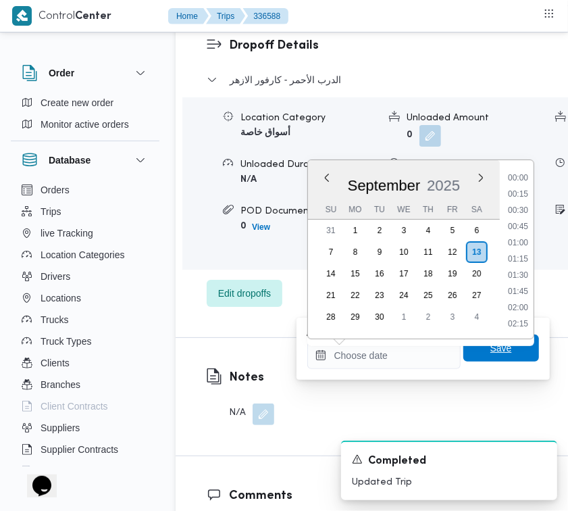
click at [500, 353] on span "Save" at bounding box center [502, 348] width 22 height 16
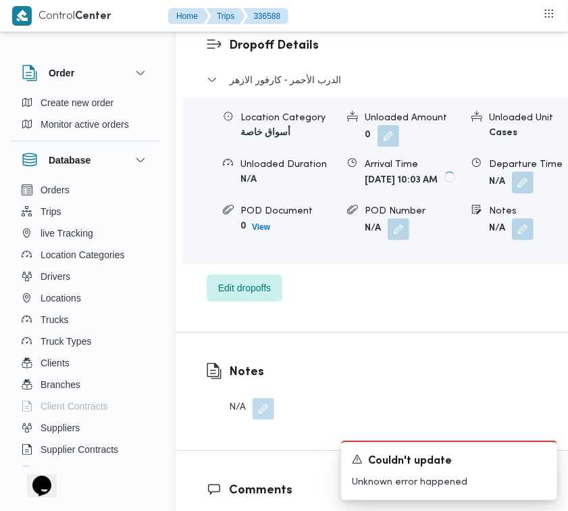
scroll to position [1788, 0]
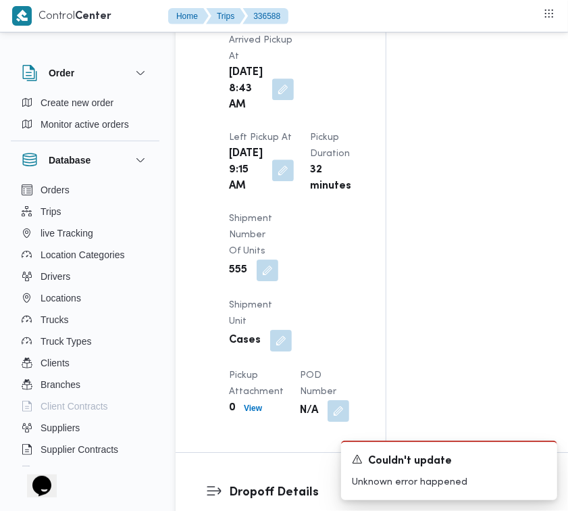
click at [266, 181] on span at bounding box center [280, 170] width 28 height 22
click at [275, 181] on span at bounding box center [280, 170] width 28 height 22
click at [279, 328] on div "Arrived Pickup At [DATE] 8:43 AM Left Pickup At [DATE] 9:15 AM Pickup Duration …" at bounding box center [292, 227] width 143 height 406
click at [279, 180] on button "button" at bounding box center [283, 170] width 22 height 22
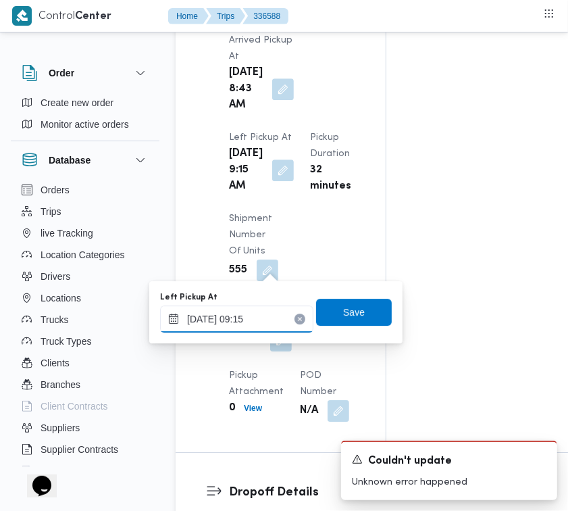
click at [291, 310] on input "[DATE] 09:15" at bounding box center [236, 318] width 153 height 27
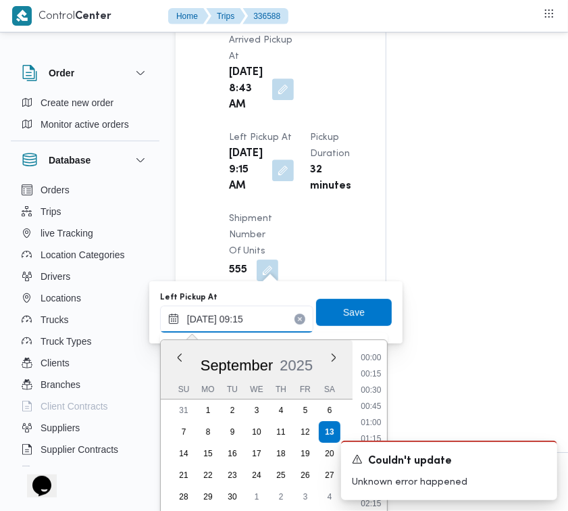
scroll to position [518, 0]
click at [264, 322] on input "[DATE] 09:15" at bounding box center [236, 318] width 153 height 27
click at [386, 422] on ul "00:00 00:15 00:30 00:45 01:00 01:15 01:30 01:45 02:00 02:15 02:30 02:45 03:00 0…" at bounding box center [371, 429] width 32 height 157
click at [376, 413] on li "13:15" at bounding box center [370, 418] width 31 height 14
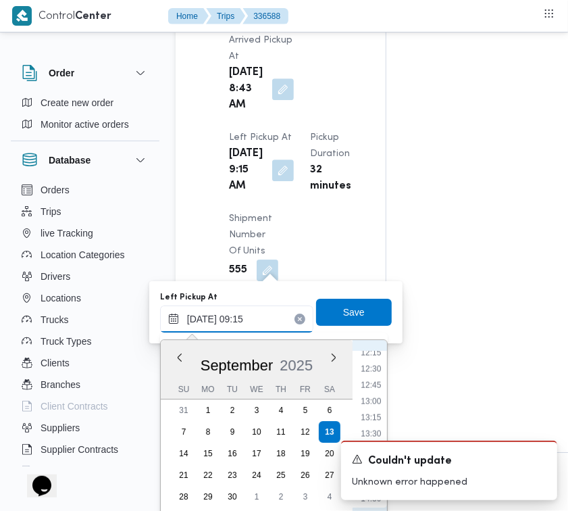
type input "[DATE] 13:15"
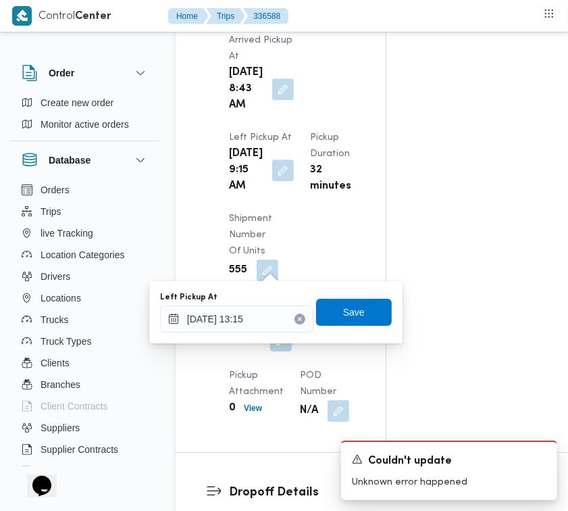
click at [345, 295] on div "Left Pickup At [DATE] 13:15 Save" at bounding box center [276, 312] width 235 height 43
click at [349, 308] on span "Save" at bounding box center [354, 311] width 22 height 16
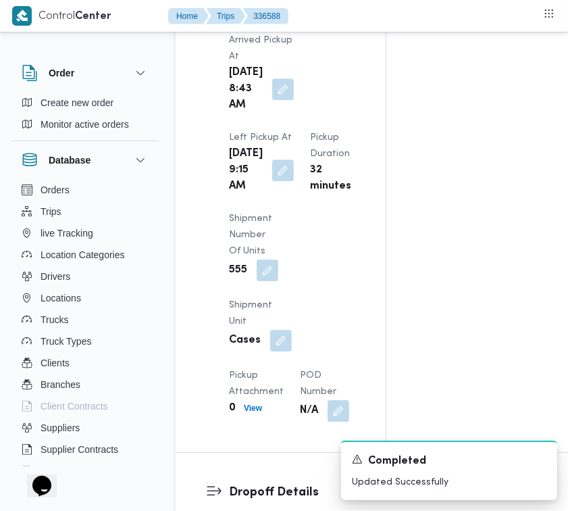
click at [333, 174] on div "Arrived Pickup At [DATE] 8:43 AM Left Pickup At [DATE] 9:15 AM Pickup Duration …" at bounding box center [292, 227] width 143 height 406
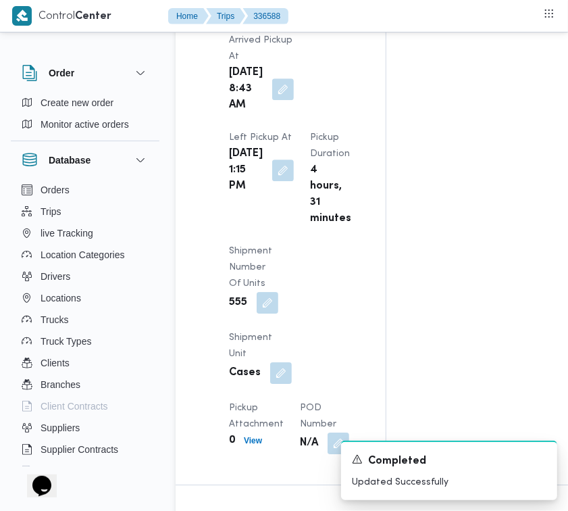
click at [333, 174] on div "Arrived Pickup At [DATE] 8:43 AM Left Pickup At [DATE] 1:15 PM Pickup Duration …" at bounding box center [292, 243] width 143 height 438
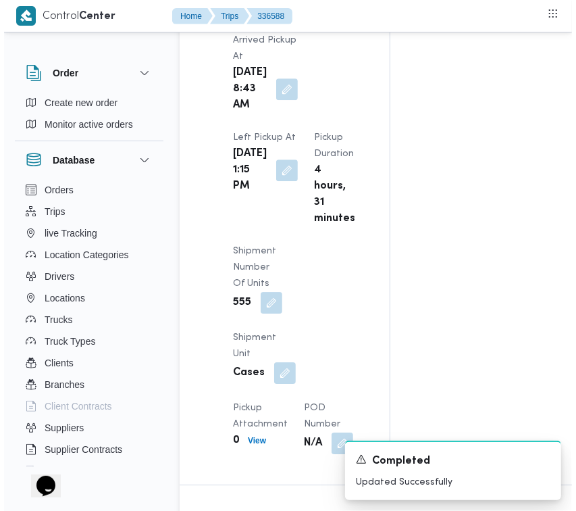
scroll to position [0, 0]
